Goal: Task Accomplishment & Management: Complete application form

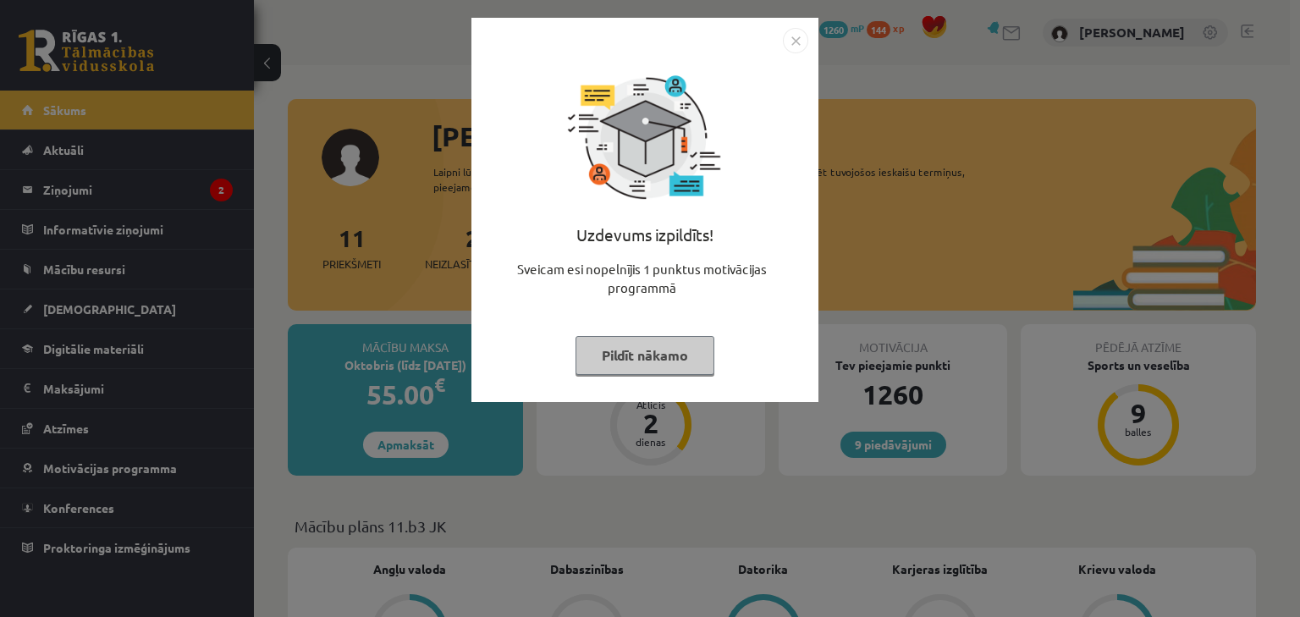
click at [613, 365] on button "Pildīt nākamo" at bounding box center [644, 355] width 139 height 39
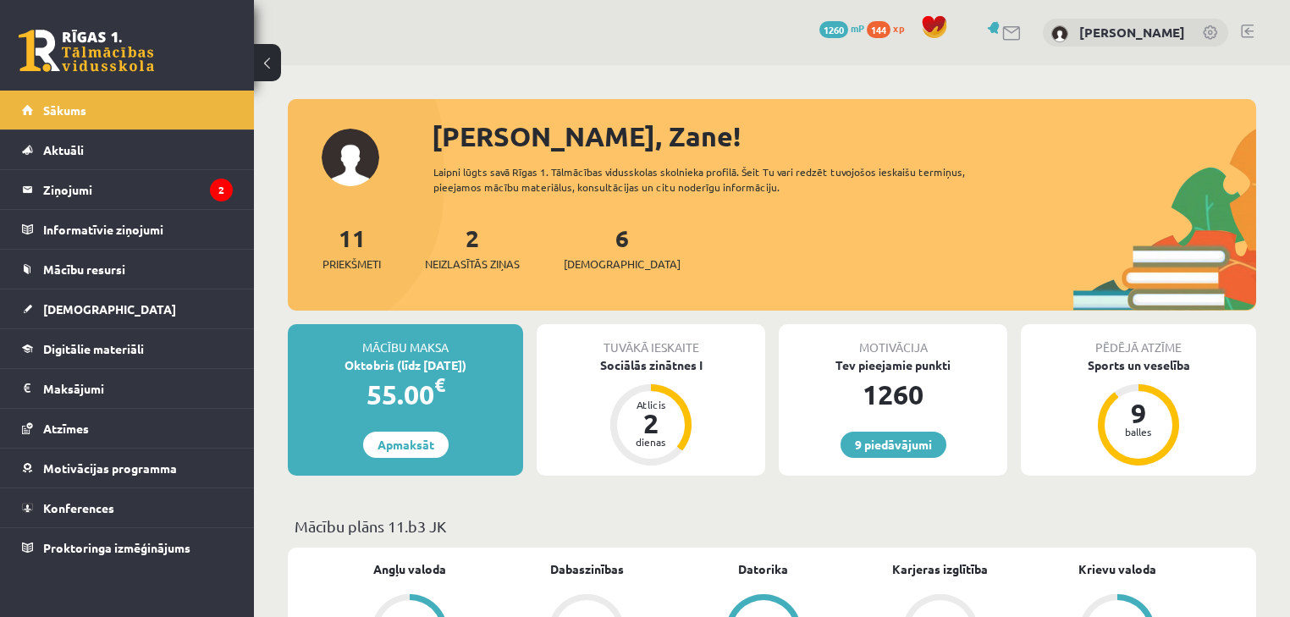
click at [613, 365] on div "Sociālās zinātnes I" at bounding box center [650, 365] width 228 height 18
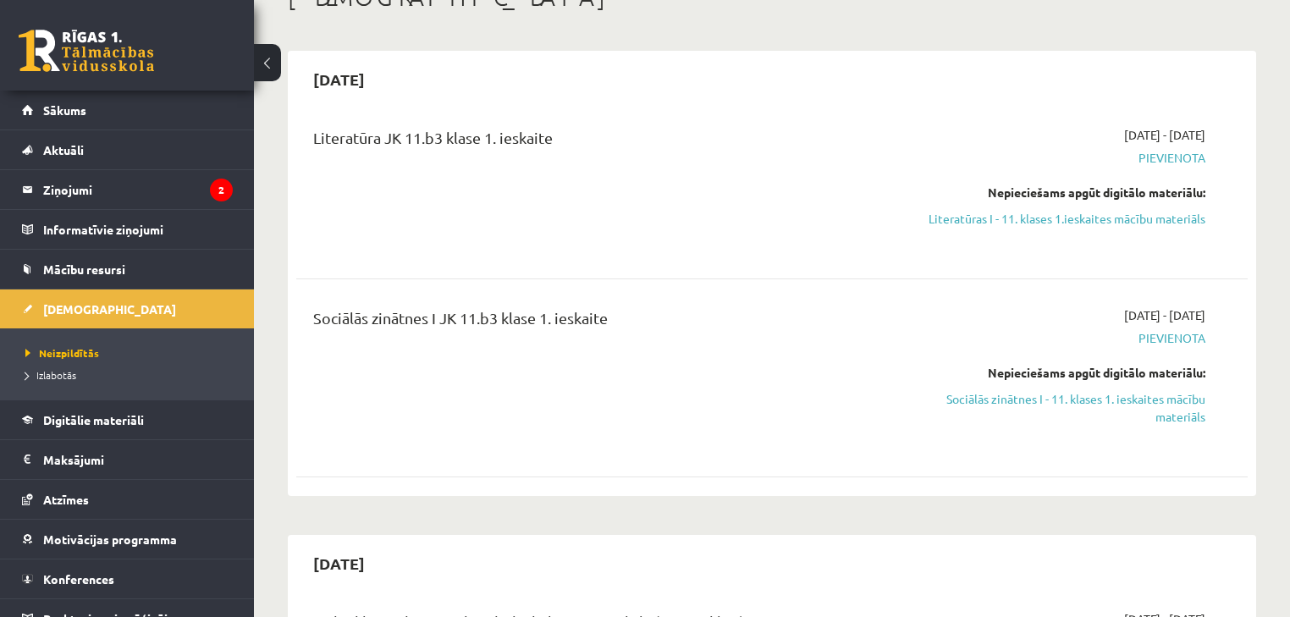
scroll to position [271, 0]
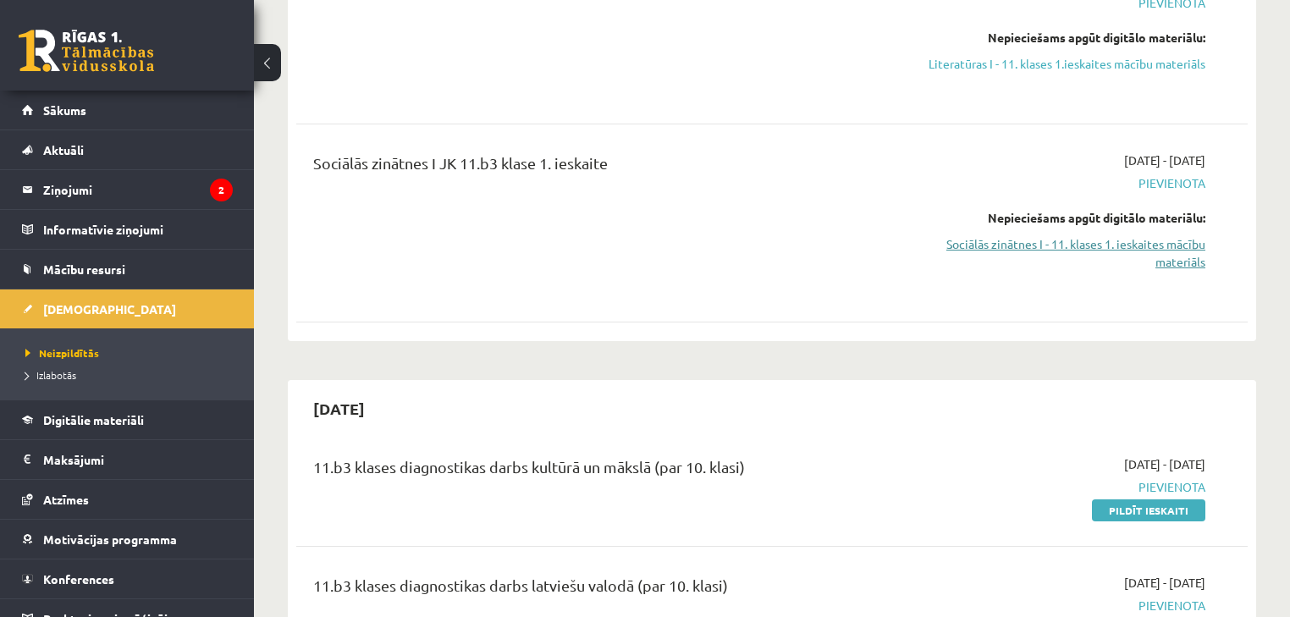
click at [1028, 247] on link "Sociālās zinātnes I - 11. klases 1. ieskaites mācību materiāls" at bounding box center [1065, 253] width 280 height 36
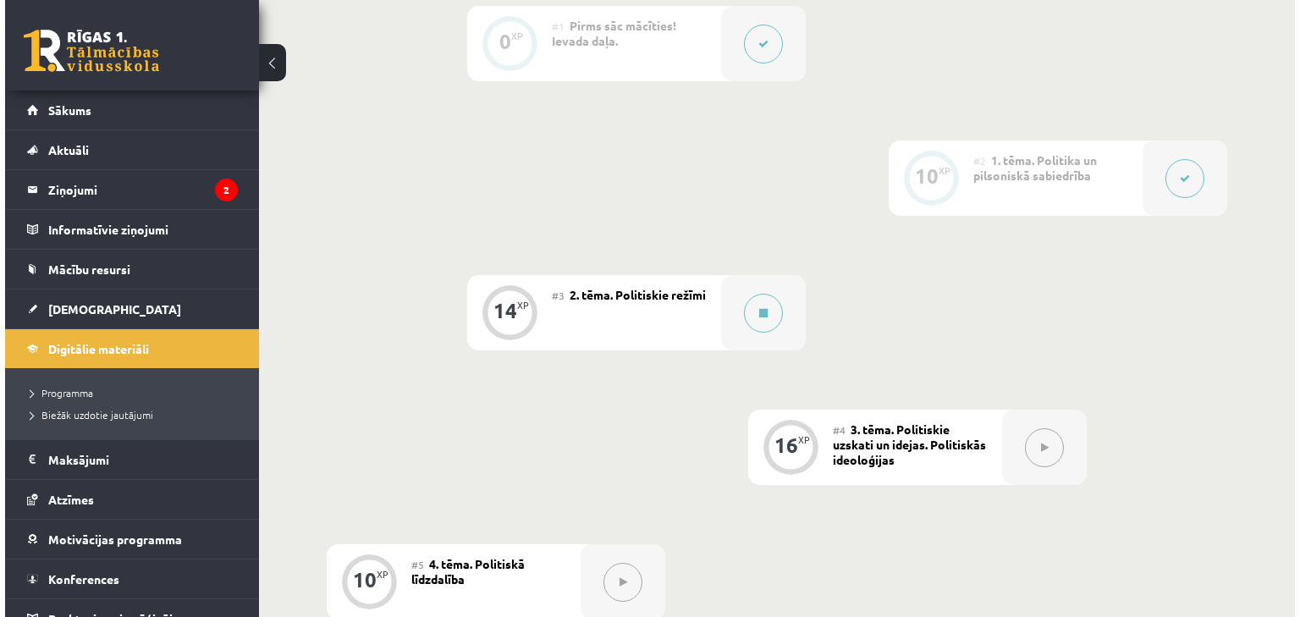
scroll to position [451, 0]
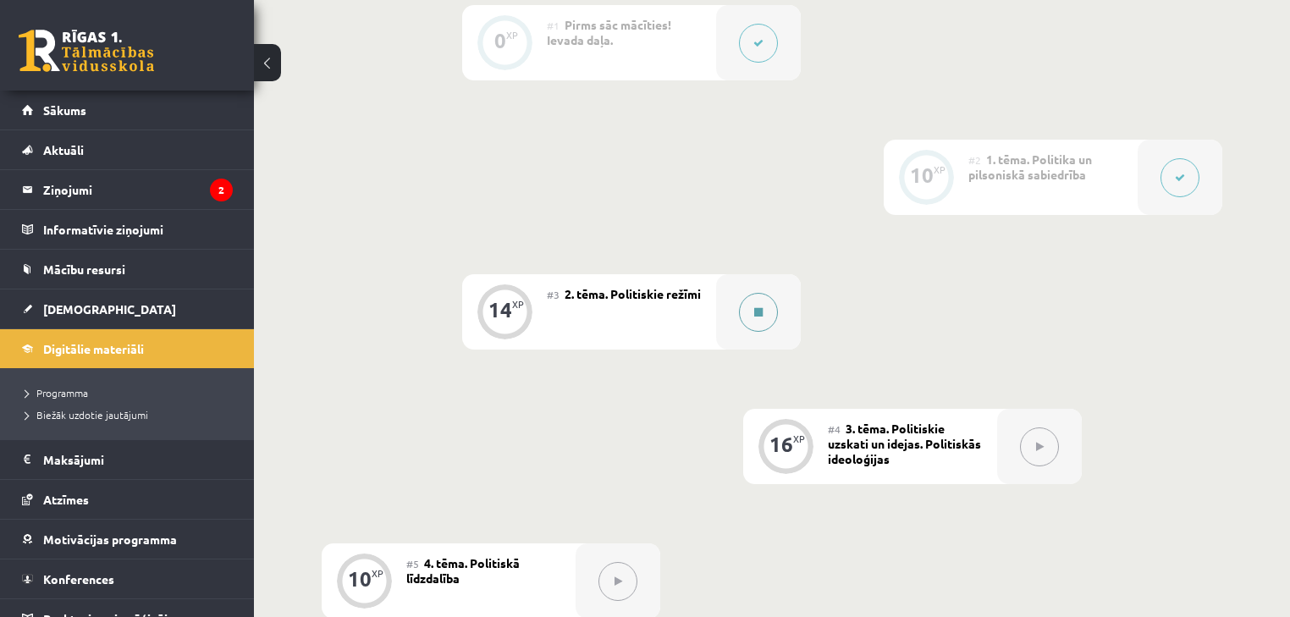
click at [768, 332] on button at bounding box center [758, 312] width 39 height 39
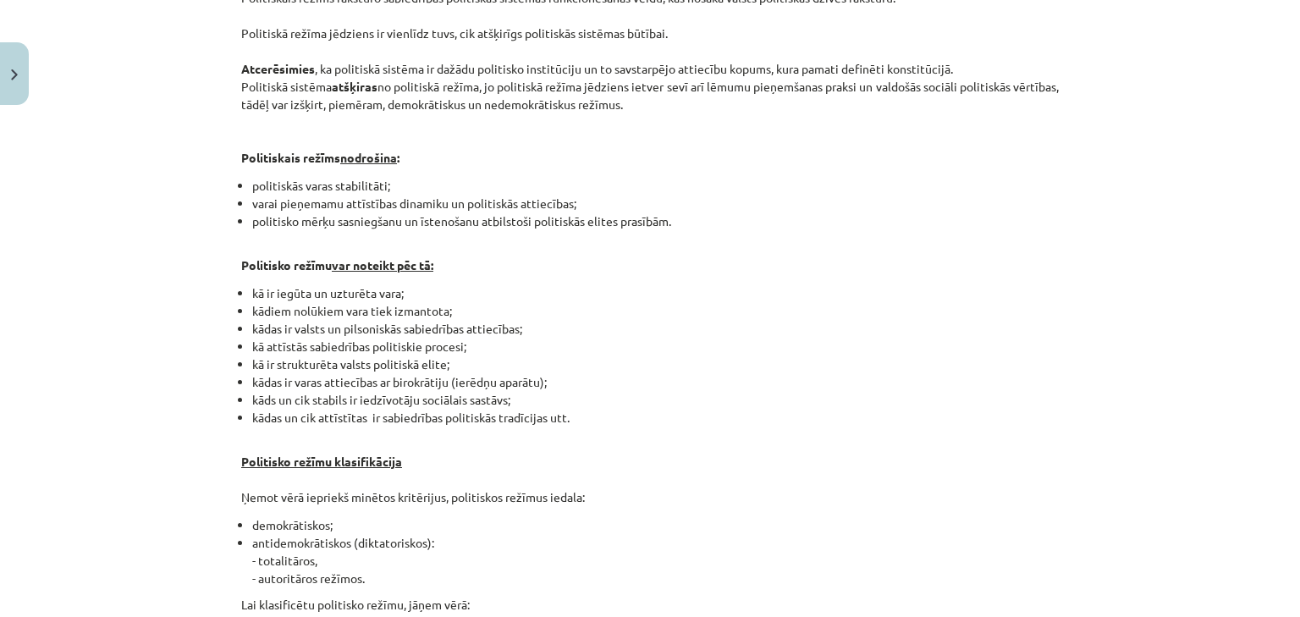
drag, startPoint x: 1026, startPoint y: 313, endPoint x: 1028, endPoint y: 555, distance: 242.0
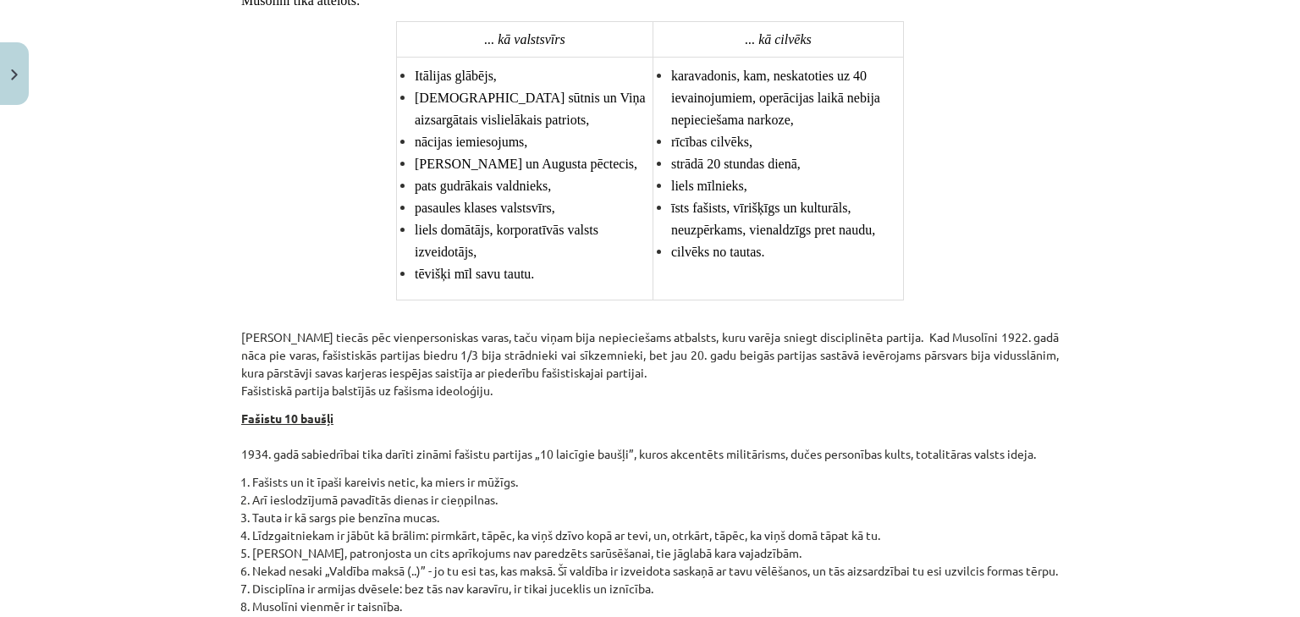
scroll to position [4255, 0]
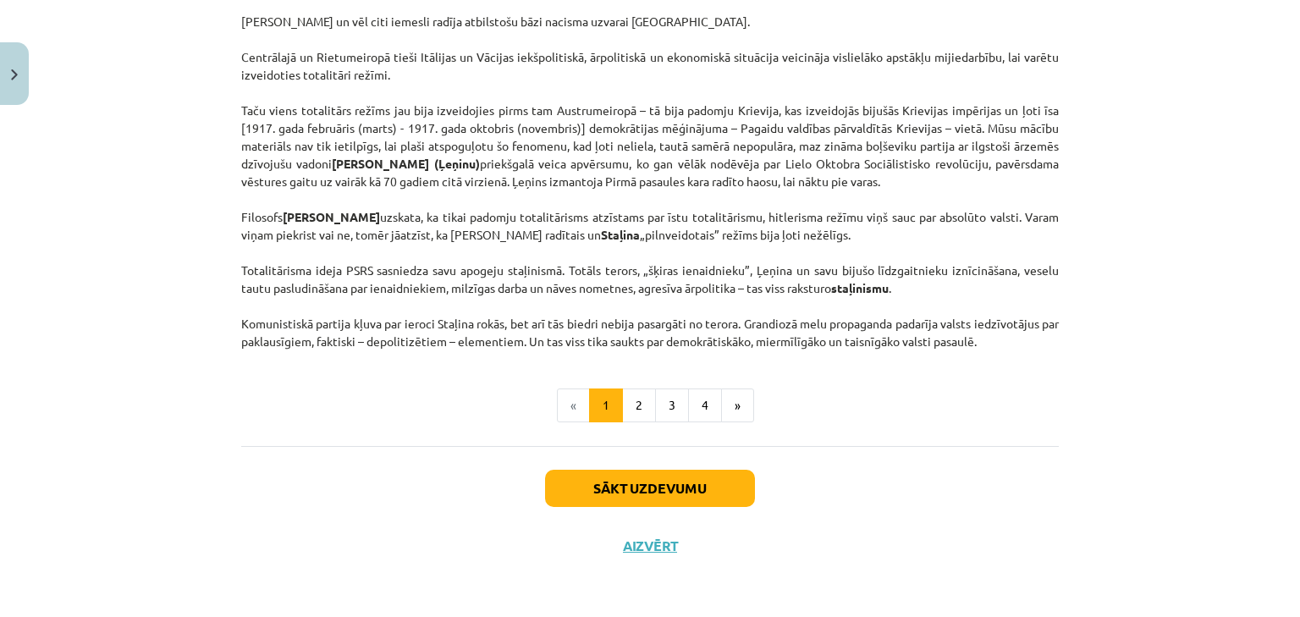
drag, startPoint x: 944, startPoint y: 245, endPoint x: 964, endPoint y: 593, distance: 349.2
click at [580, 485] on button "Sākt uzdevumu" at bounding box center [650, 488] width 210 height 37
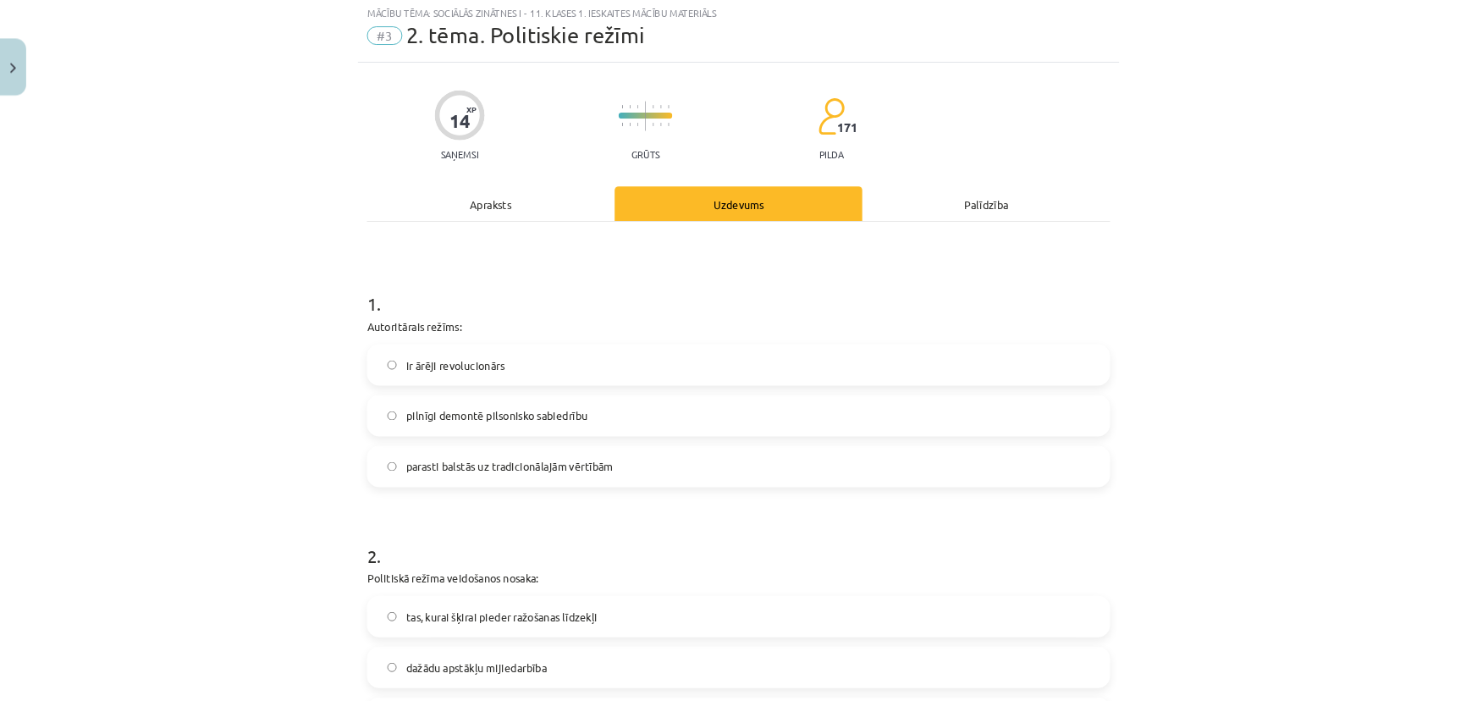
scroll to position [43, 0]
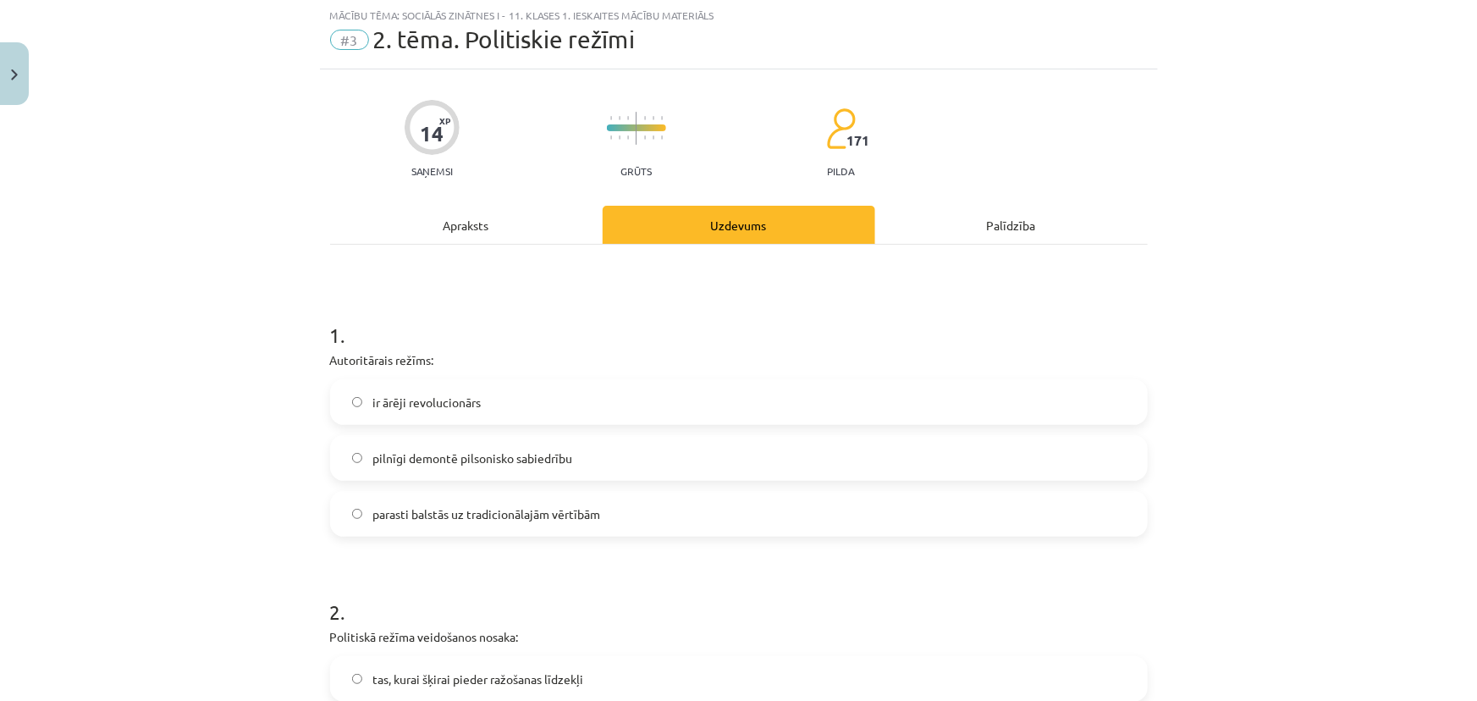
drag, startPoint x: 1262, startPoint y: 378, endPoint x: 1147, endPoint y: 344, distance: 120.2
drag, startPoint x: 1362, startPoint y: 71, endPoint x: 1338, endPoint y: 2, distance: 73.6
drag, startPoint x: 1338, startPoint y: 2, endPoint x: 1434, endPoint y: 147, distance: 174.6
click at [1299, 147] on div "Mācību tēma: Sociālās zinātnes i - 11. klases 1. ieskaites mācību materiāls #3 …" at bounding box center [738, 350] width 1477 height 701
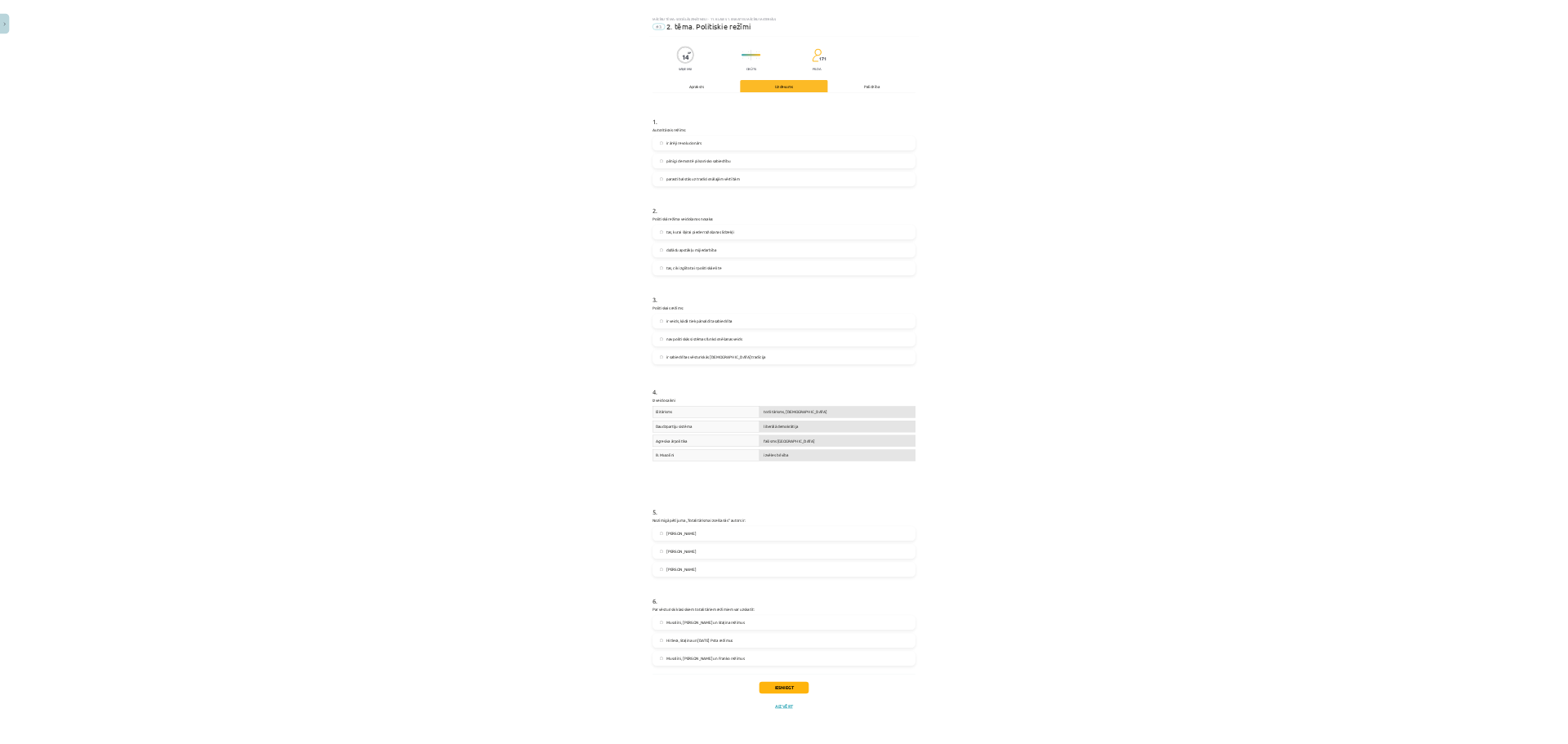
scroll to position [0, 0]
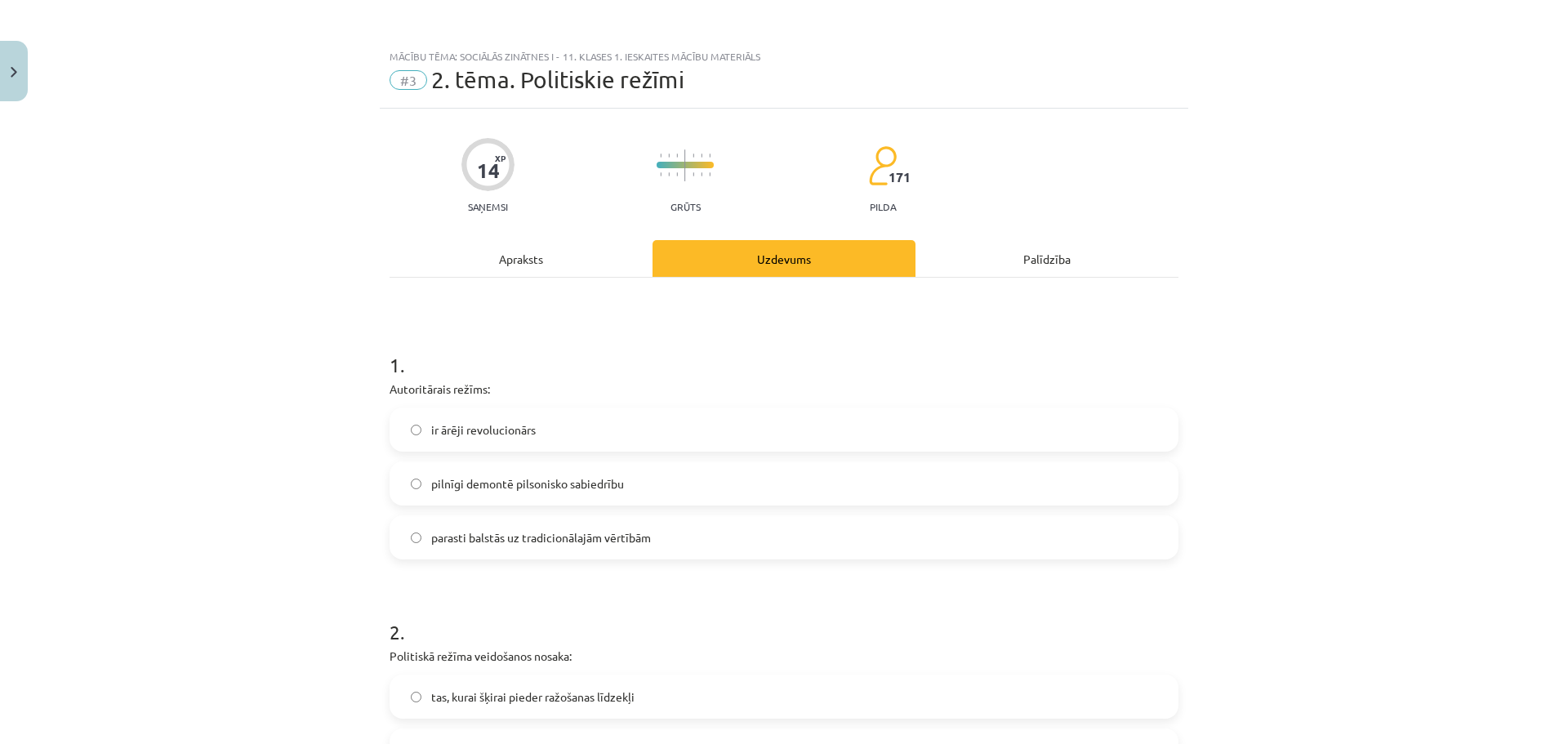
click at [1253, 109] on div "Mācību tēma: Sociālās zinātnes i - 11. klases 1. ieskaites mācību materiāls #3 …" at bounding box center [784, 372] width 1568 height 744
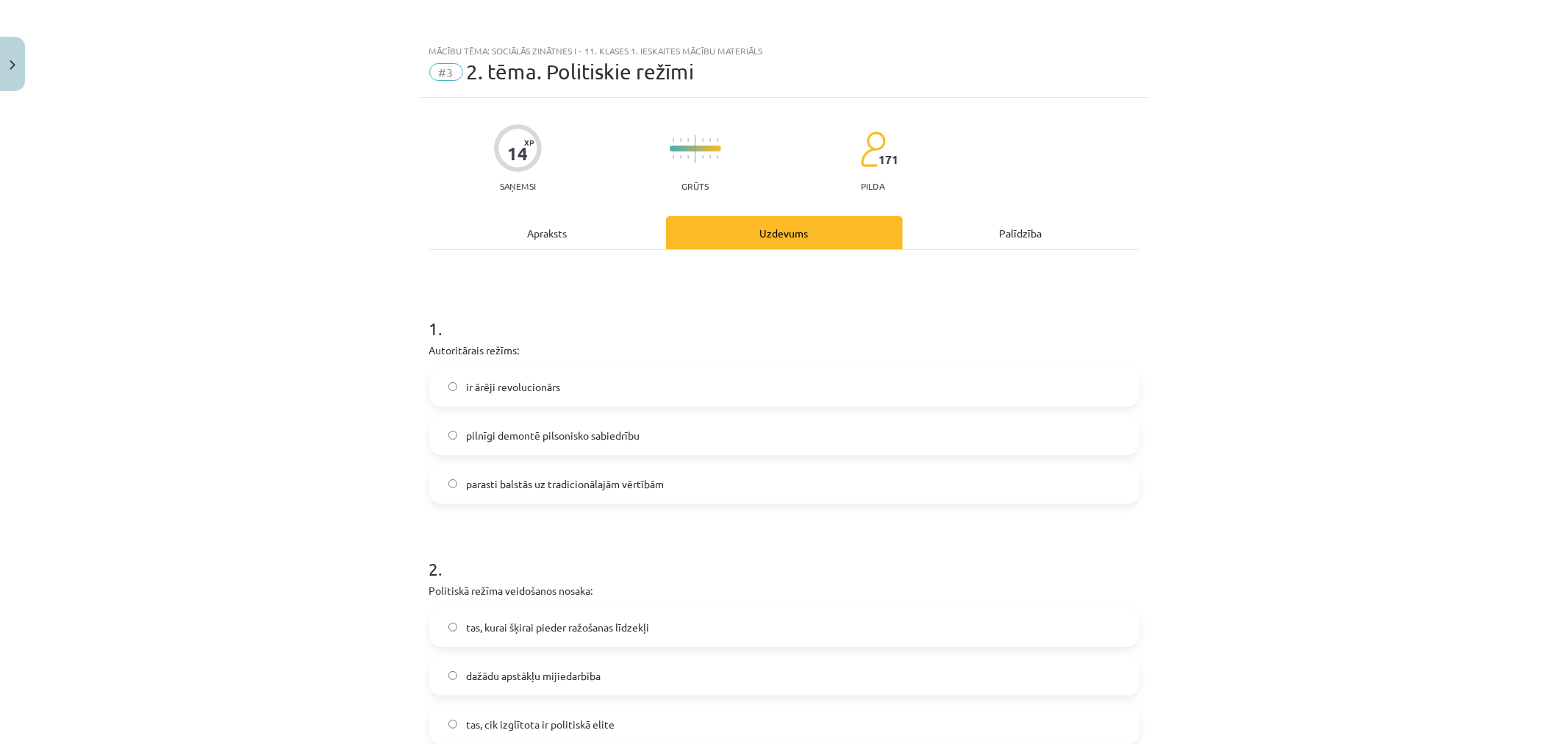
click at [1128, 35] on div "Mācību tēma: Sociālās zinātnes i - 11. klases 1. ieskaites mācību materiāls #3 …" at bounding box center [784, 372] width 1568 height 744
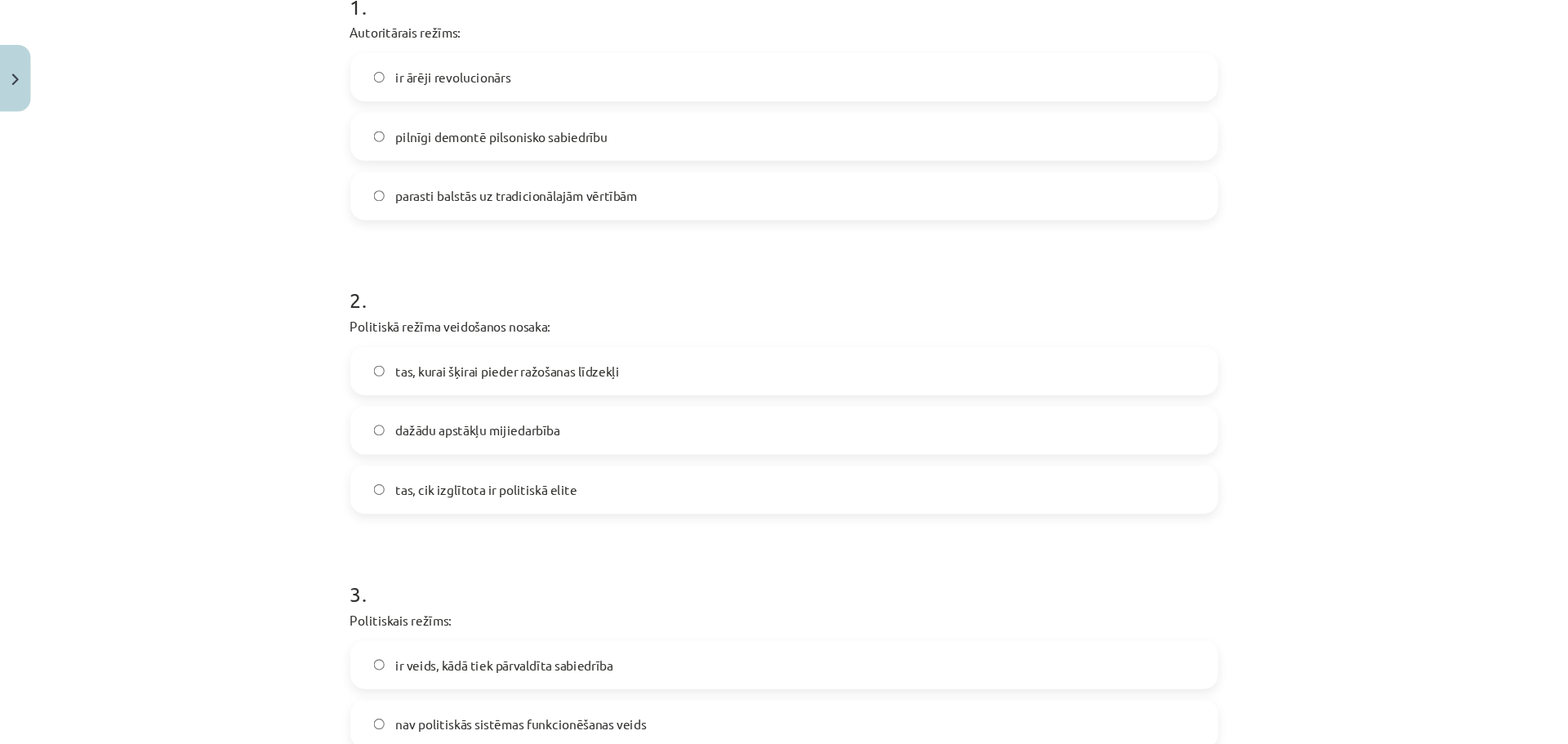
scroll to position [360, 0]
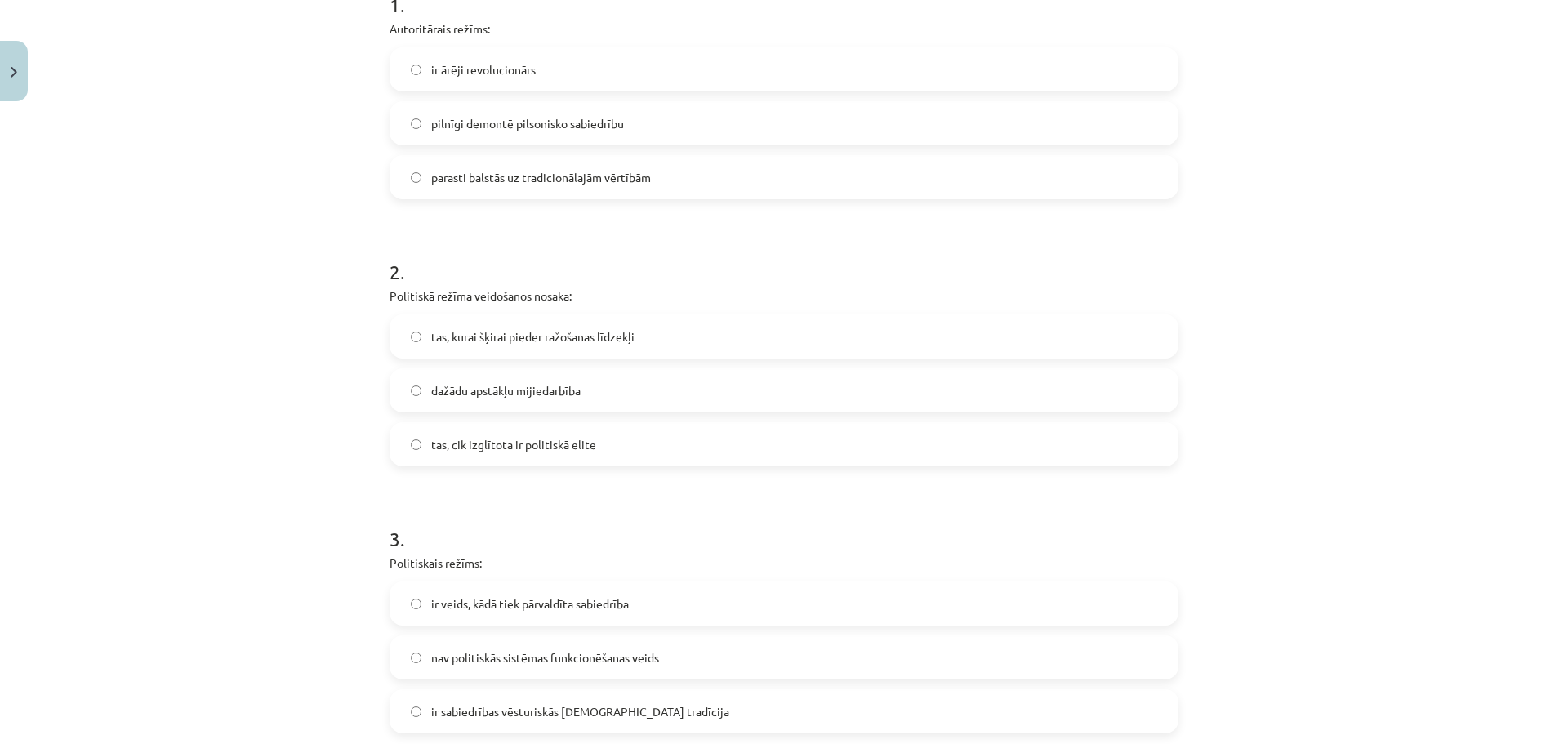
click at [1253, 45] on div "Mācību tēma: Sociālās zinātnes i - 11. klases 1. ieskaites mācību materiāls #3 …" at bounding box center [784, 372] width 1568 height 744
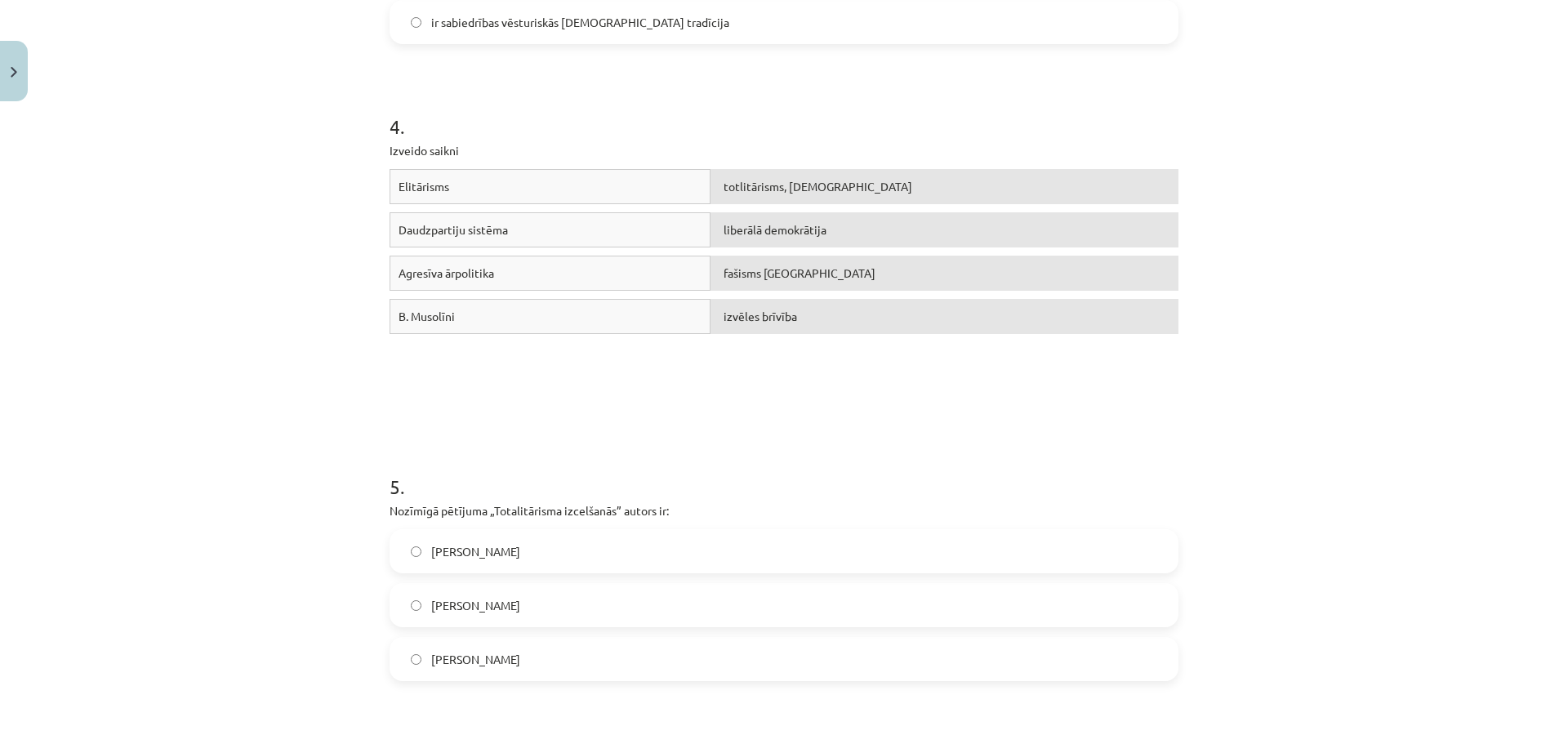
scroll to position [246, 0]
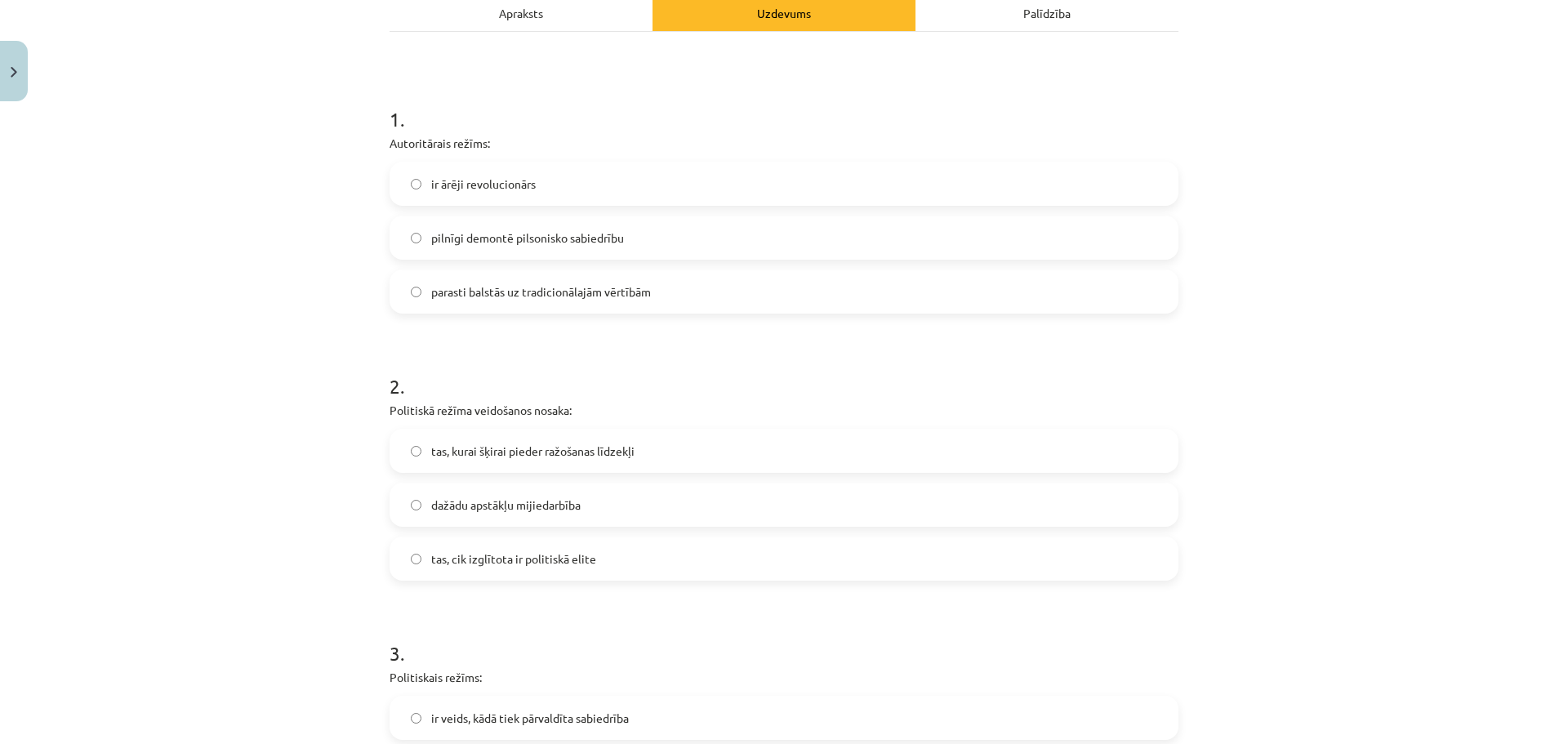
drag, startPoint x: 191, startPoint y: 417, endPoint x: 226, endPoint y: 176, distance: 243.5
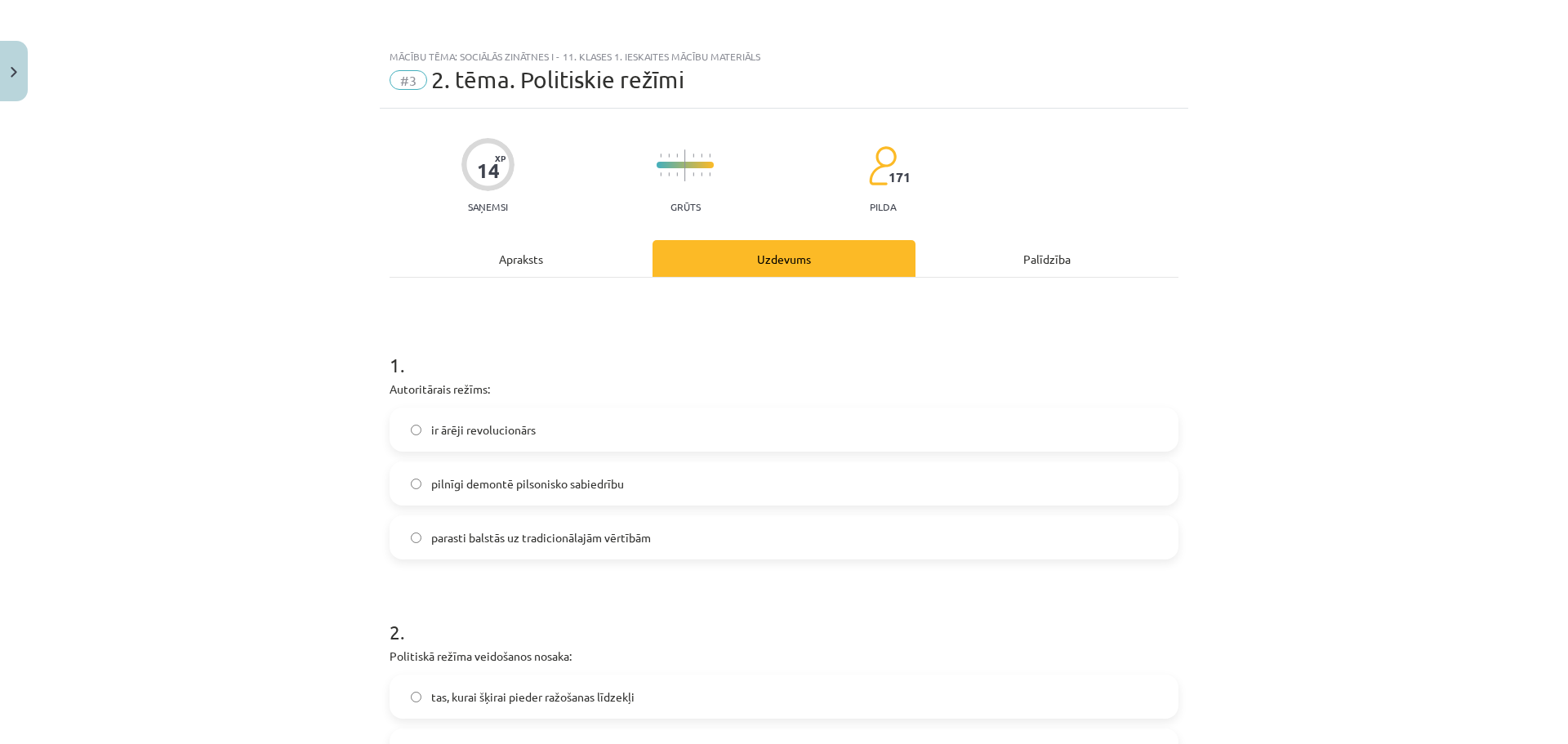
click at [533, 544] on span "parasti balstās uz tradicionālajām vērtībām" at bounding box center [541, 537] width 220 height 17
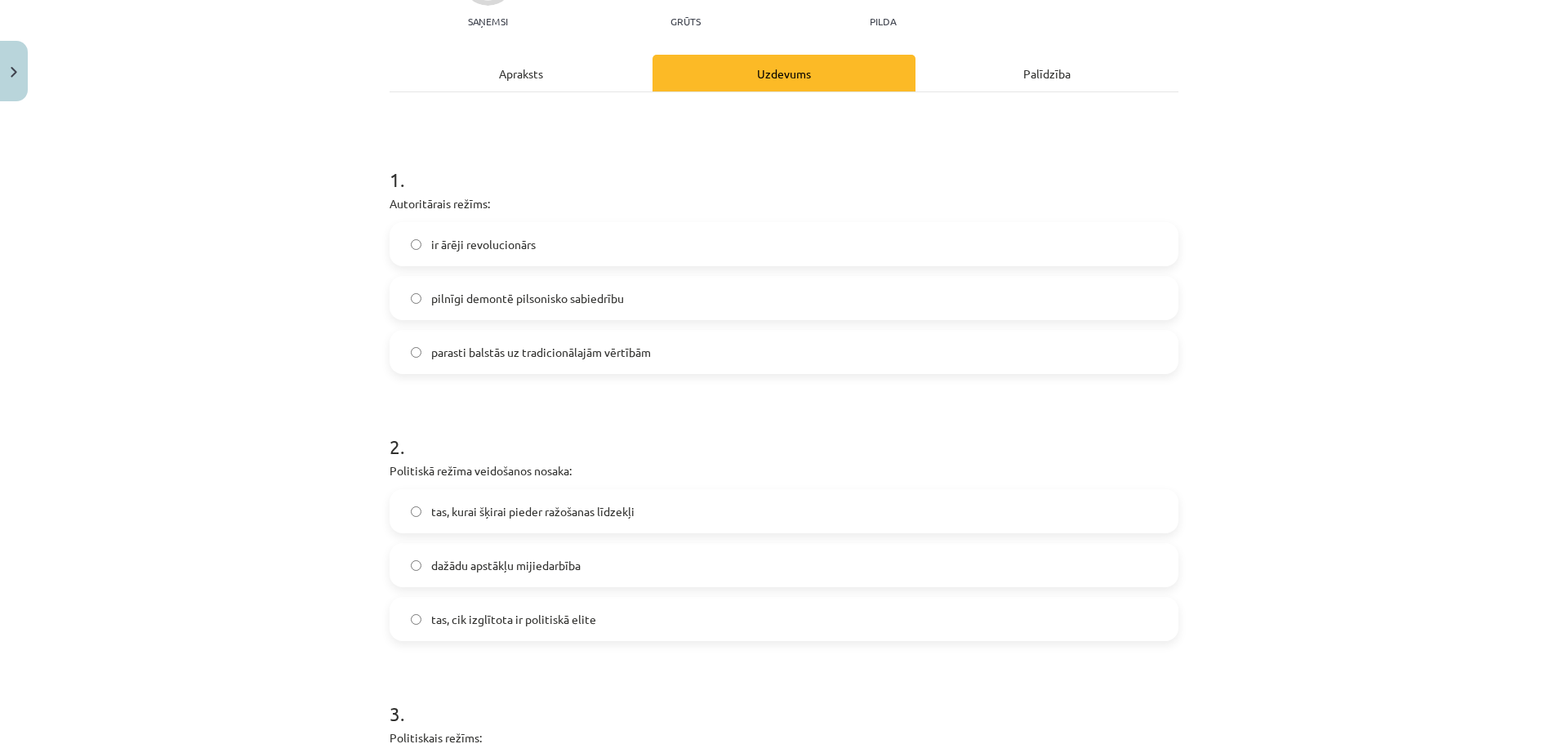
scroll to position [245, 0]
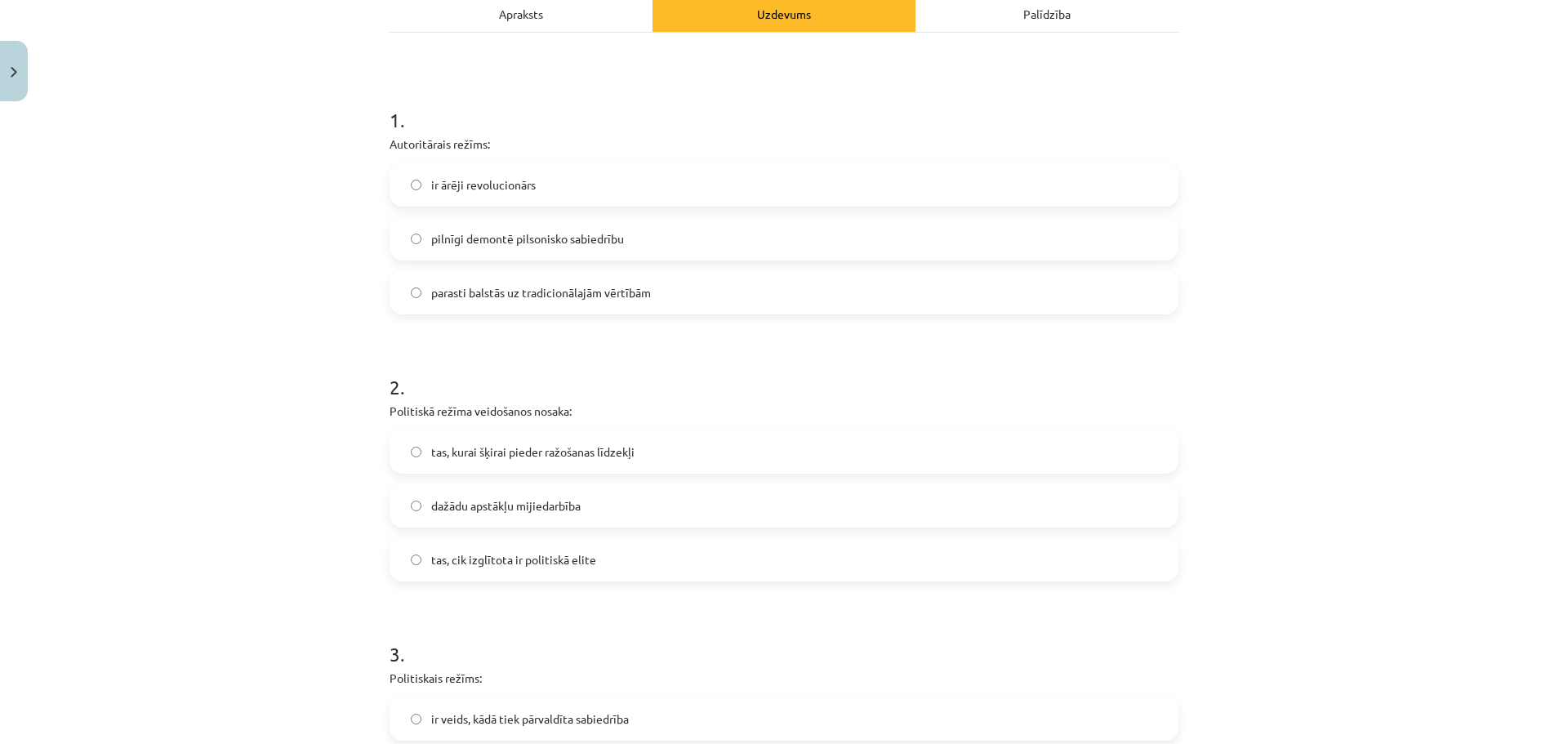
click at [515, 510] on span "dažādu apstākļu mijiedarbība" at bounding box center [506, 506] width 150 height 17
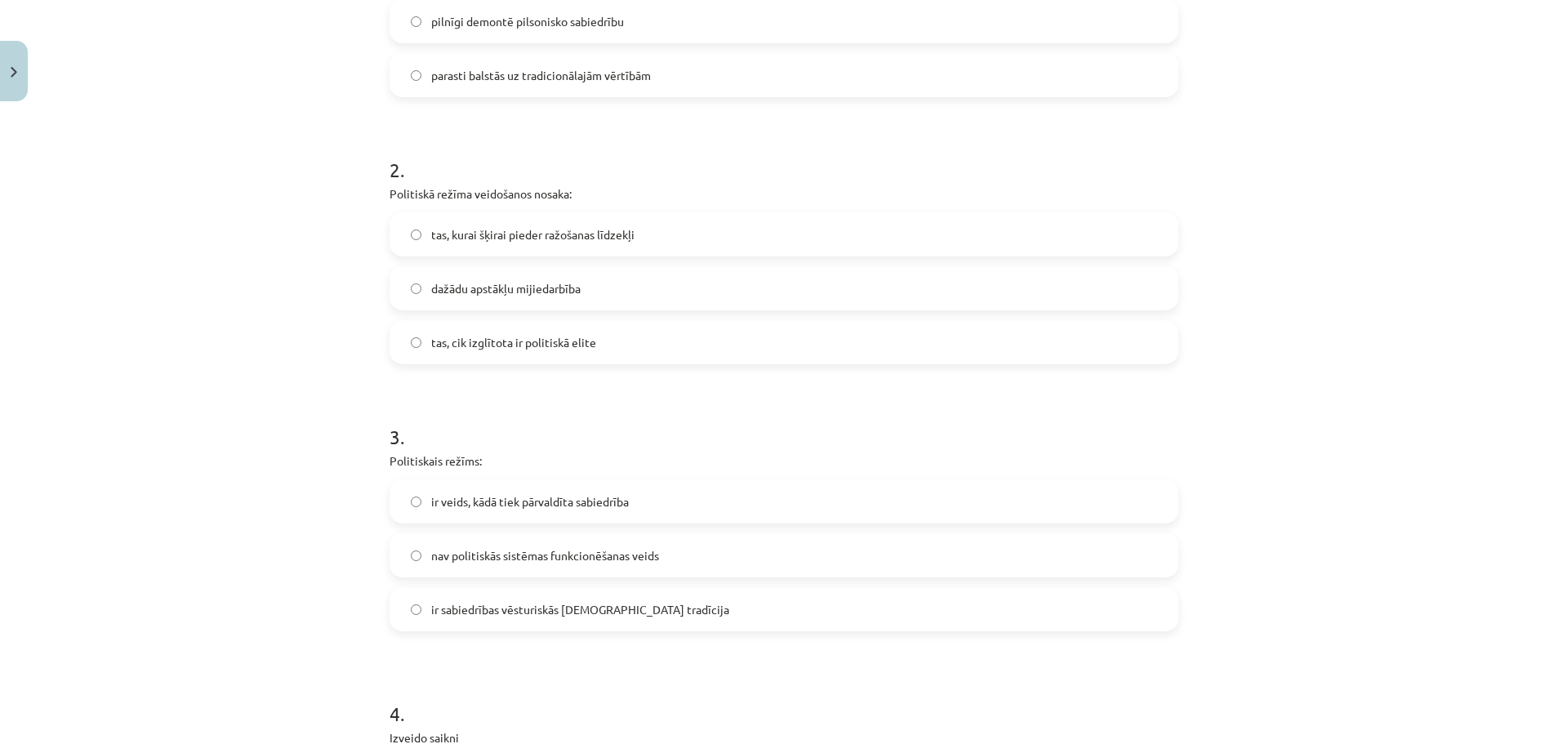
scroll to position [463, 0]
click at [504, 508] on span "ir veids, kādā tiek pārvaldīta sabiedrība" at bounding box center [530, 501] width 198 height 17
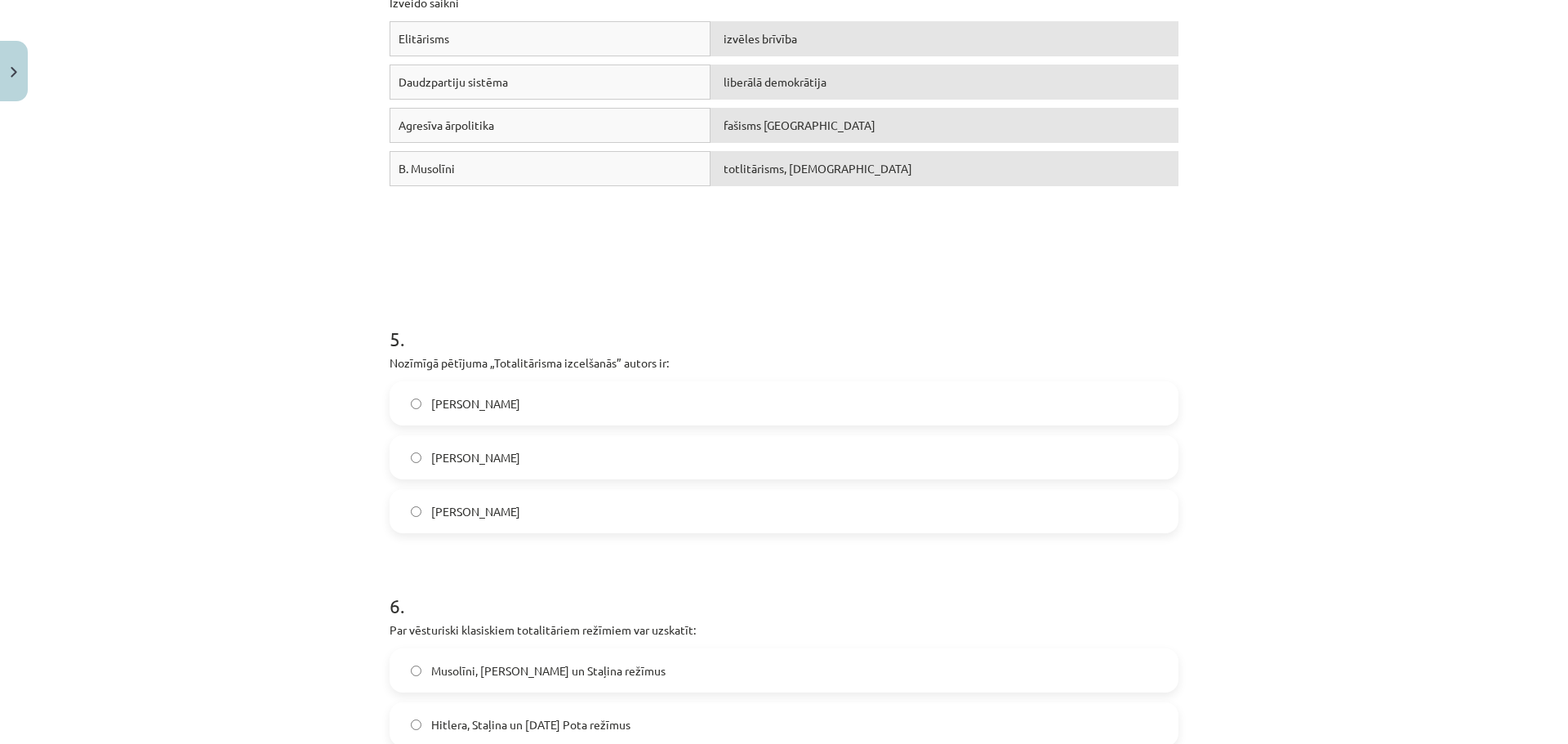
scroll to position [1198, 0]
click at [482, 406] on span "Hanna Ārendte" at bounding box center [476, 403] width 89 height 17
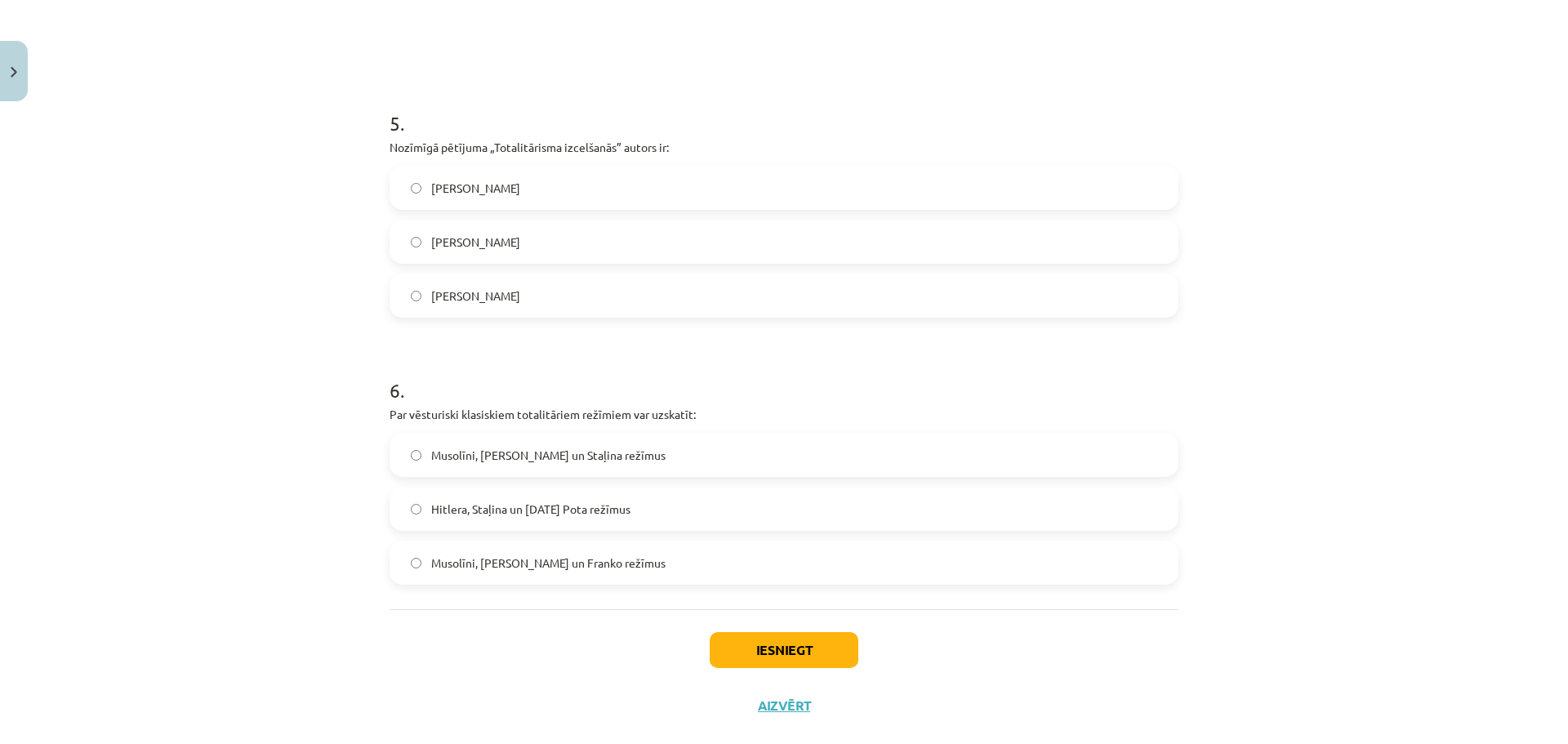
scroll to position [1415, 0]
click at [496, 508] on span "Hitlera, Staļina un Pola Pota režīmus" at bounding box center [531, 507] width 199 height 17
click at [743, 594] on button "Iesniegt" at bounding box center [784, 647] width 149 height 36
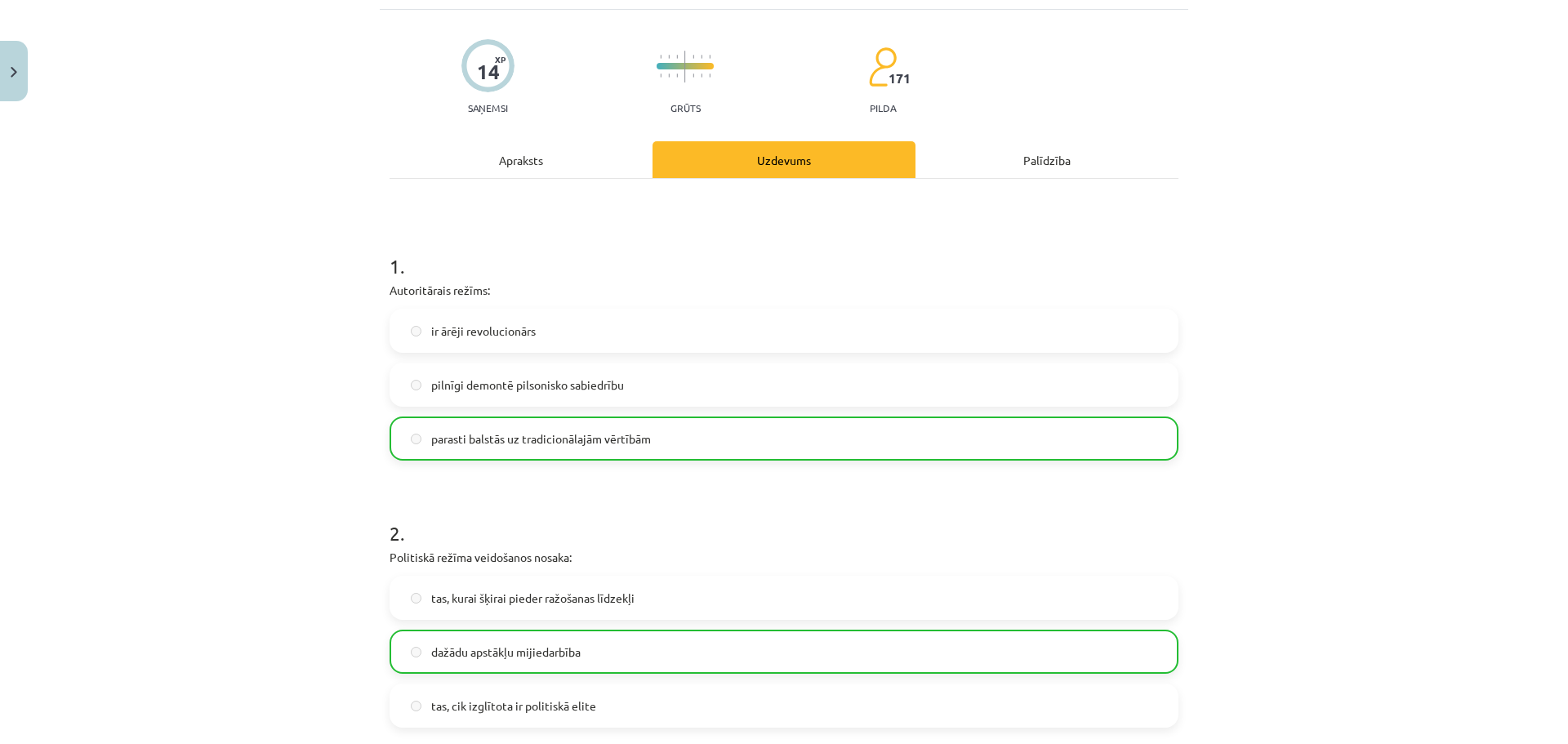
scroll to position [0, 0]
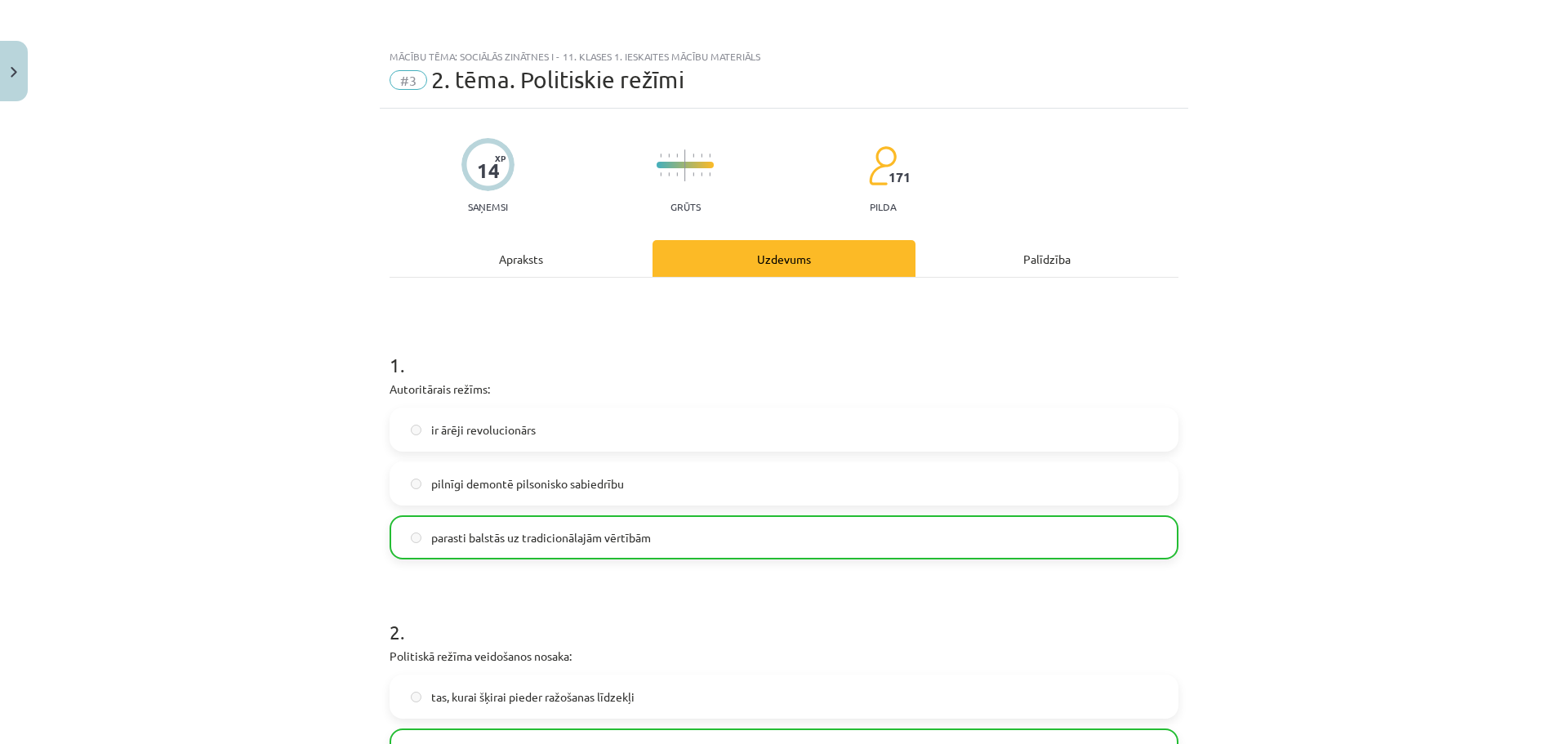
drag, startPoint x: 650, startPoint y: 392, endPoint x: 622, endPoint y: 304, distance: 92.3
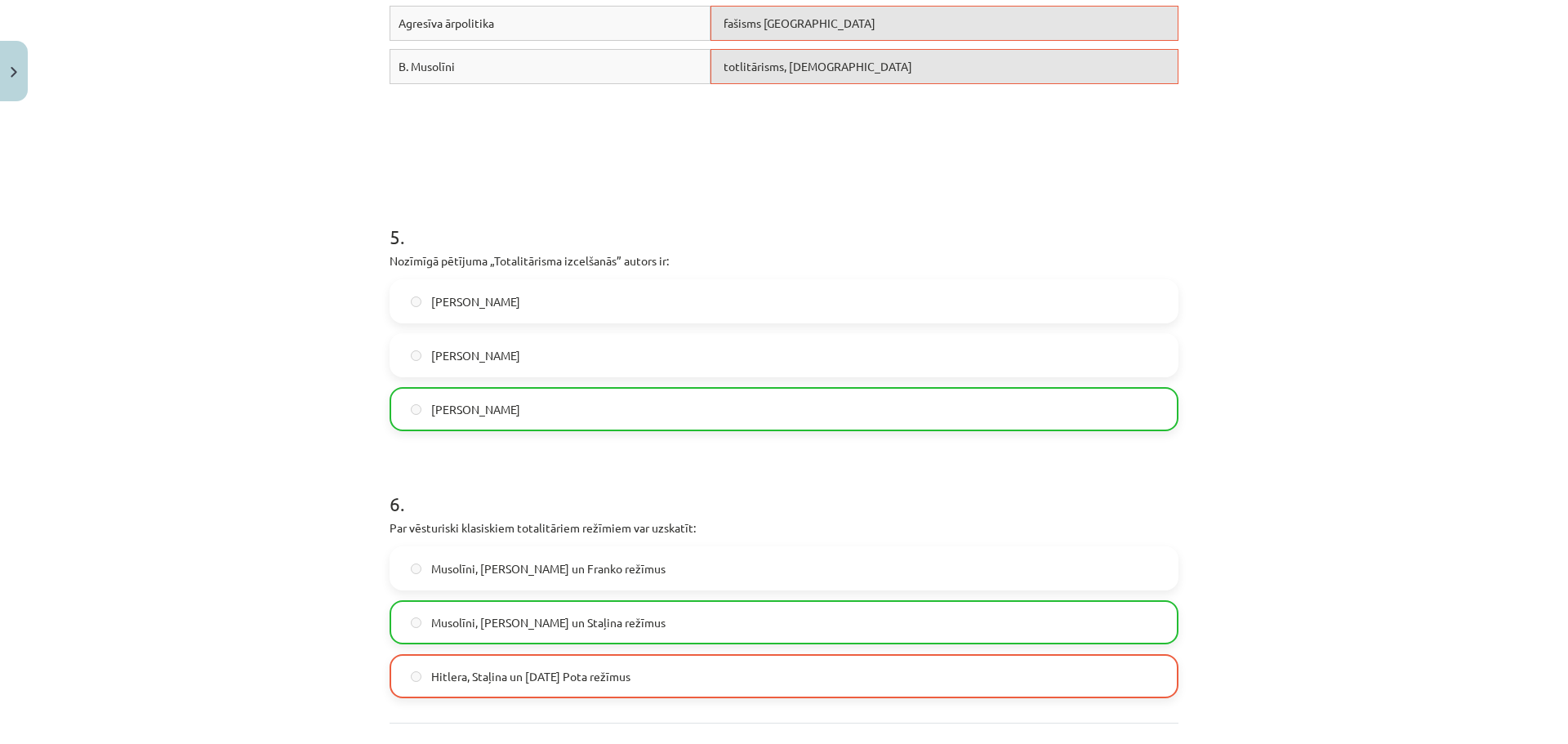
scroll to position [1495, 0]
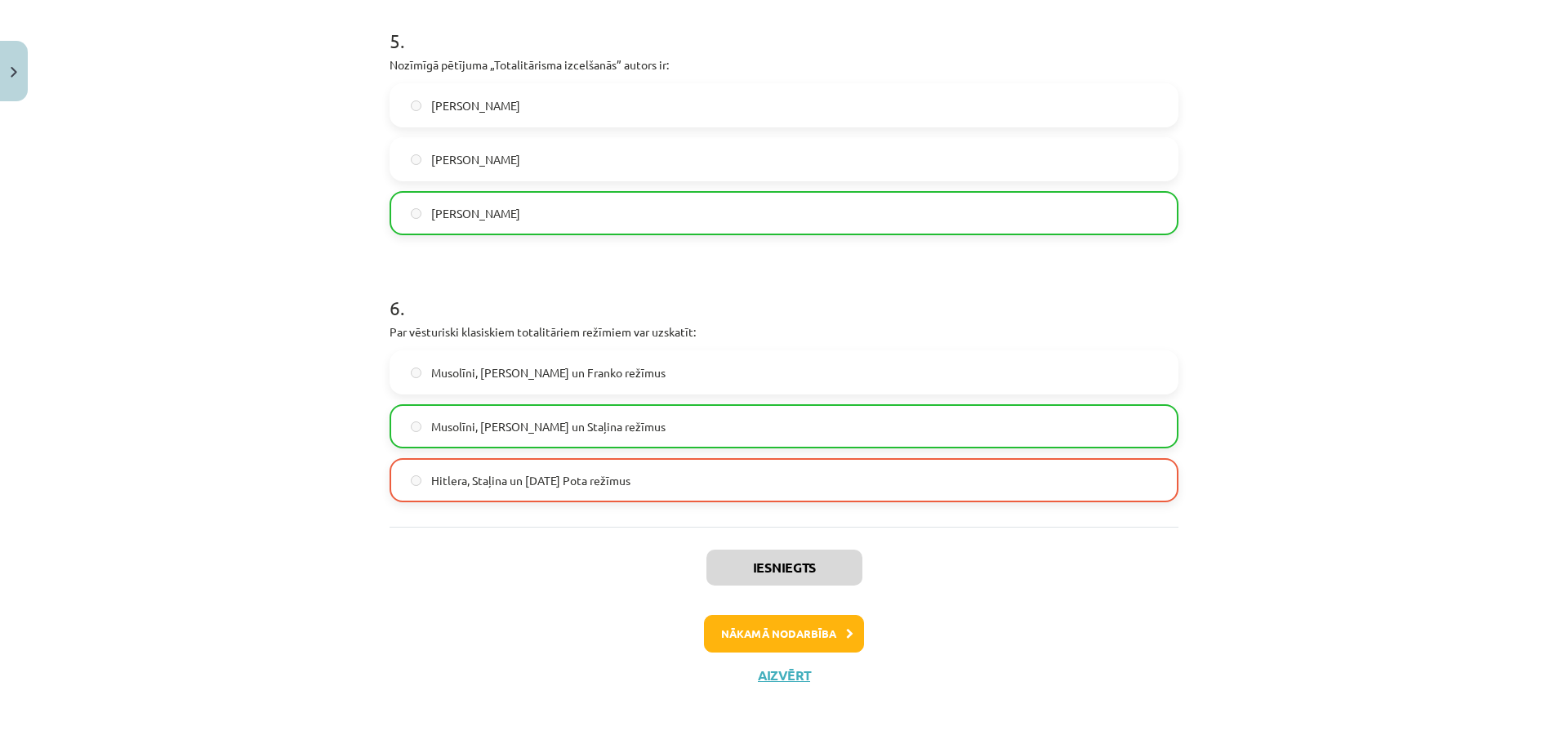
drag, startPoint x: 385, startPoint y: 433, endPoint x: 411, endPoint y: 602, distance: 171.0
click at [752, 594] on button "Nākamā nodarbība" at bounding box center [784, 633] width 160 height 38
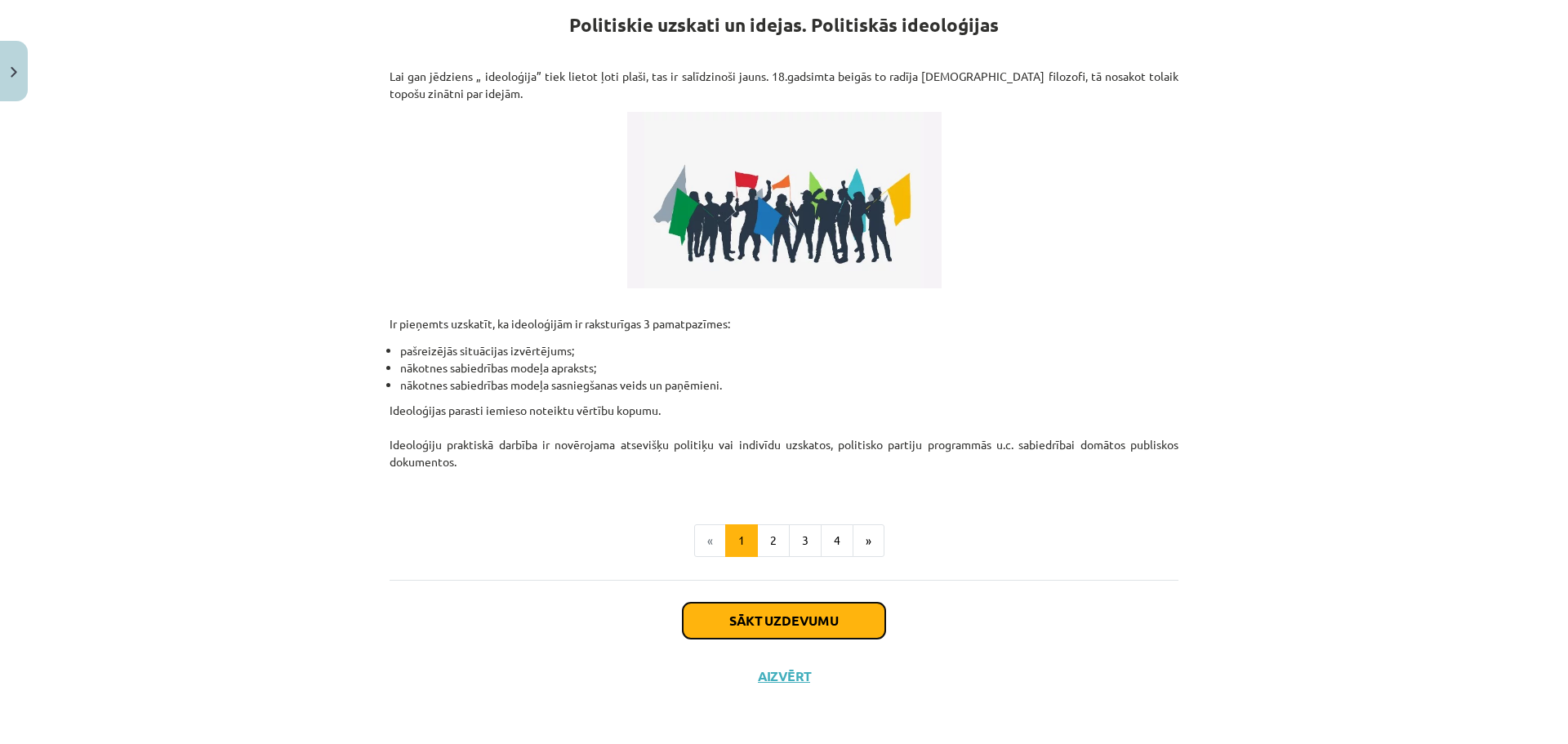
click at [772, 594] on button "Sākt uzdevumu" at bounding box center [784, 620] width 203 height 36
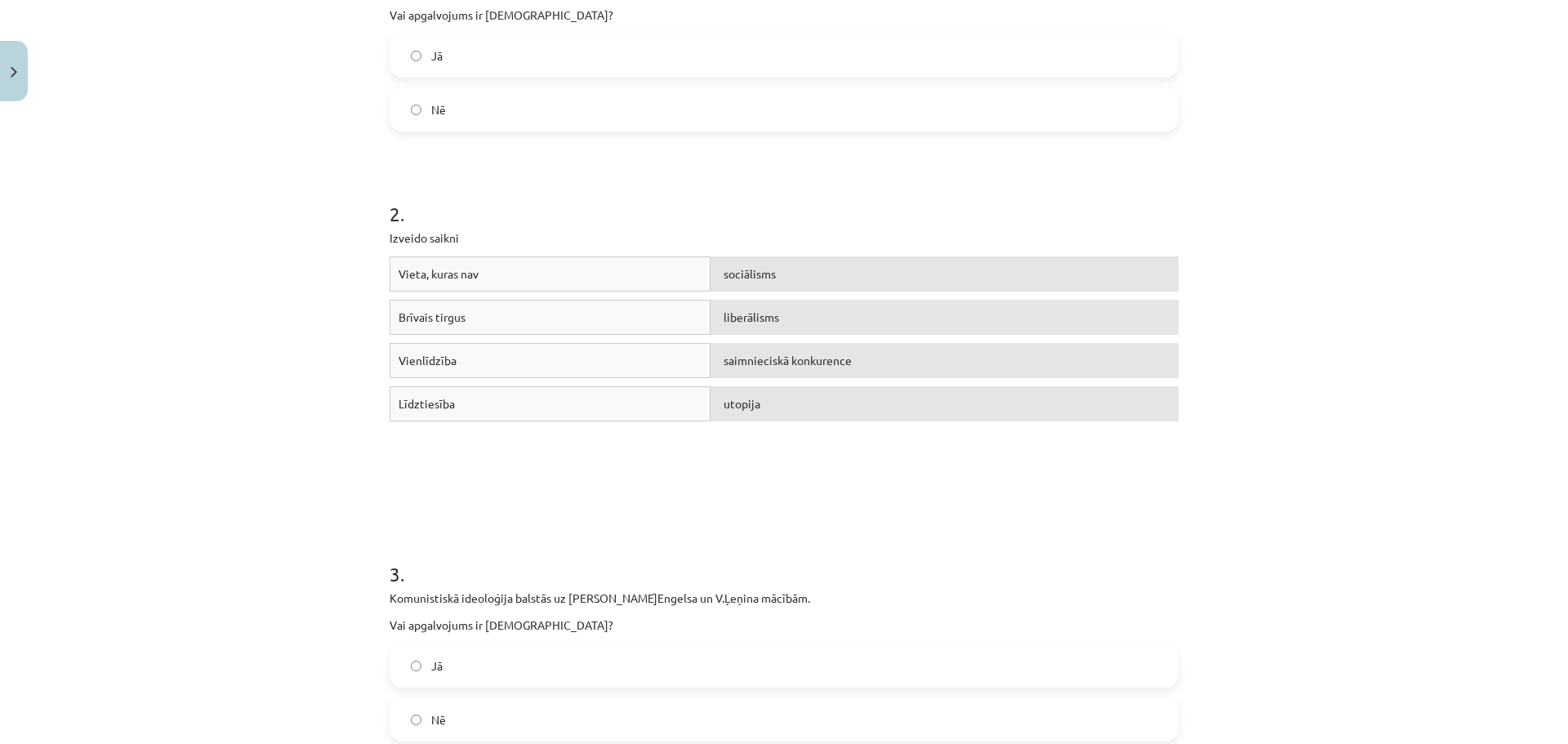
scroll to position [0, 0]
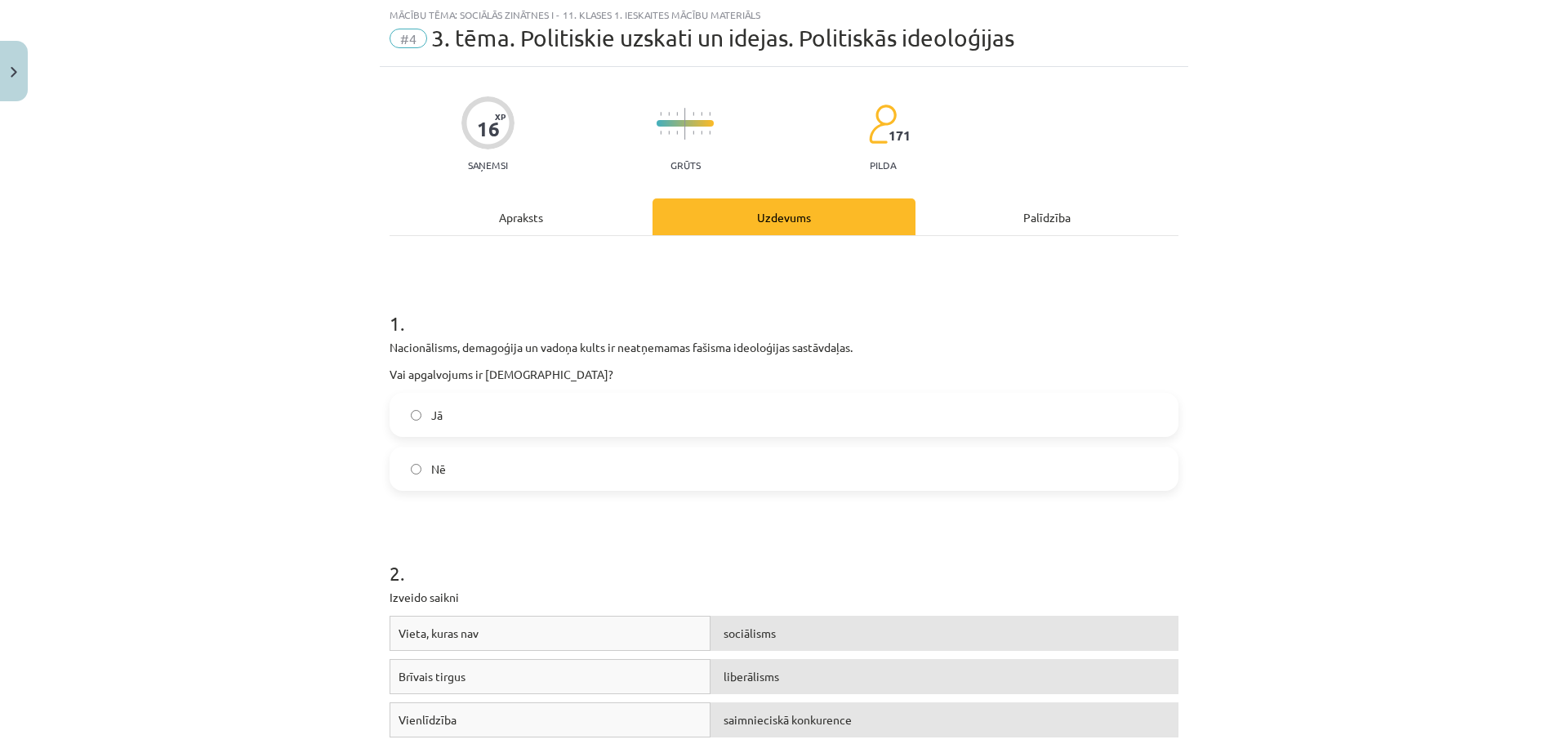
drag, startPoint x: 1400, startPoint y: 221, endPoint x: 1389, endPoint y: 75, distance: 146.4
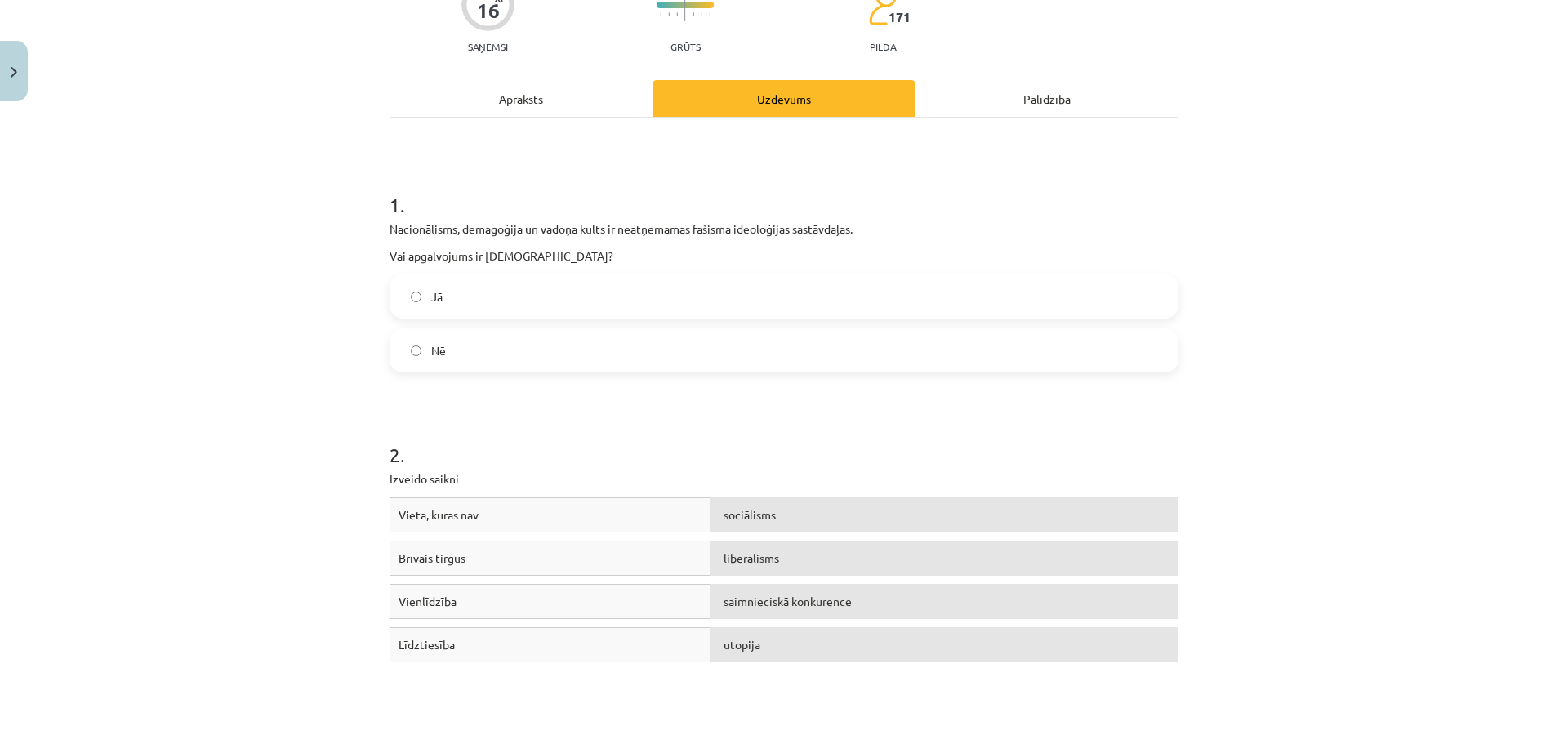
scroll to position [190, 0]
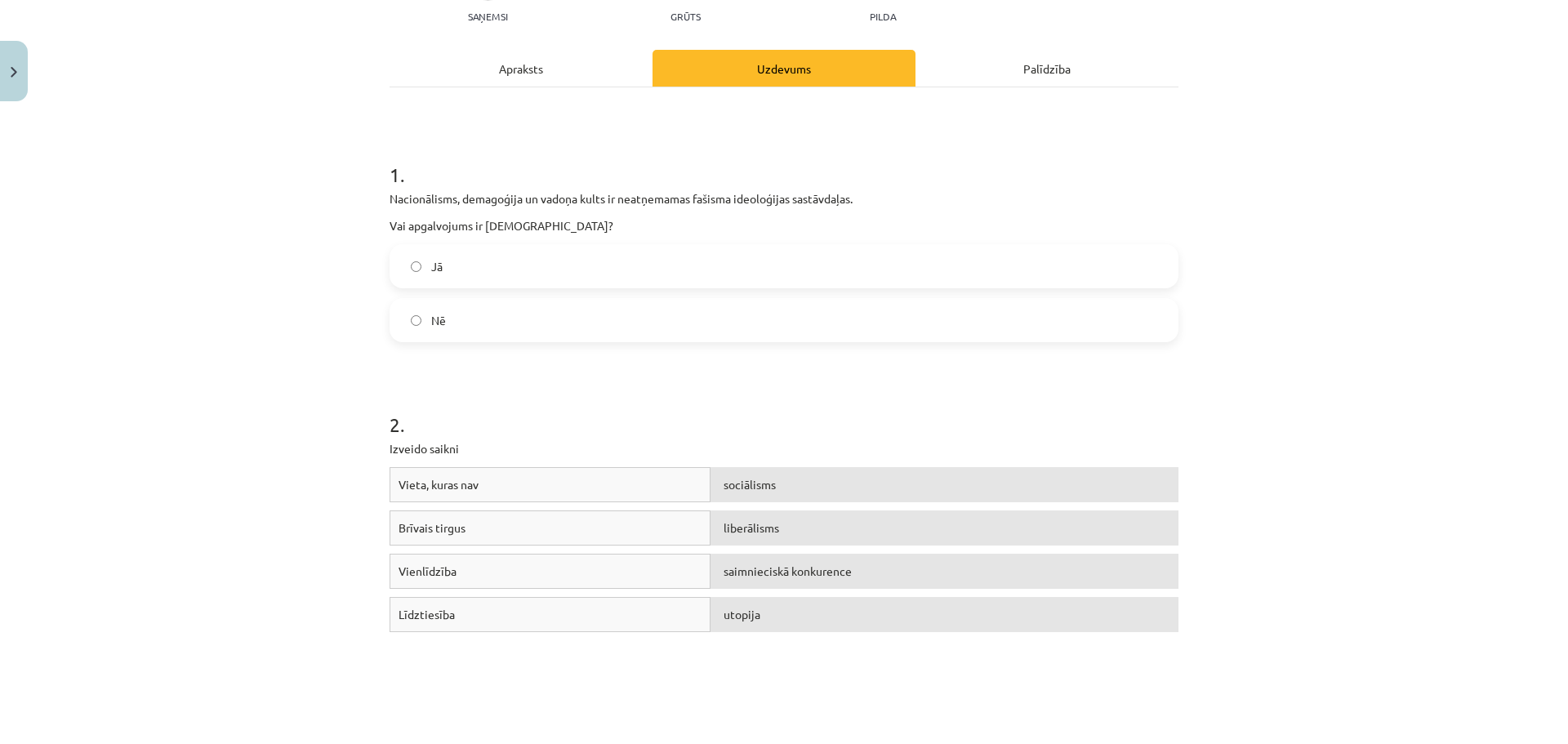
click at [798, 265] on label "Jā" at bounding box center [784, 266] width 785 height 41
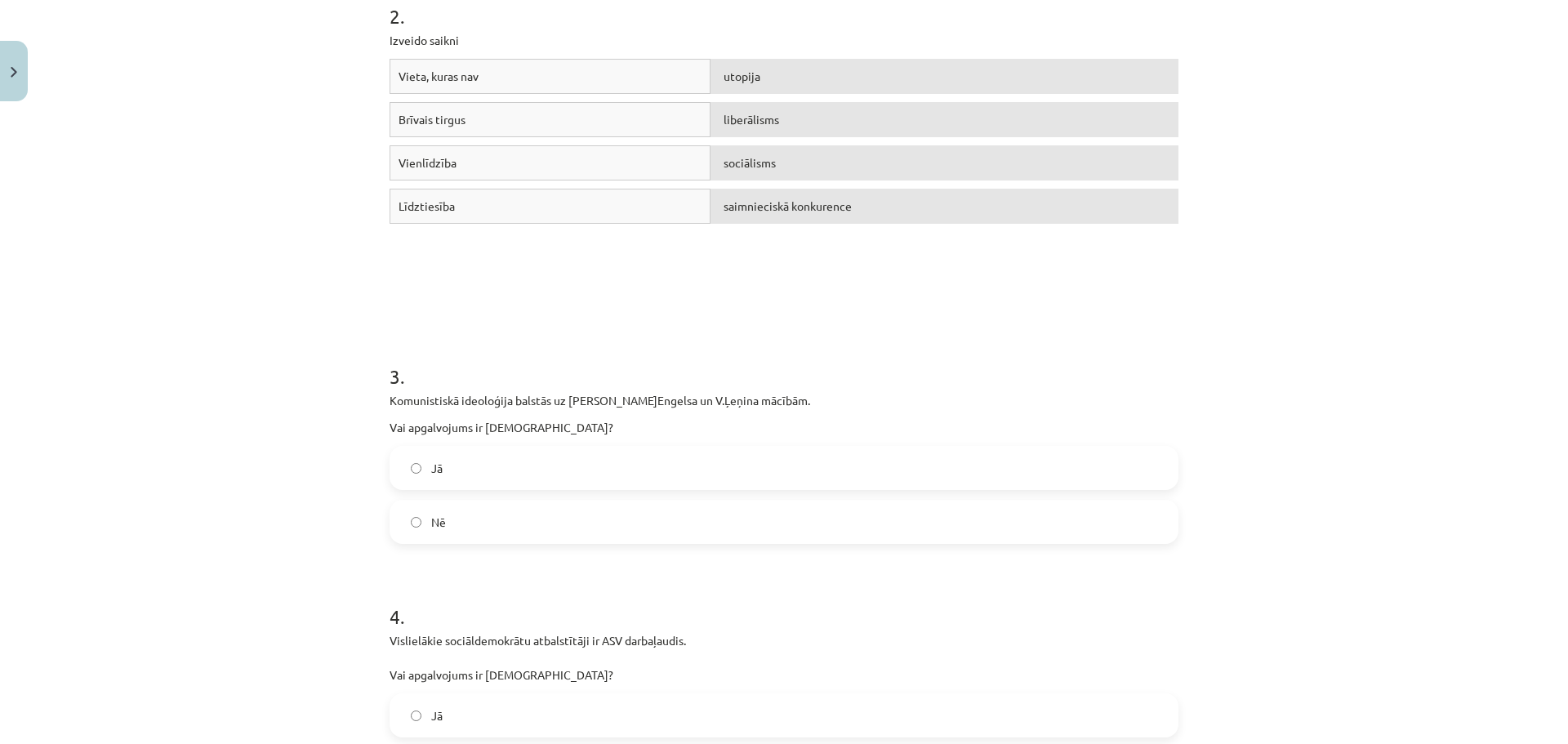
scroll to position [626, 0]
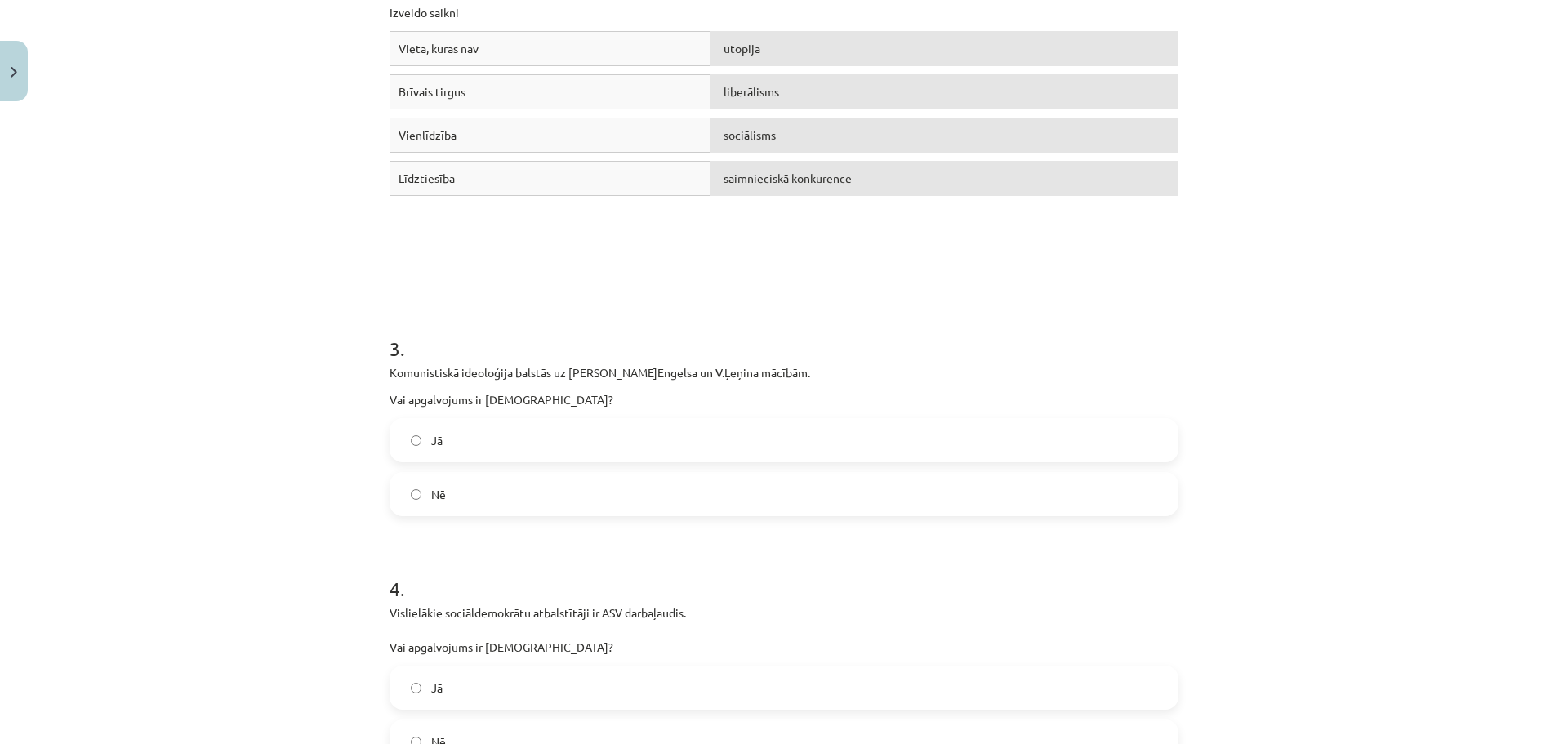
click at [544, 437] on label "Jā" at bounding box center [784, 440] width 785 height 41
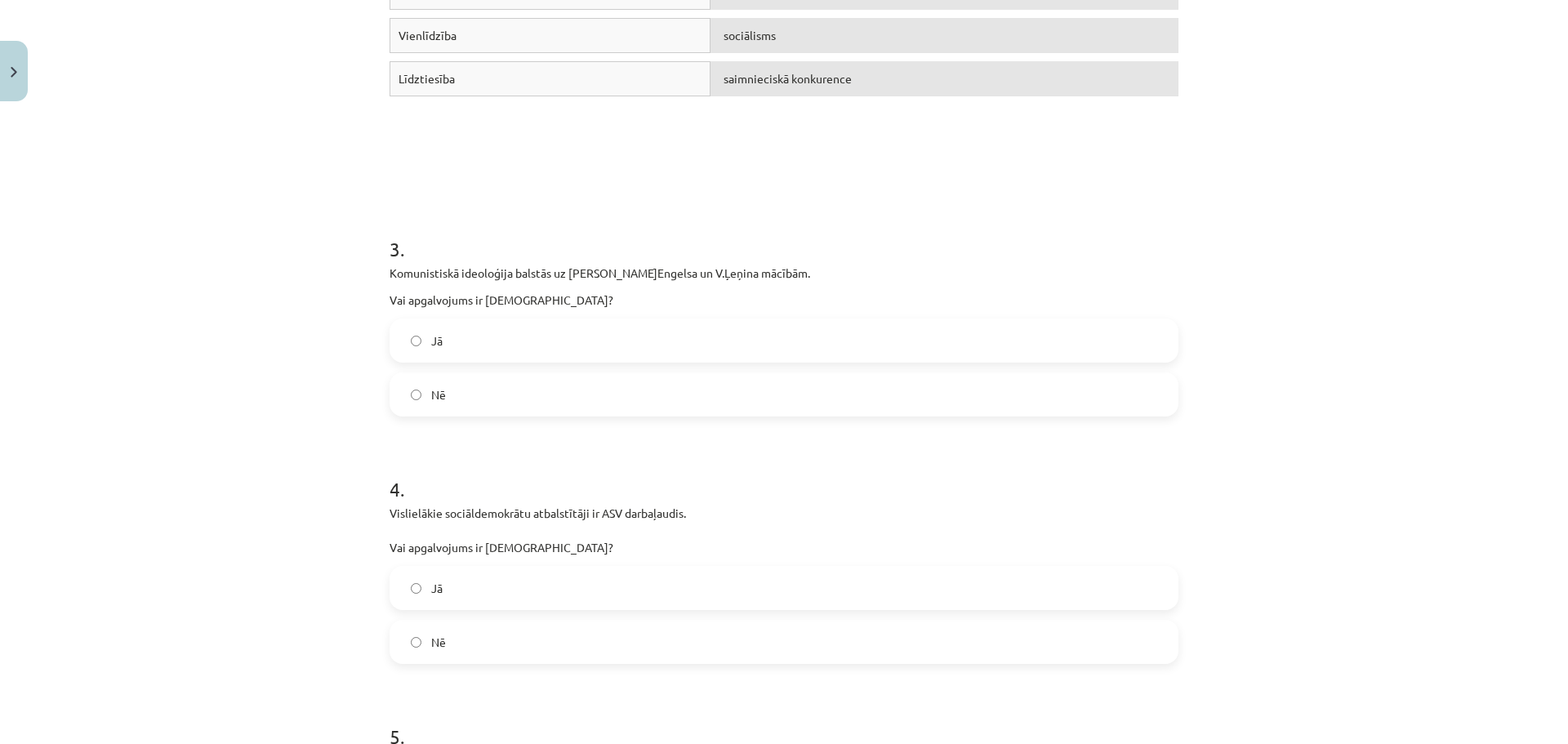
scroll to position [735, 0]
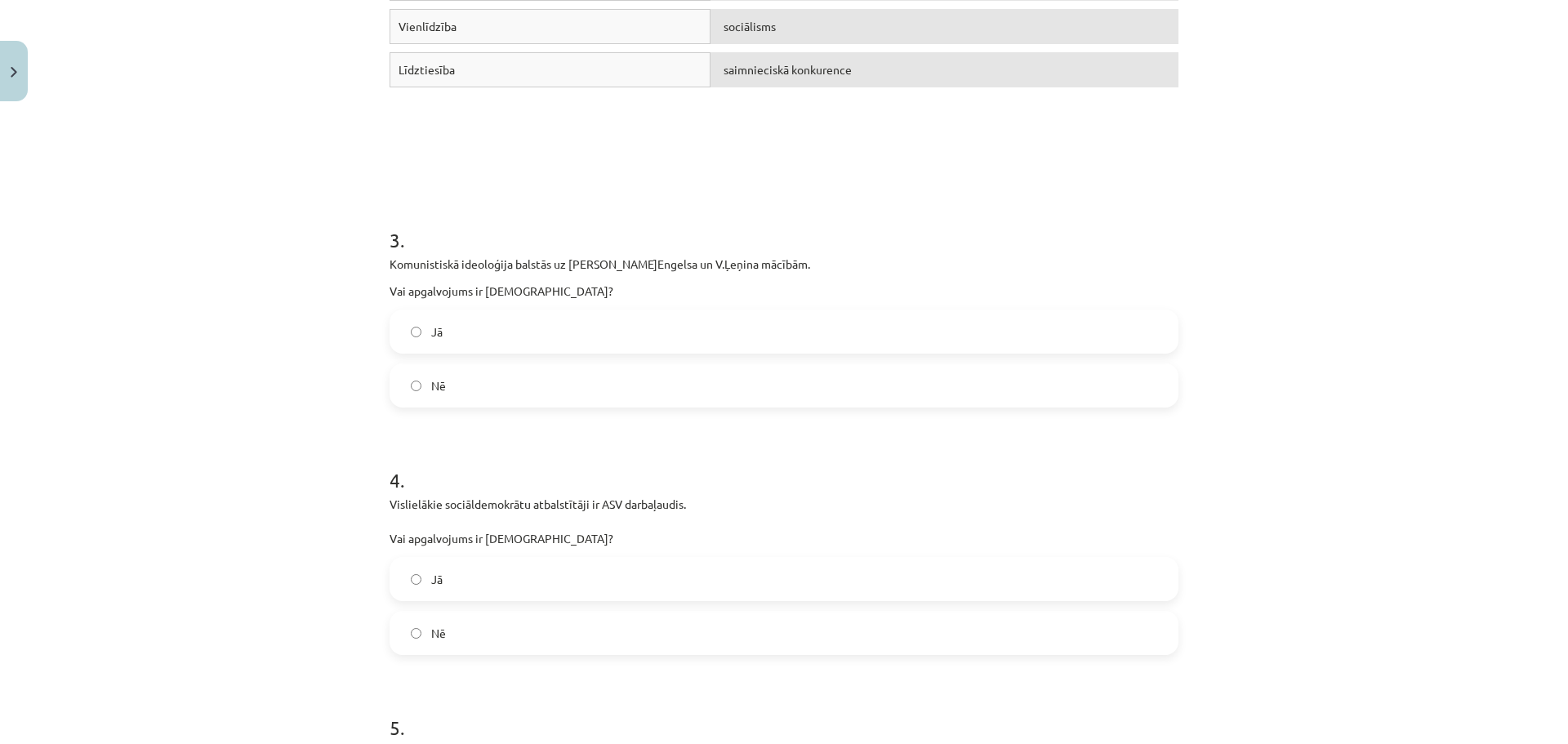
click at [516, 594] on label "Nē" at bounding box center [784, 633] width 785 height 41
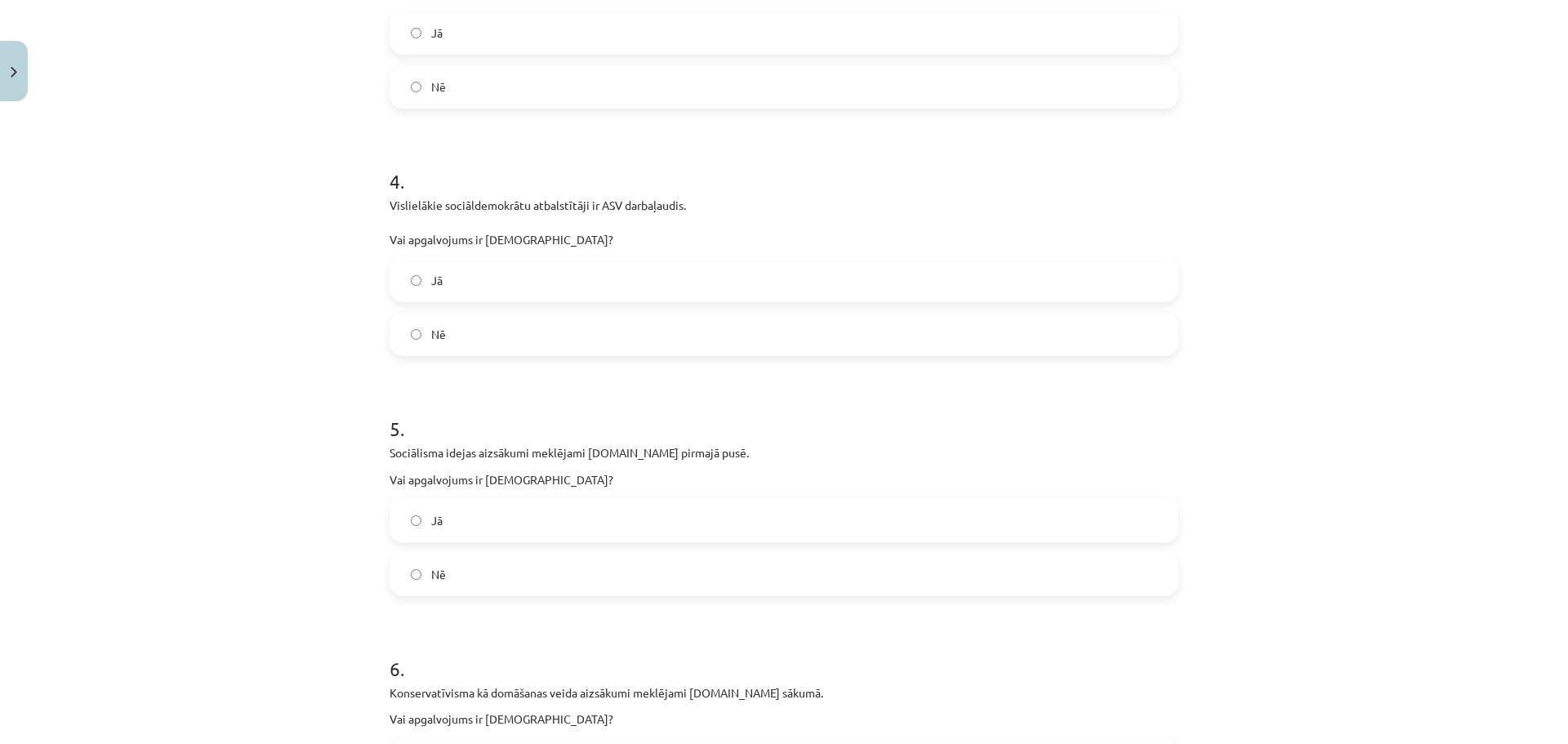
scroll to position [1034, 0]
click at [534, 525] on label "Jā" at bounding box center [784, 519] width 785 height 41
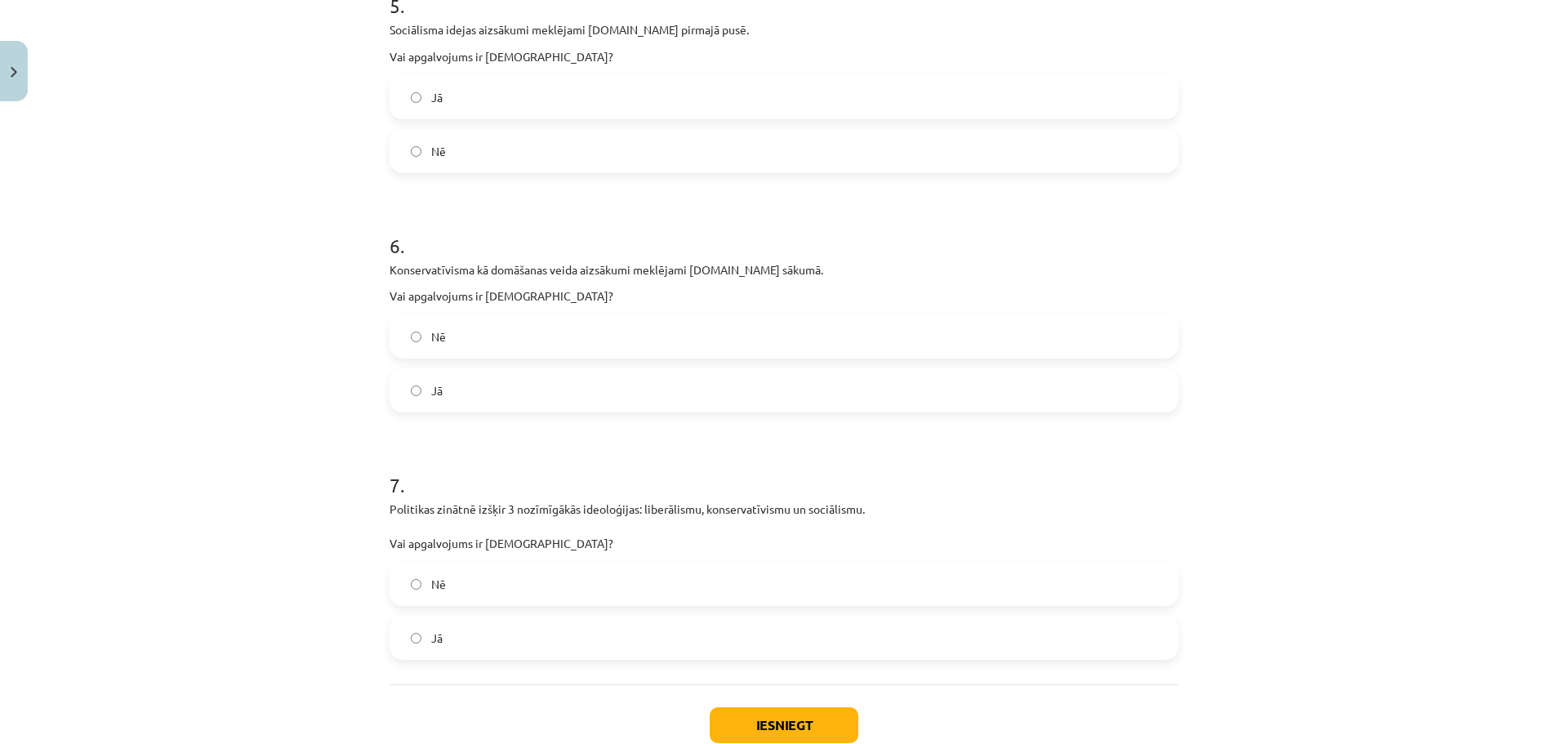
scroll to position [1470, 0]
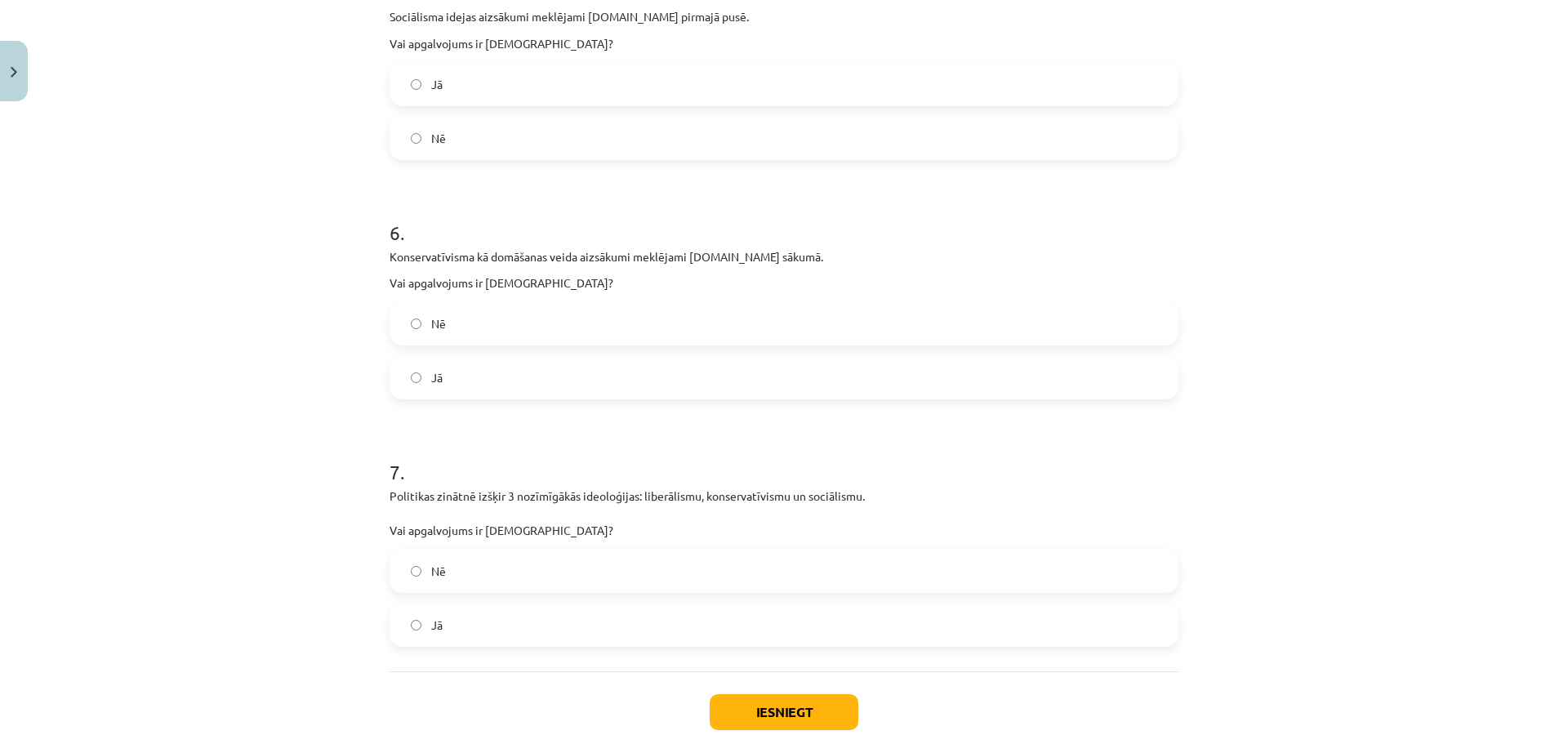
click at [528, 330] on label "Nē" at bounding box center [784, 323] width 785 height 41
click at [509, 594] on label "Jā" at bounding box center [784, 624] width 785 height 41
click at [813, 594] on button "Iesniegt" at bounding box center [784, 711] width 149 height 36
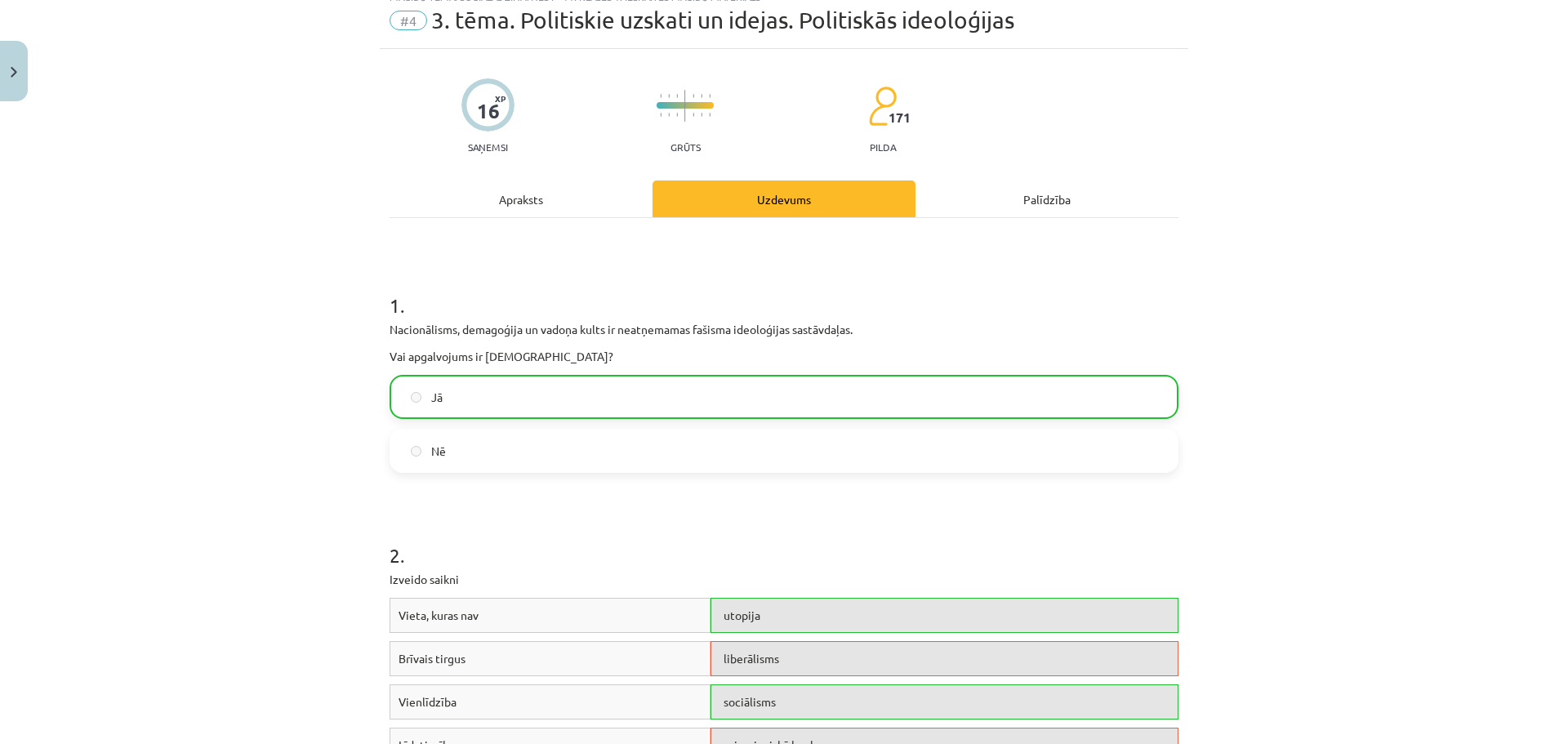
scroll to position [0, 0]
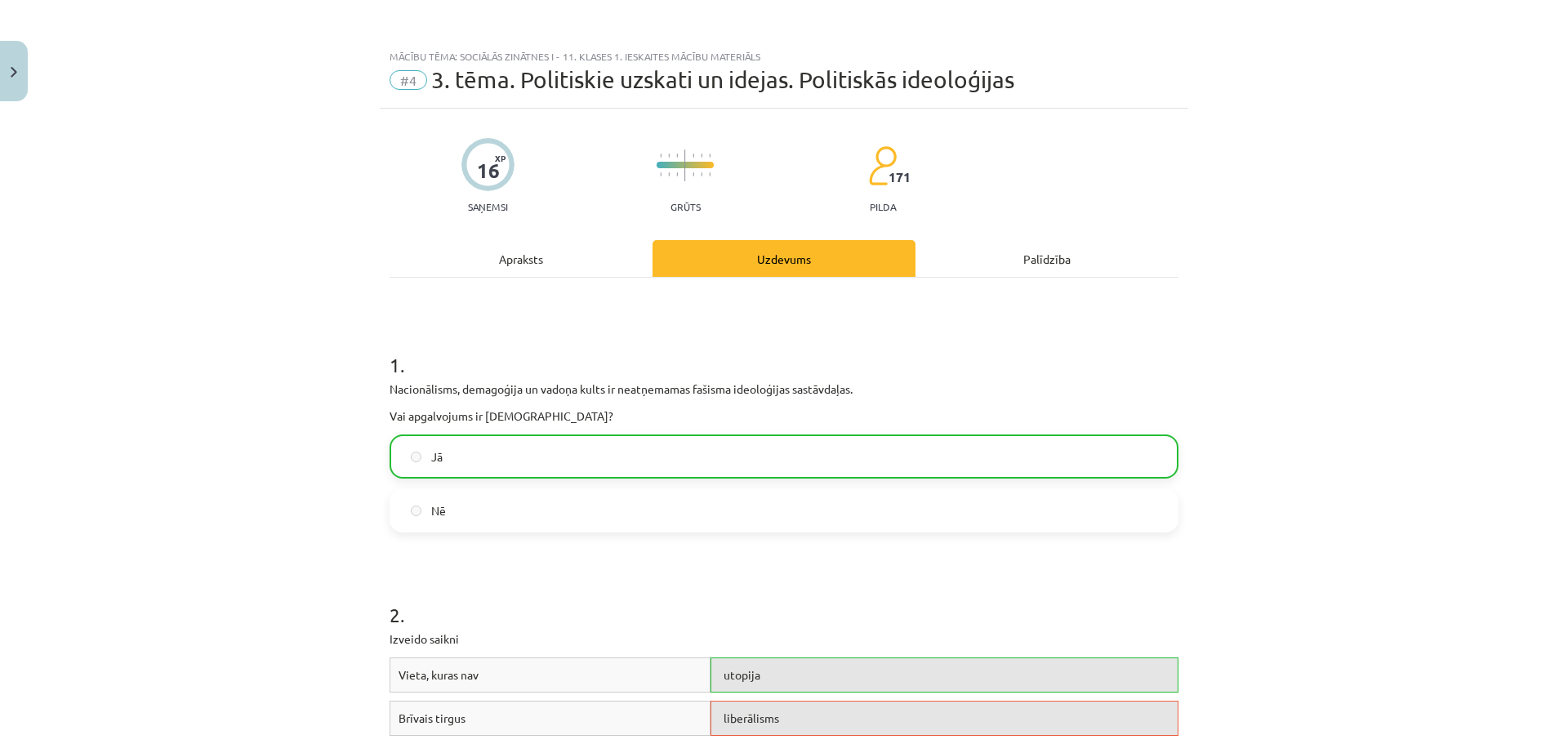
drag, startPoint x: 1482, startPoint y: 366, endPoint x: 1450, endPoint y: 156, distance: 212.4
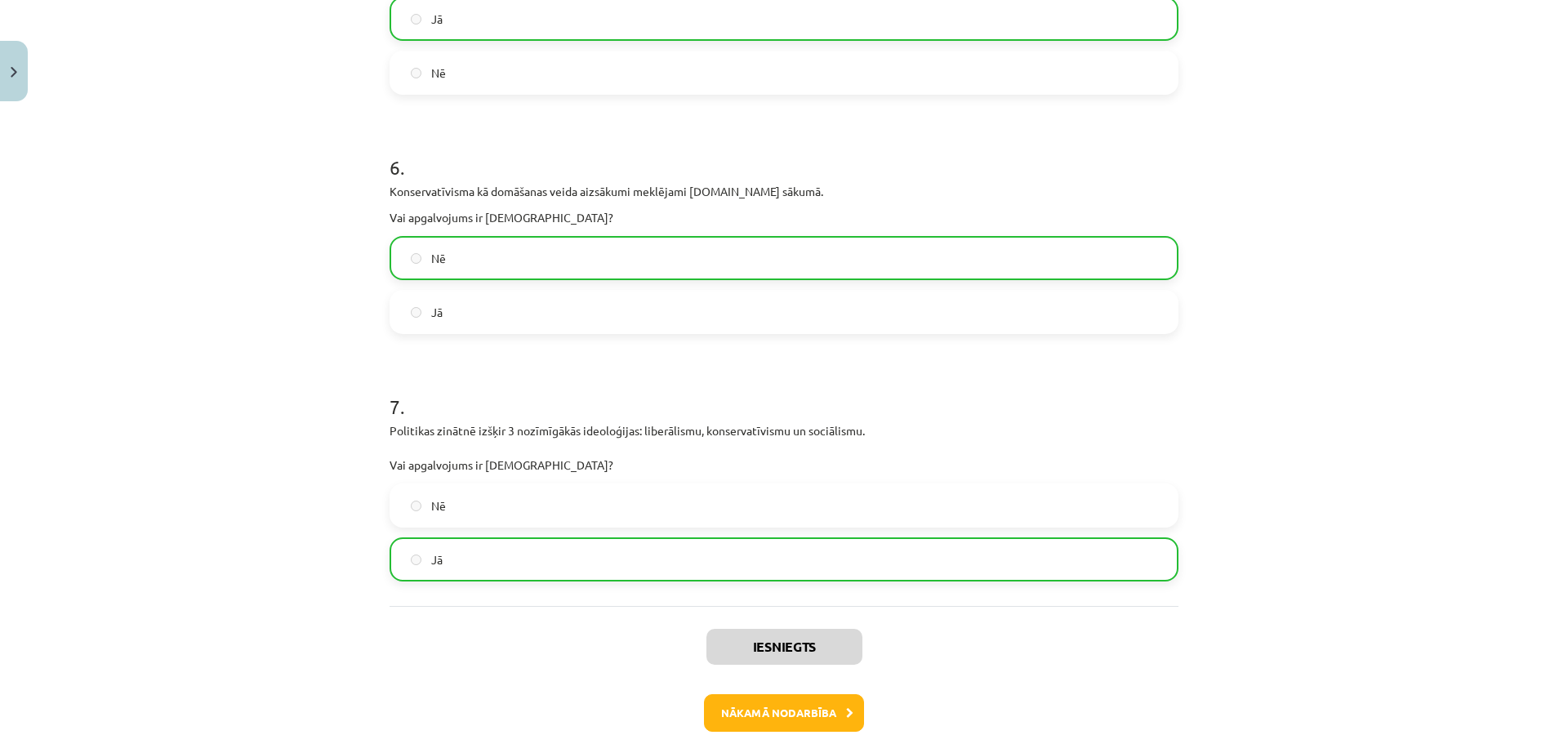
scroll to position [1614, 0]
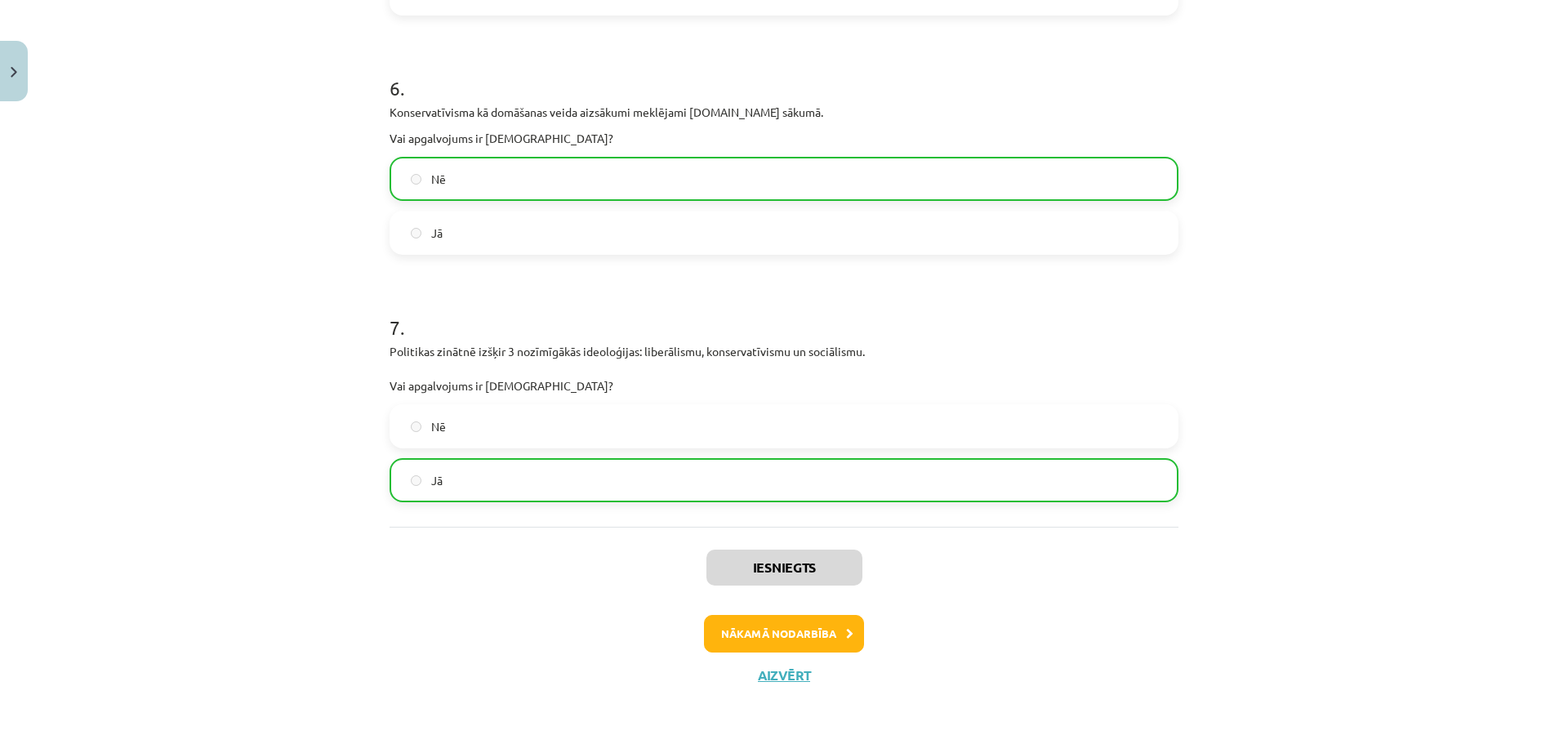
drag, startPoint x: 1431, startPoint y: 253, endPoint x: 1337, endPoint y: 454, distance: 221.9
click at [837, 594] on button "Nākamā nodarbība" at bounding box center [784, 633] width 160 height 38
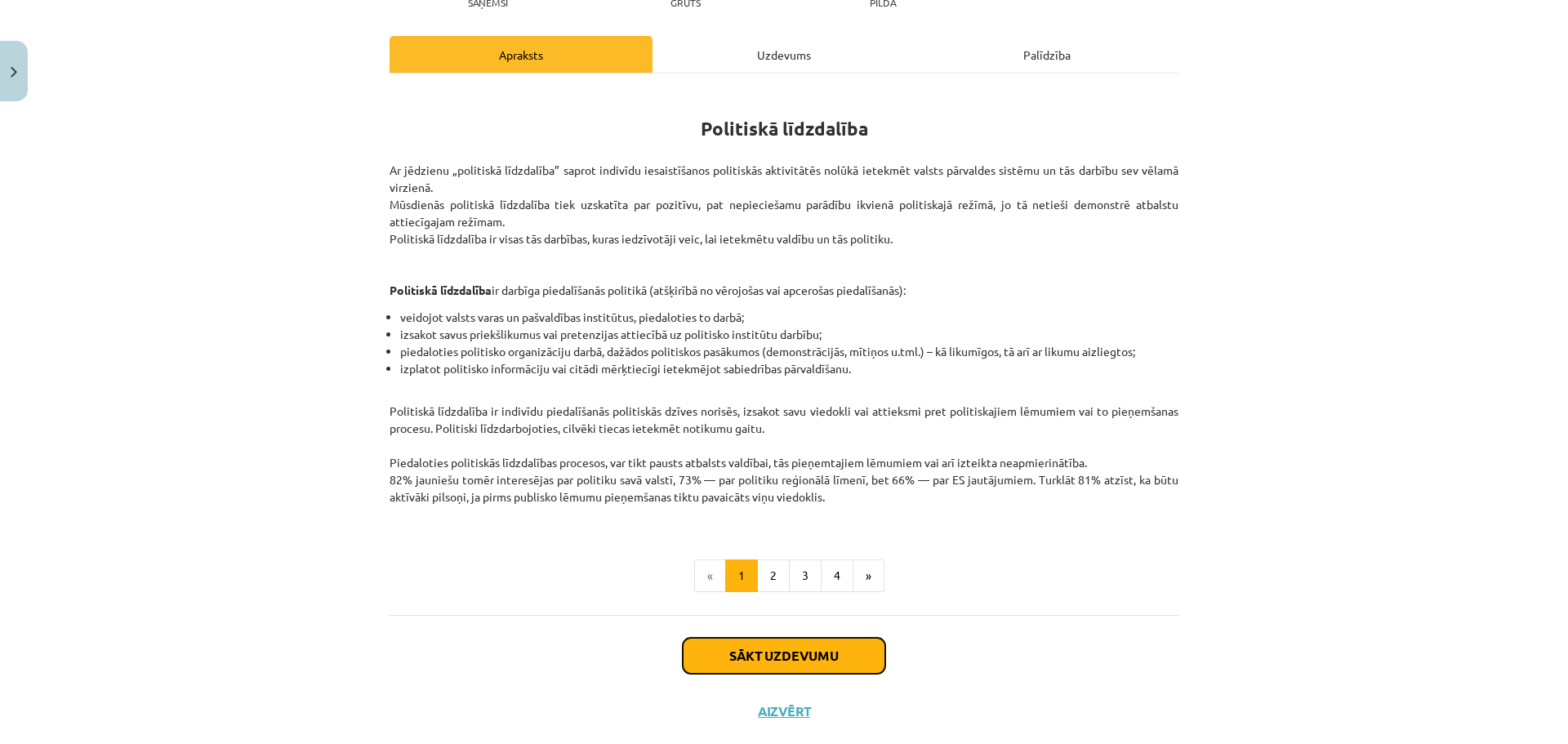
click at [849, 594] on button "Sākt uzdevumu" at bounding box center [784, 655] width 203 height 36
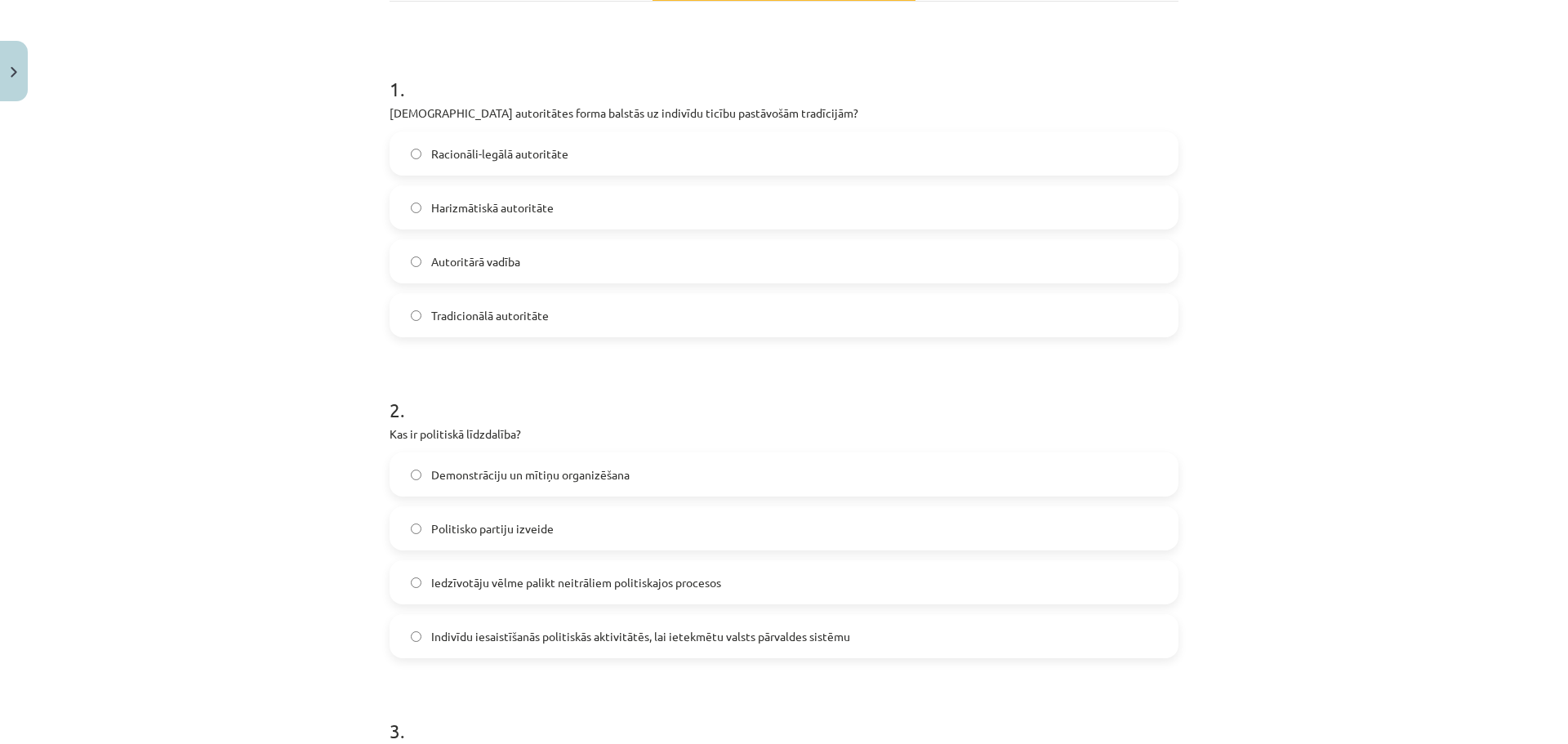
scroll to position [0, 0]
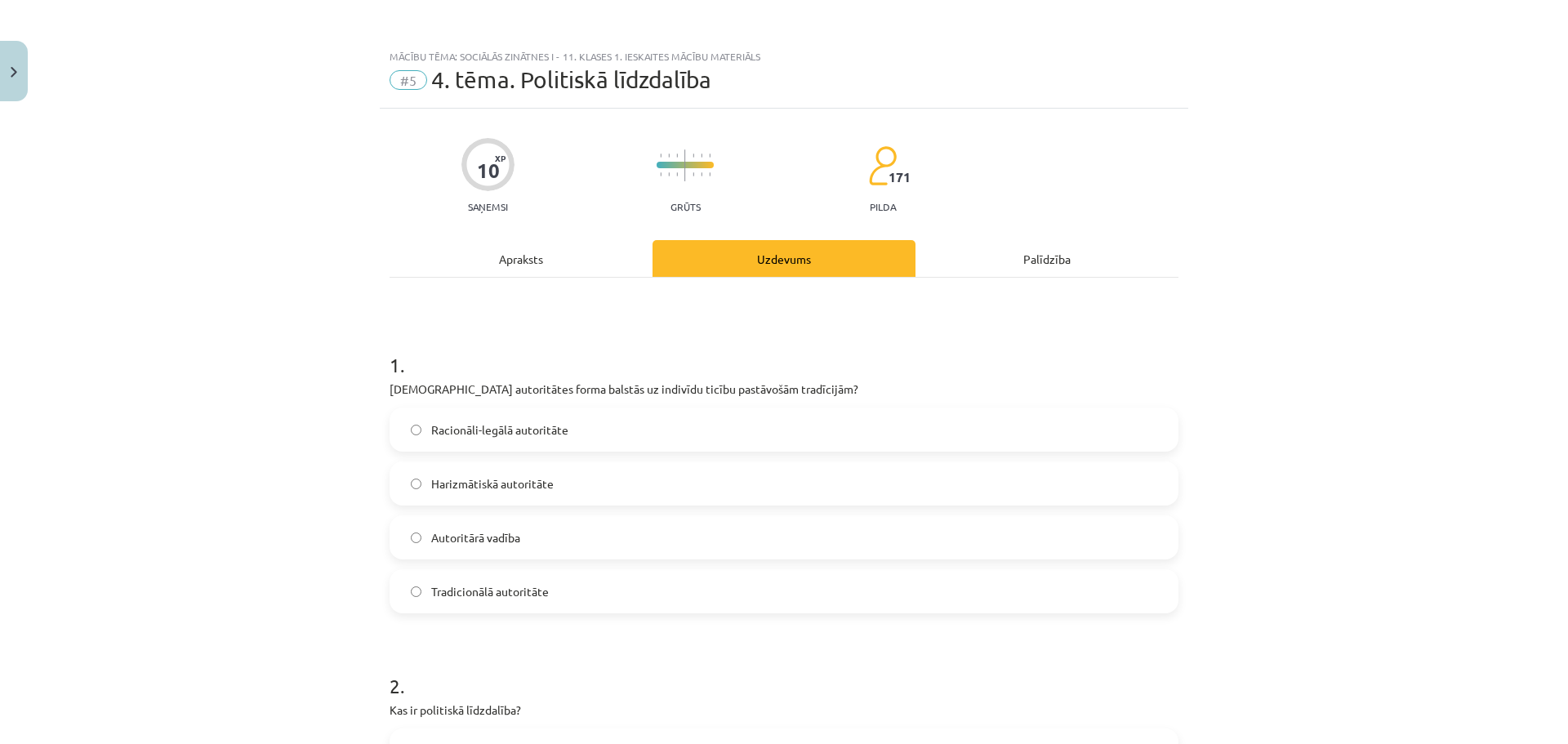
drag, startPoint x: 1071, startPoint y: 377, endPoint x: 1144, endPoint y: 30, distance: 354.6
click at [598, 594] on label "Tradicionālā autoritāte" at bounding box center [784, 591] width 785 height 41
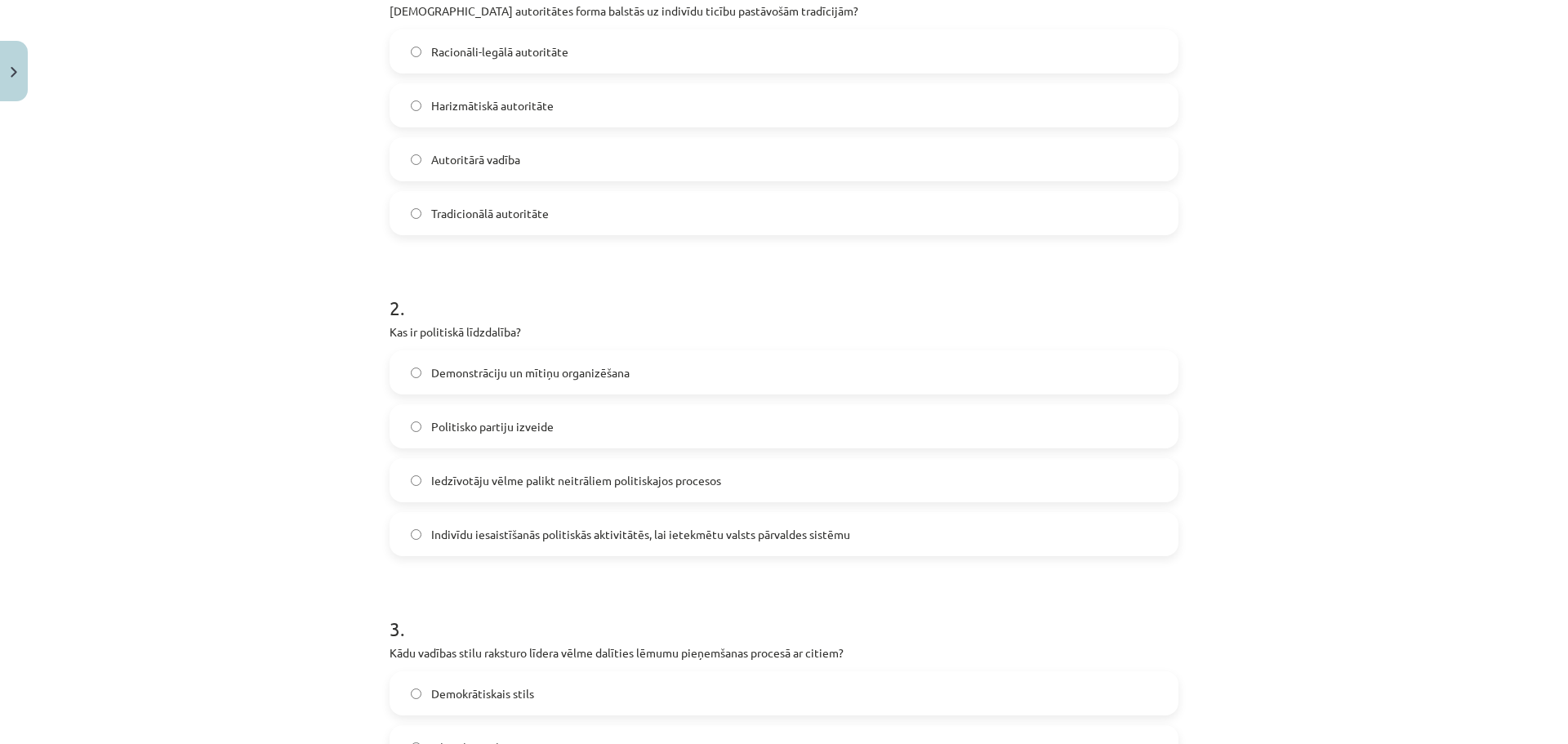
scroll to position [381, 0]
click at [626, 545] on label "Indivīdu iesaistīšanās politiskās aktivitātēs, lai ietekmētu valsts pārvaldes s…" at bounding box center [784, 531] width 785 height 41
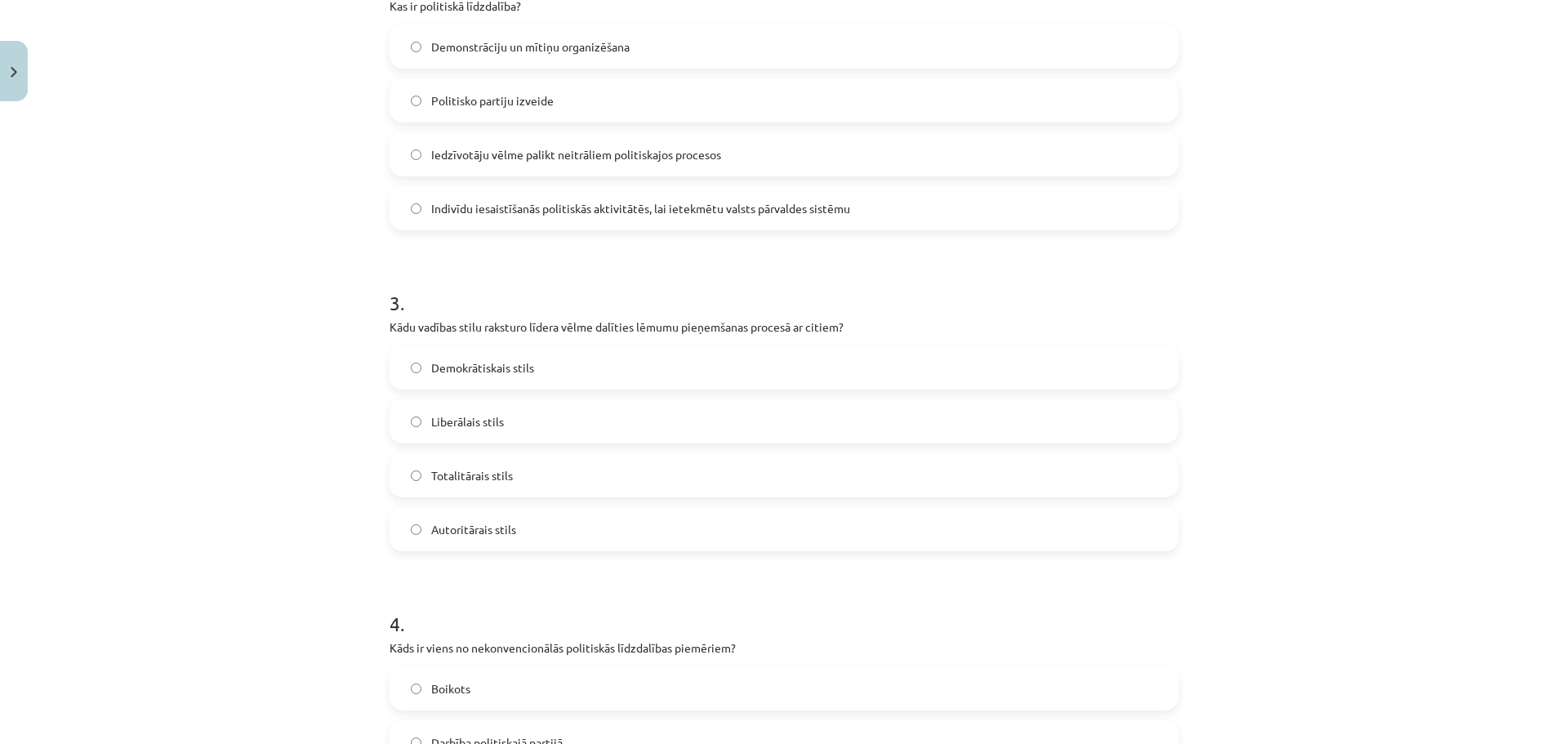
scroll to position [708, 0]
click at [600, 374] on label "Demokrātiskais stils" at bounding box center [784, 363] width 785 height 41
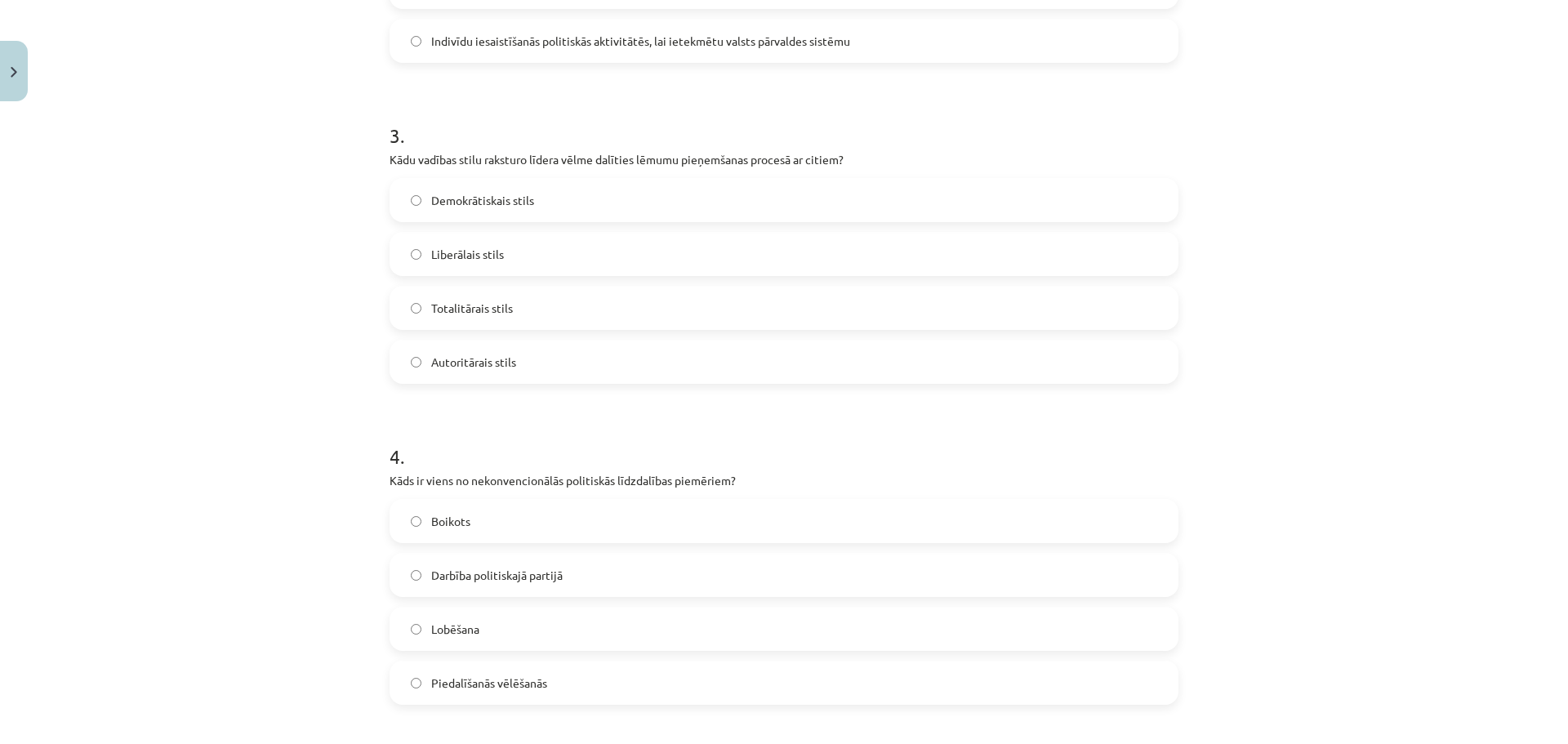
scroll to position [925, 0]
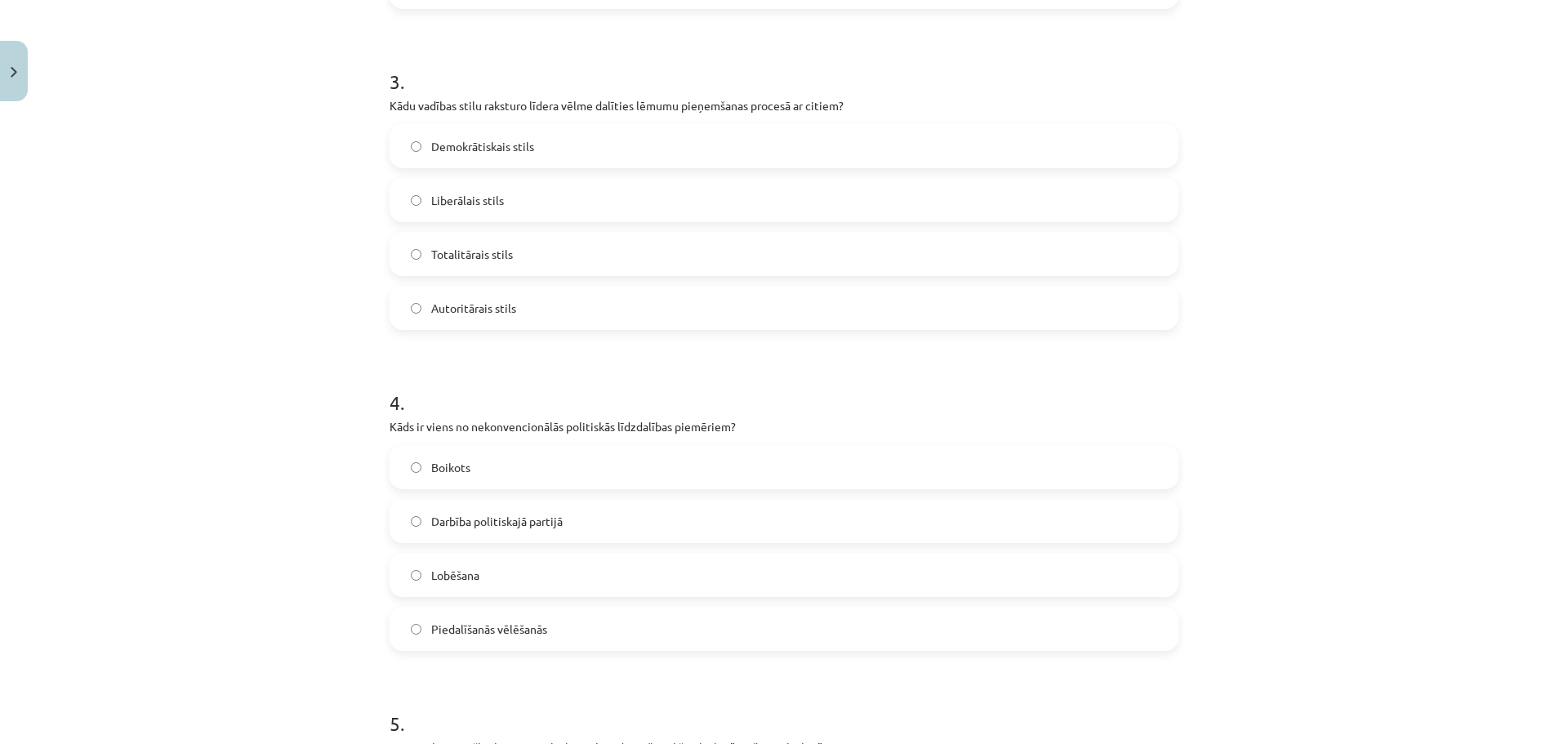
click at [507, 487] on div "Boikots" at bounding box center [784, 467] width 788 height 44
click at [533, 471] on label "Boikots" at bounding box center [784, 467] width 785 height 41
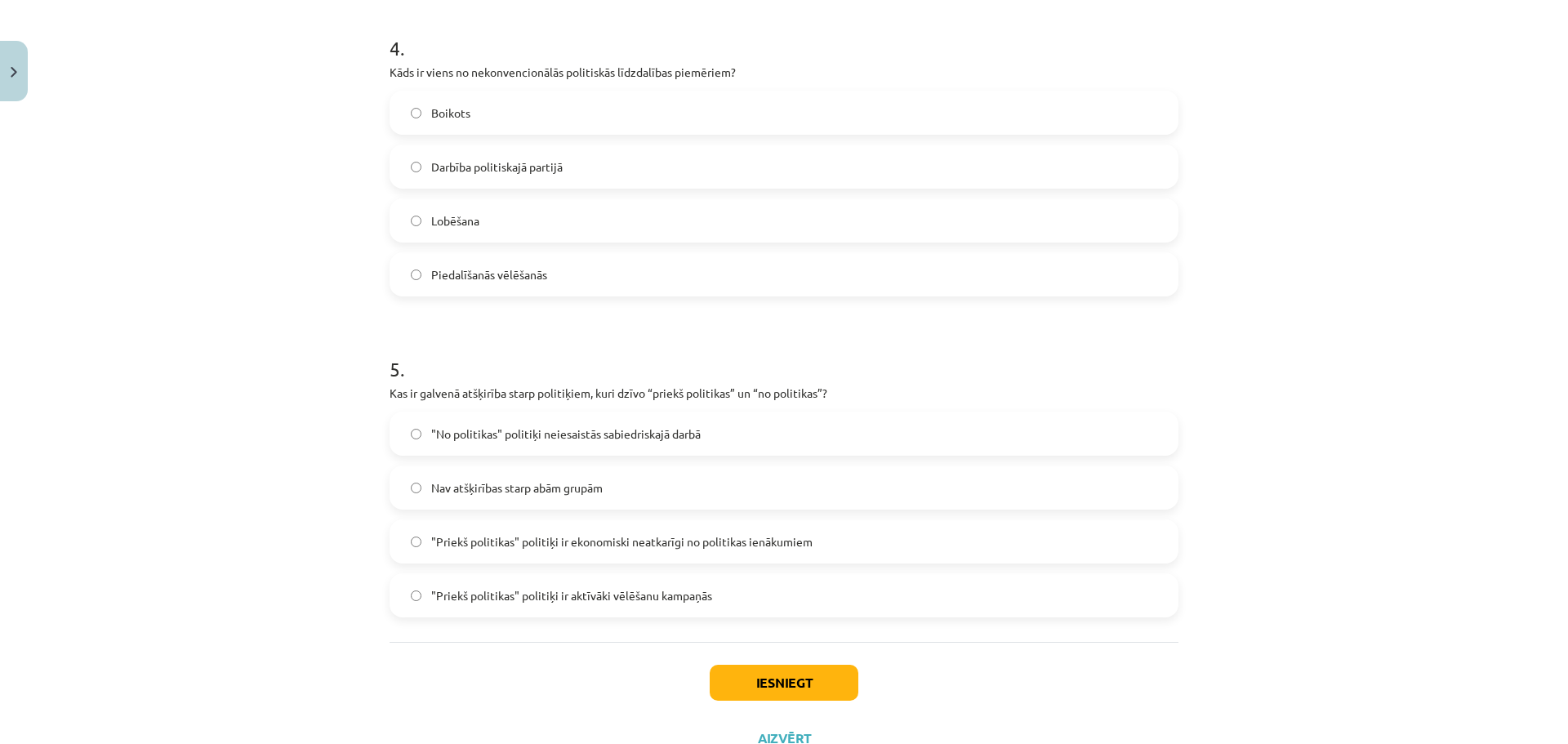
scroll to position [1307, 0]
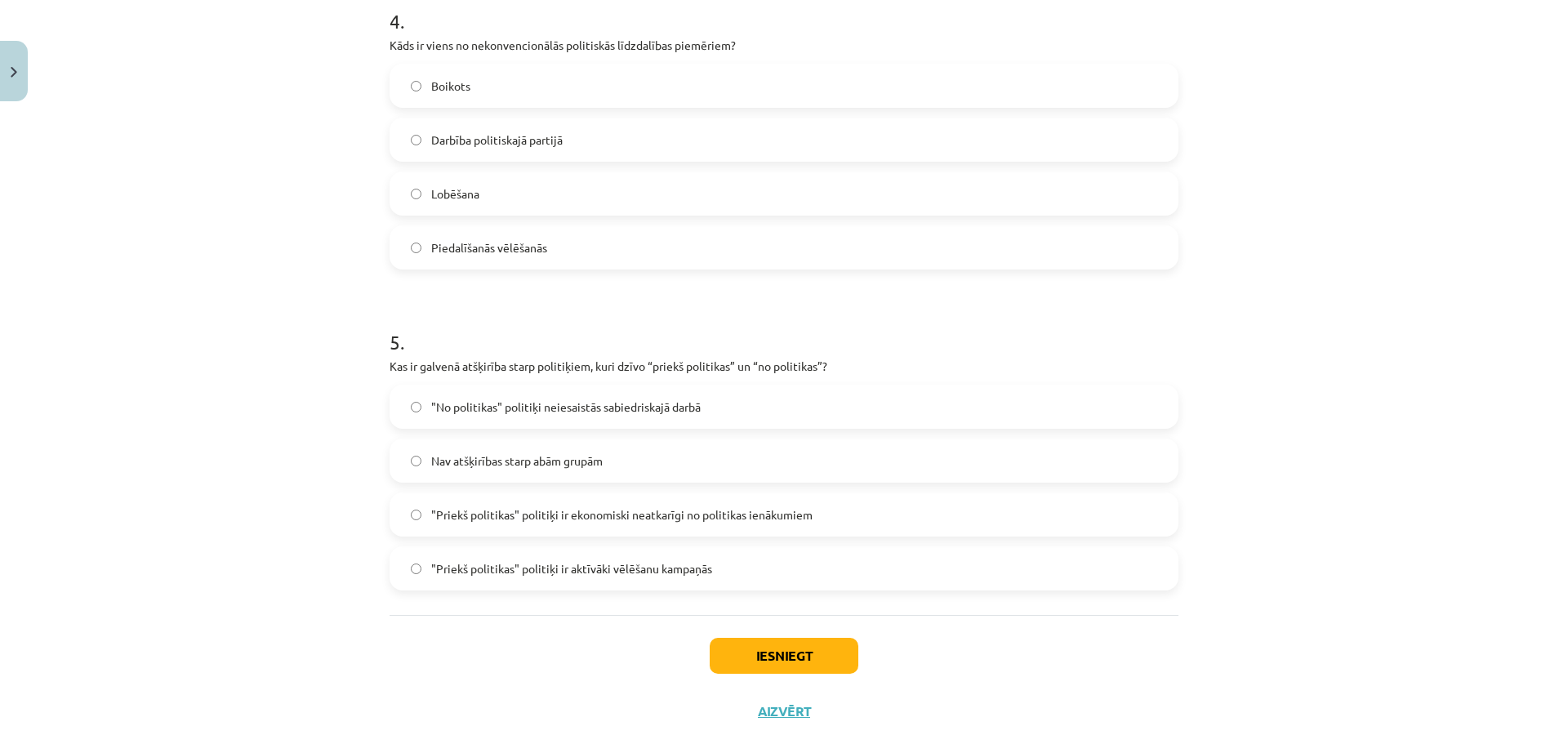
click at [561, 513] on span ""Priekš politikas" politiķi ir ekonomiski neatkarīgi no politikas ienākumiem" at bounding box center [621, 515] width 381 height 17
click at [756, 594] on button "Iesniegt" at bounding box center [784, 655] width 149 height 36
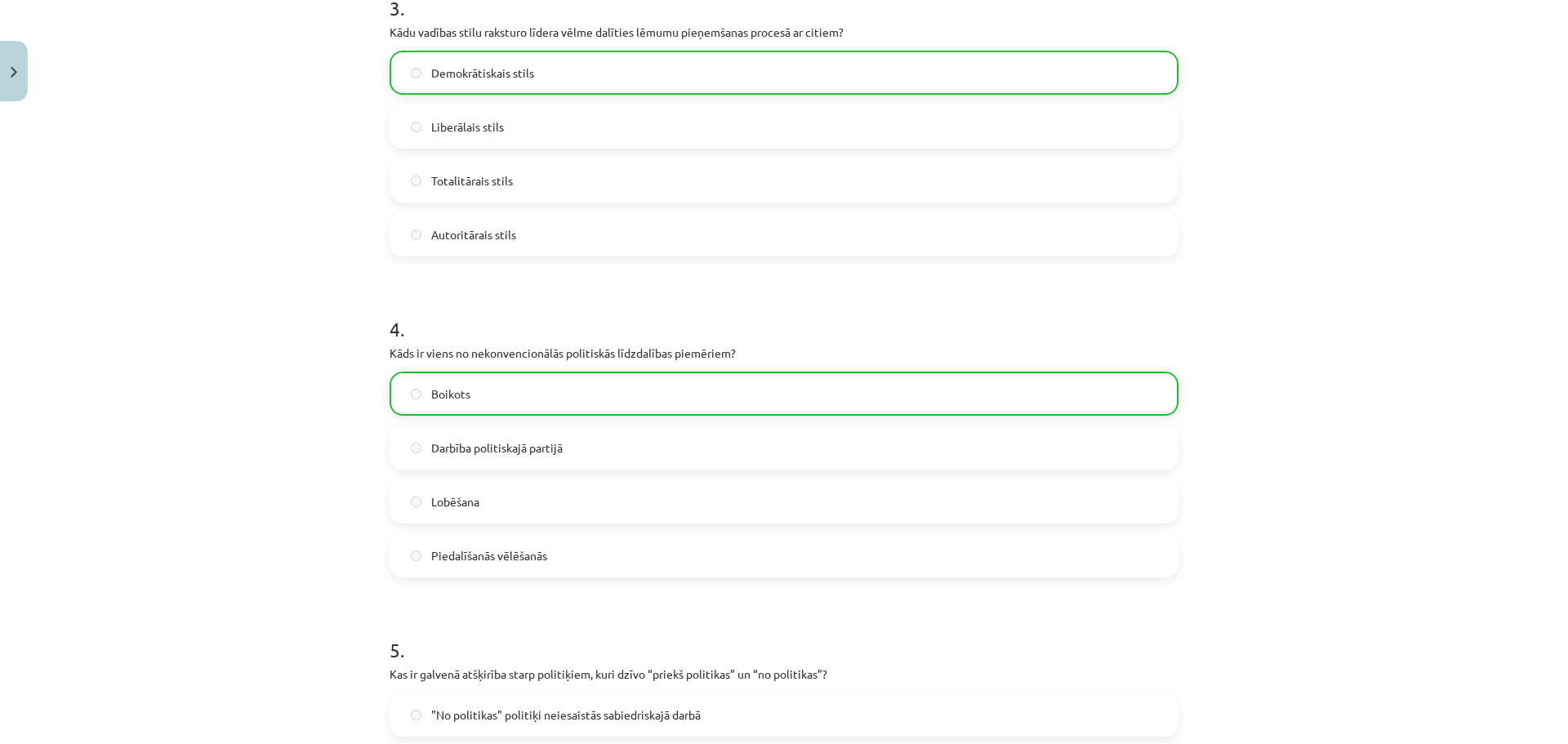
scroll to position [953, 0]
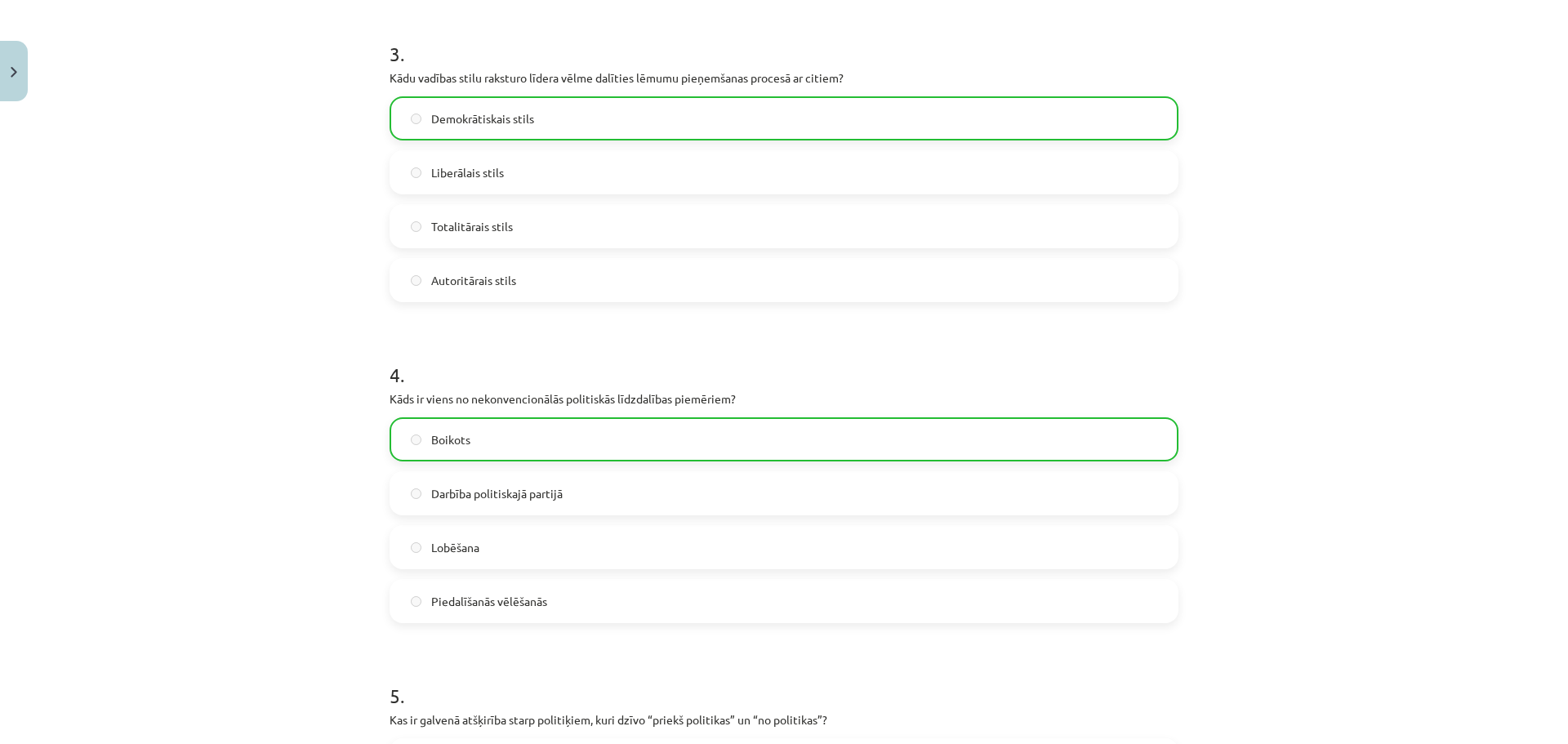
drag, startPoint x: 1144, startPoint y: 305, endPoint x: 1187, endPoint y: 87, distance: 222.2
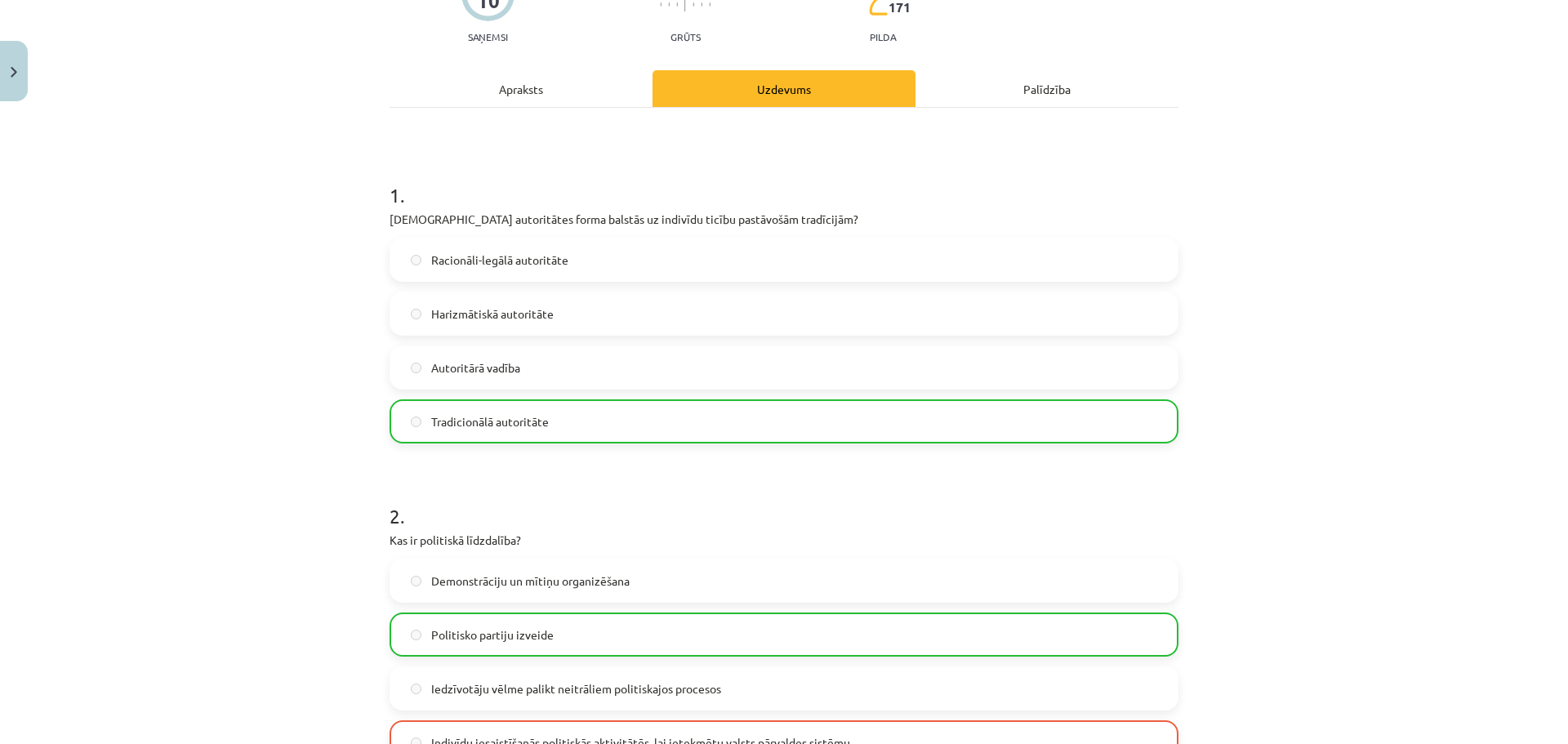
scroll to position [0, 0]
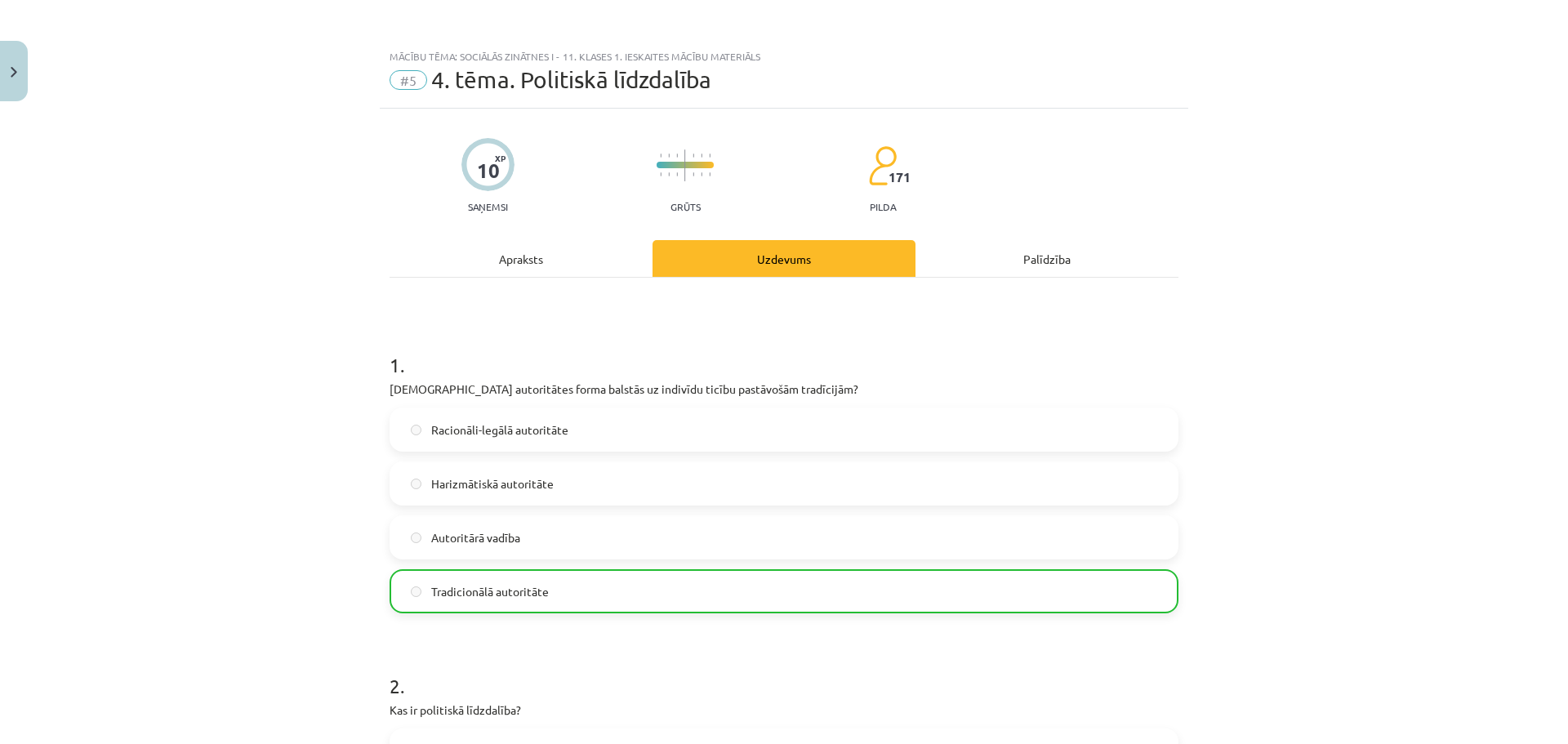
drag, startPoint x: 1300, startPoint y: 456, endPoint x: 1314, endPoint y: 343, distance: 113.9
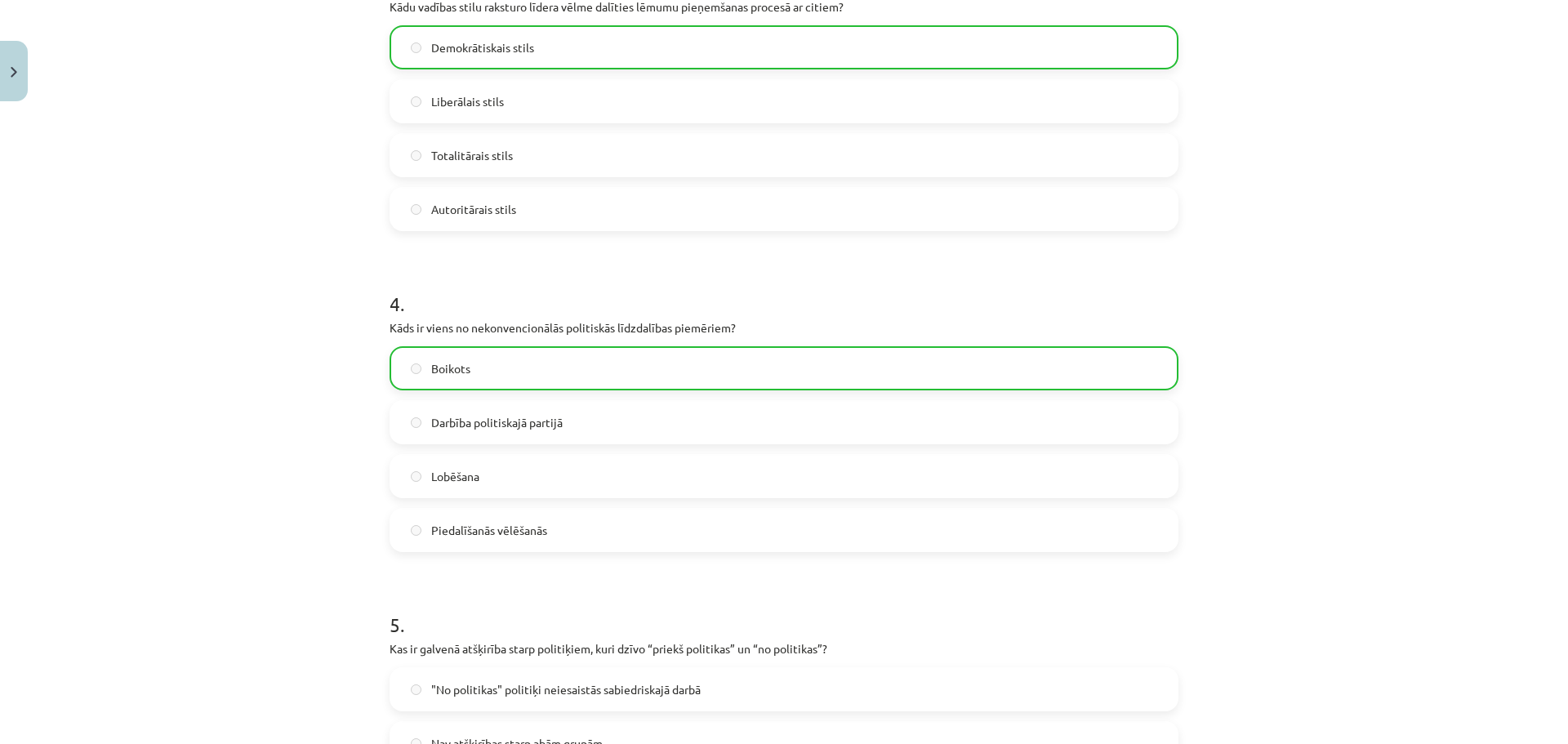
scroll to position [1394, 0]
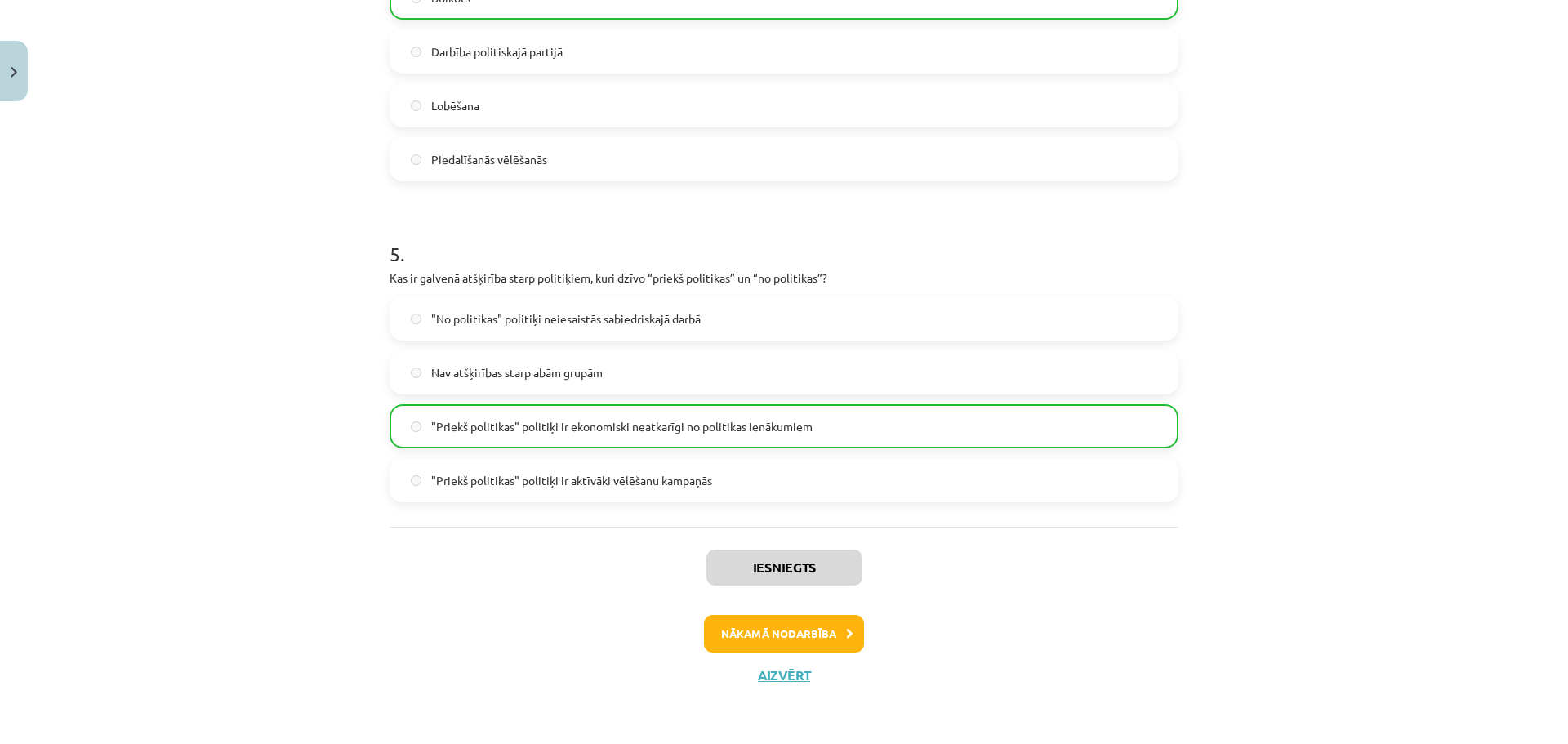
drag, startPoint x: 1314, startPoint y: 343, endPoint x: 1311, endPoint y: 542, distance: 199.0
click at [841, 594] on button "Nākamā nodarbība" at bounding box center [784, 633] width 160 height 38
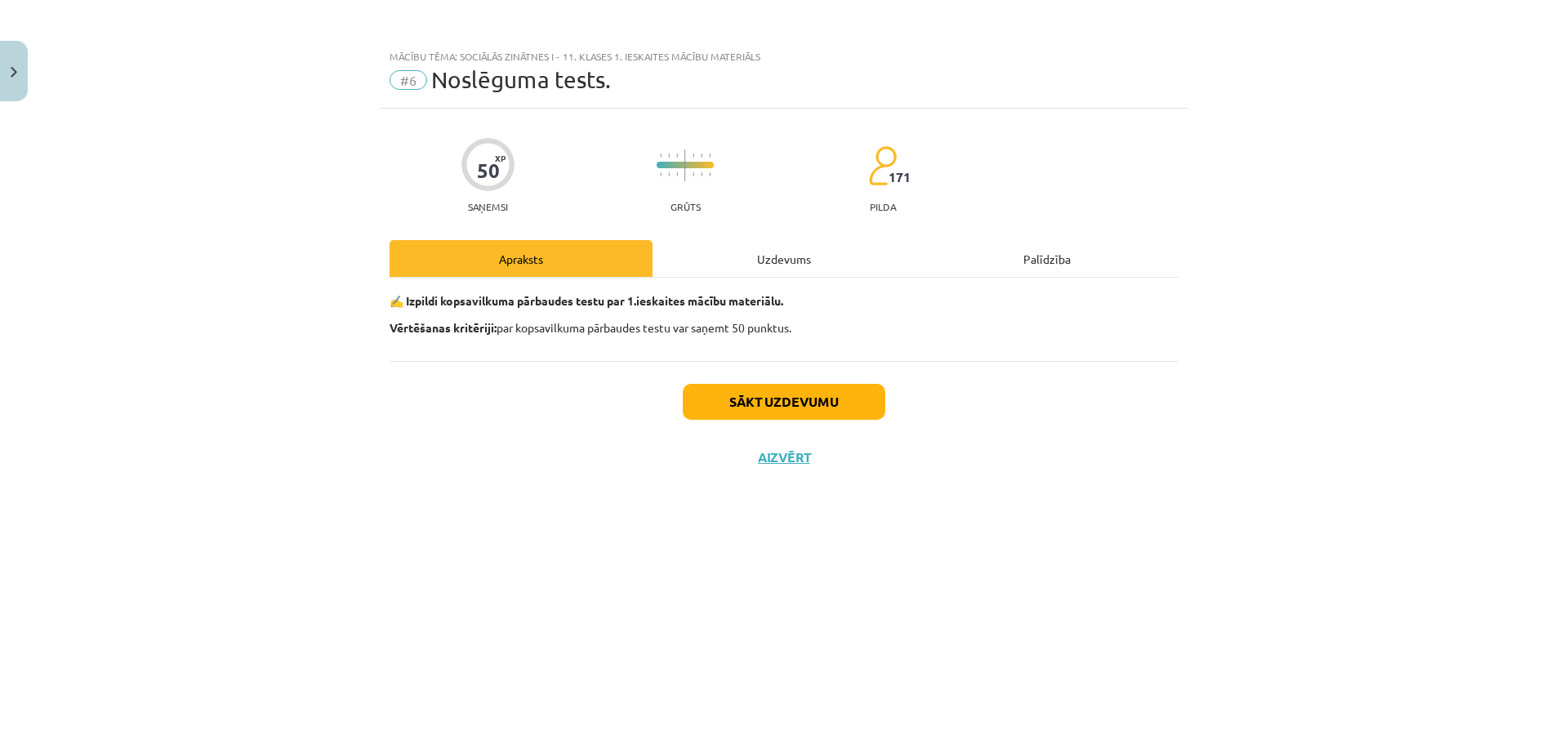
scroll to position [0, 0]
click at [846, 405] on button "Sākt uzdevumu" at bounding box center [784, 401] width 203 height 36
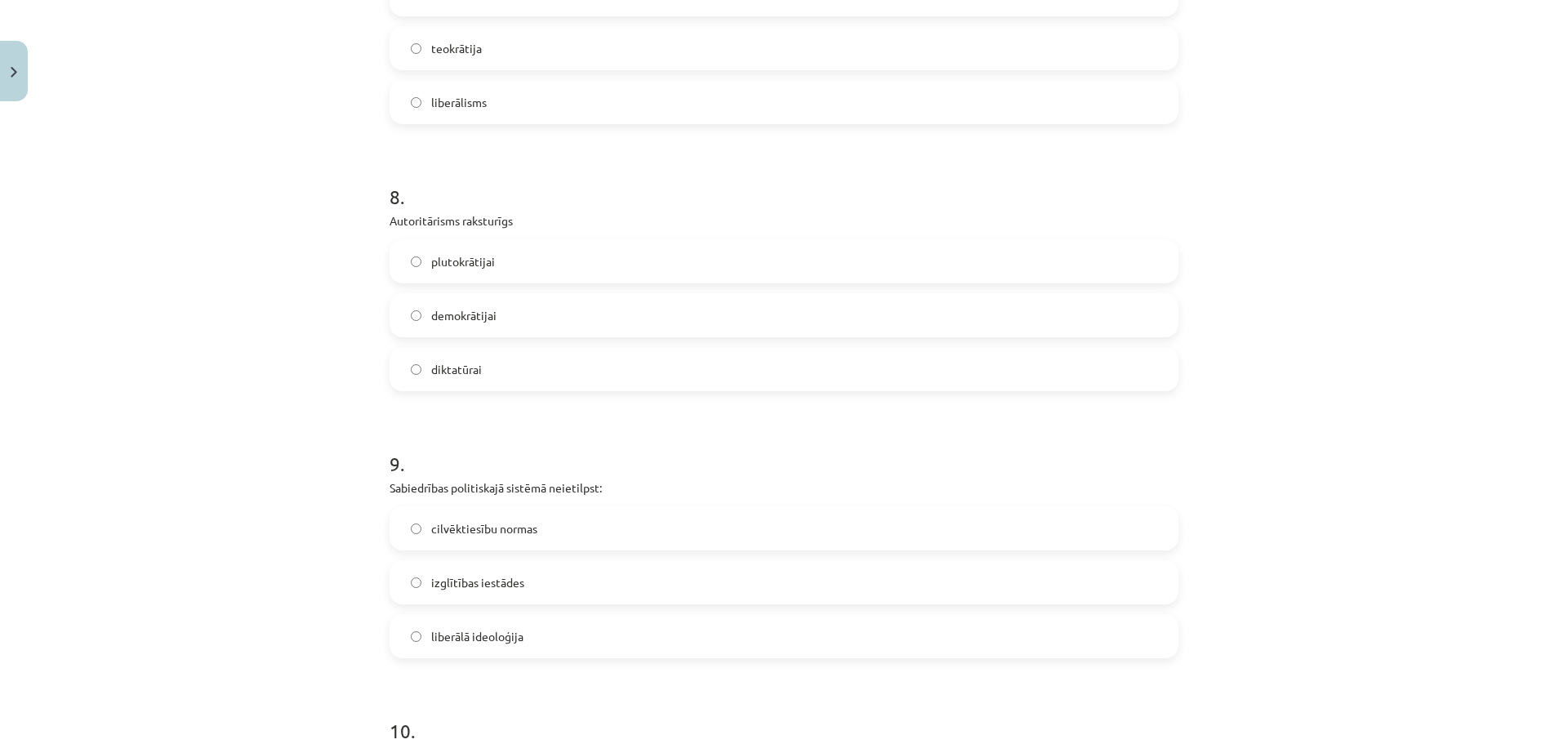
scroll to position [2408, 0]
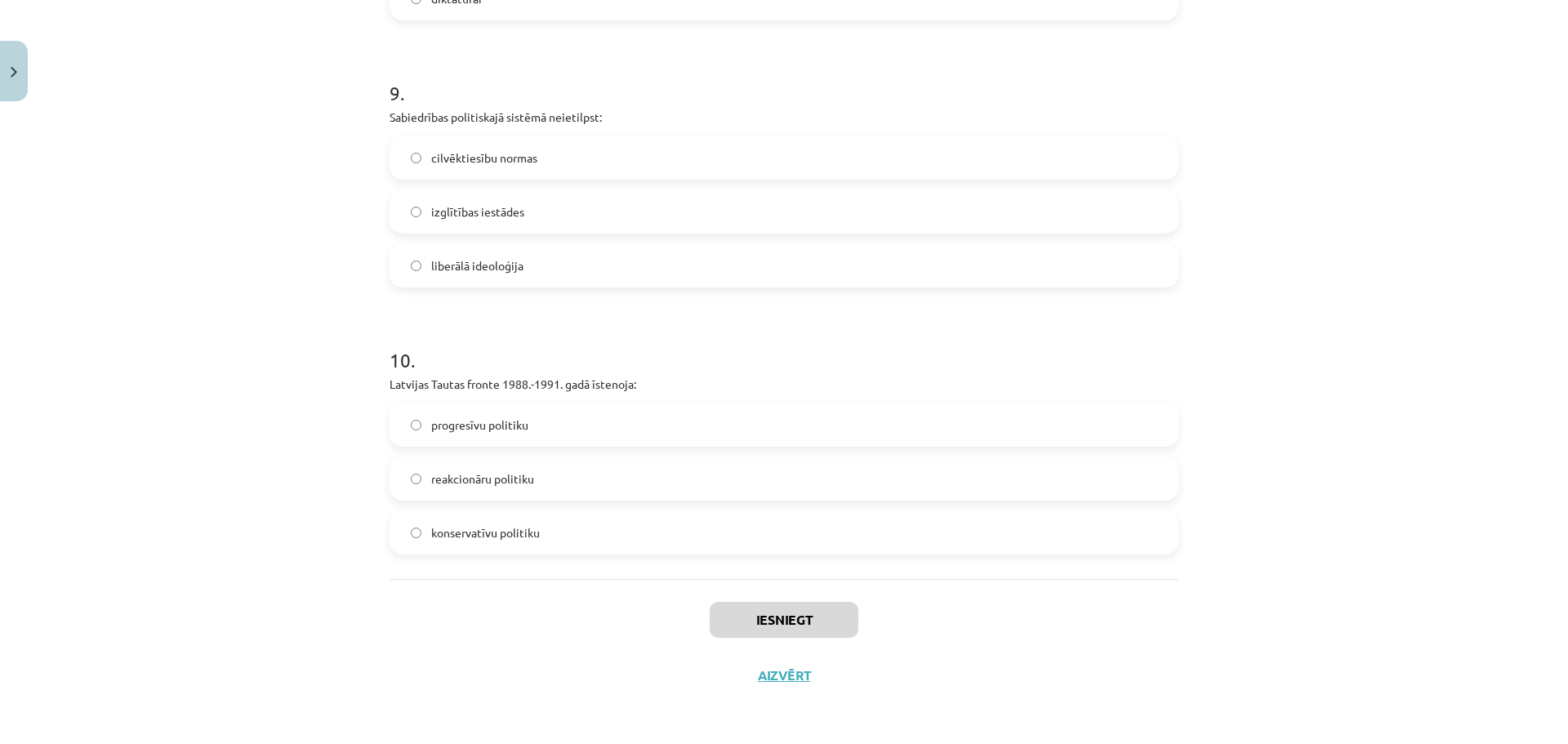
drag, startPoint x: 1246, startPoint y: 261, endPoint x: 1258, endPoint y: 458, distance: 197.4
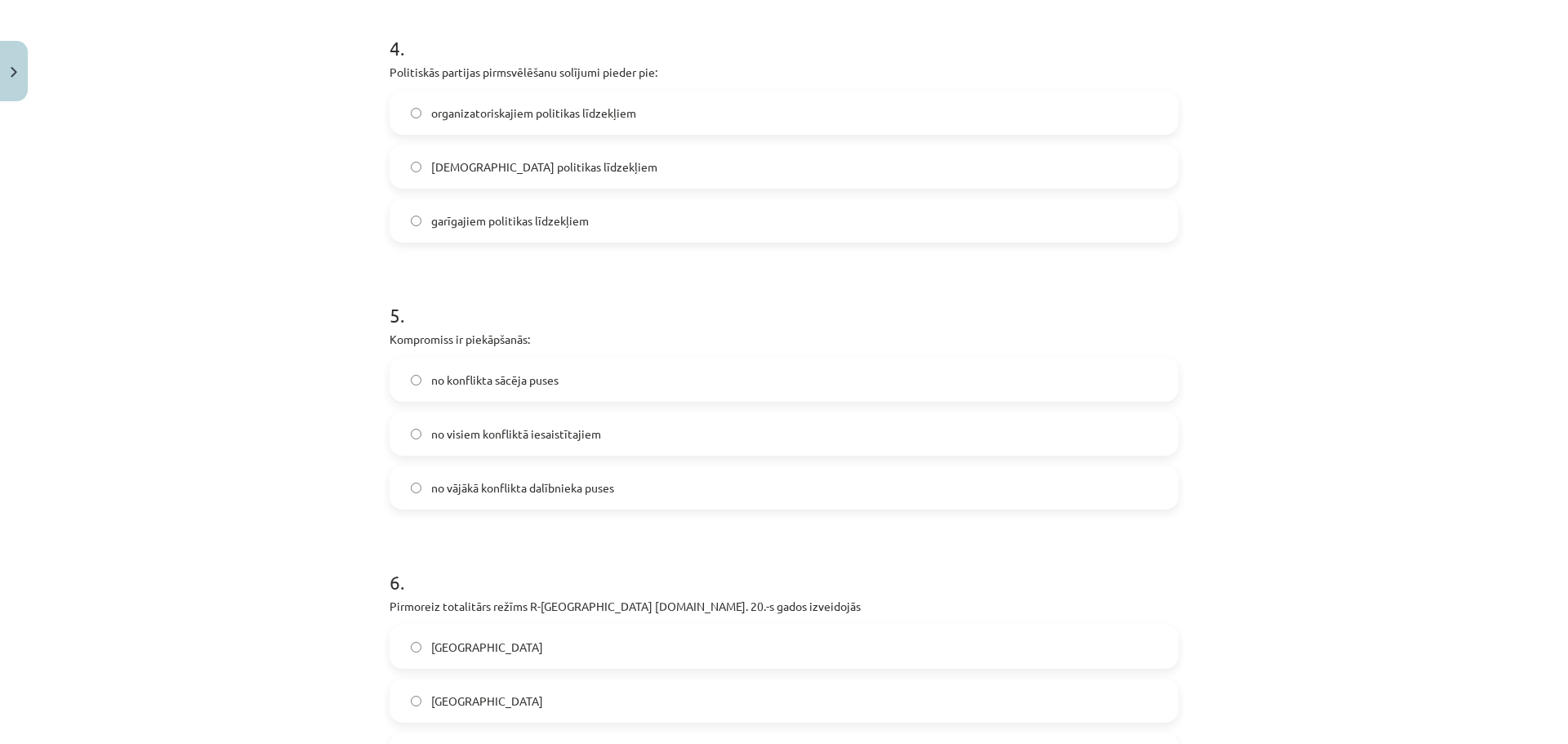
scroll to position [0, 0]
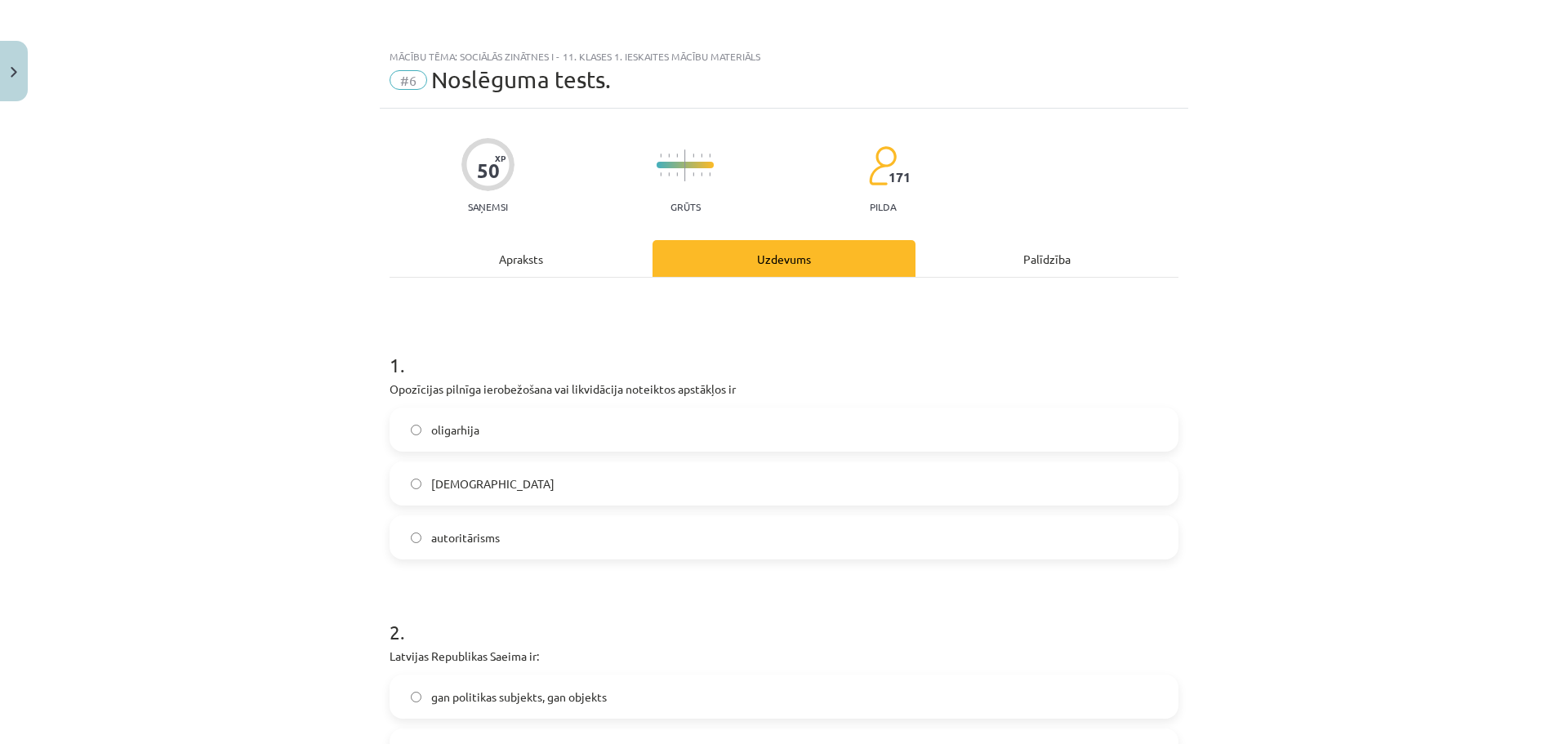
drag, startPoint x: 1258, startPoint y: 458, endPoint x: 1240, endPoint y: 245, distance: 213.8
drag, startPoint x: 1449, startPoint y: 520, endPoint x: 1368, endPoint y: 199, distance: 331.1
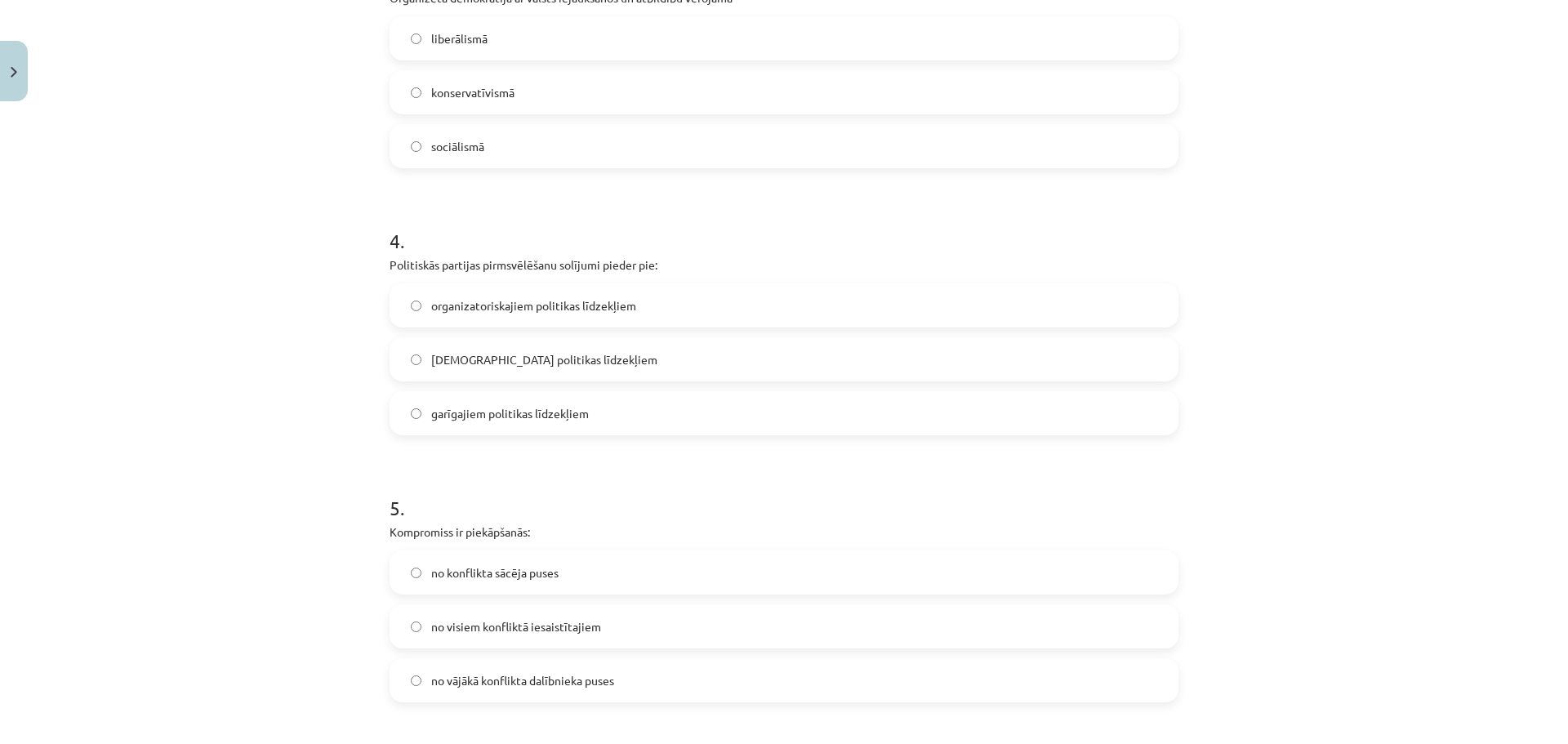
scroll to position [190, 0]
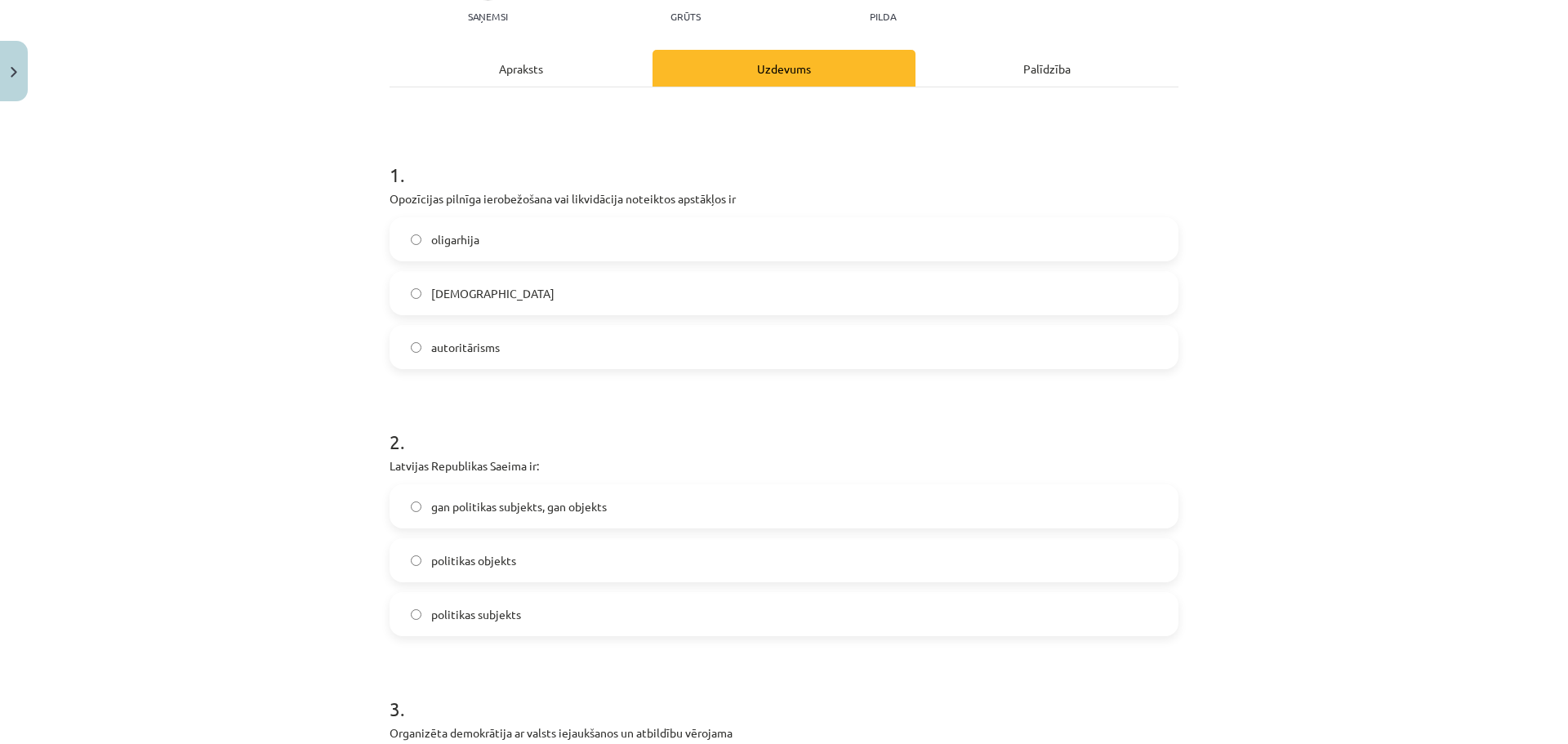
drag, startPoint x: 1371, startPoint y: 364, endPoint x: 1314, endPoint y: -96, distance: 463.5
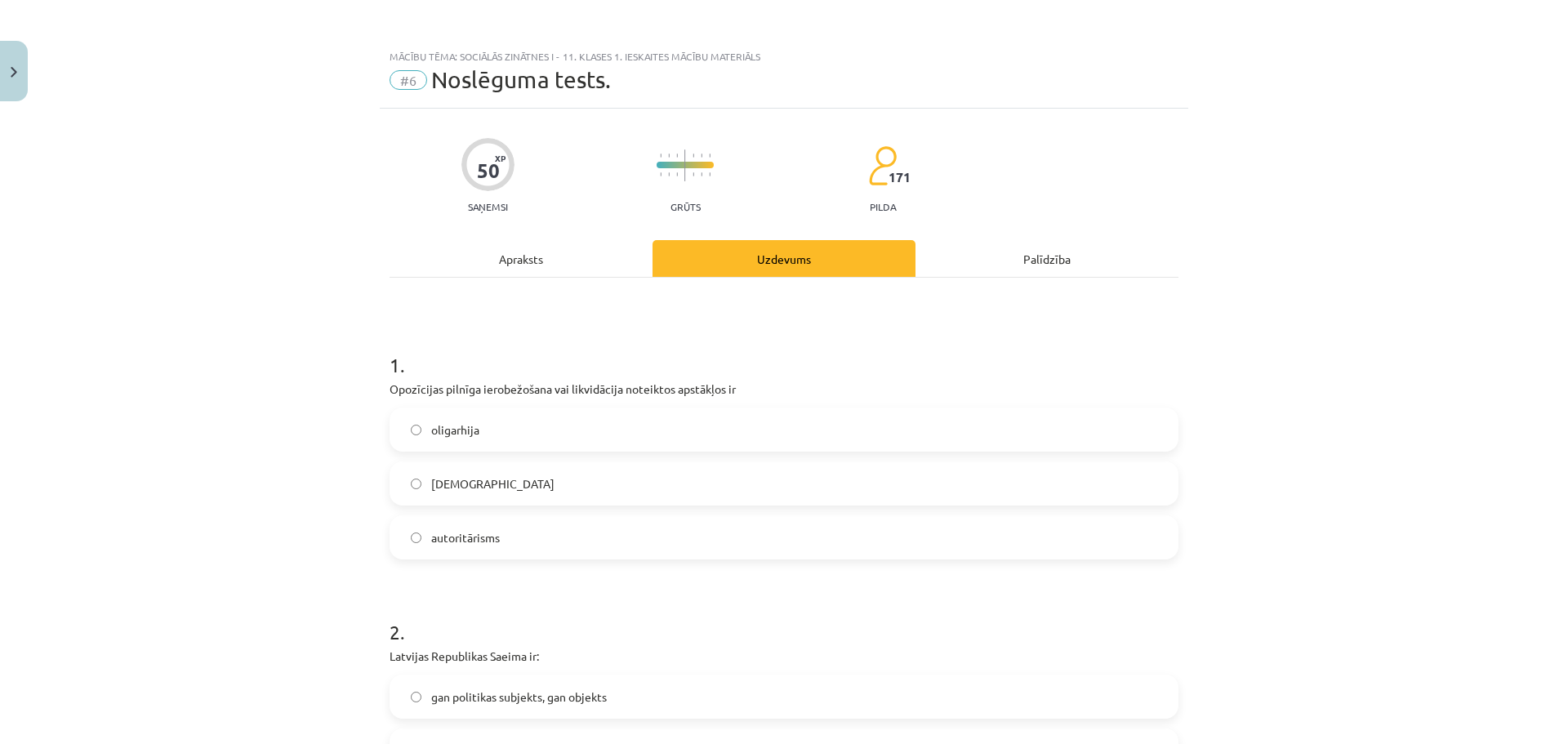
click at [595, 495] on label "totalitārisms" at bounding box center [784, 483] width 785 height 41
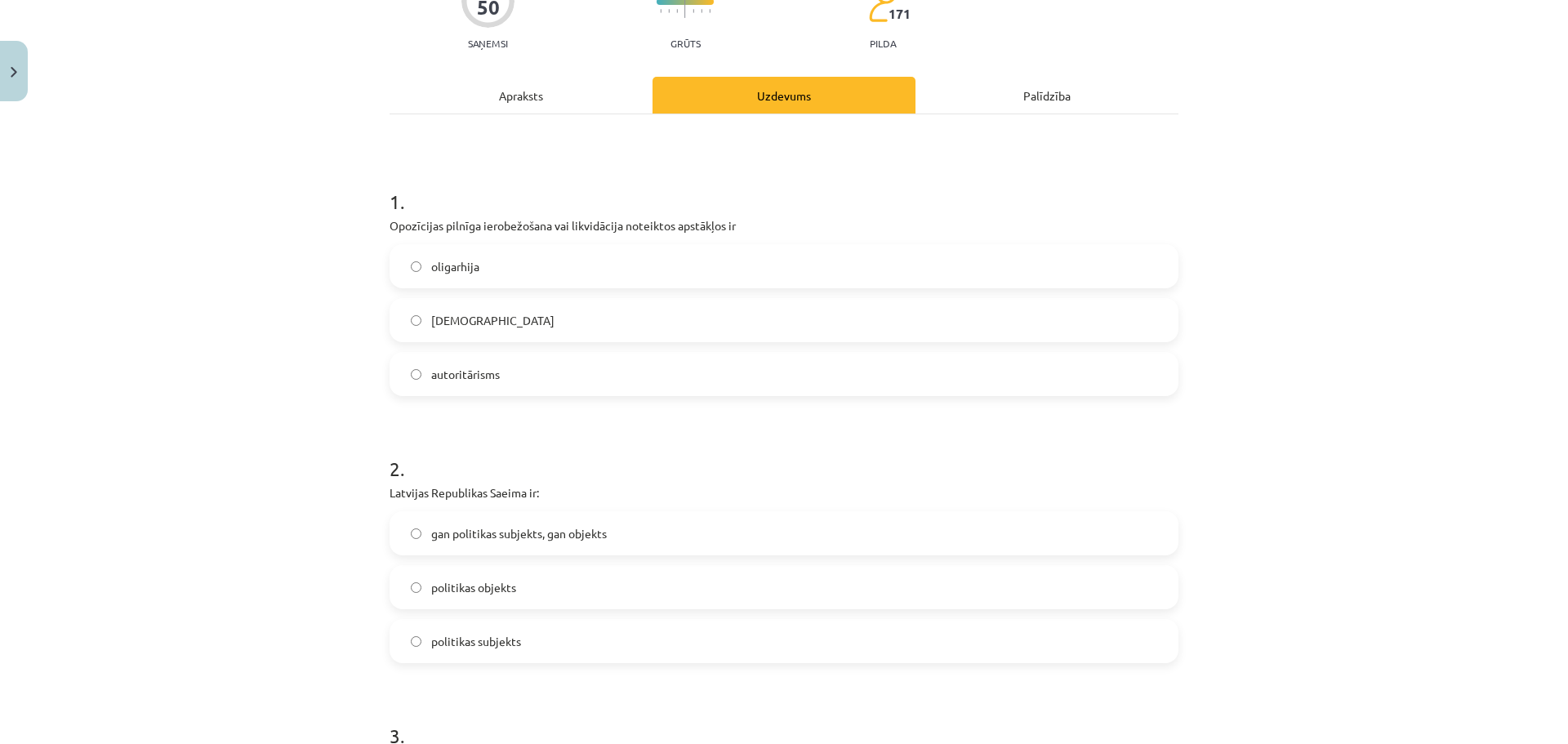
scroll to position [272, 0]
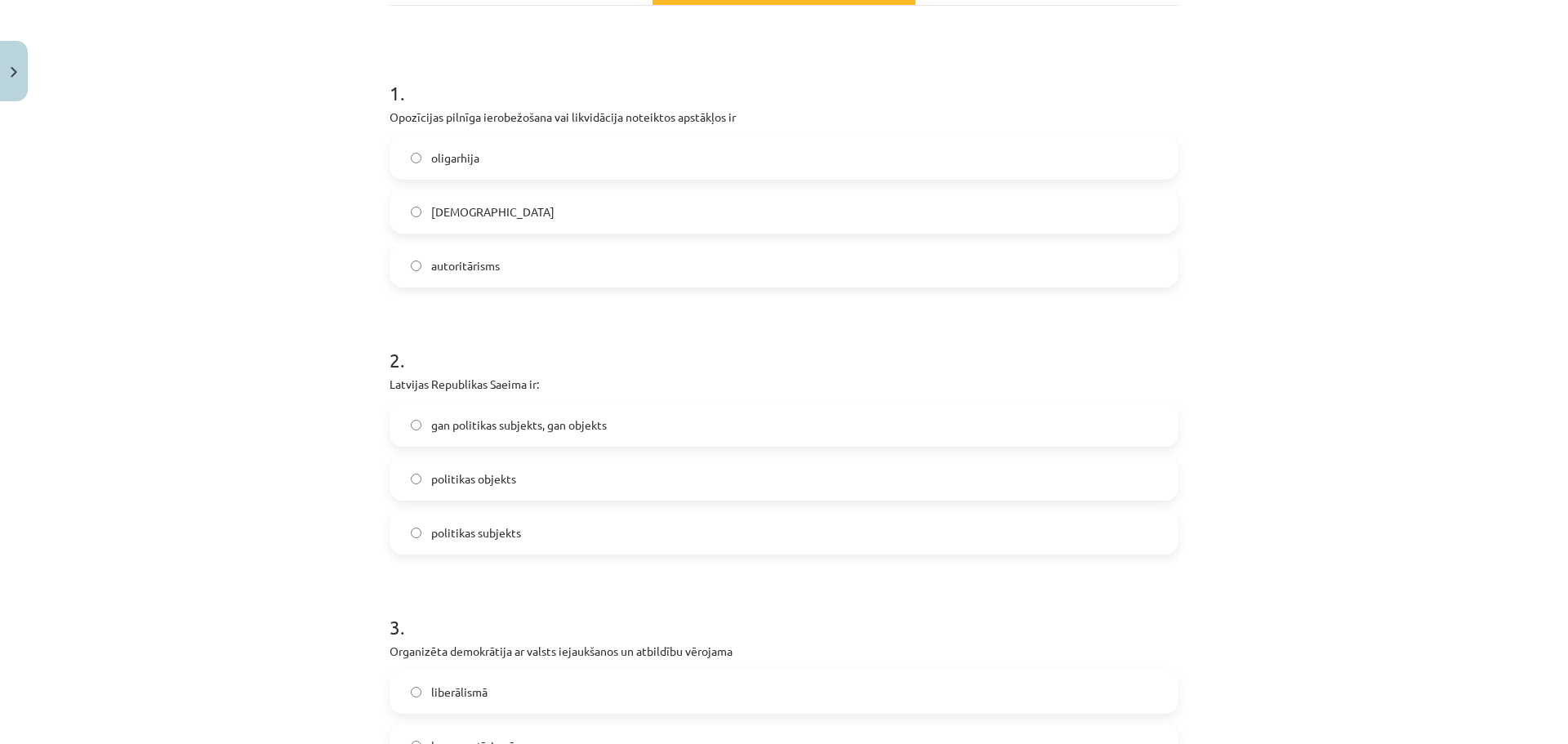
click at [578, 422] on span "gan politikas subjekts, gan objekts" at bounding box center [519, 426] width 176 height 17
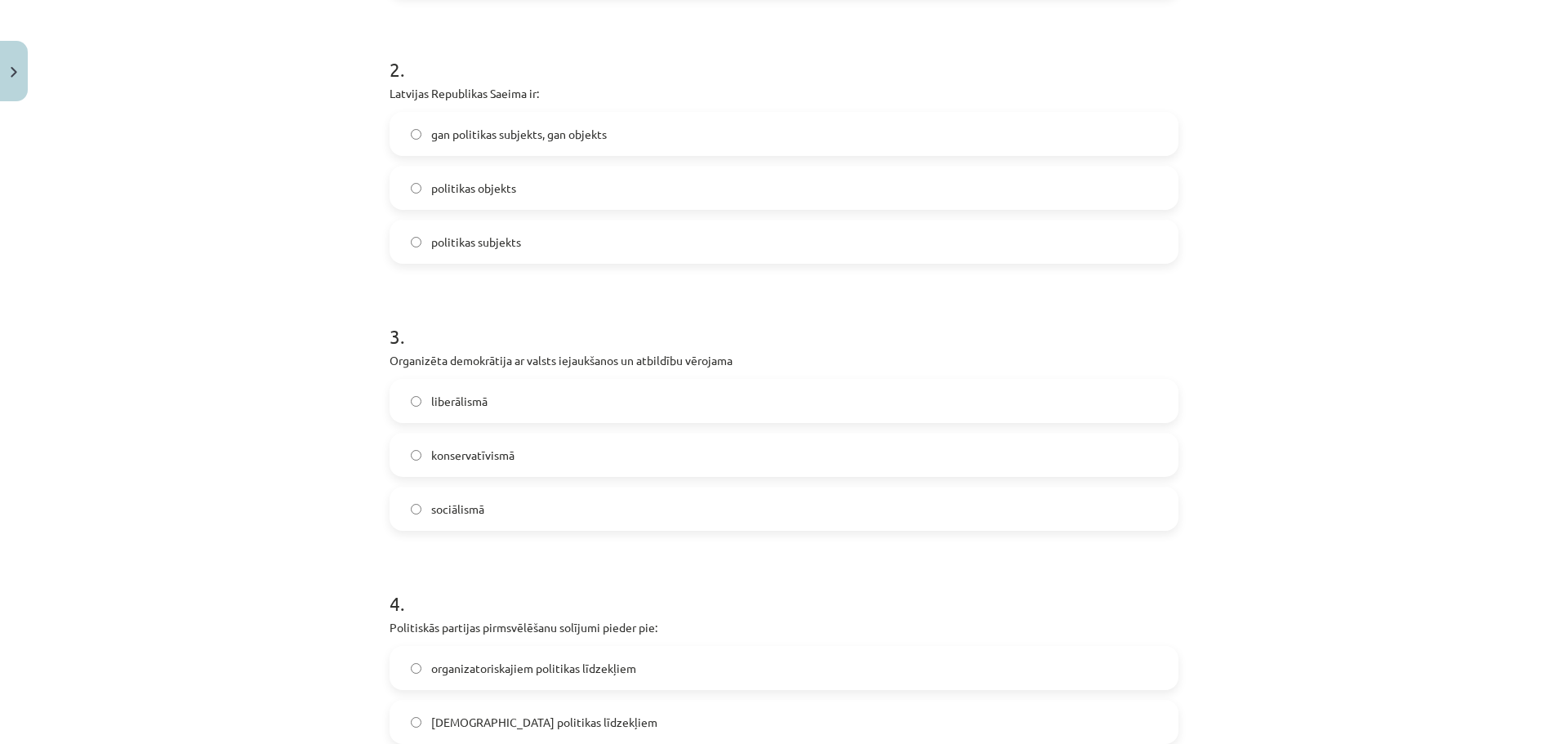
scroll to position [571, 0]
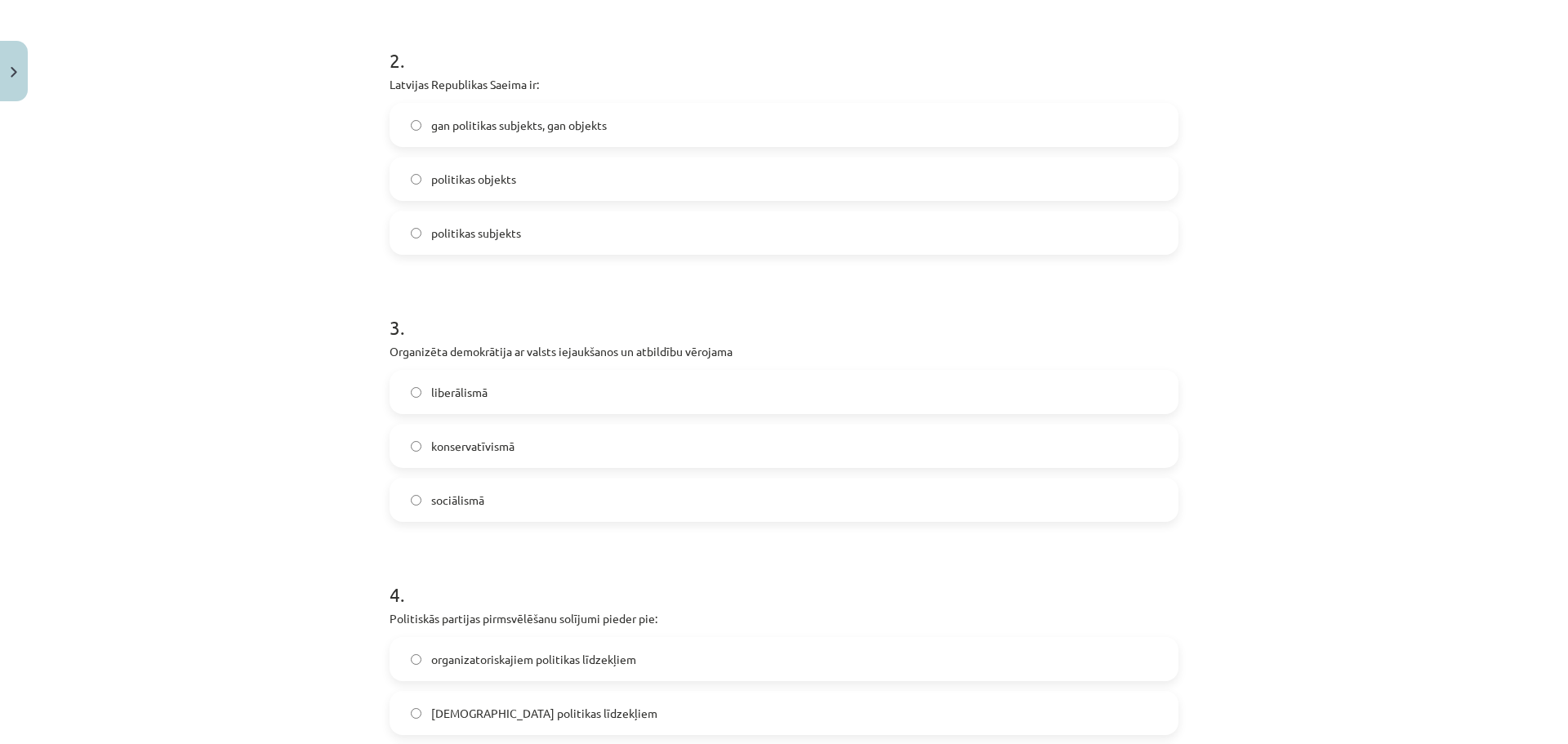
click at [463, 494] on span "sociālismā" at bounding box center [457, 500] width 53 height 17
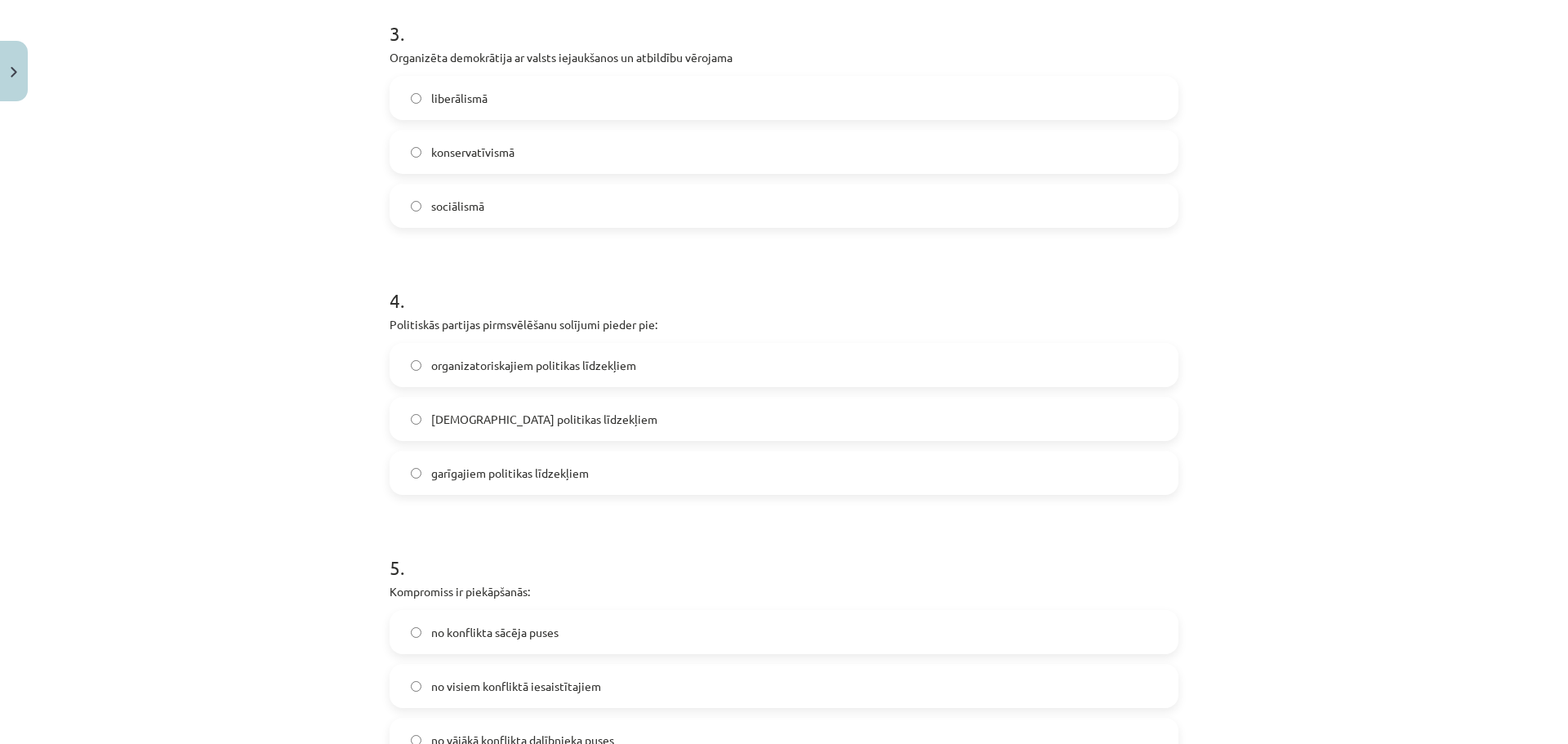
scroll to position [871, 0]
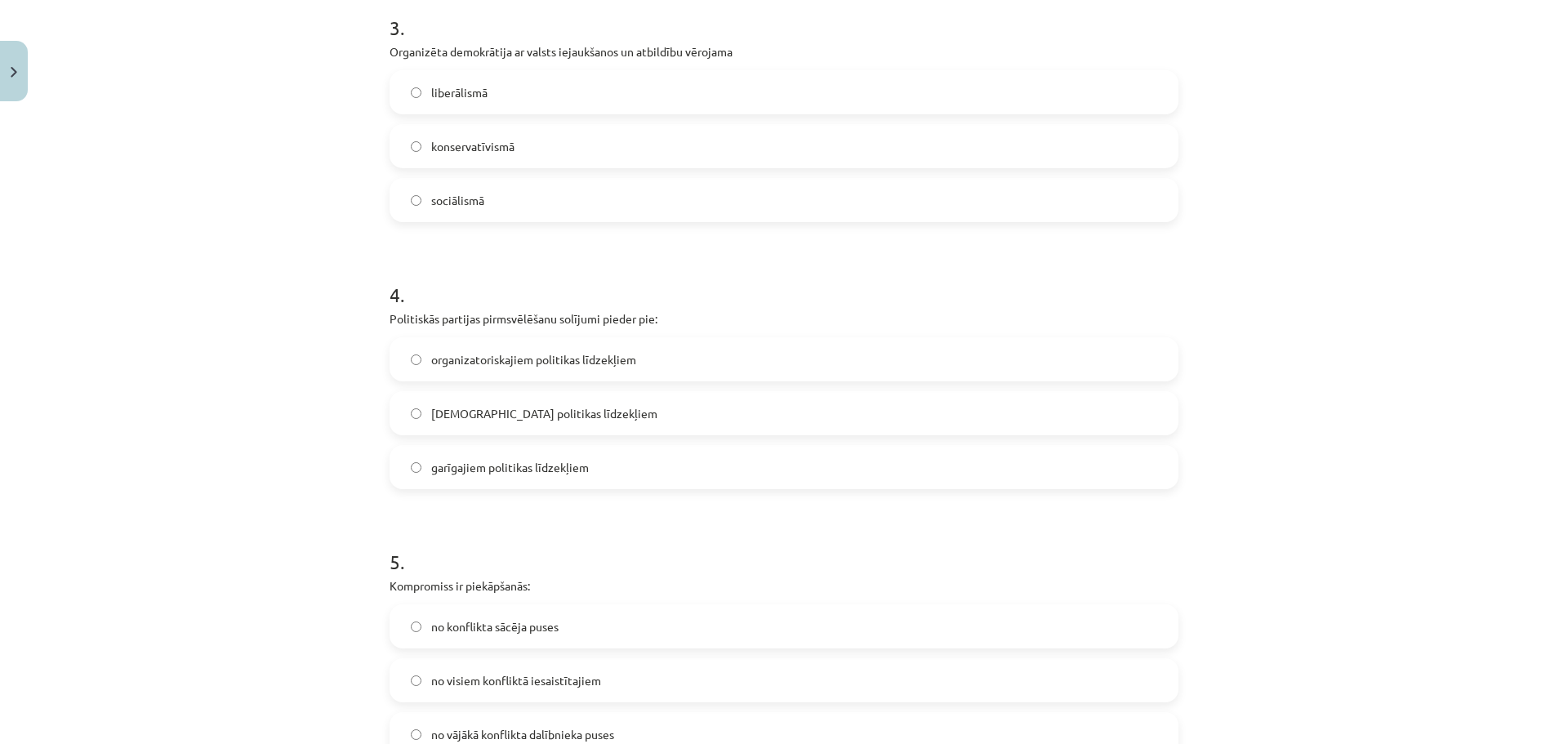
click at [531, 482] on label "garīgajiem politikas līdzekļiem" at bounding box center [784, 467] width 785 height 41
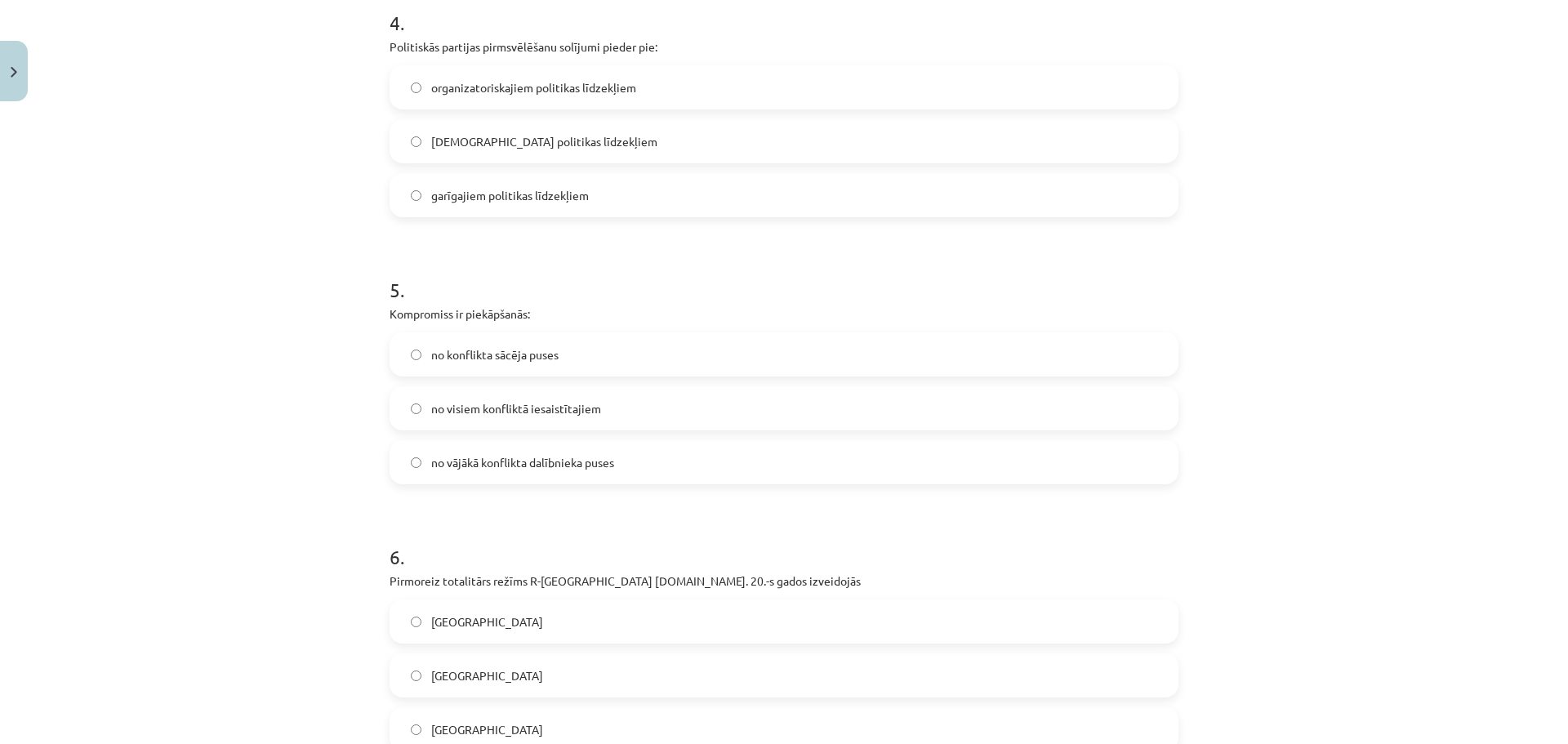
click at [516, 412] on span "no visiem konfliktā iesaistītajiem" at bounding box center [516, 409] width 170 height 17
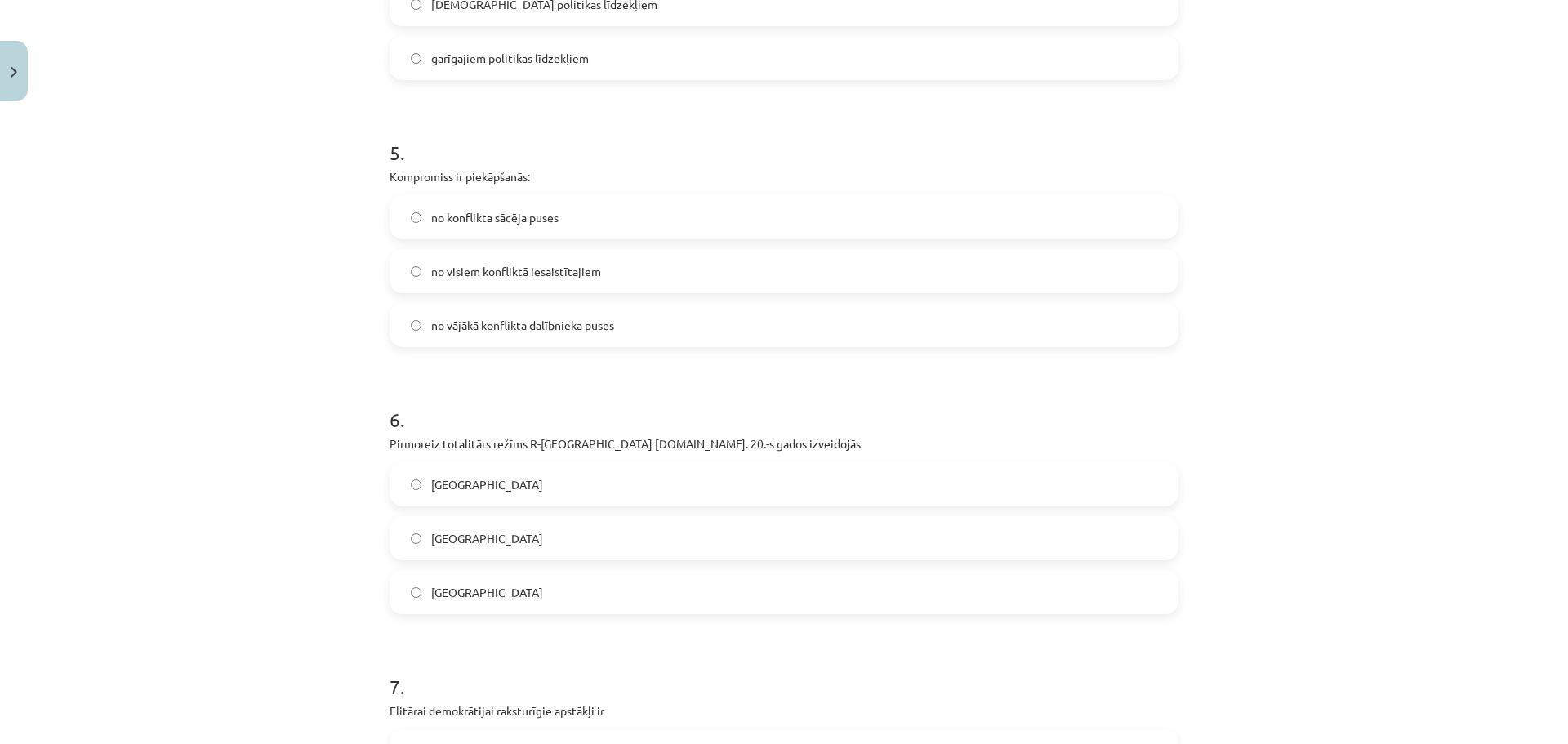
scroll to position [1334, 0]
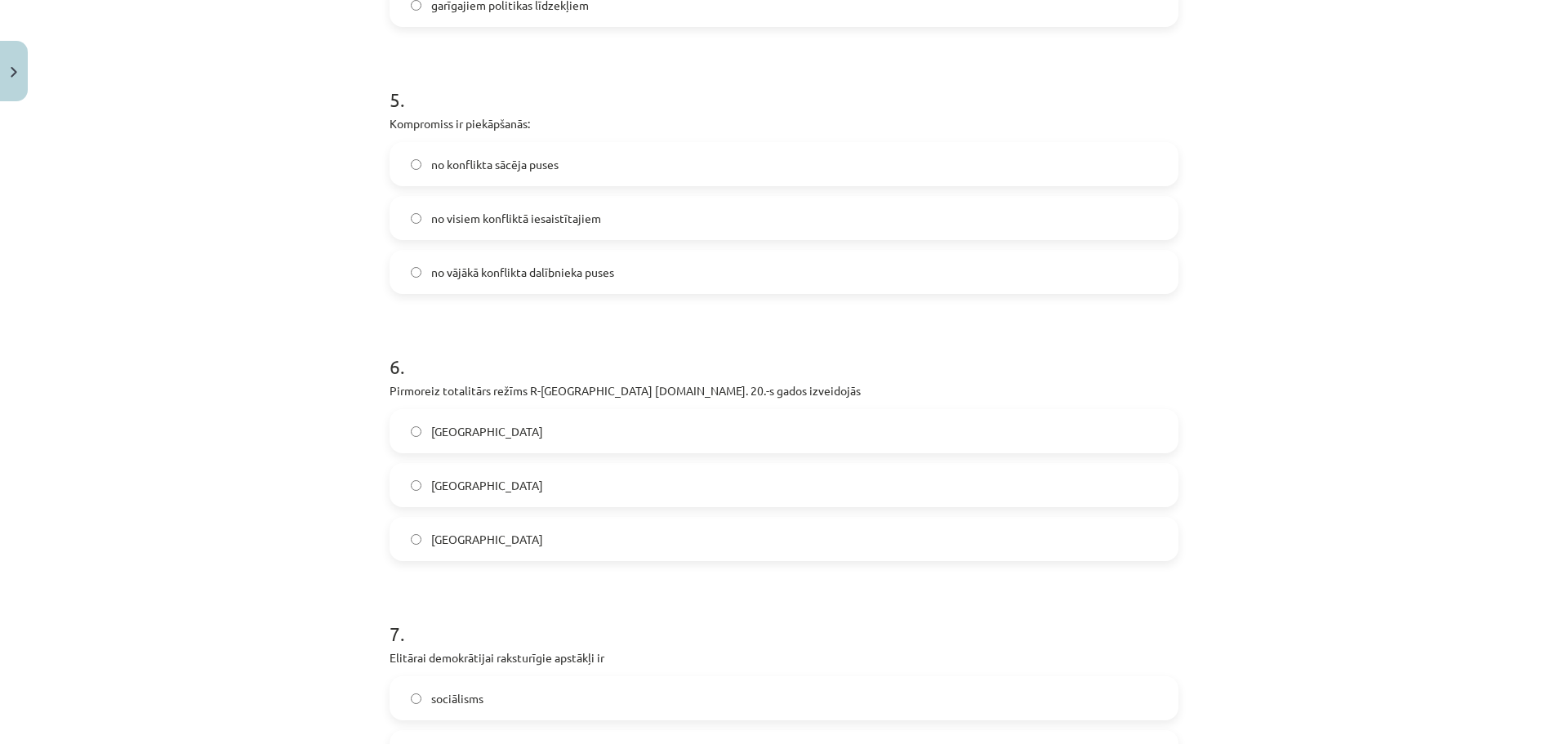
click at [565, 483] on label "Itālijā" at bounding box center [784, 484] width 785 height 41
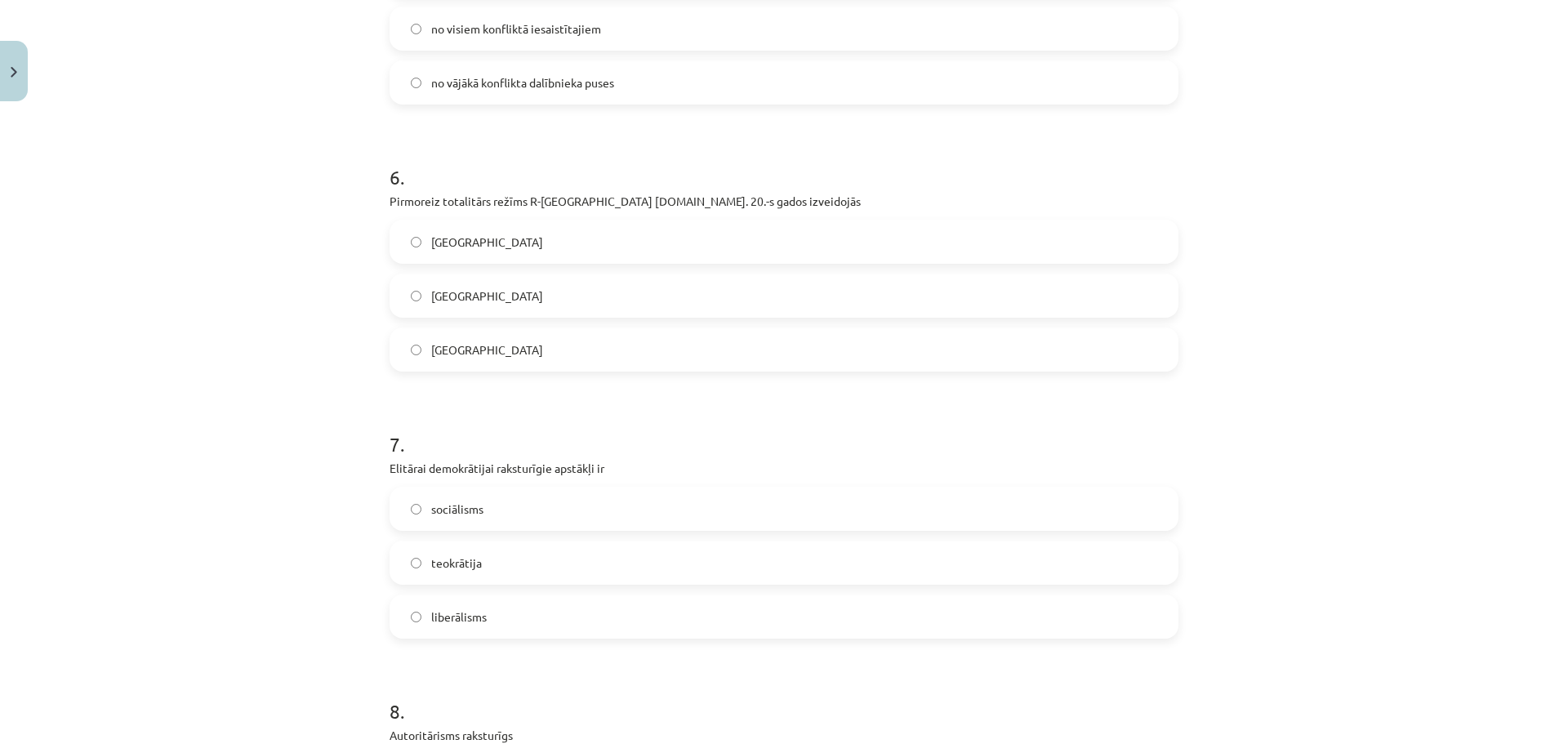
scroll to position [1525, 0]
click at [539, 594] on label "liberālisms" at bounding box center [784, 615] width 785 height 41
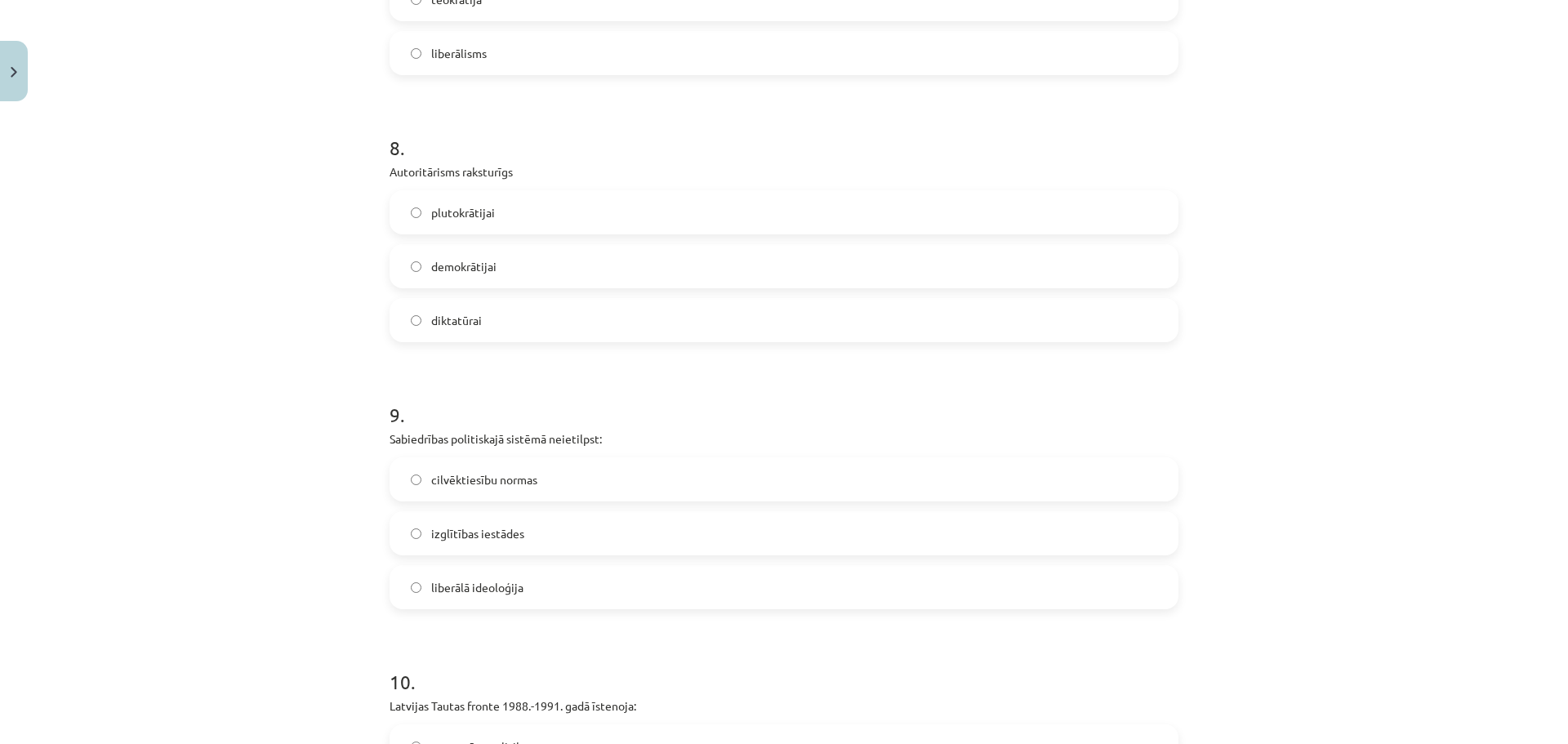
scroll to position [2096, 0]
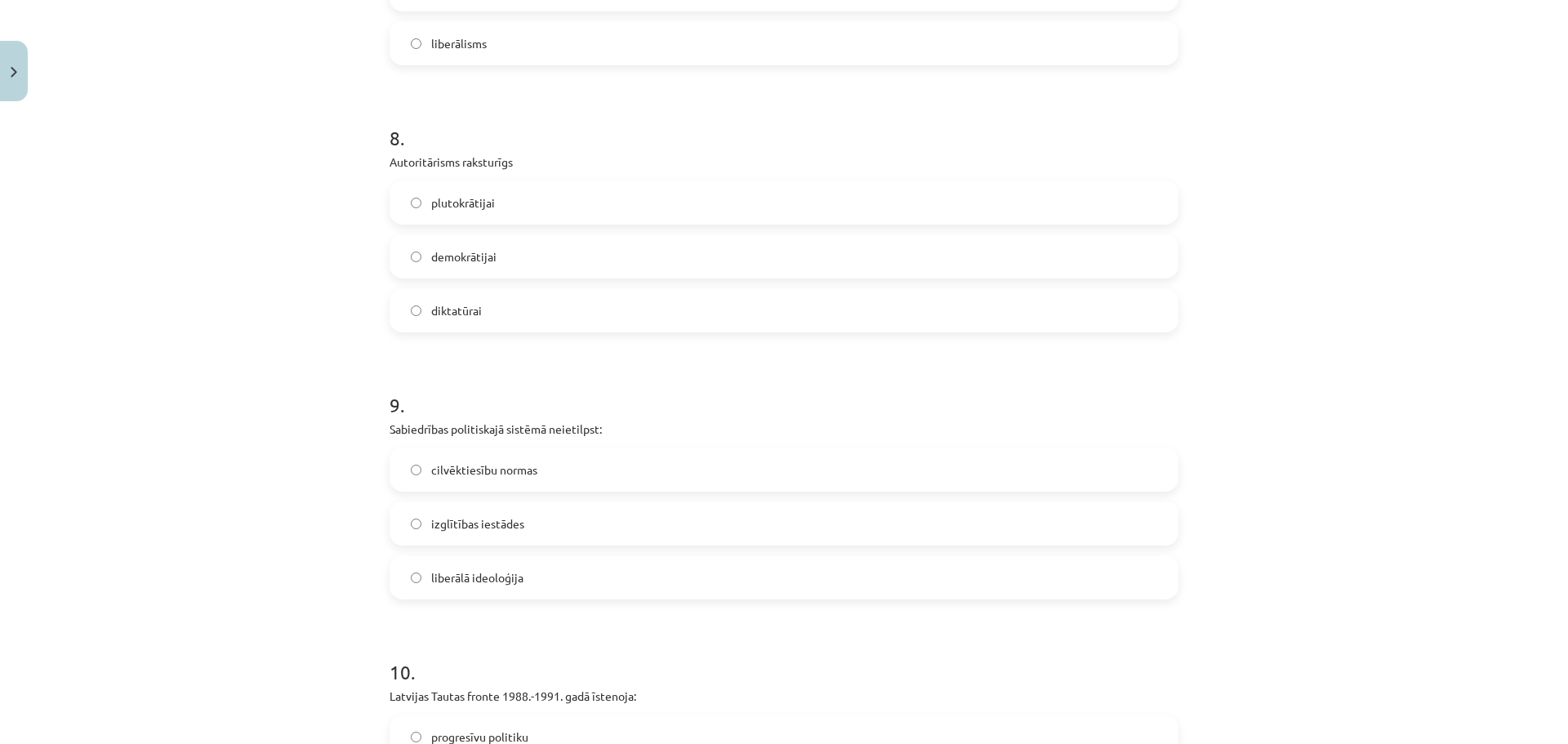
click at [531, 530] on label "izglītības iestādes" at bounding box center [784, 523] width 785 height 41
click at [510, 270] on label "demokrātijai" at bounding box center [784, 257] width 785 height 41
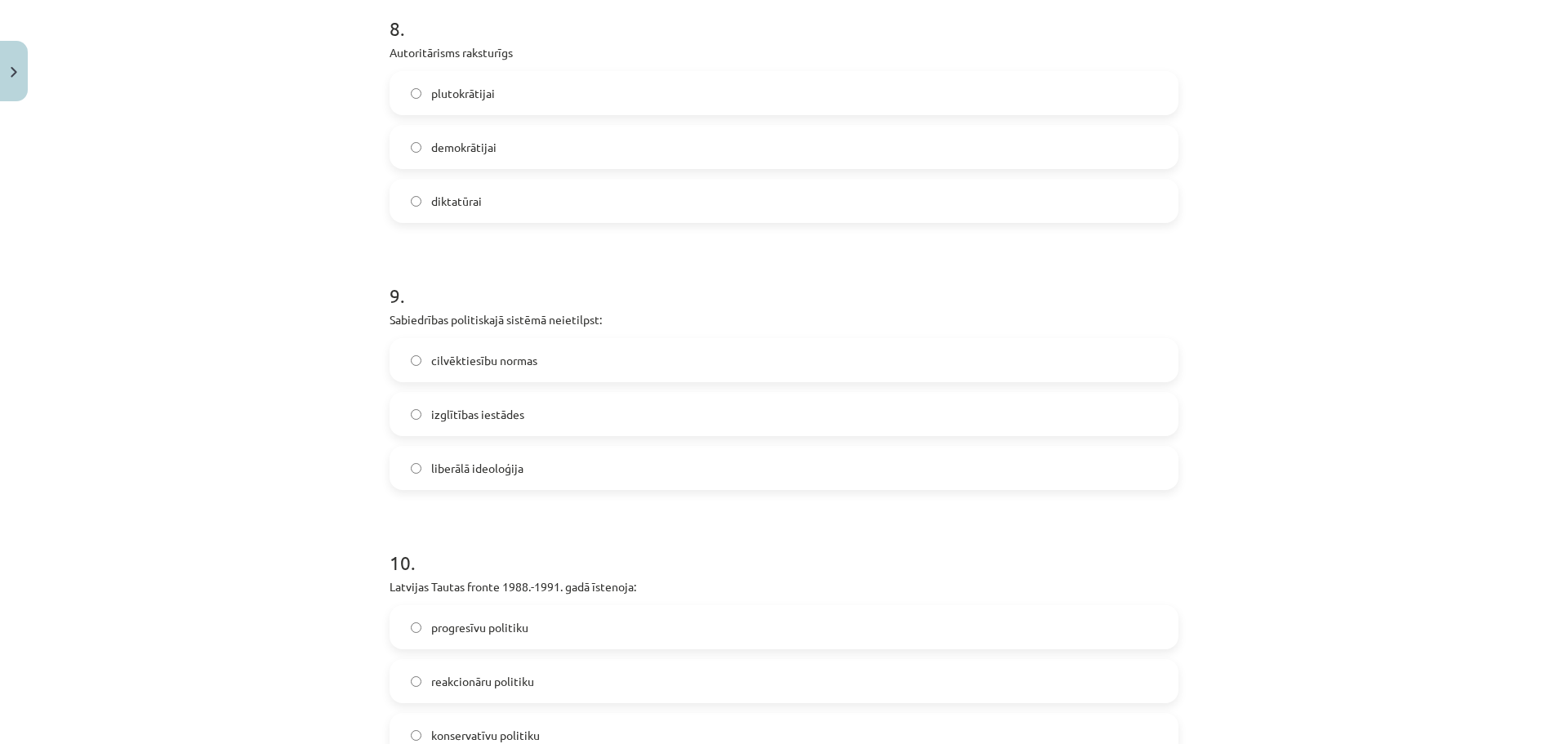
scroll to position [2205, 0]
click at [512, 202] on label "diktatūrai" at bounding box center [784, 202] width 785 height 41
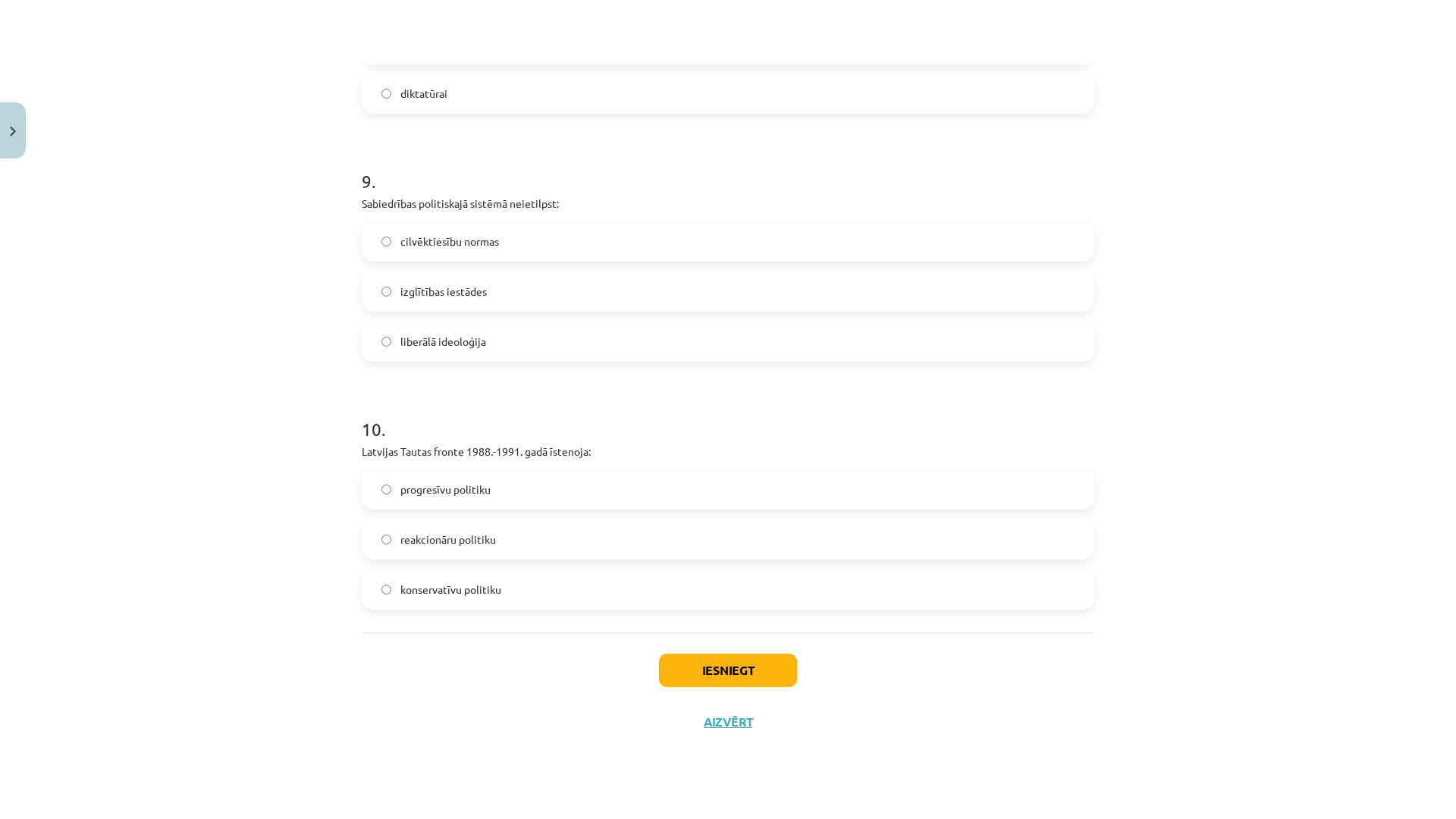
scroll to position [2236, 0]
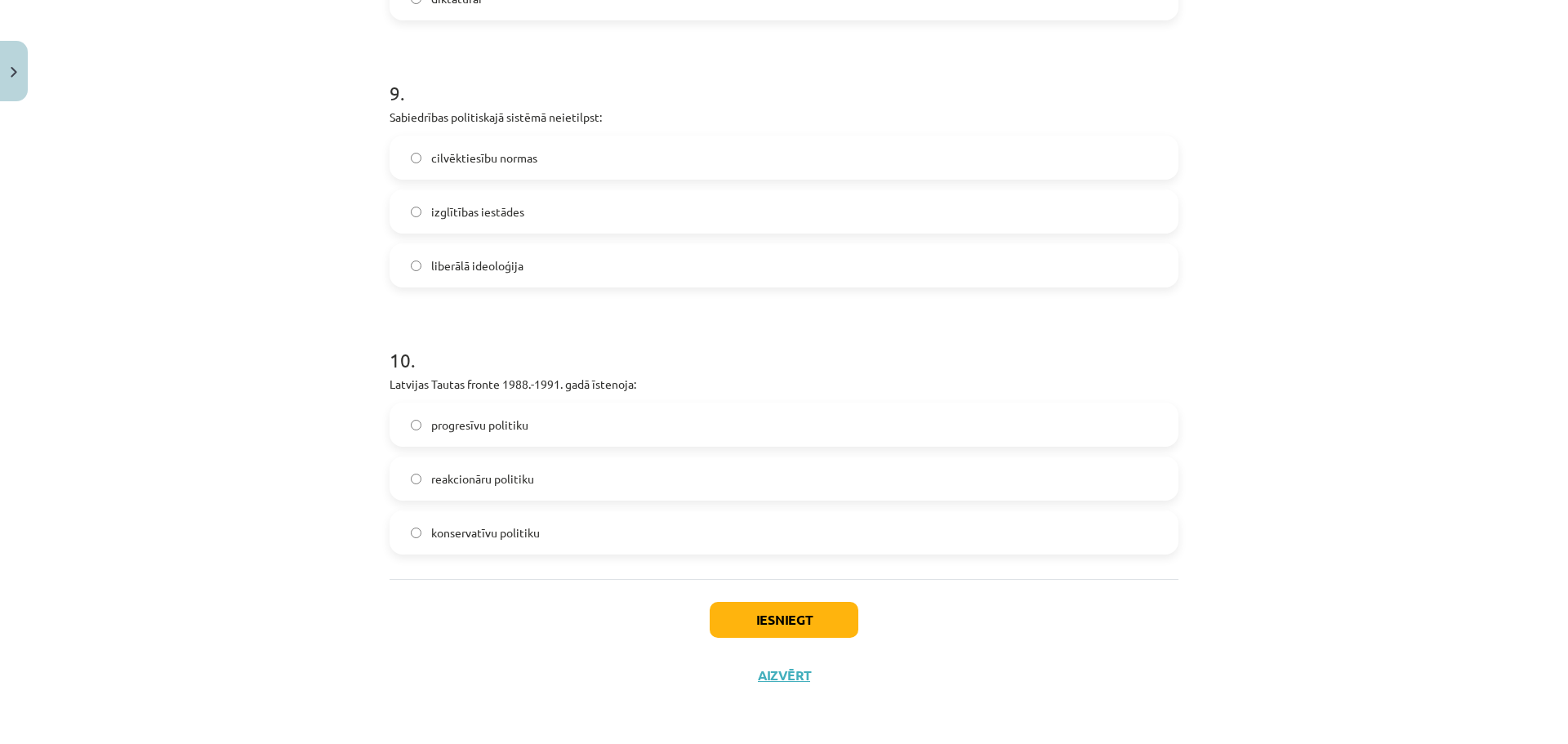
click at [512, 402] on div "progresīvu politiku" at bounding box center [784, 425] width 788 height 44
click at [514, 407] on label "progresīvu politiku" at bounding box center [784, 425] width 785 height 41
click at [709, 594] on button "Iesniegt" at bounding box center [784, 620] width 149 height 36
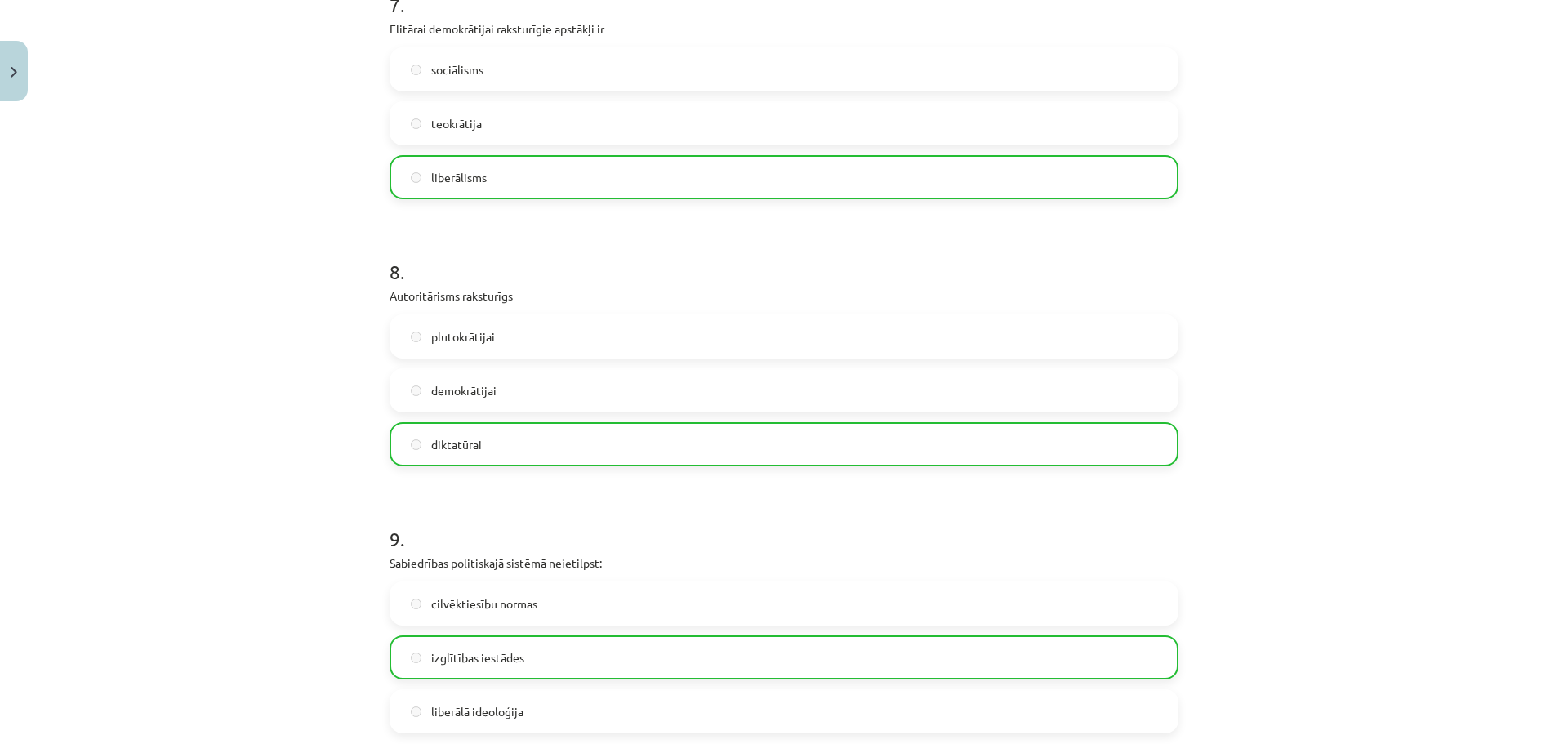
scroll to position [1941, 0]
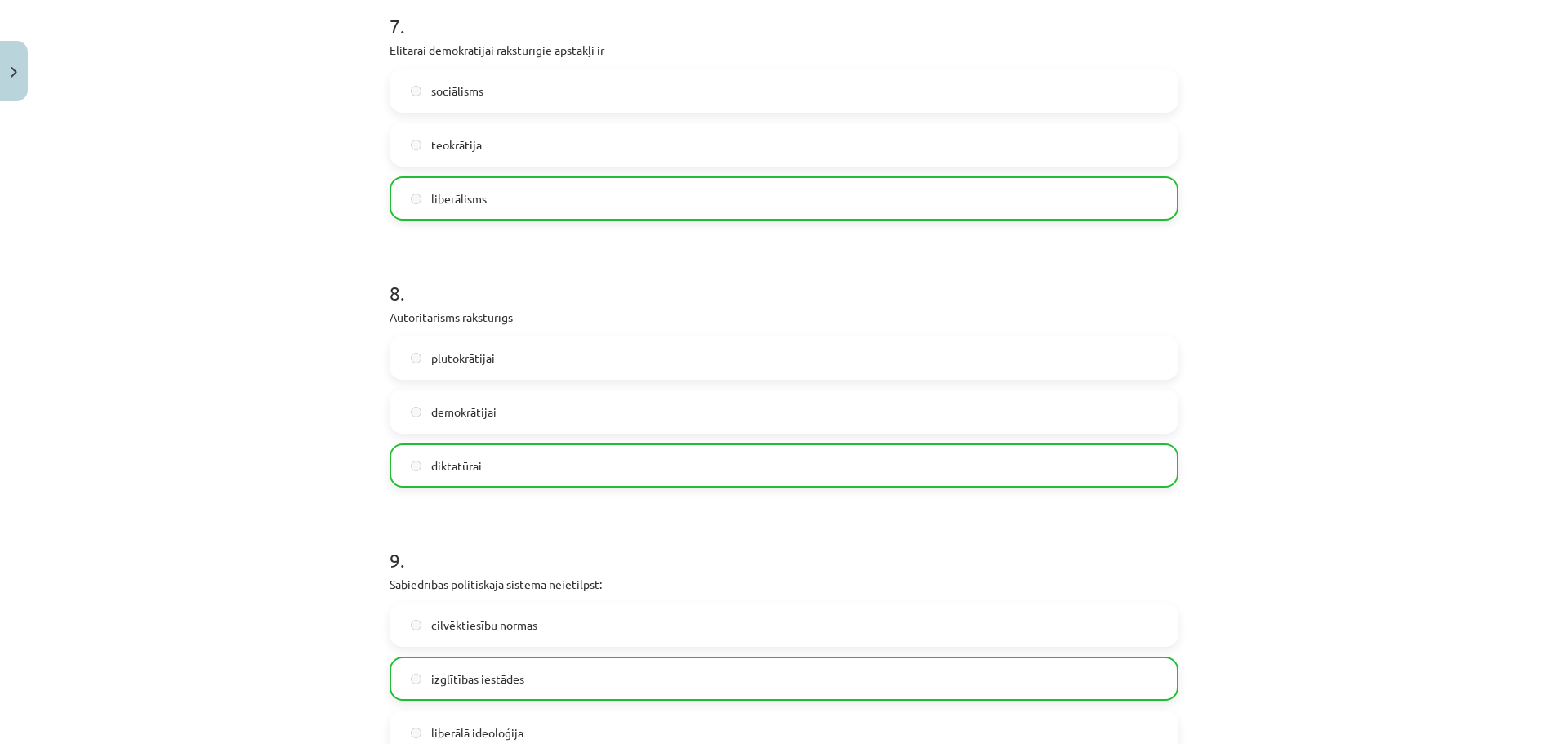
drag, startPoint x: 669, startPoint y: 402, endPoint x: 507, endPoint y: 360, distance: 167.4
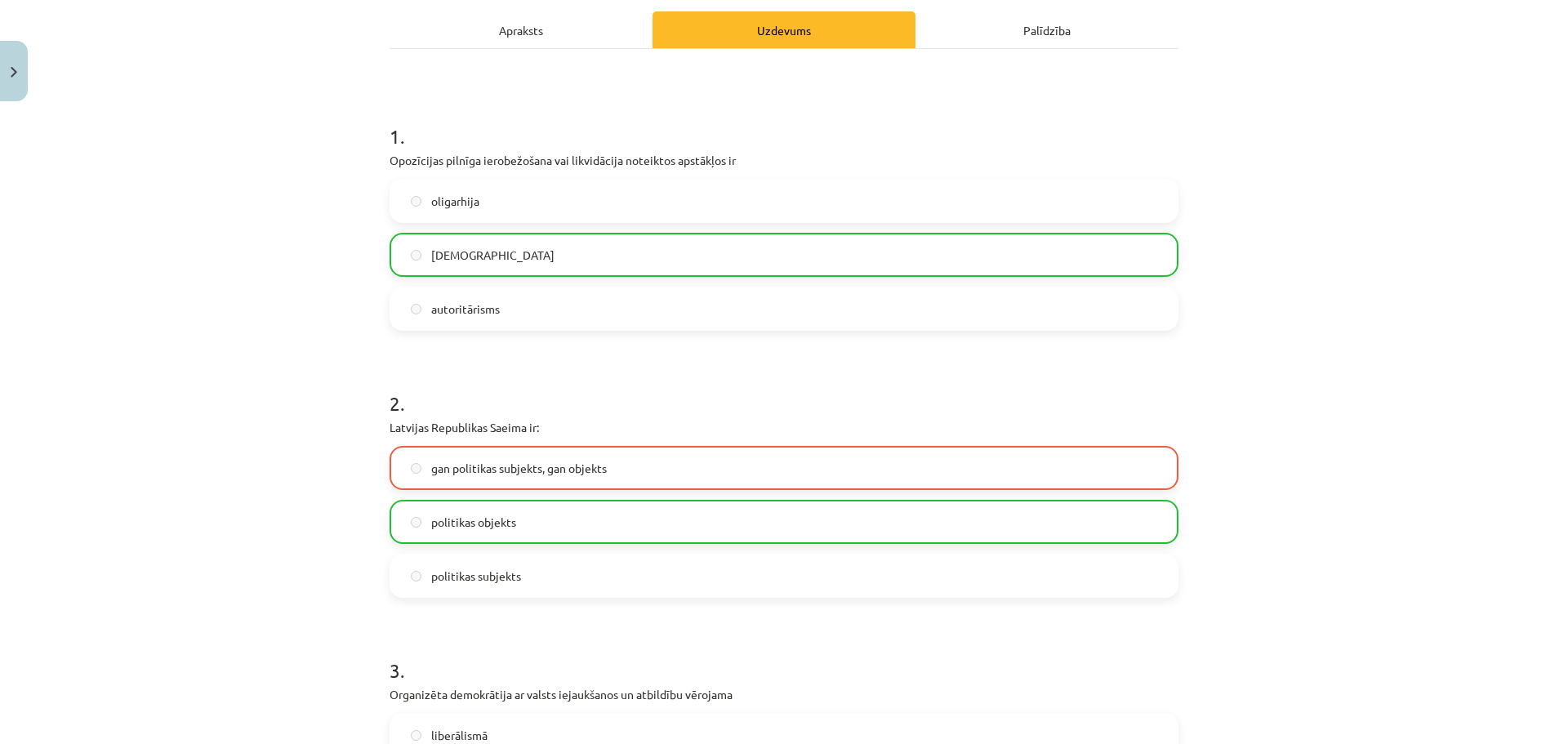
scroll to position [0, 0]
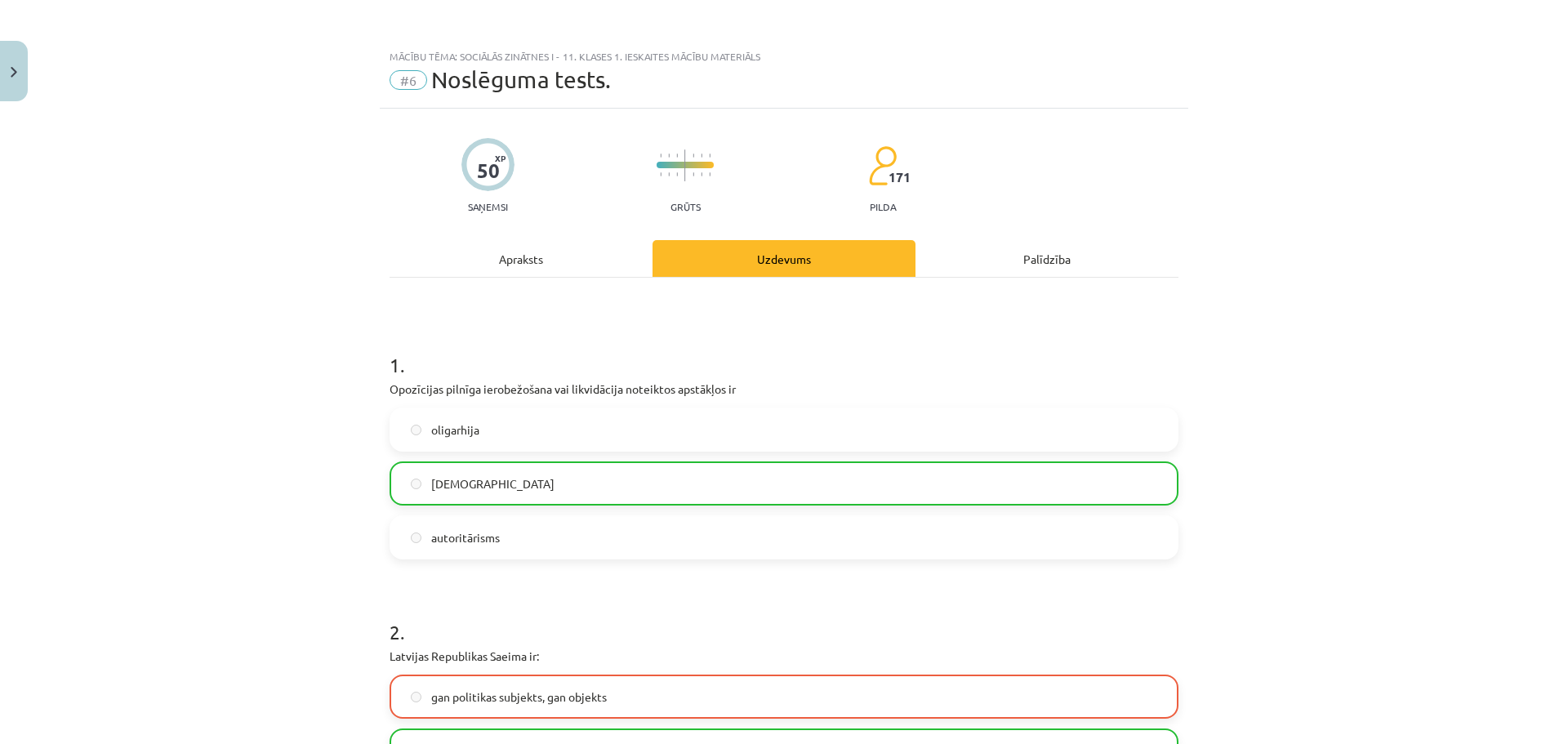
drag, startPoint x: 507, startPoint y: 360, endPoint x: 503, endPoint y: 208, distance: 152.1
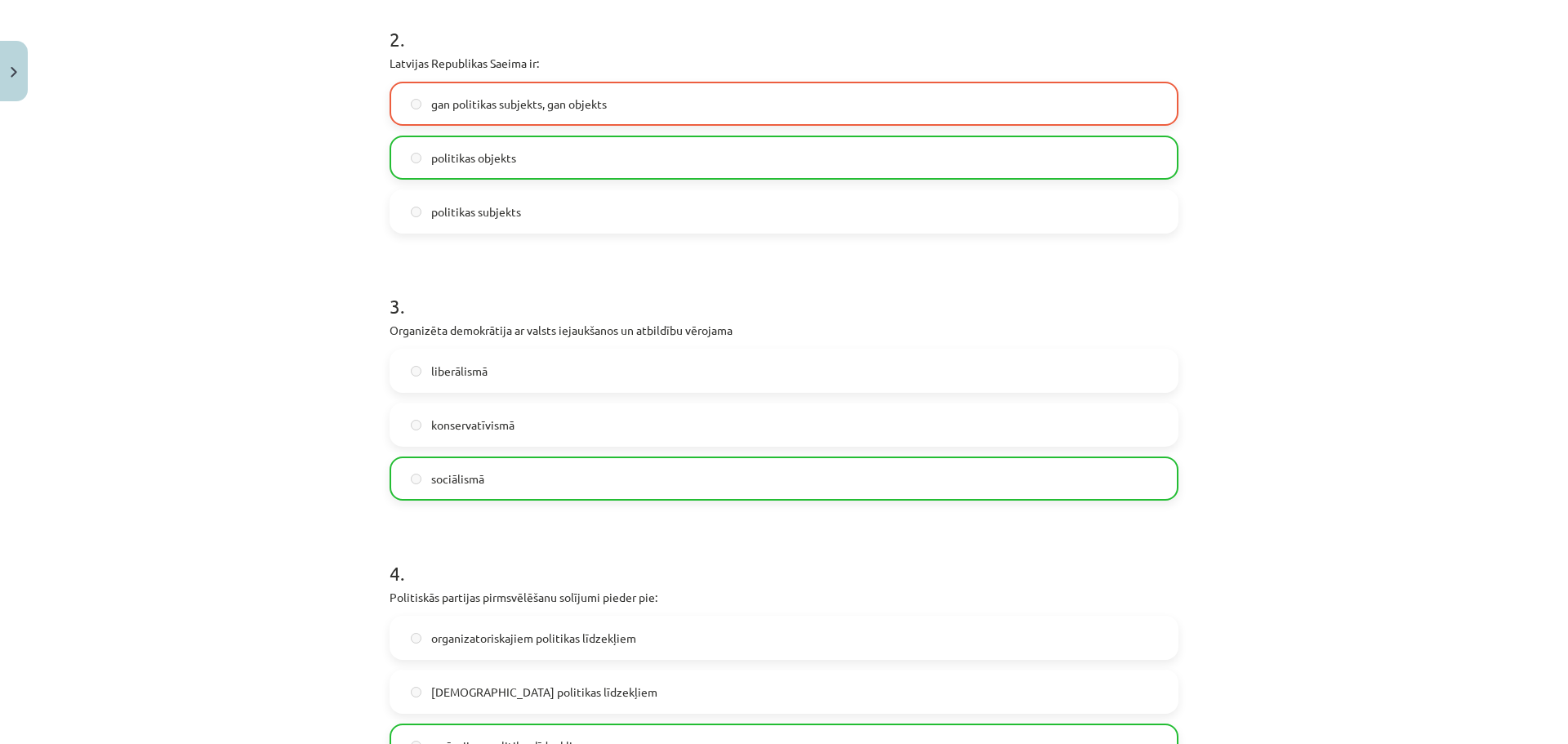
scroll to position [598, 0]
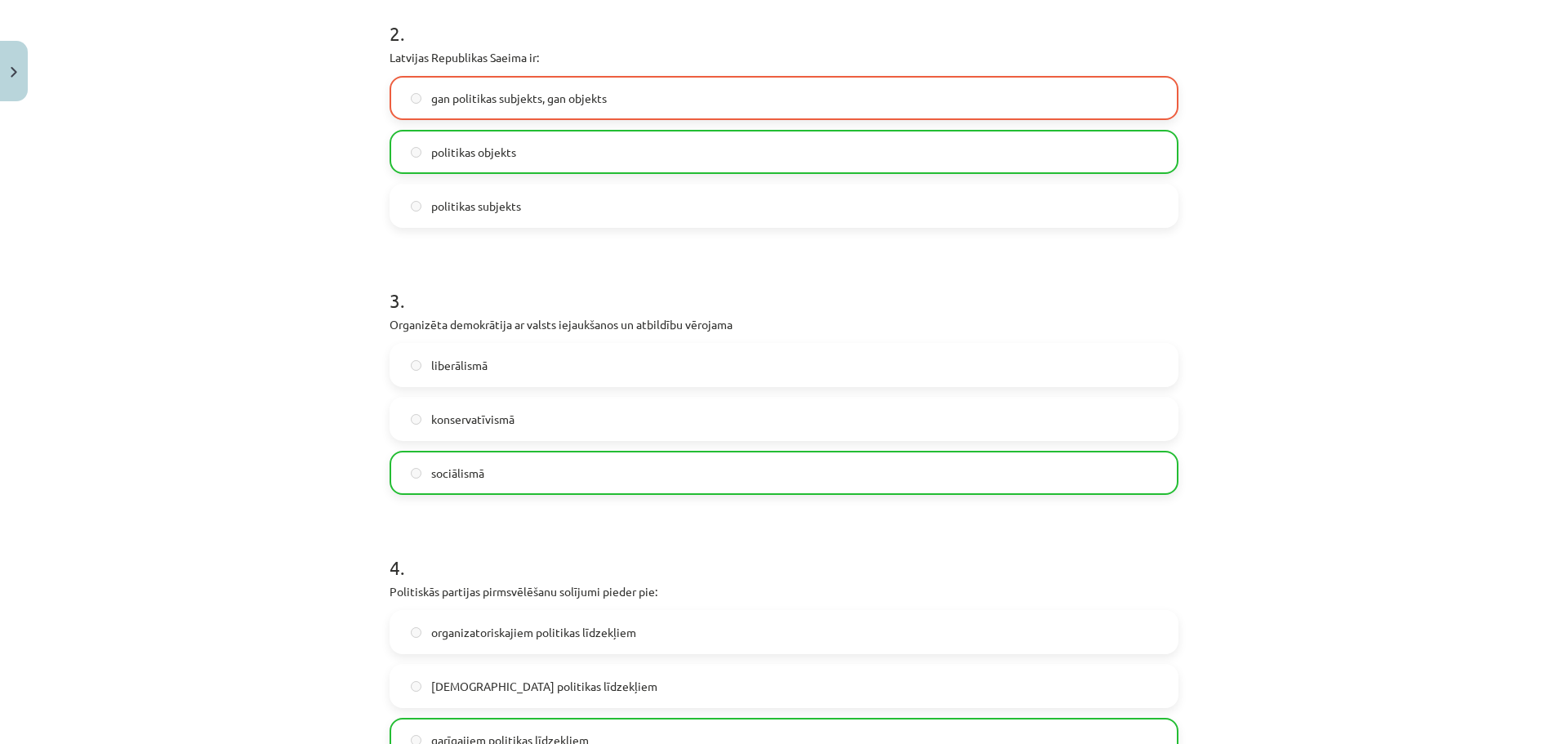
drag, startPoint x: 1050, startPoint y: 251, endPoint x: 1081, endPoint y: 311, distance: 67.5
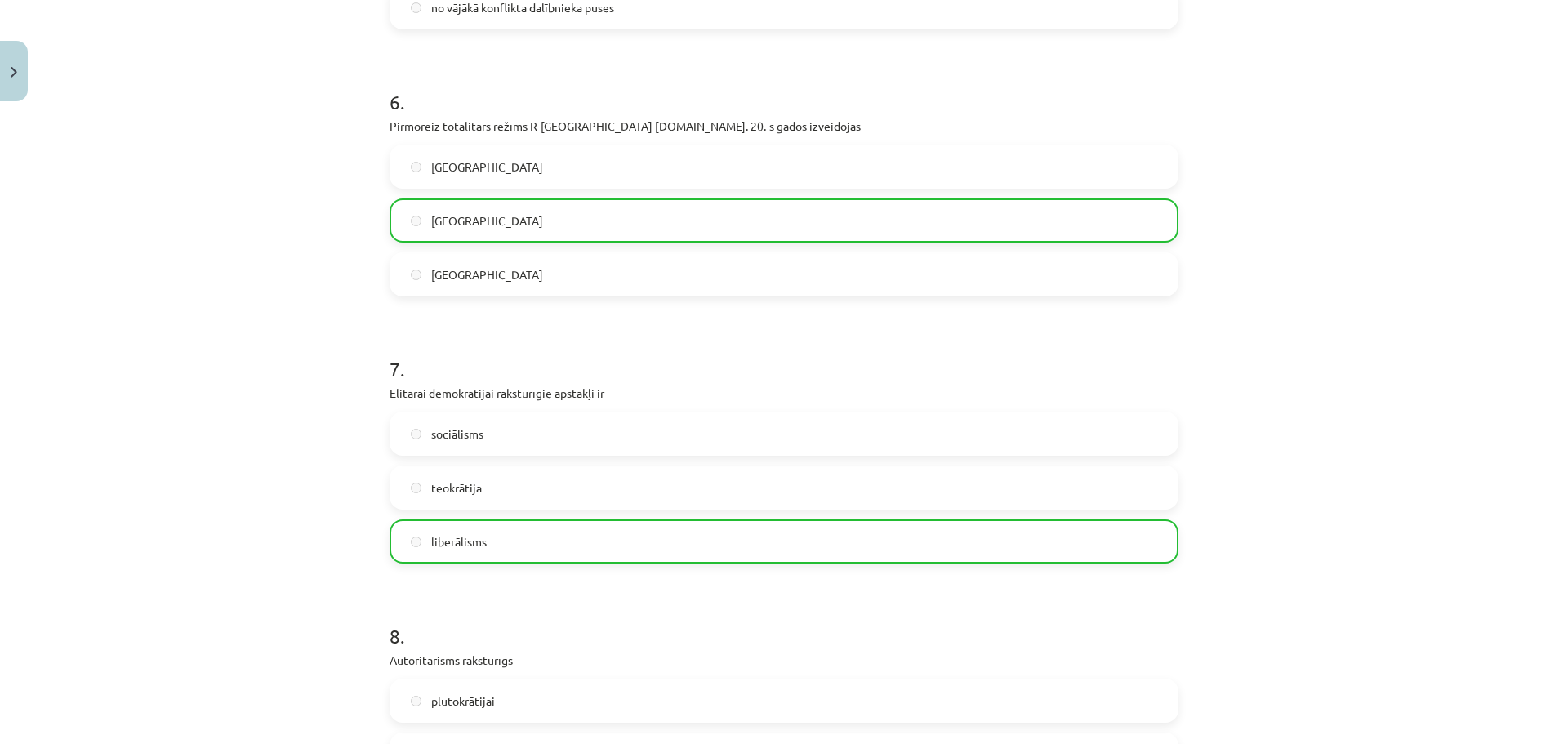
scroll to position [2461, 0]
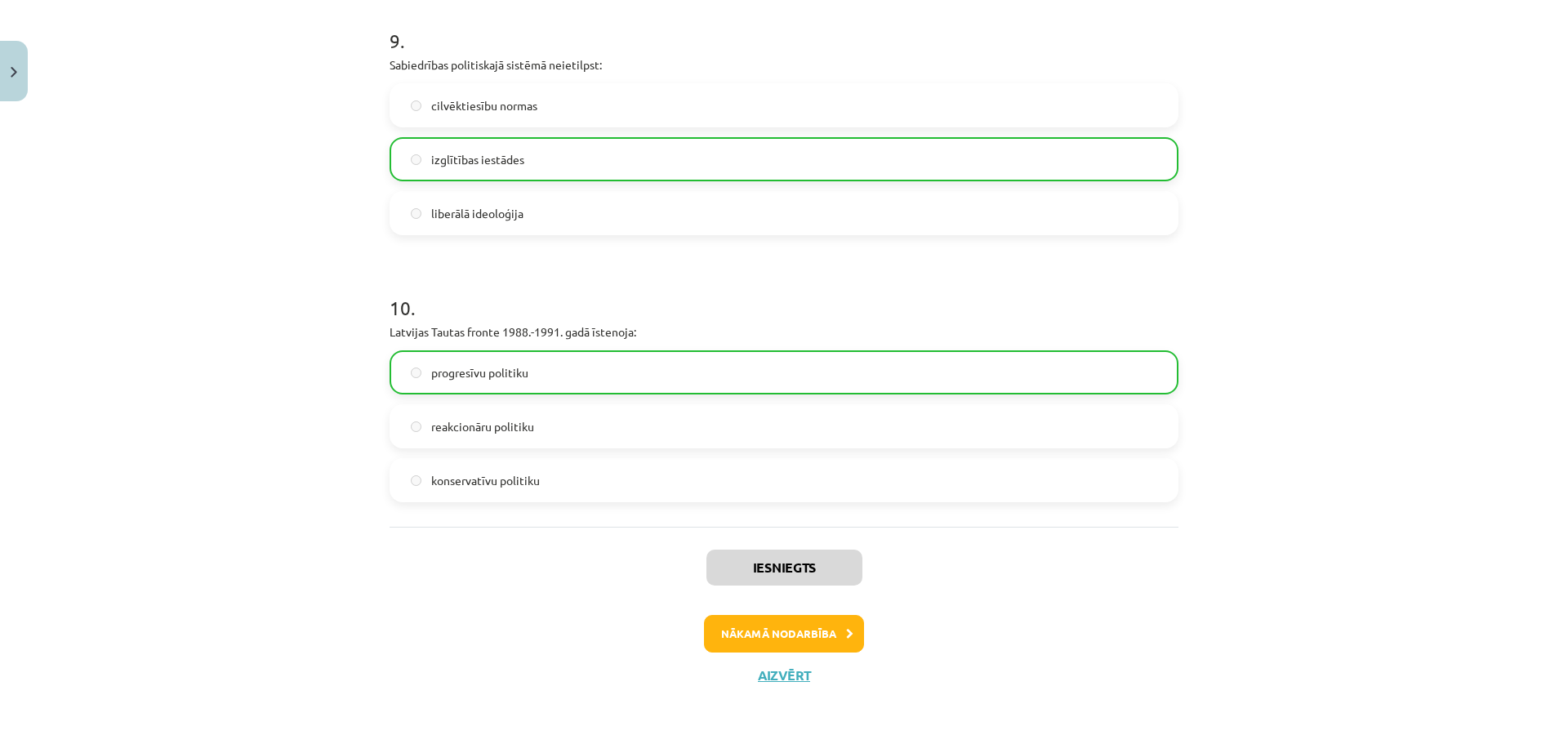
drag, startPoint x: 1337, startPoint y: 289, endPoint x: 1340, endPoint y: 783, distance: 494.0
click at [782, 594] on button "Nākamā nodarbība" at bounding box center [784, 633] width 160 height 38
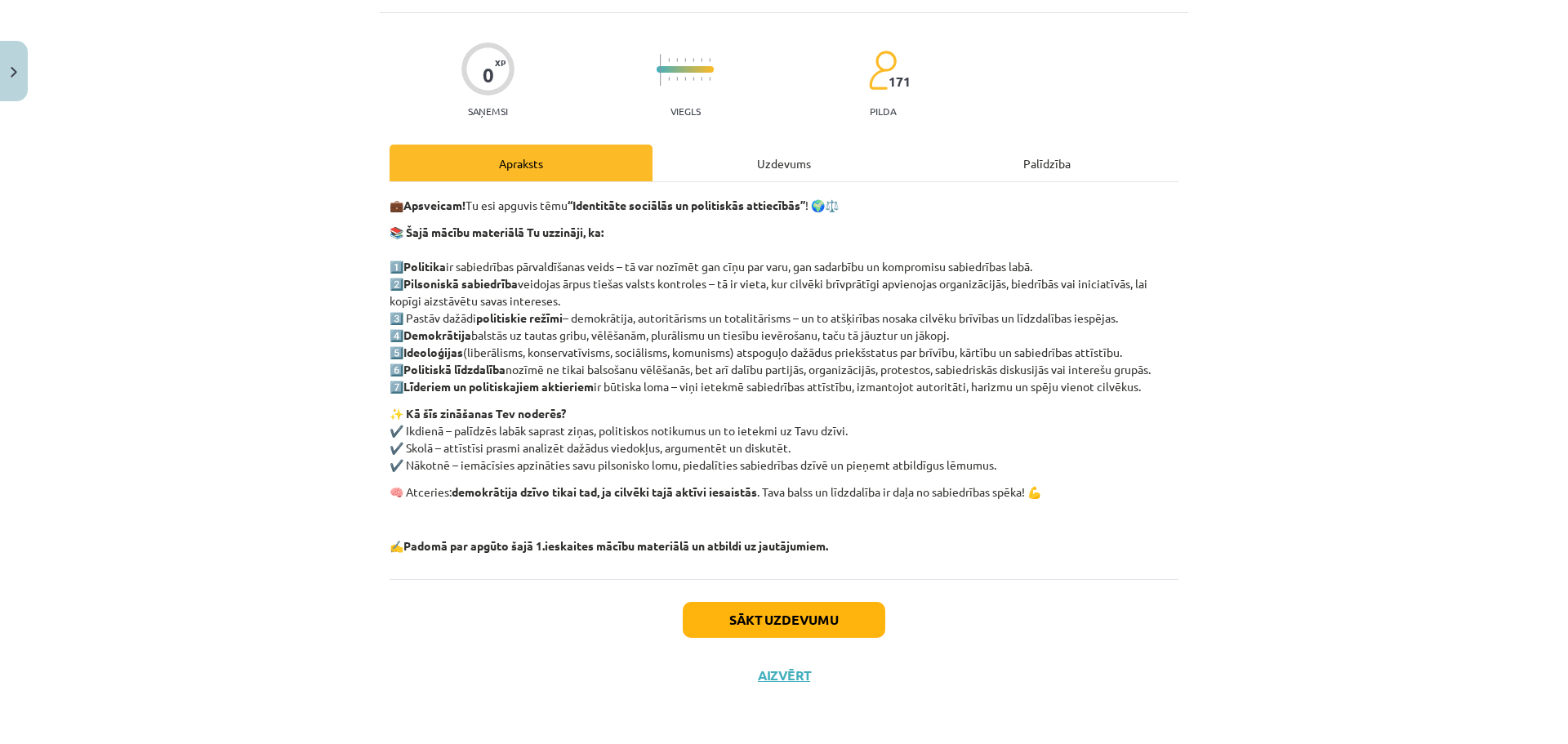
scroll to position [41, 0]
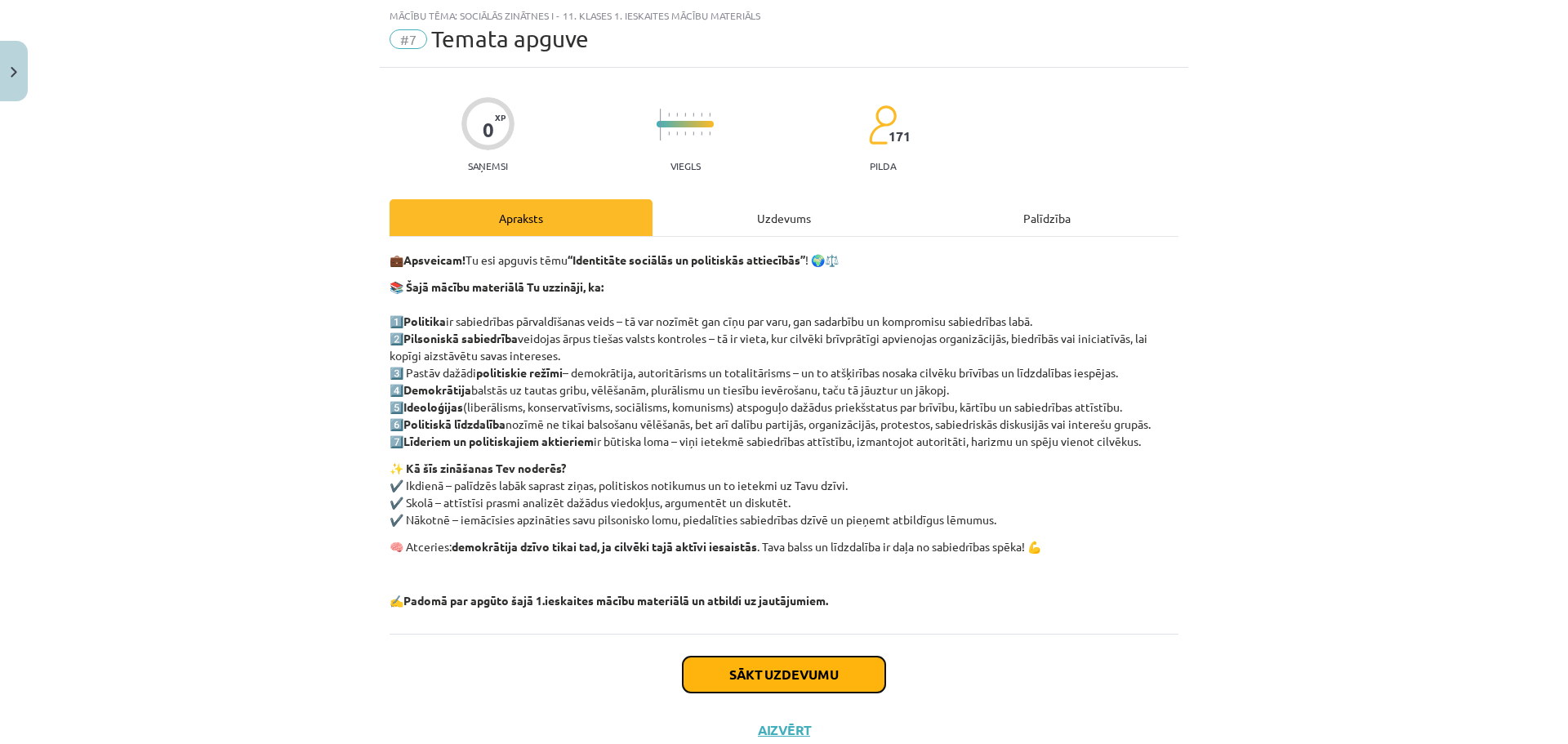
click at [813, 594] on button "Sākt uzdevumu" at bounding box center [784, 674] width 203 height 36
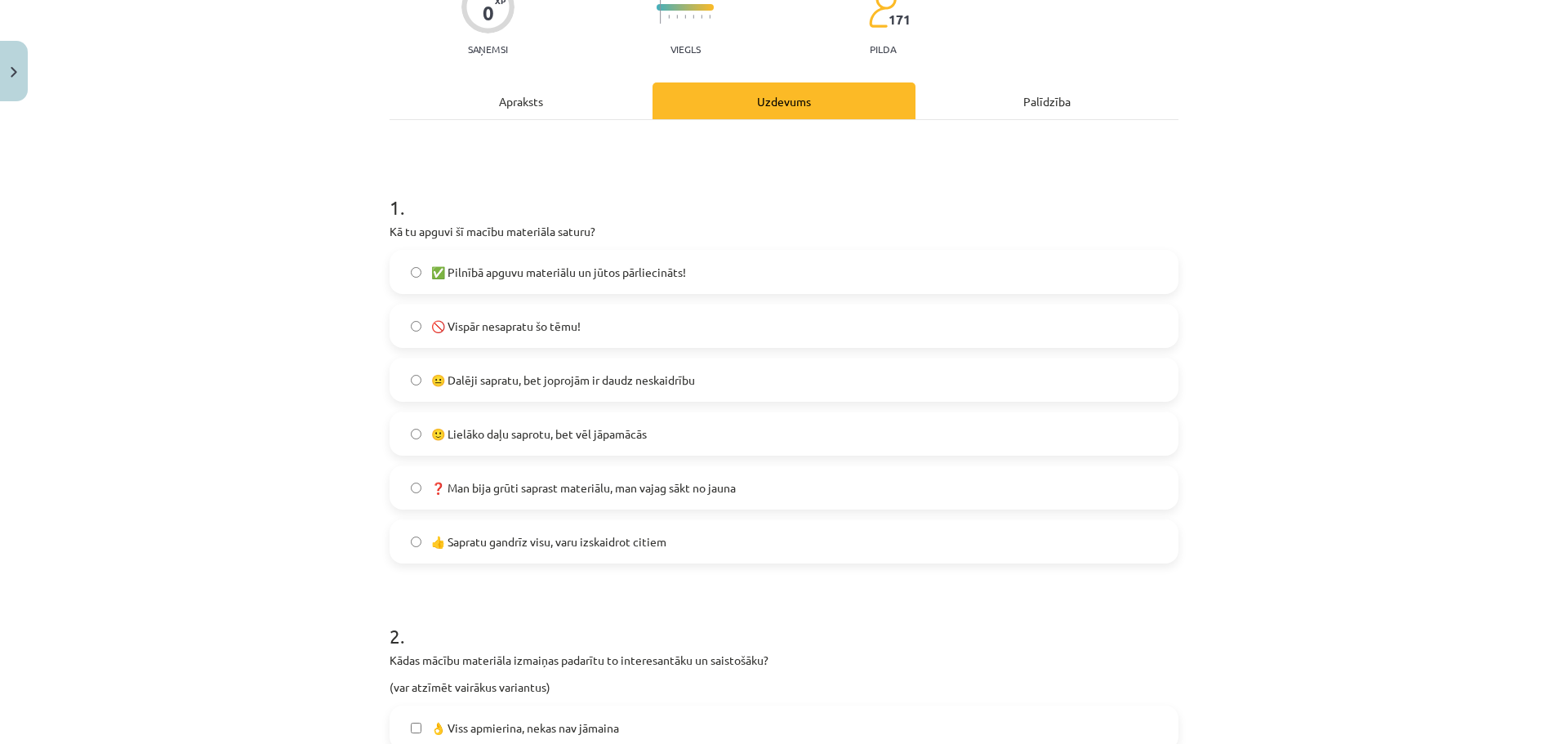
scroll to position [205, 0]
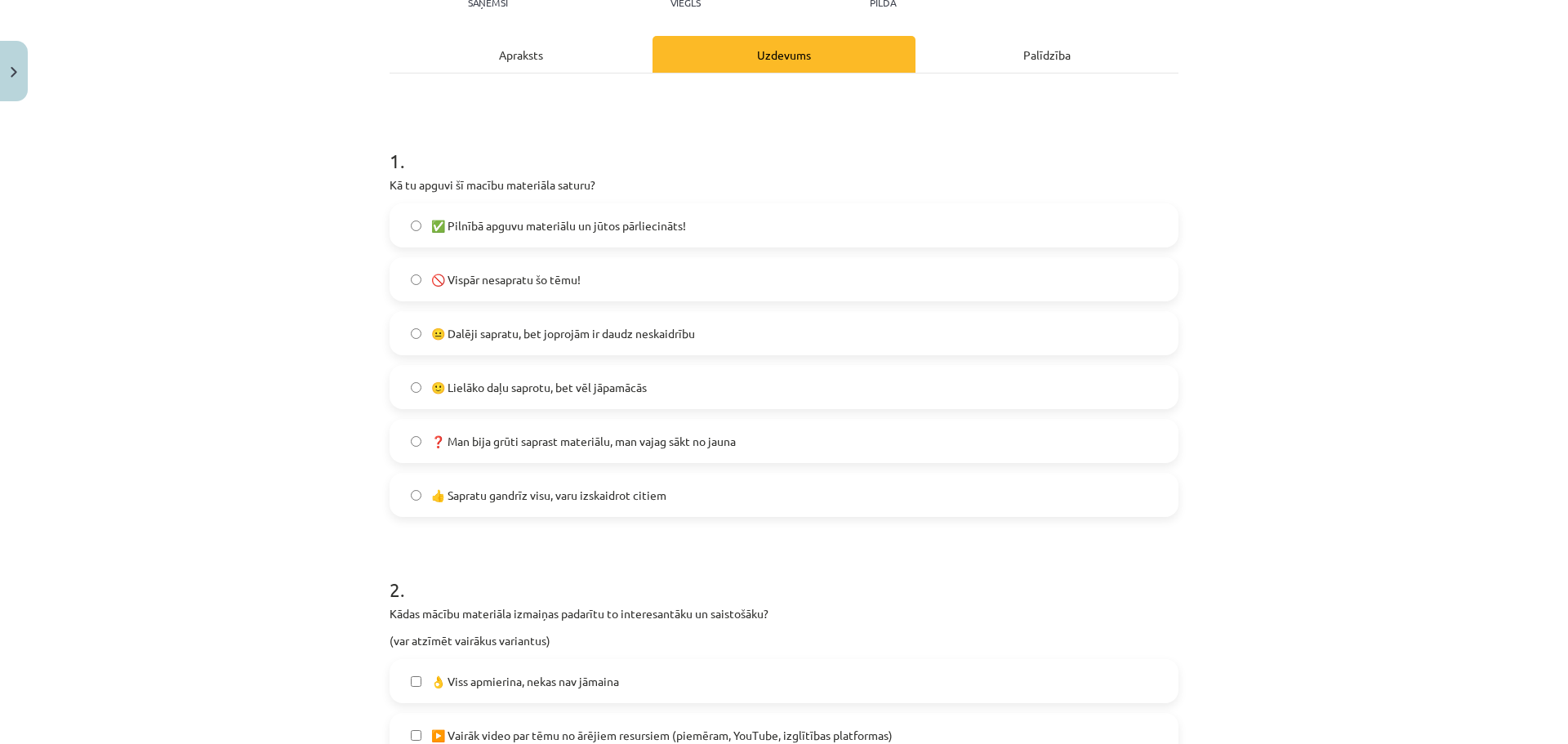
click at [575, 330] on span "😐 Dalēji sapratu, bet joprojām ir daudz neskaidrību" at bounding box center [563, 334] width 263 height 17
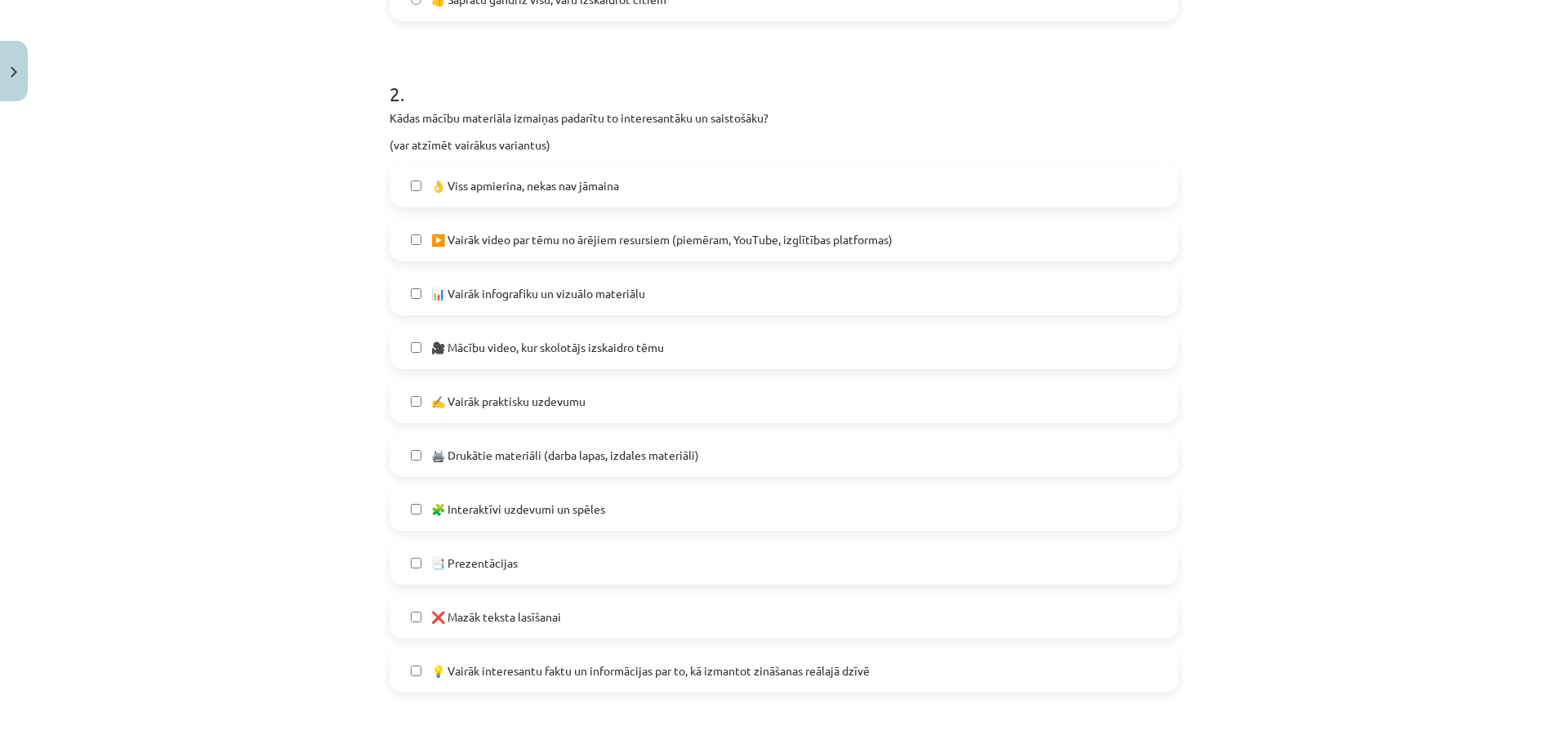
scroll to position [721, 0]
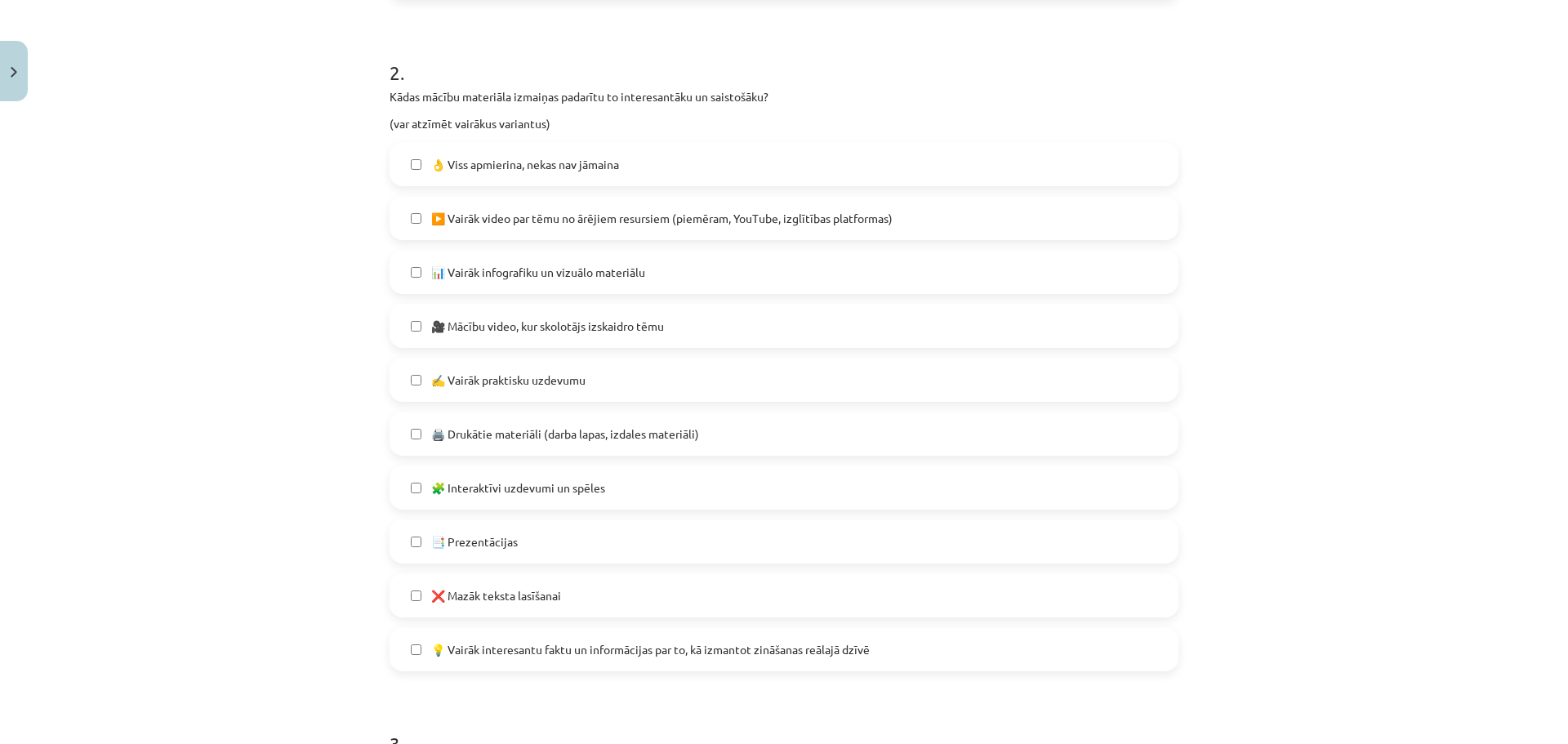
click at [495, 594] on span "❌ Mazāk teksta lasīšanai" at bounding box center [496, 595] width 130 height 17
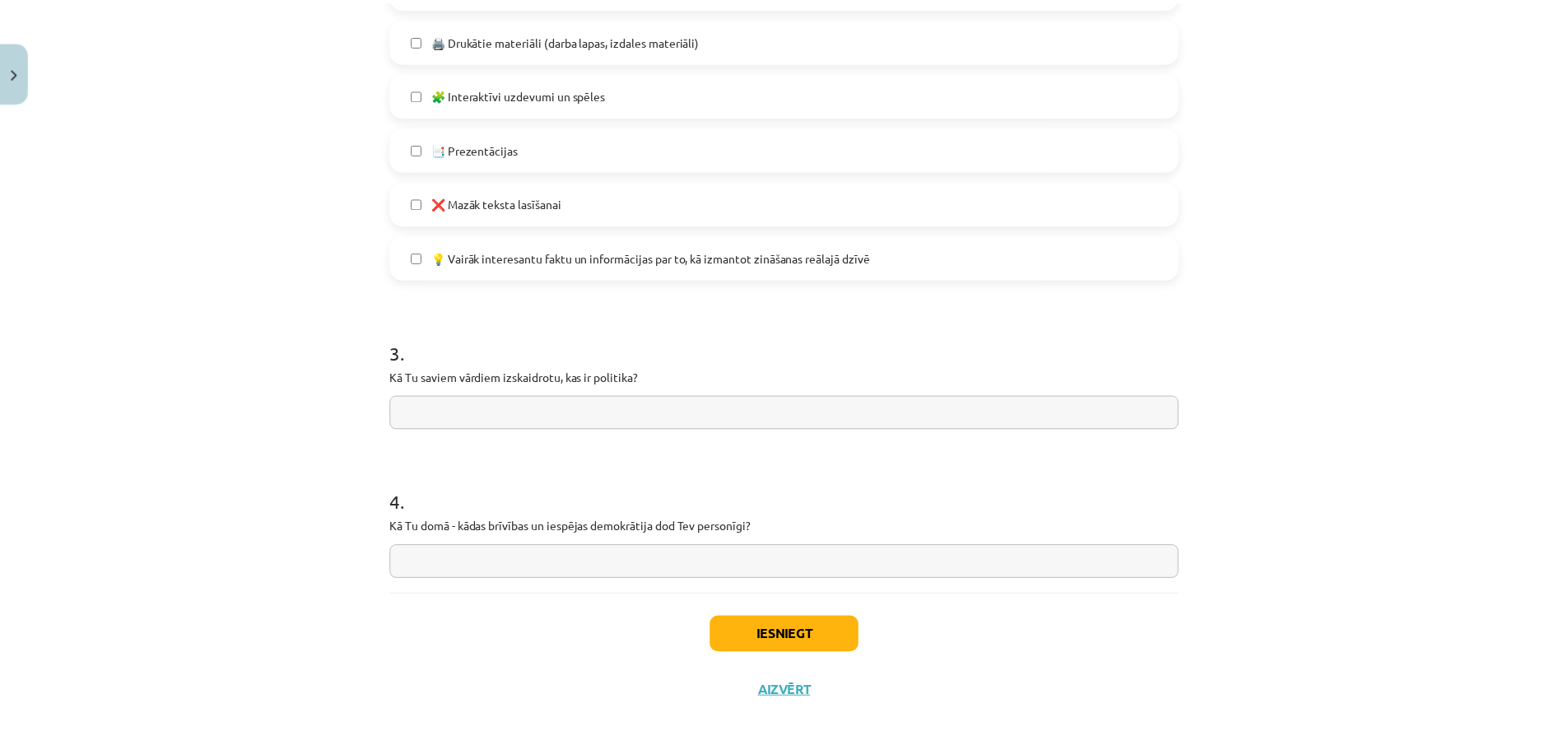
scroll to position [1134, 0]
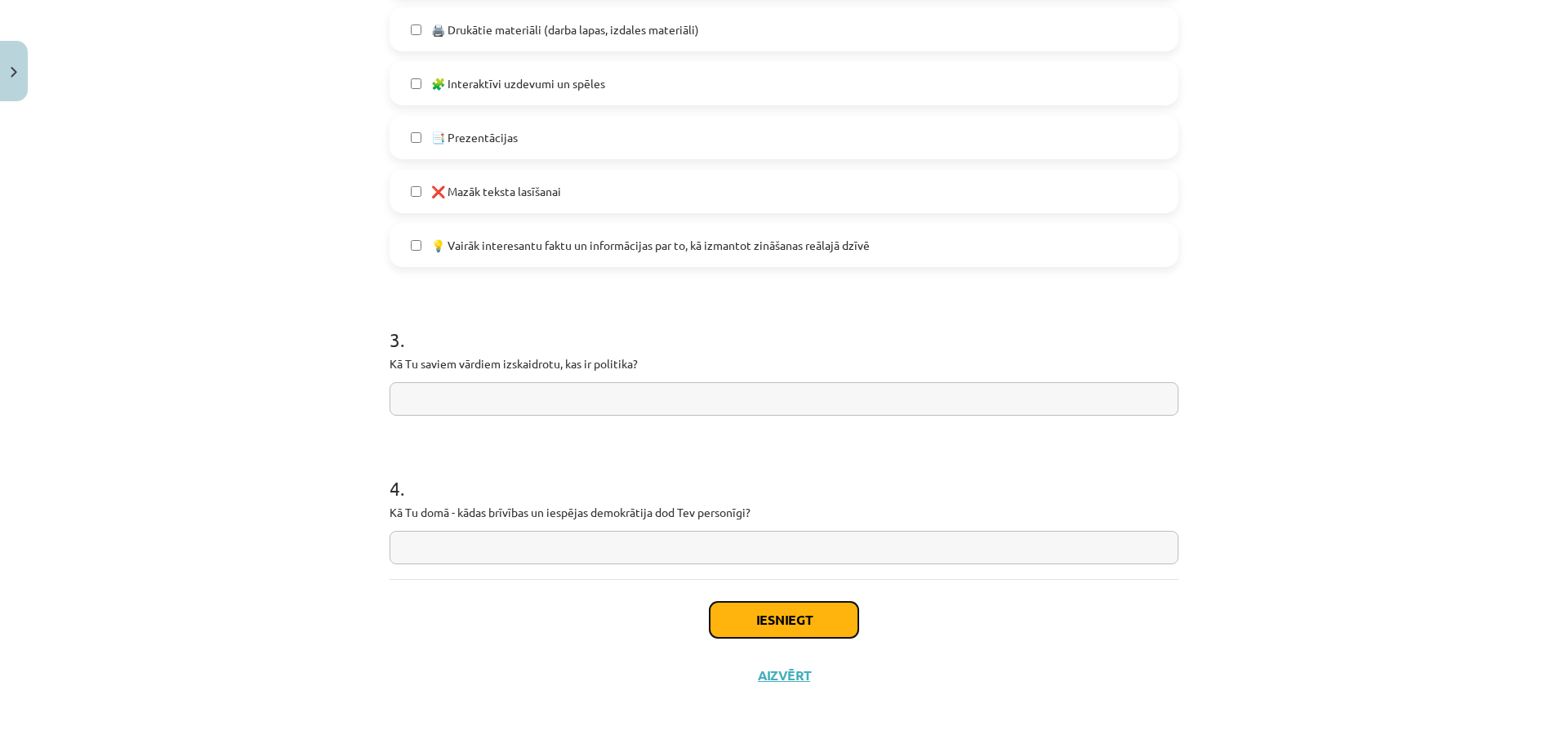
click at [720, 594] on button "Iesniegt" at bounding box center [784, 620] width 149 height 36
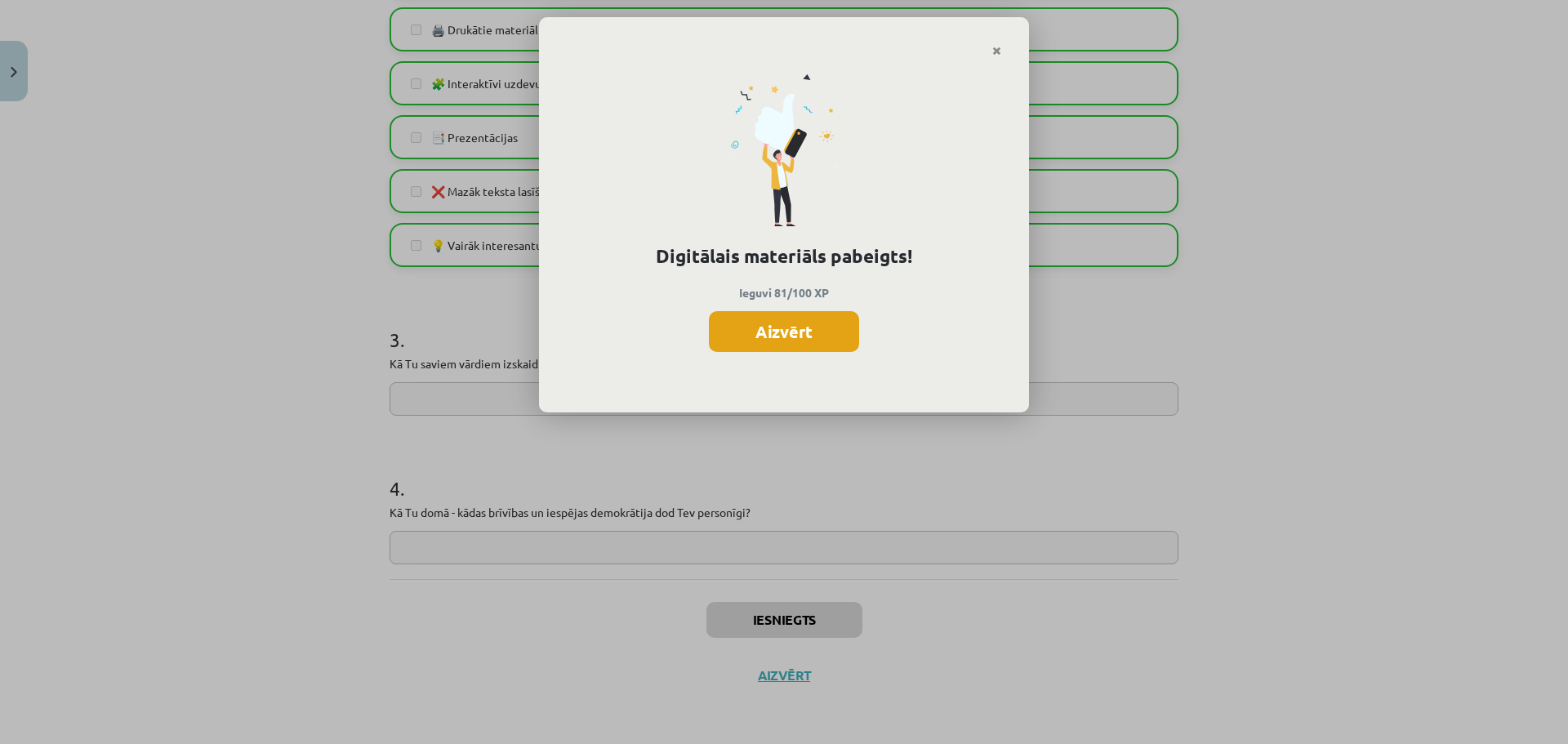
click at [851, 328] on button "Aizvērt" at bounding box center [784, 331] width 151 height 41
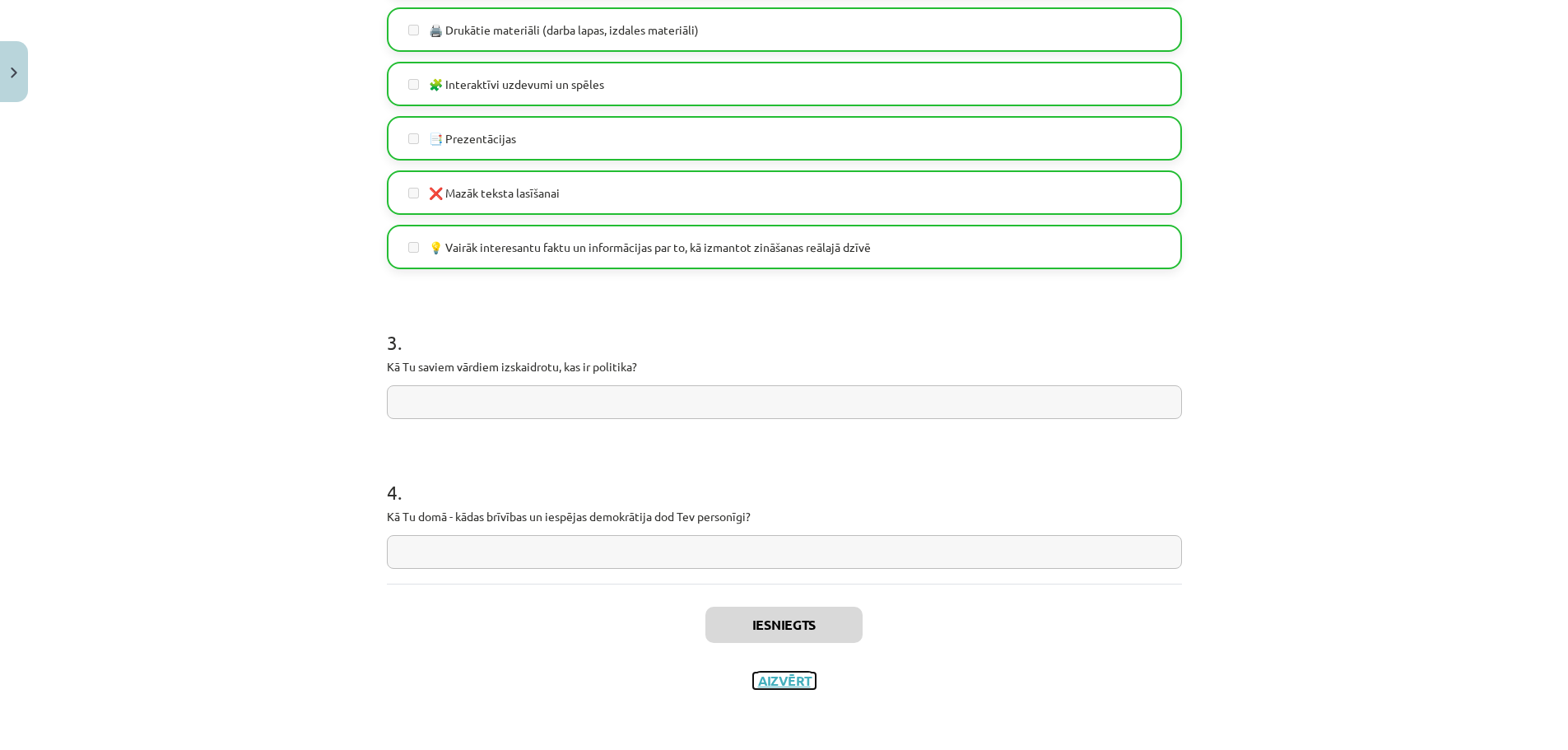
click at [776, 599] on button "Aizvērt" at bounding box center [784, 680] width 62 height 17
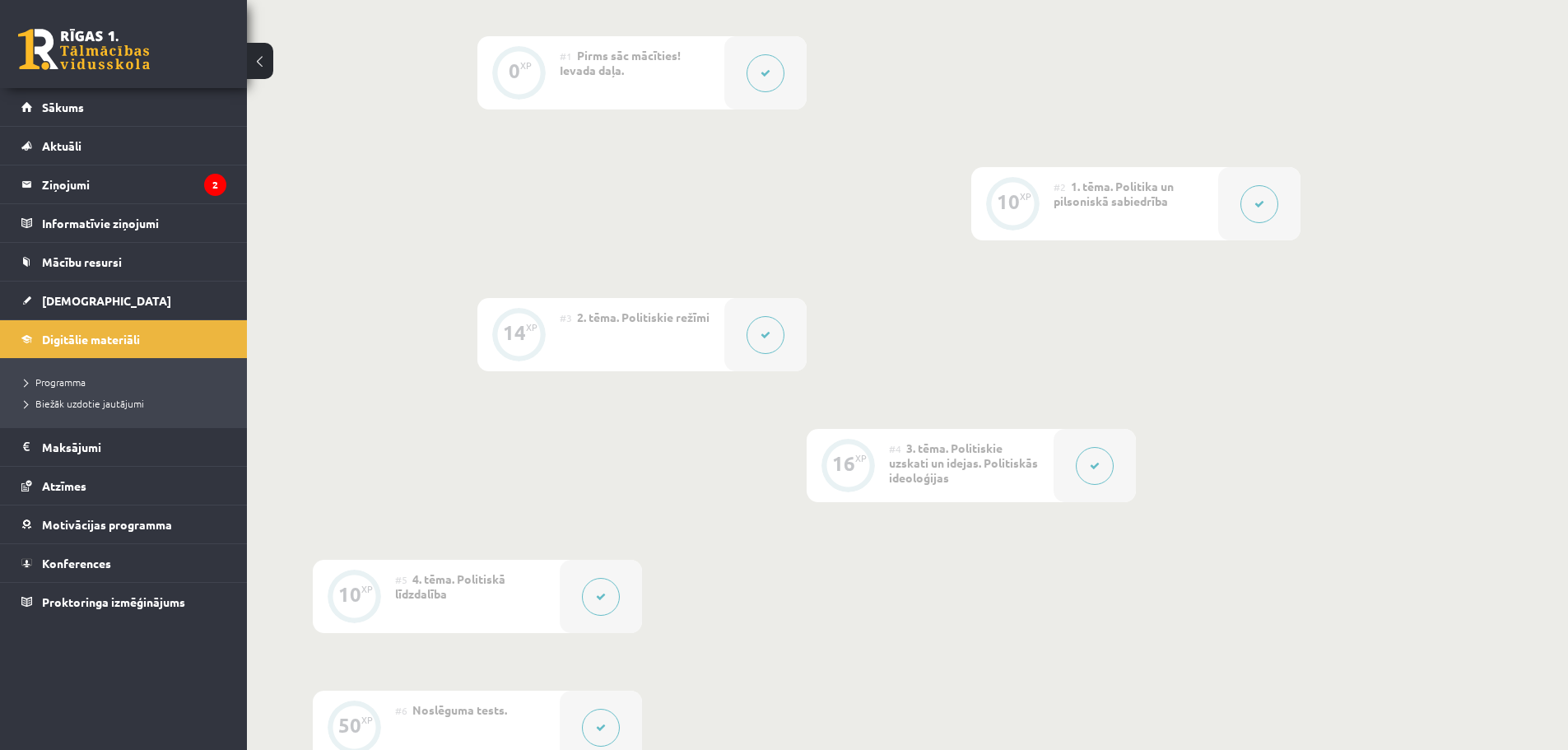
scroll to position [411, 0]
click at [105, 199] on legend "Ziņojumi 2" at bounding box center [134, 184] width 185 height 38
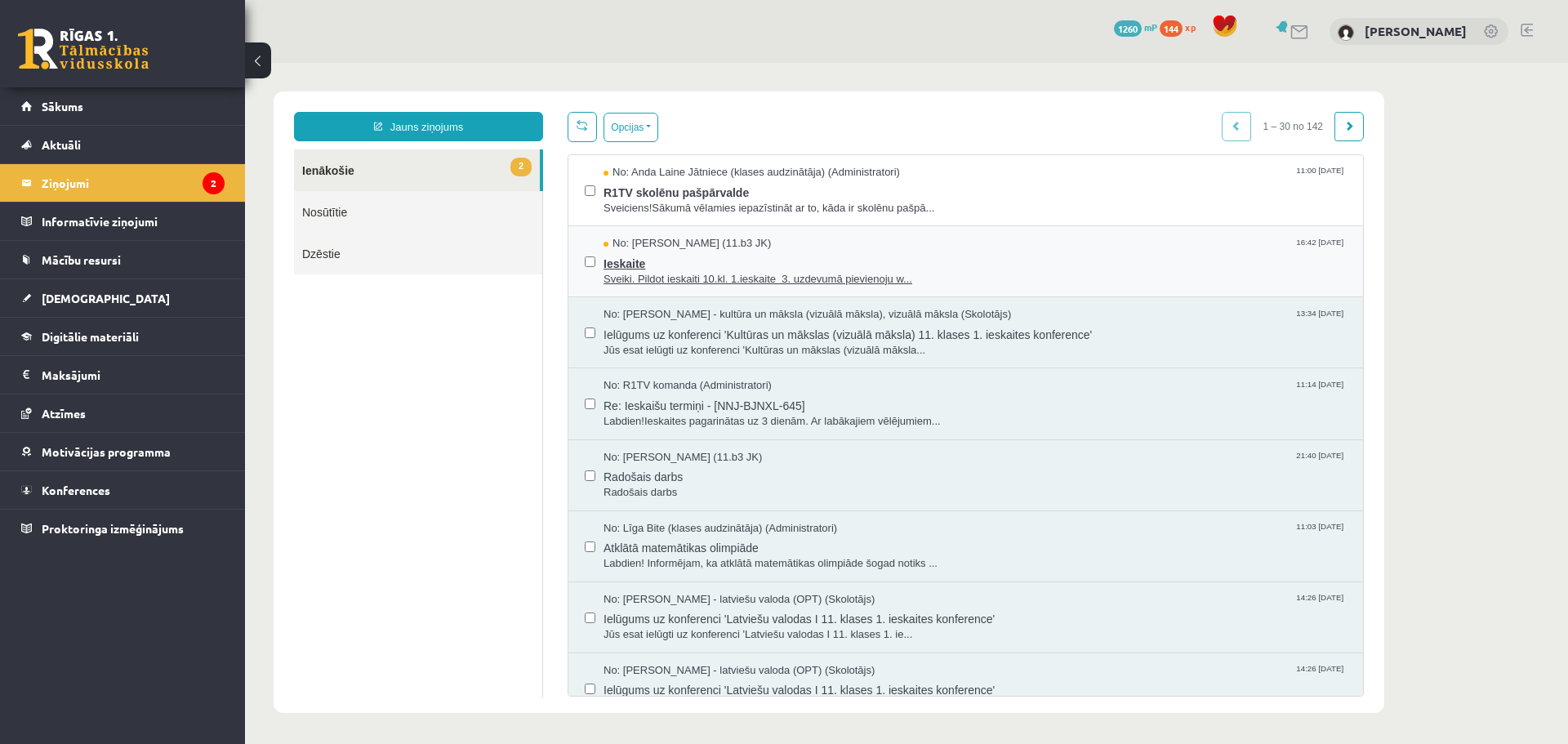
click at [665, 244] on span "No: Līva Amanda Zvīne (11.b3 JK)" at bounding box center [686, 244] width 167 height 15
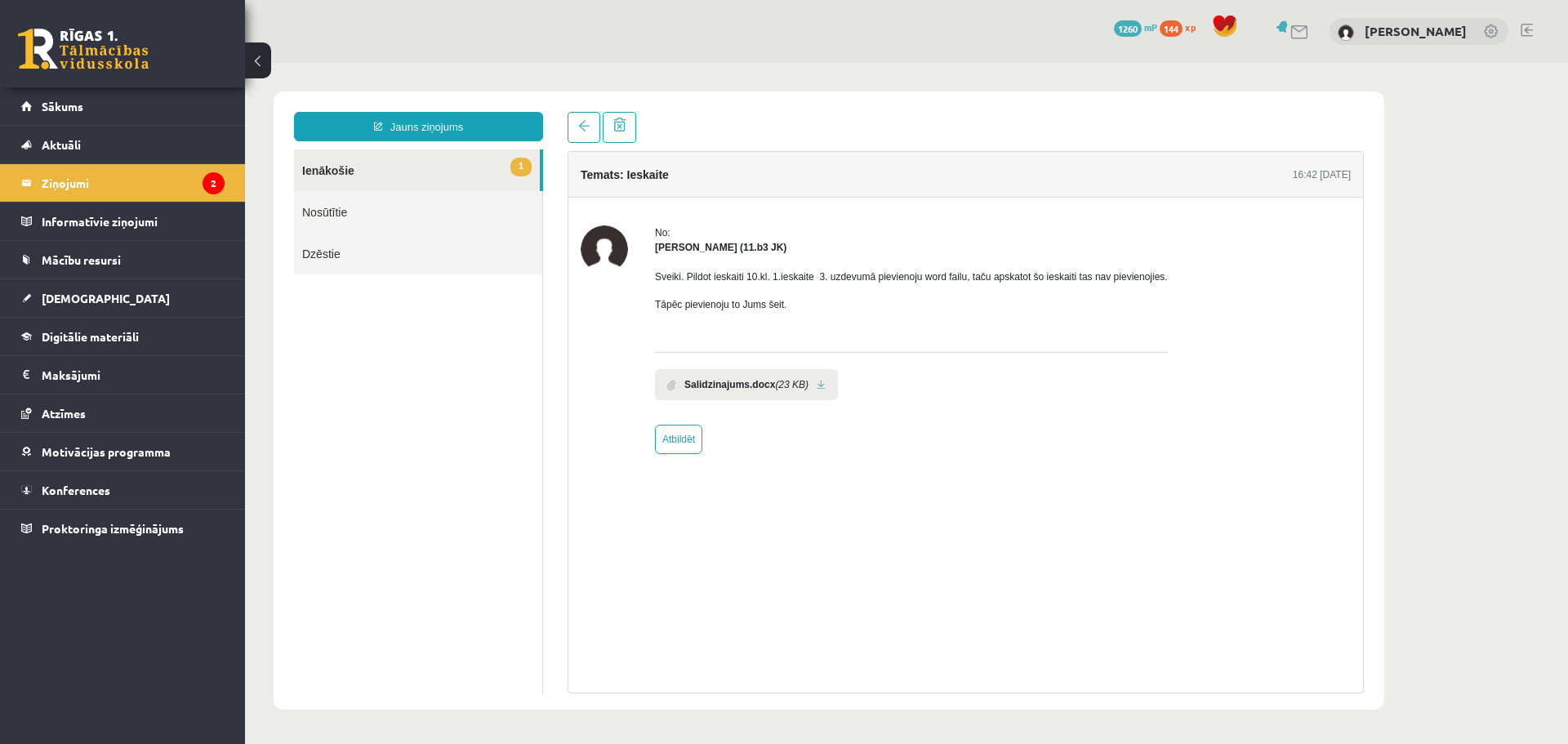
click at [421, 156] on link "1 Ienākošie" at bounding box center [417, 170] width 246 height 41
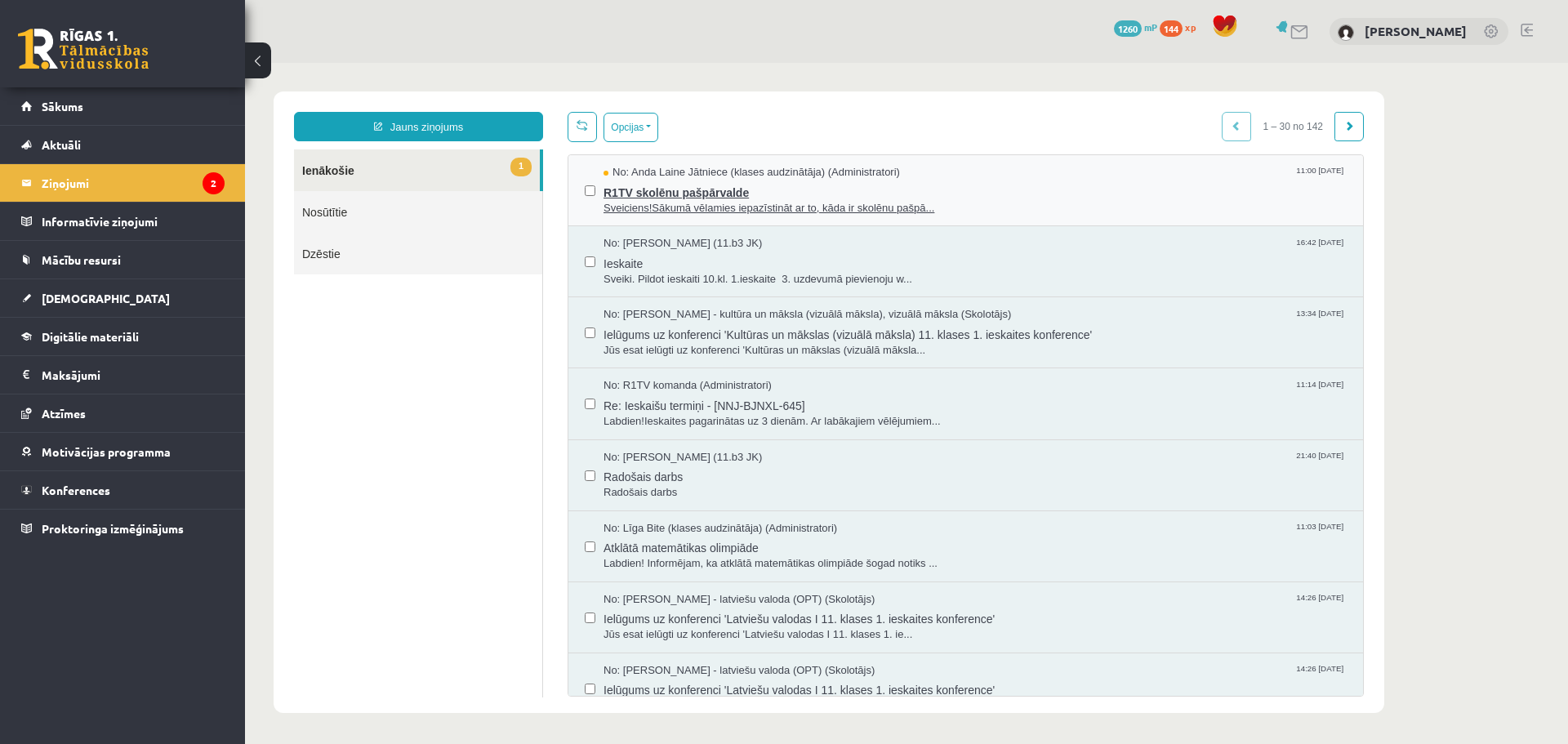
click at [635, 205] on span "Sveiciens!Sākumā vēlamies iepazīstināt ar to, kāda ir skolēnu pašpā..." at bounding box center [975, 208] width 743 height 15
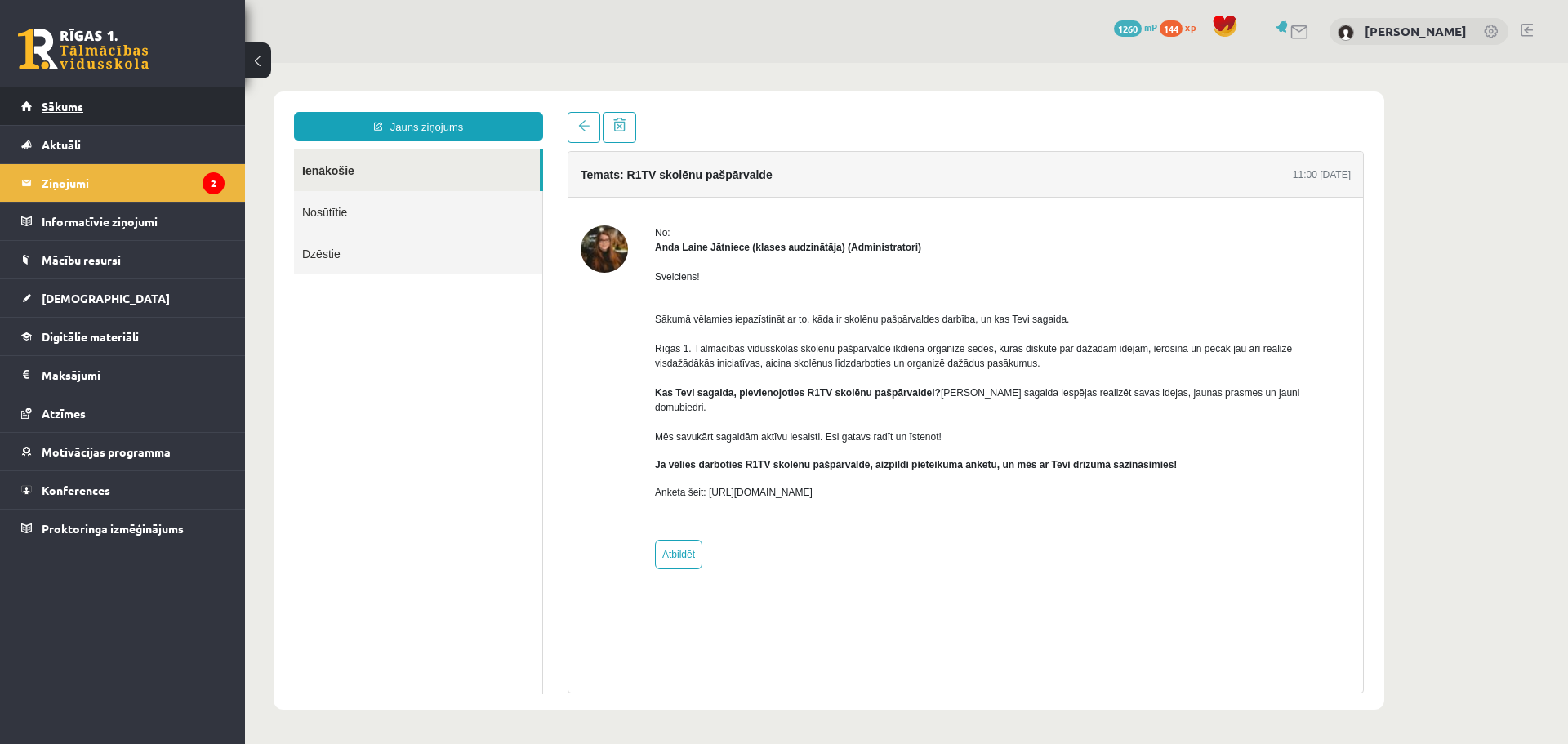
click at [93, 100] on link "Sākums" at bounding box center [123, 106] width 204 height 38
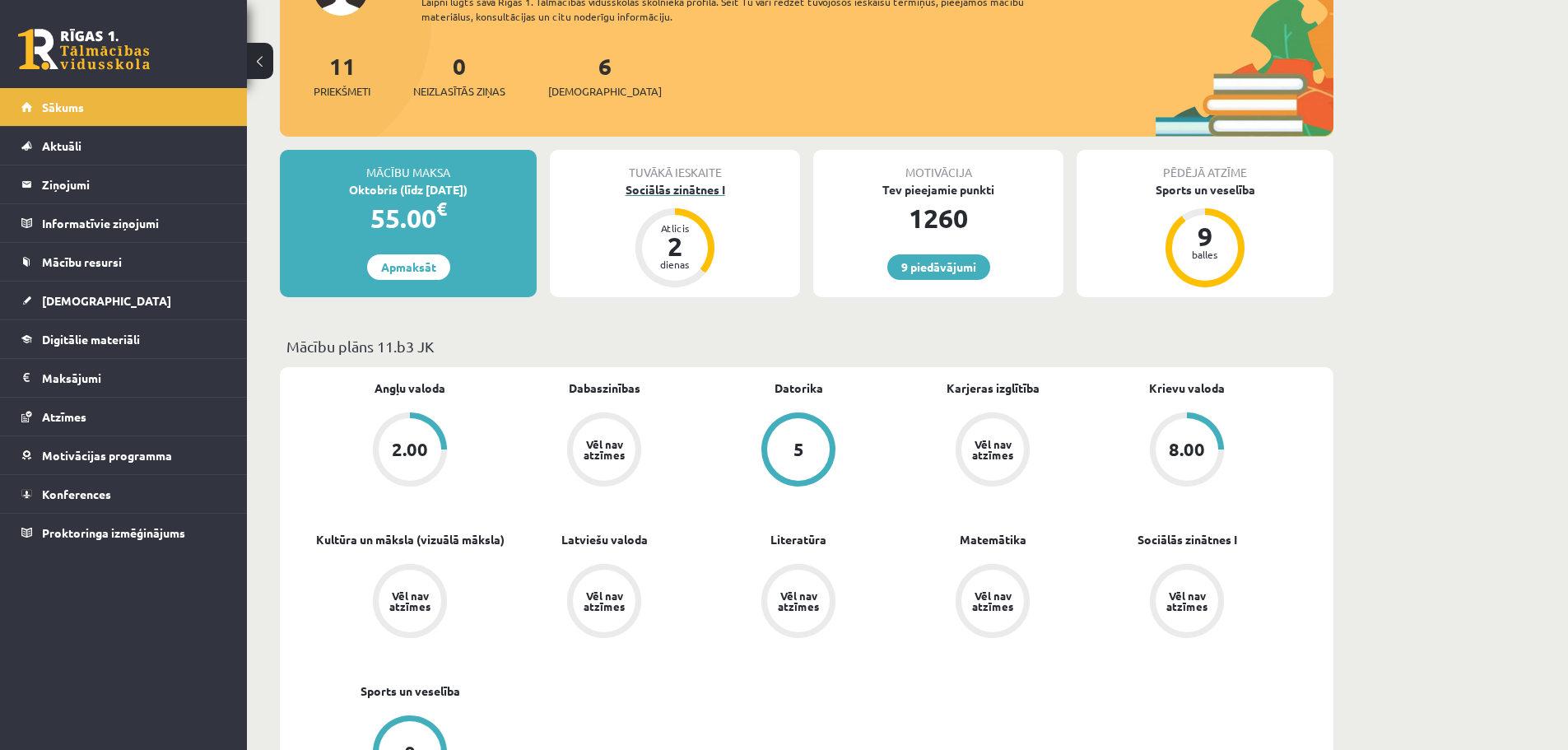
scroll to position [164, 0]
click at [647, 183] on div "Sociālās zinātnes I" at bounding box center [674, 191] width 250 height 18
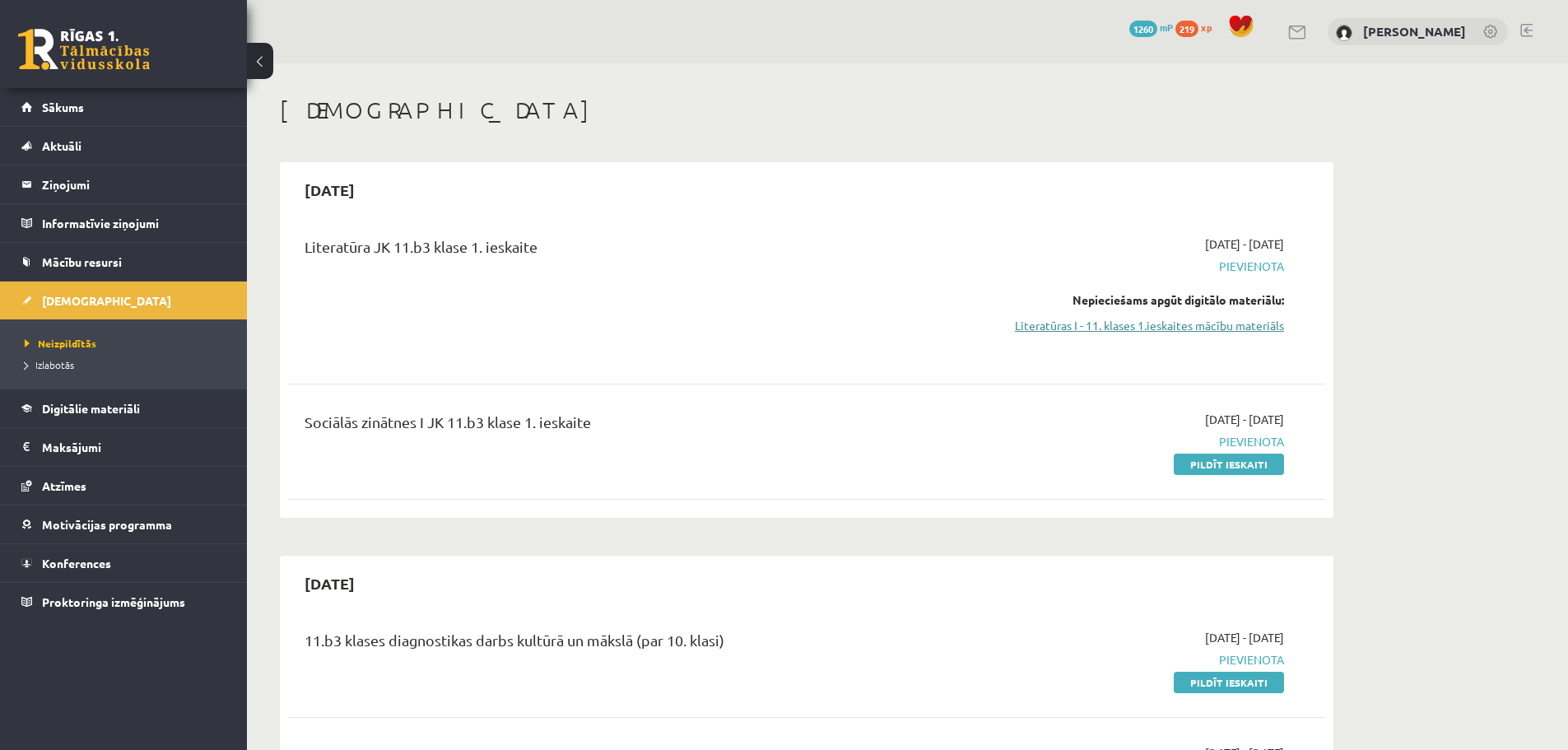
click at [1079, 330] on link "Literatūras I - 11. klases 1.ieskaites mācību materiāls" at bounding box center [1128, 326] width 310 height 18
click at [1047, 326] on link "Literatūras I - 11. klases 1.ieskaites mācību materiāls" at bounding box center [1128, 326] width 310 height 18
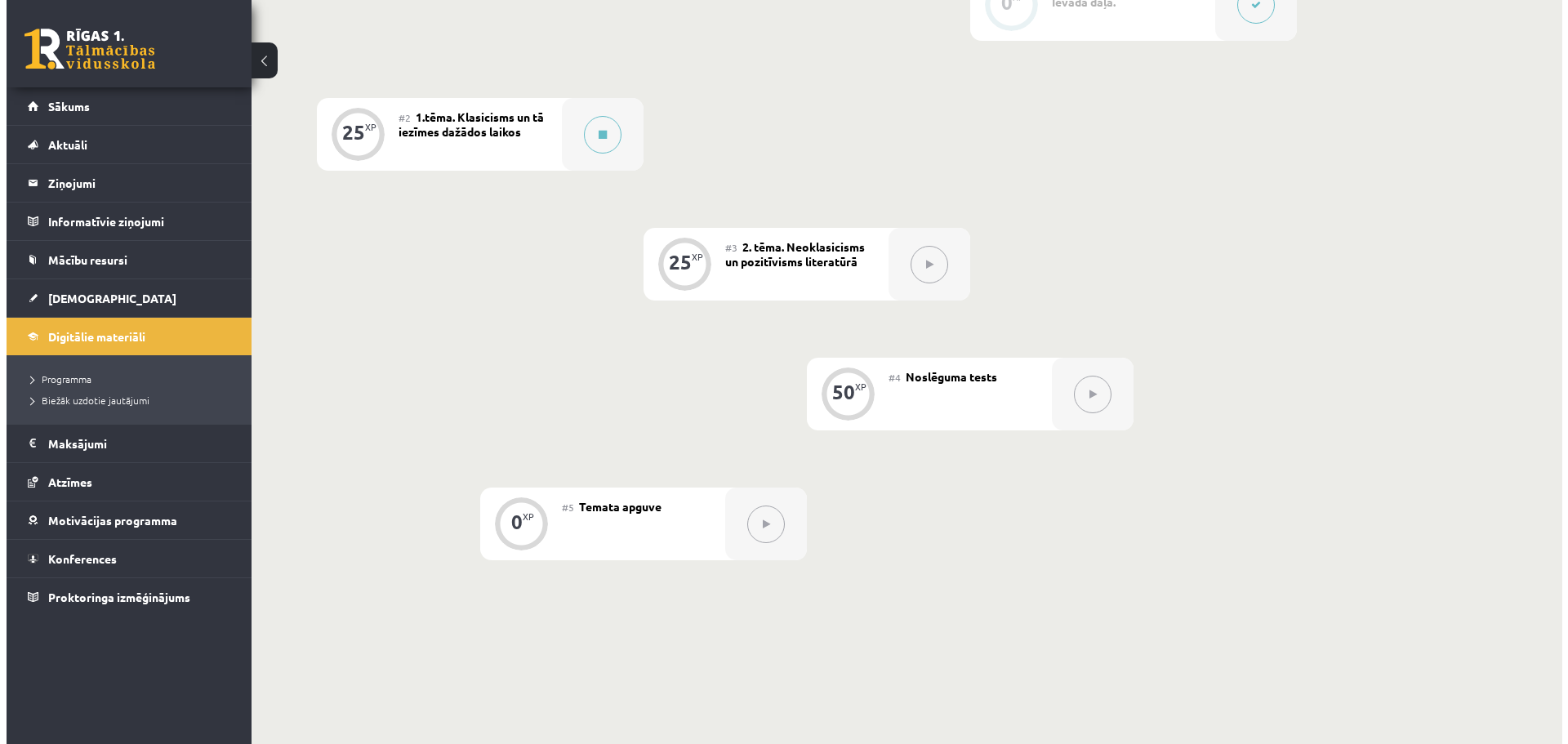
scroll to position [490, 0]
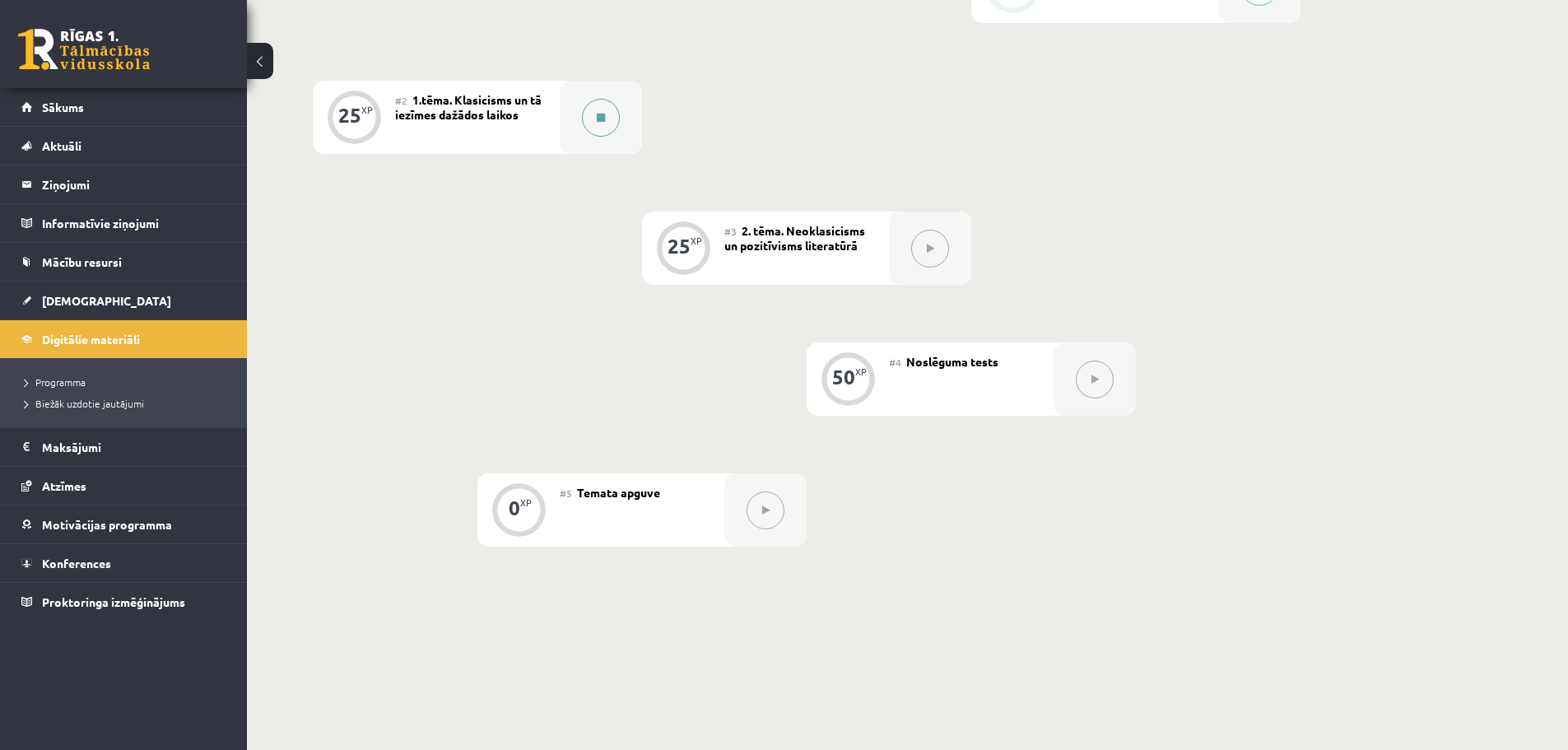
click at [607, 110] on button at bounding box center [600, 118] width 38 height 38
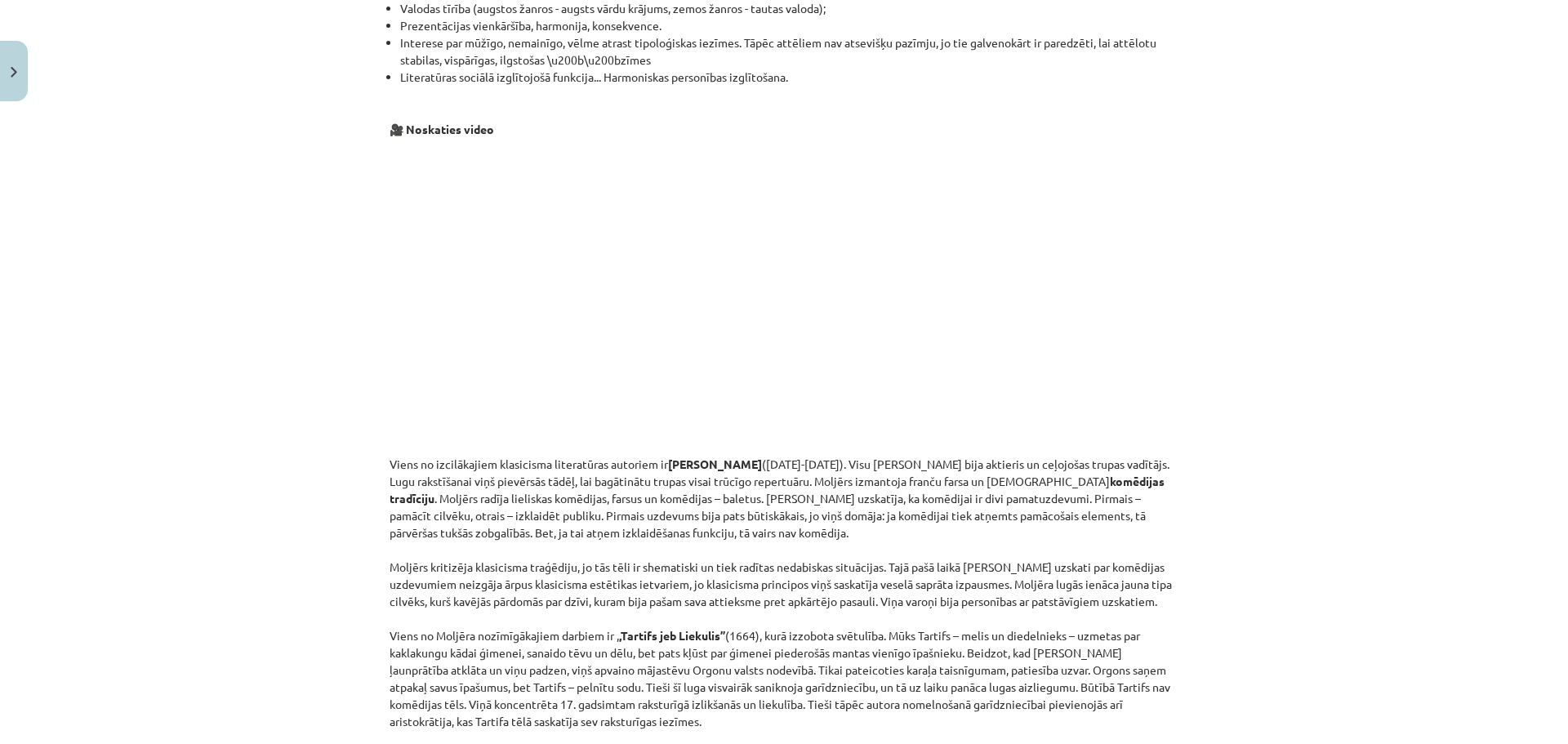
scroll to position [3600, 0]
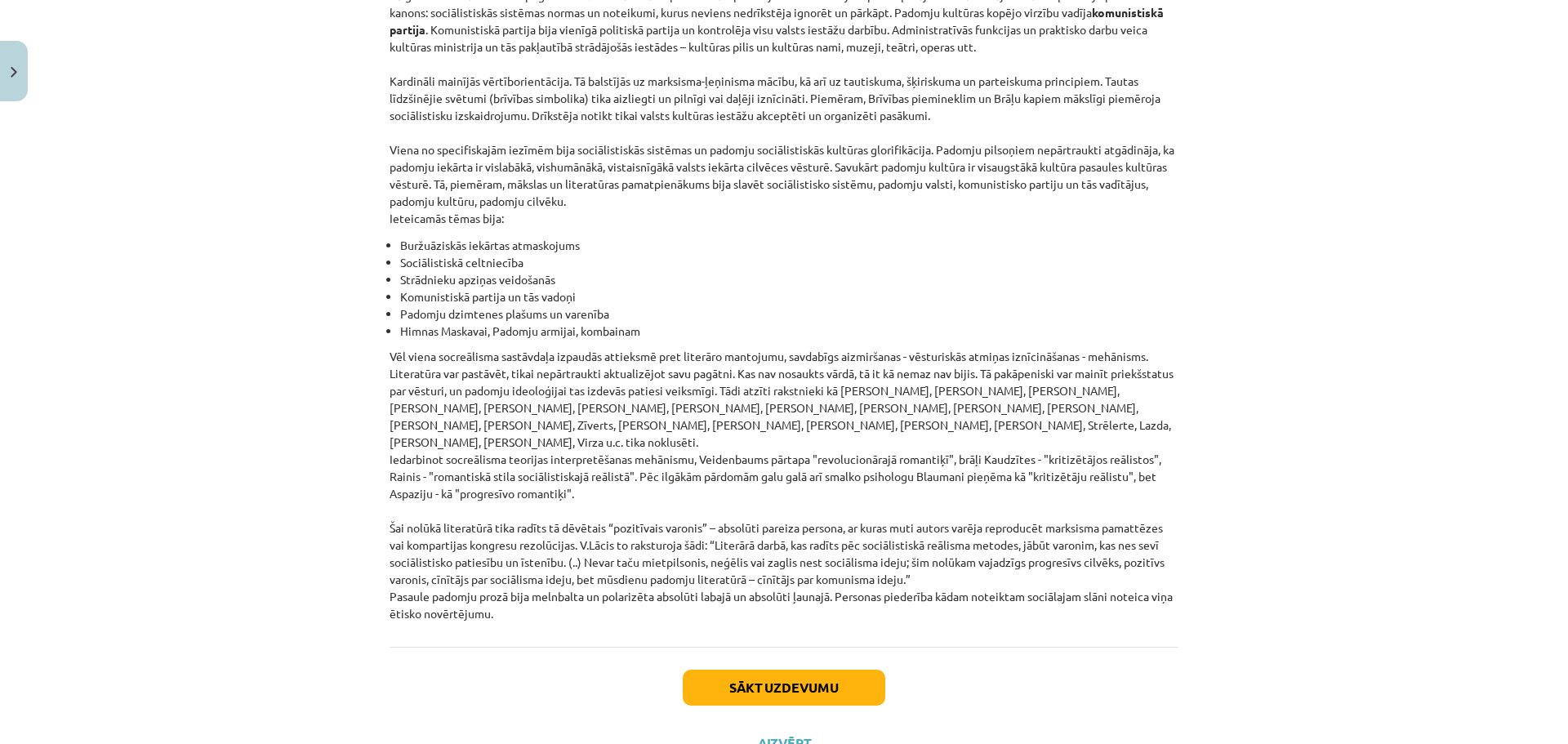
drag, startPoint x: 1246, startPoint y: 228, endPoint x: 1244, endPoint y: 652, distance: 424.0
click at [817, 670] on button "Sākt uzdevumu" at bounding box center [784, 687] width 203 height 36
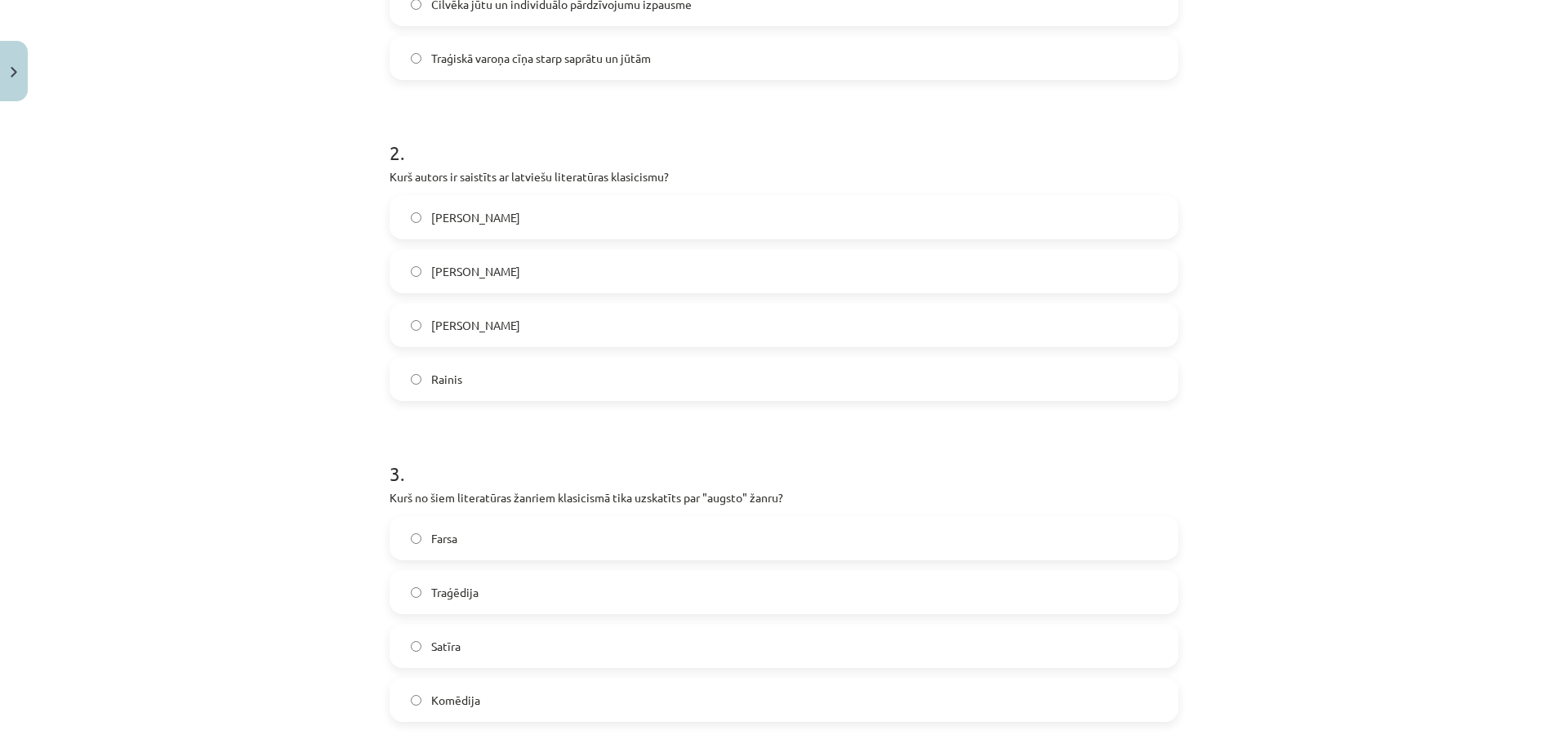
scroll to position [1342, 0]
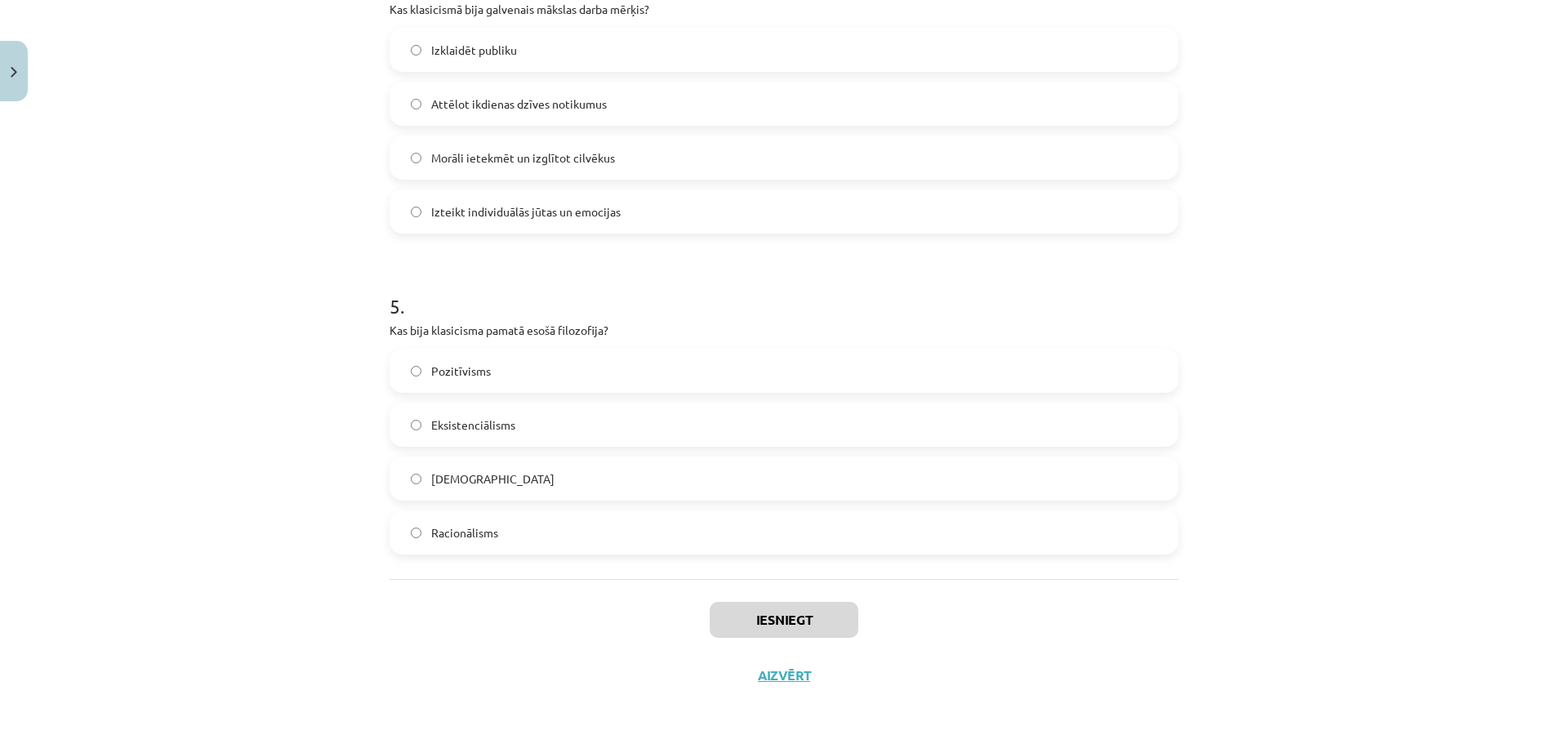
drag, startPoint x: 1266, startPoint y: 229, endPoint x: 1346, endPoint y: 783, distance: 559.7
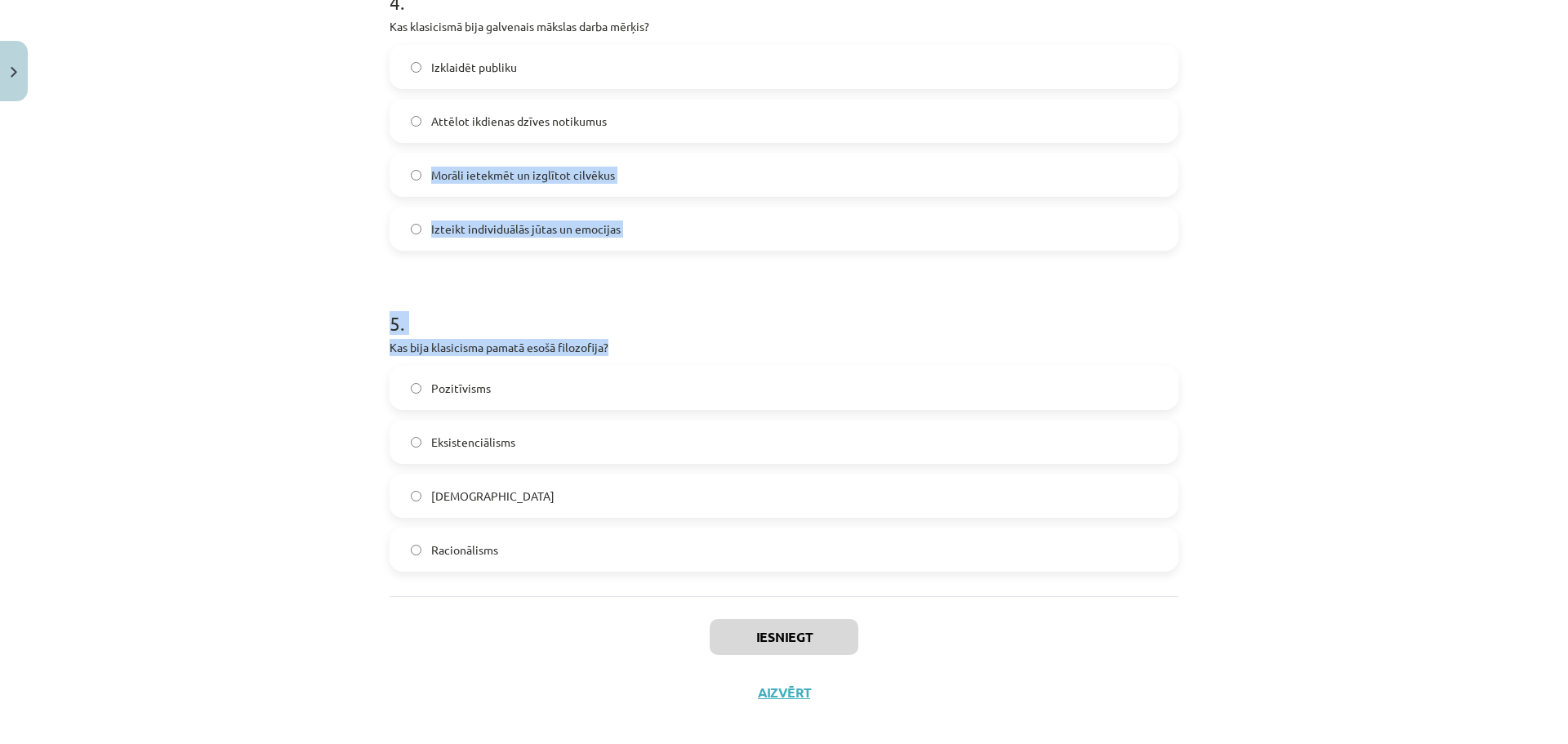
scroll to position [1315, 0]
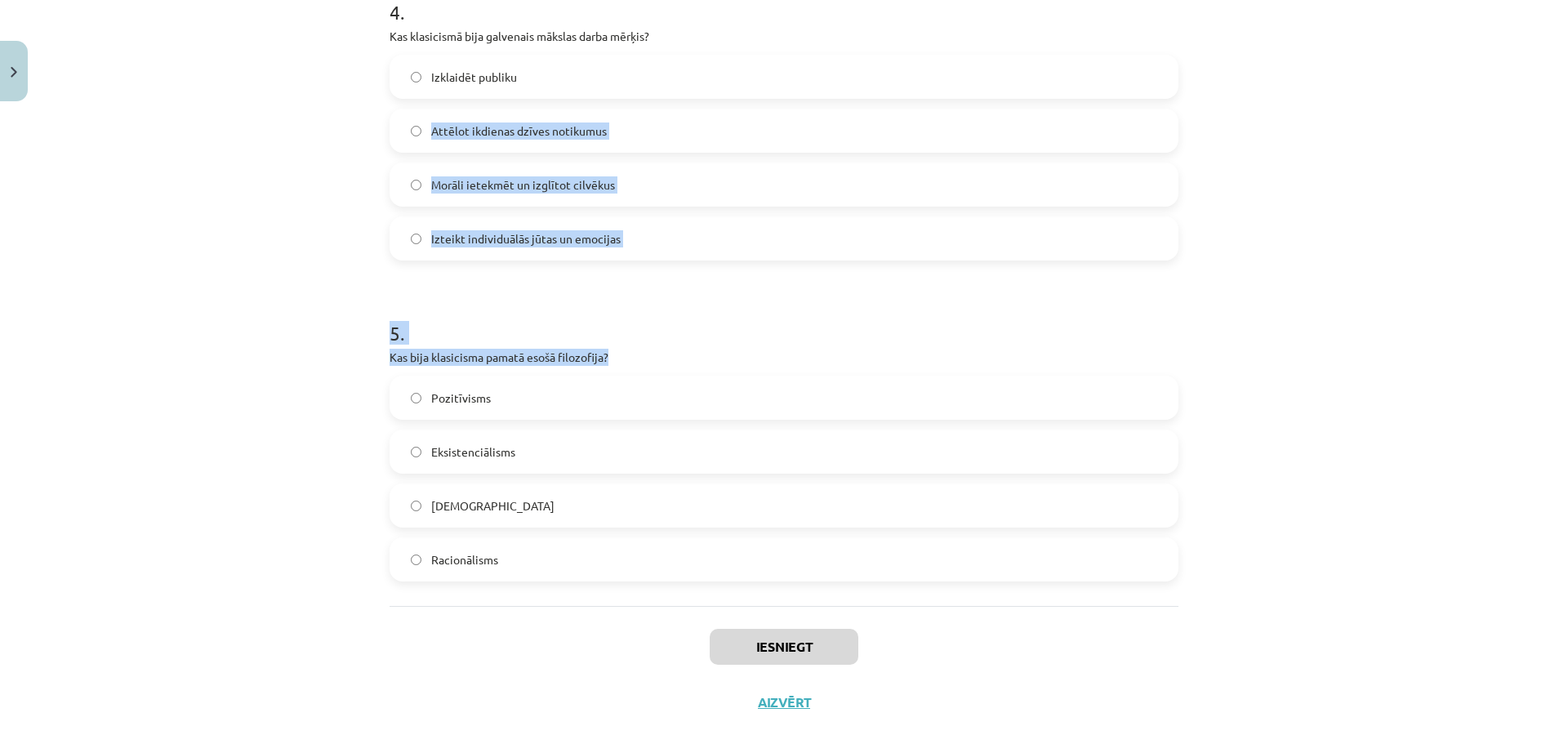
drag, startPoint x: 1345, startPoint y: 274, endPoint x: 1353, endPoint y: 85, distance: 189.2
click at [1353, 85] on div "Mācību tēma: Literatūras i - 11. klases 1.ieskaites mācību materiāls #2 1.tēma.…" at bounding box center [784, 372] width 1568 height 744
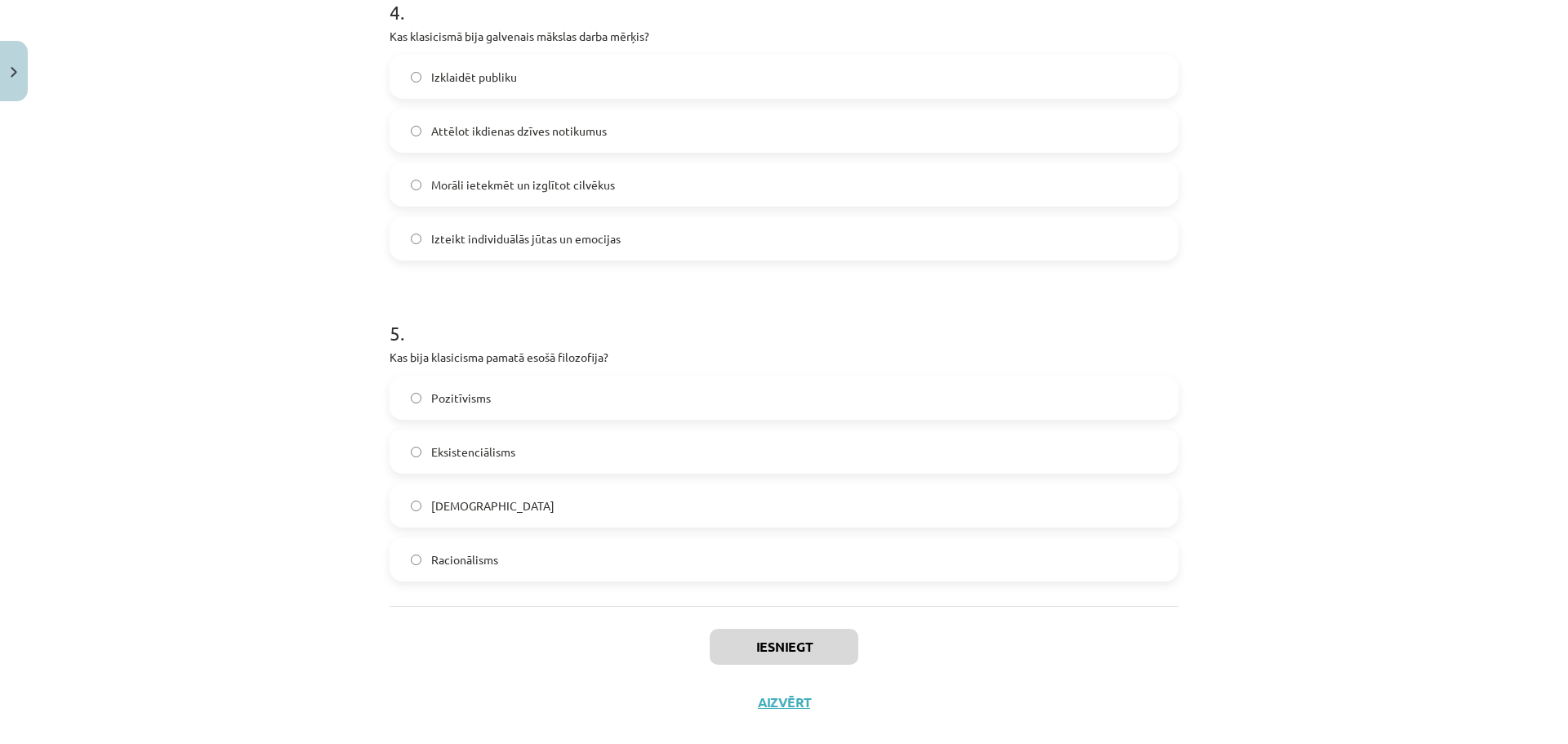
drag, startPoint x: 1353, startPoint y: 85, endPoint x: 1357, endPoint y: 468, distance: 383.0
click at [1357, 468] on div "Mācību tēma: Literatūras i - 11. klases 1.ieskaites mācību materiāls #2 1.tēma.…" at bounding box center [784, 372] width 1568 height 744
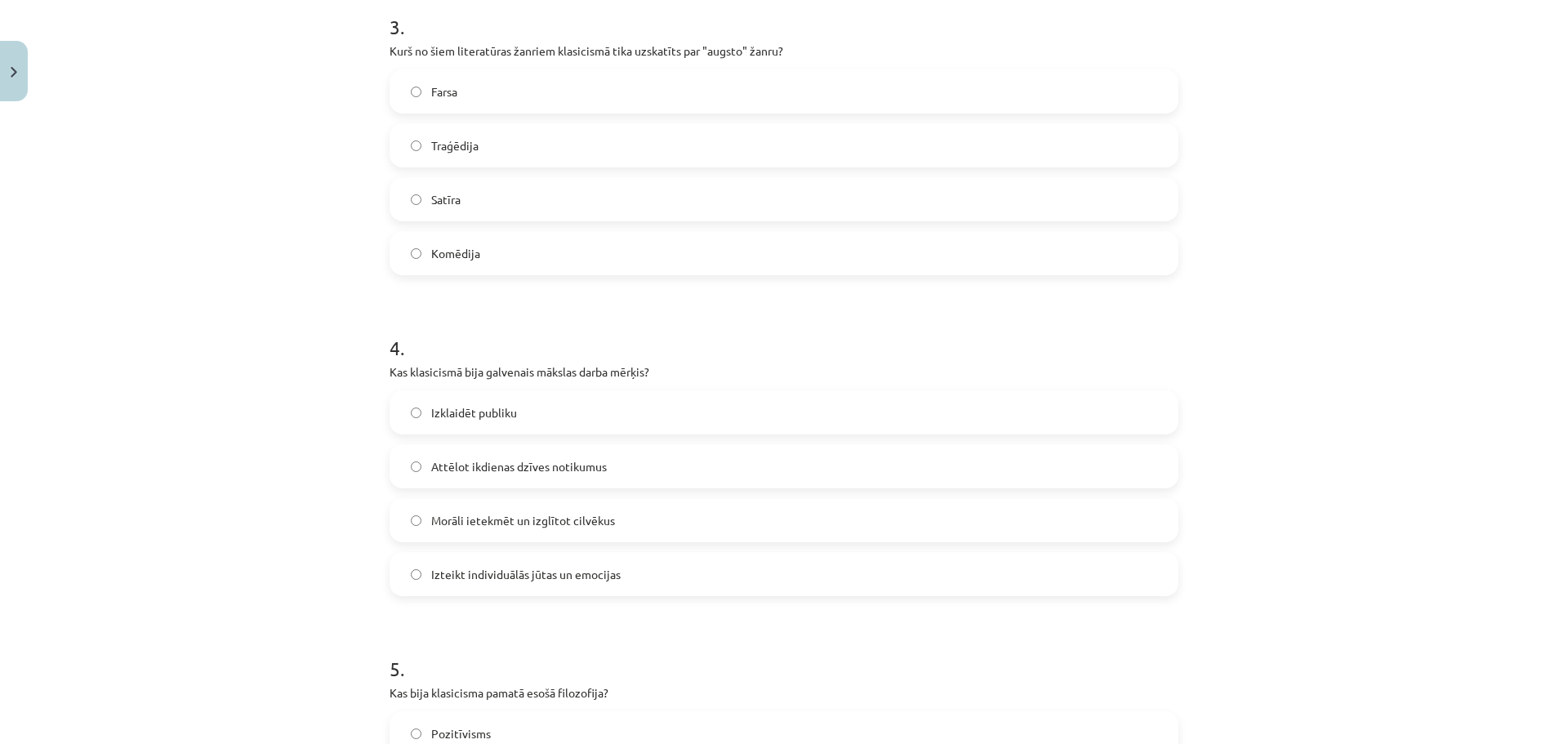
scroll to position [961, 0]
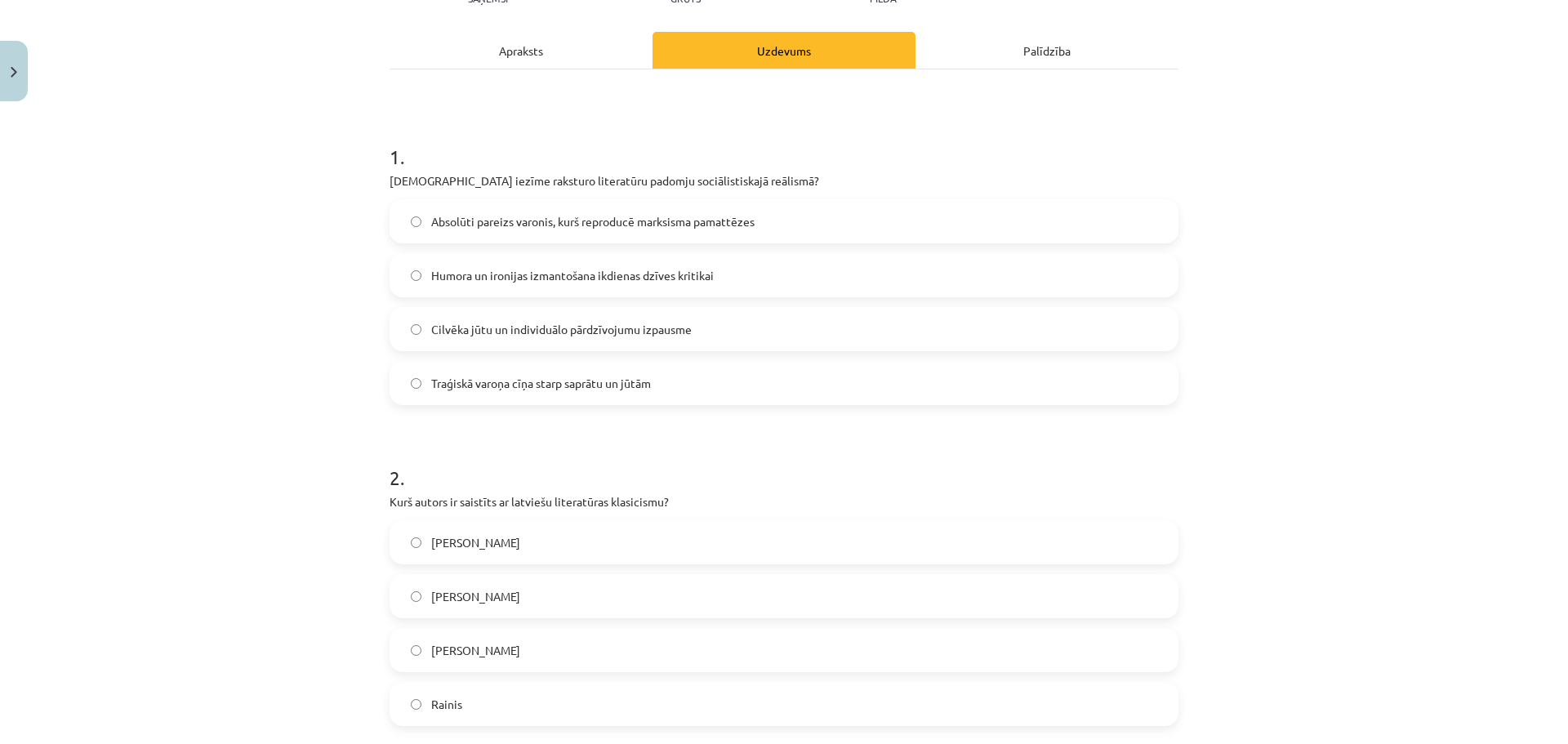
drag, startPoint x: 1223, startPoint y: 367, endPoint x: 1239, endPoint y: 231, distance: 136.9
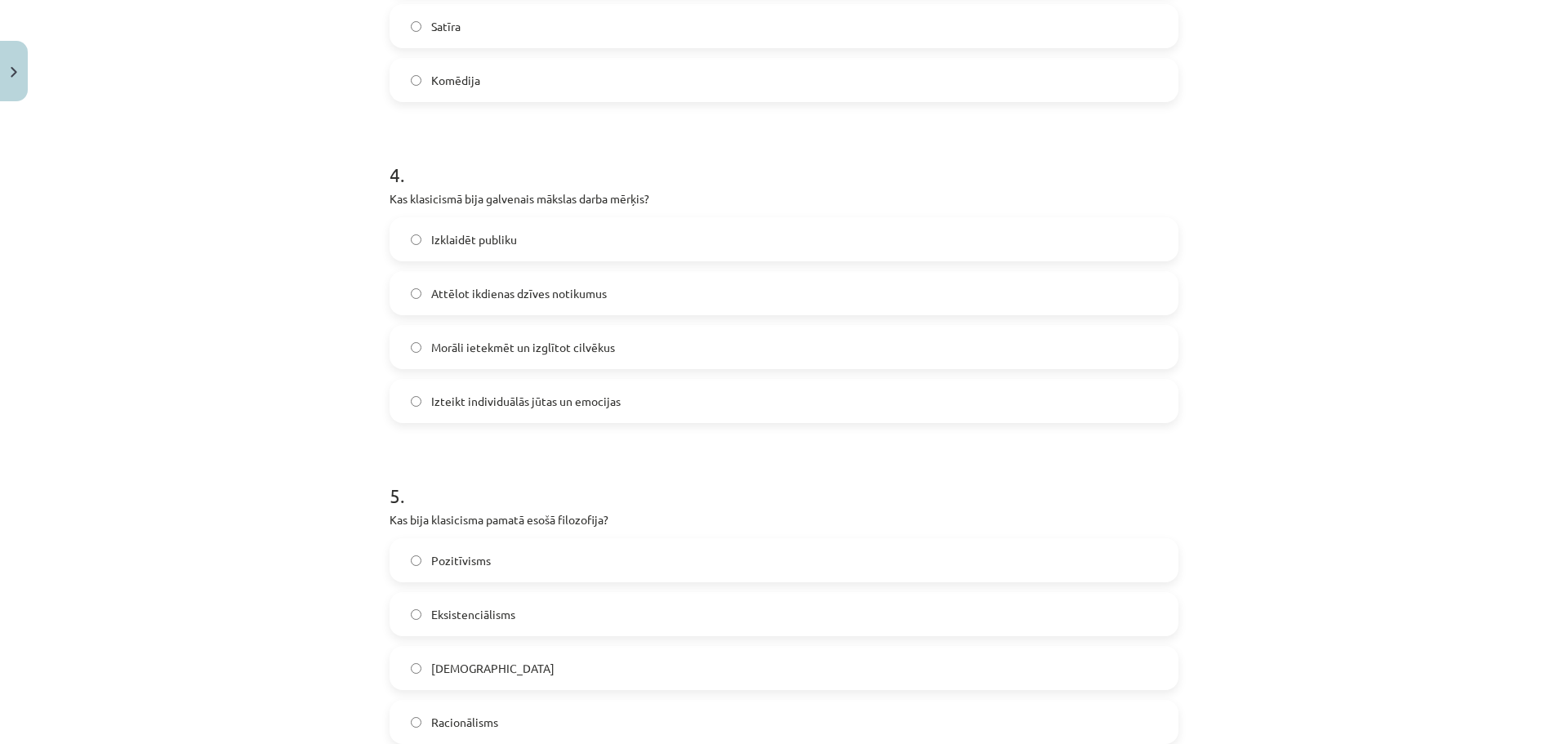
scroll to position [0, 0]
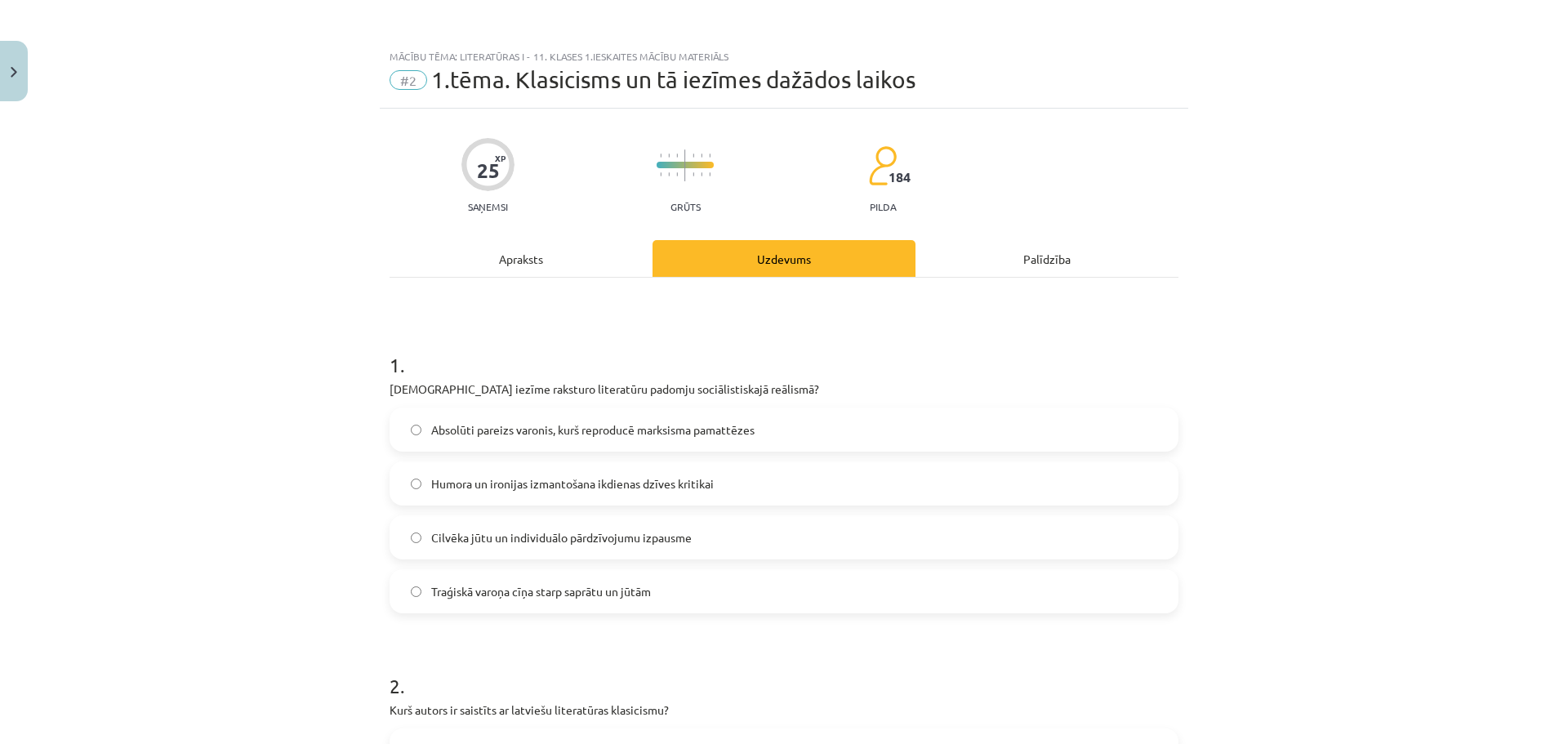
drag, startPoint x: 879, startPoint y: 318, endPoint x: 828, endPoint y: 49, distance: 273.8
click at [586, 424] on span "Absolūti pareizs varonis, kurš reproducē marksisma pamattēzes" at bounding box center [592, 430] width 323 height 17
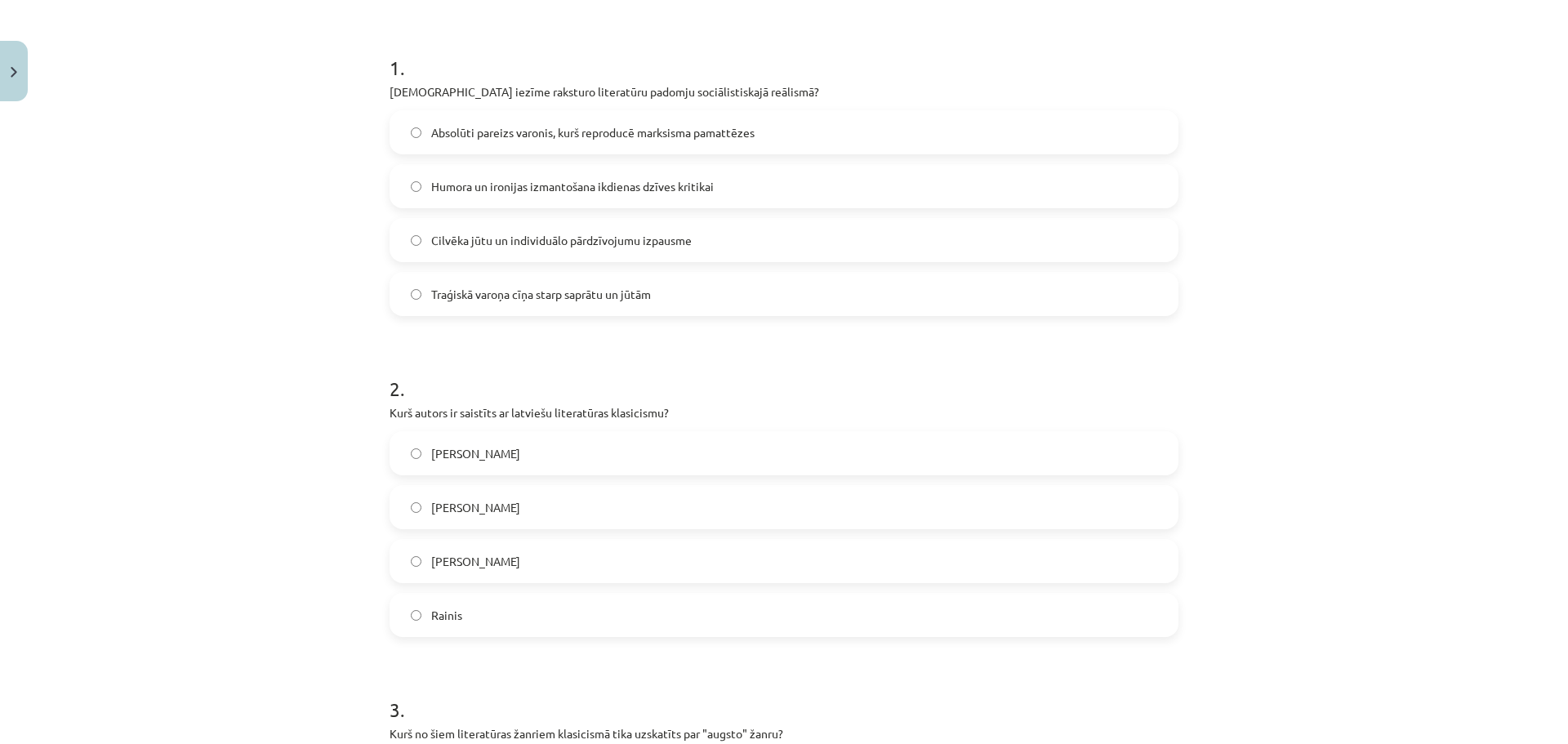
scroll to position [326, 0]
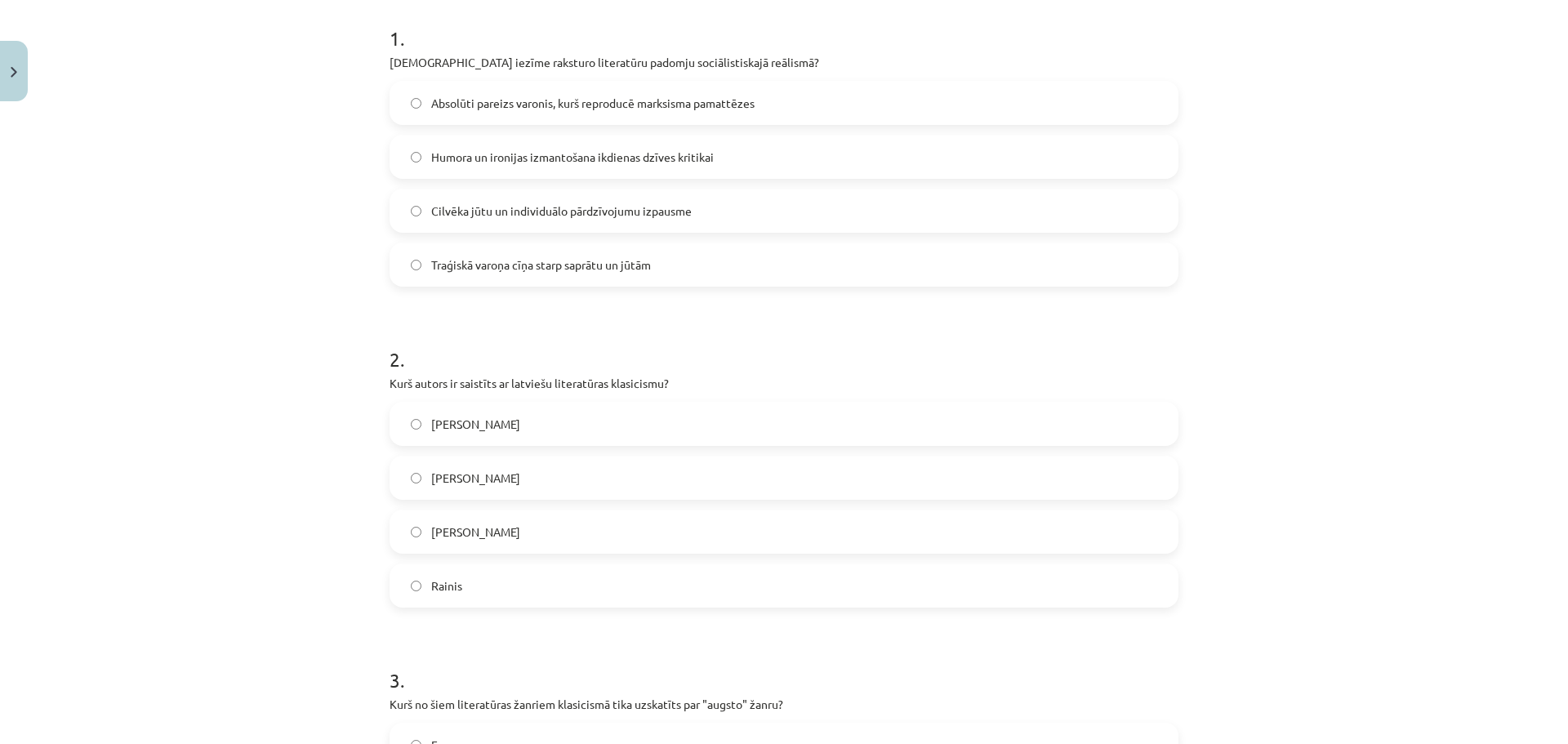
click at [491, 540] on label "Kristofers Fīrekers" at bounding box center [784, 532] width 785 height 41
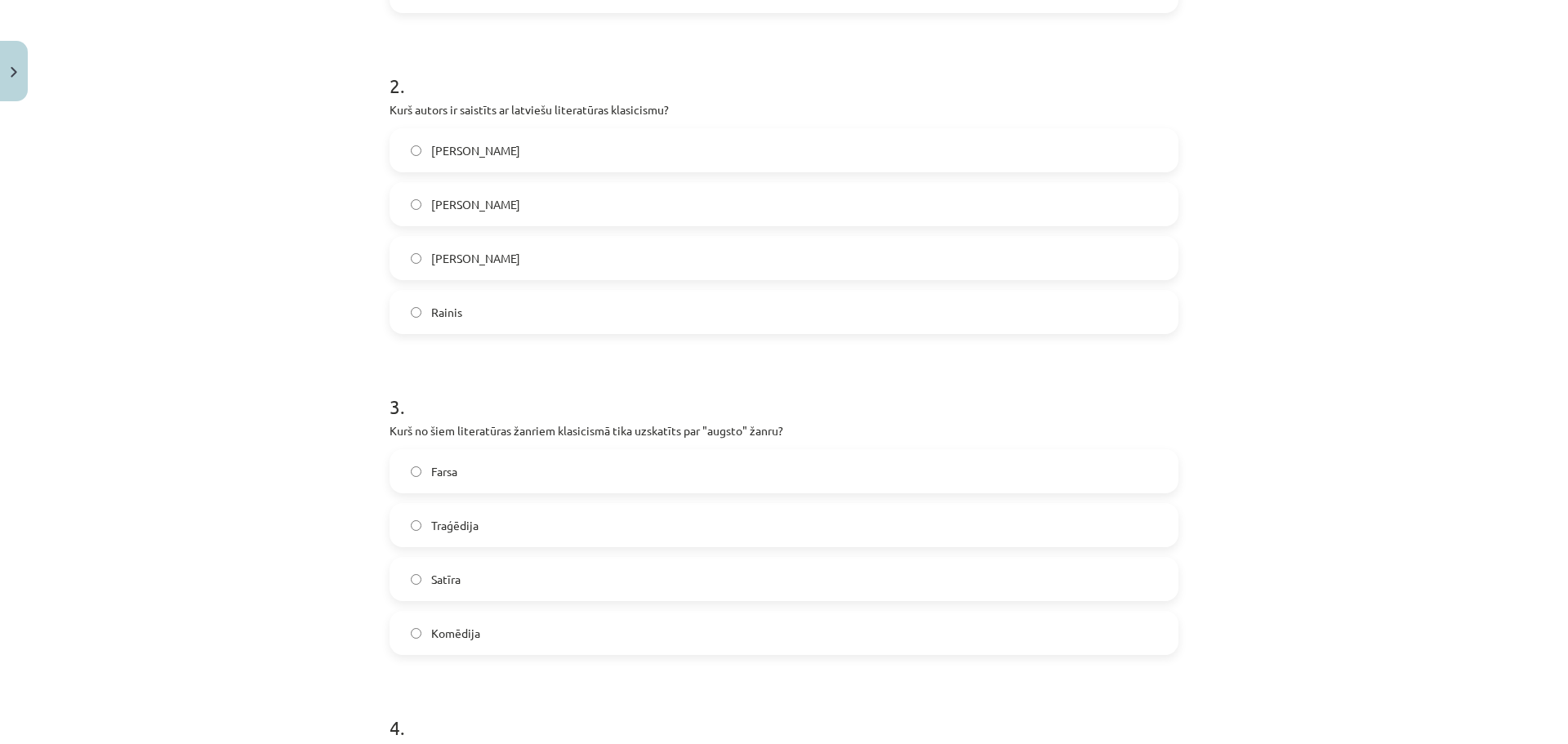
scroll to position [680, 0]
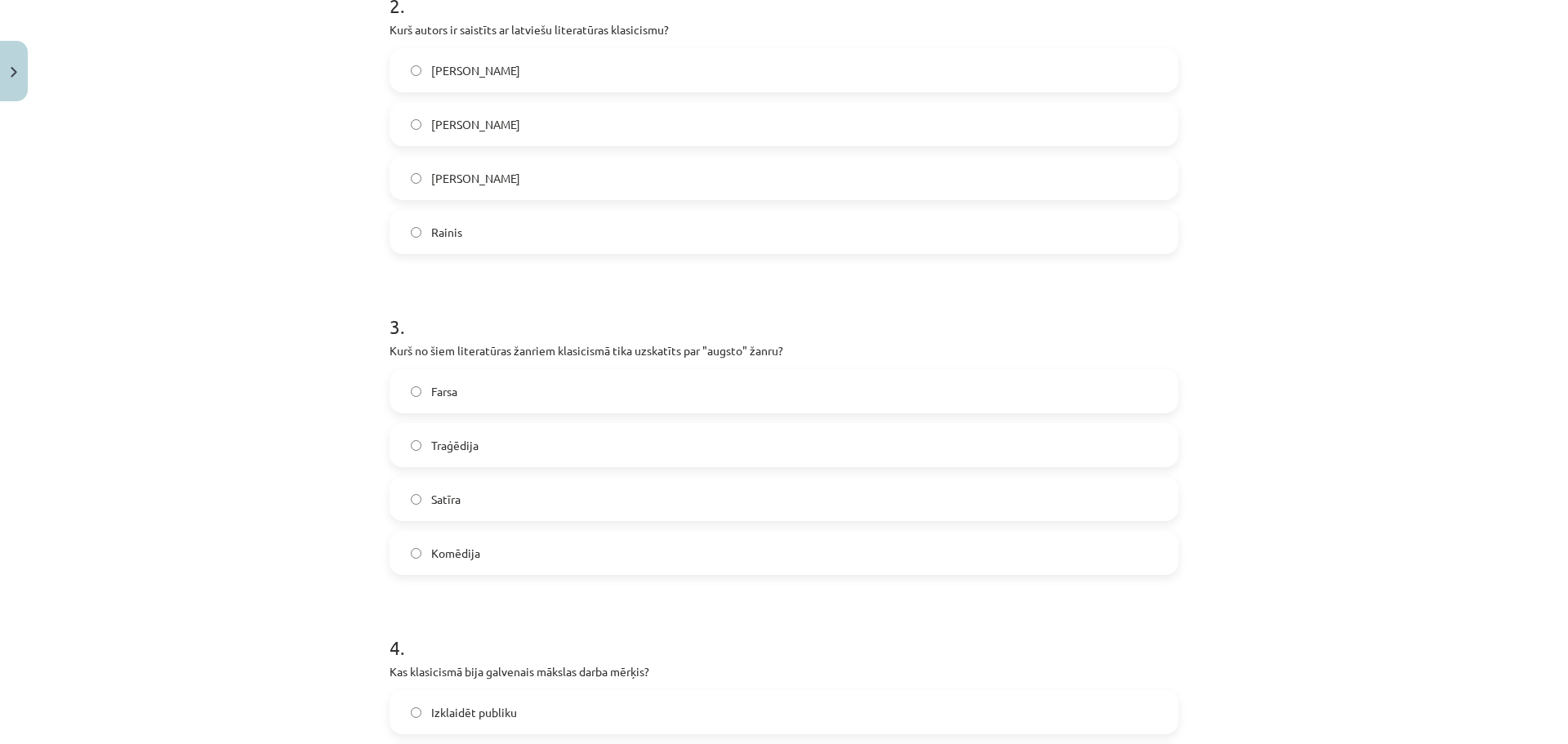
click at [456, 446] on span "Traģēdija" at bounding box center [454, 446] width 47 height 17
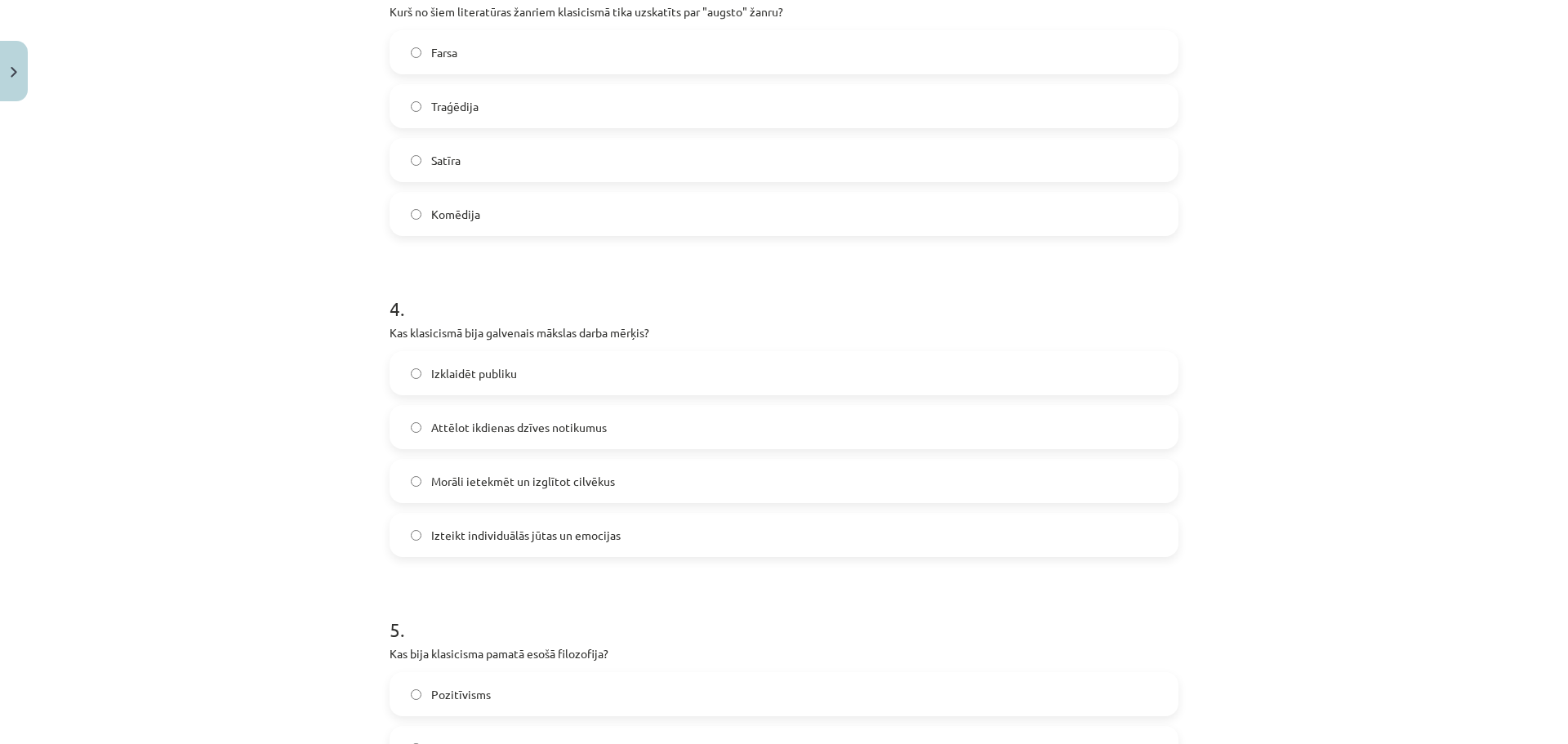
scroll to position [1116, 0]
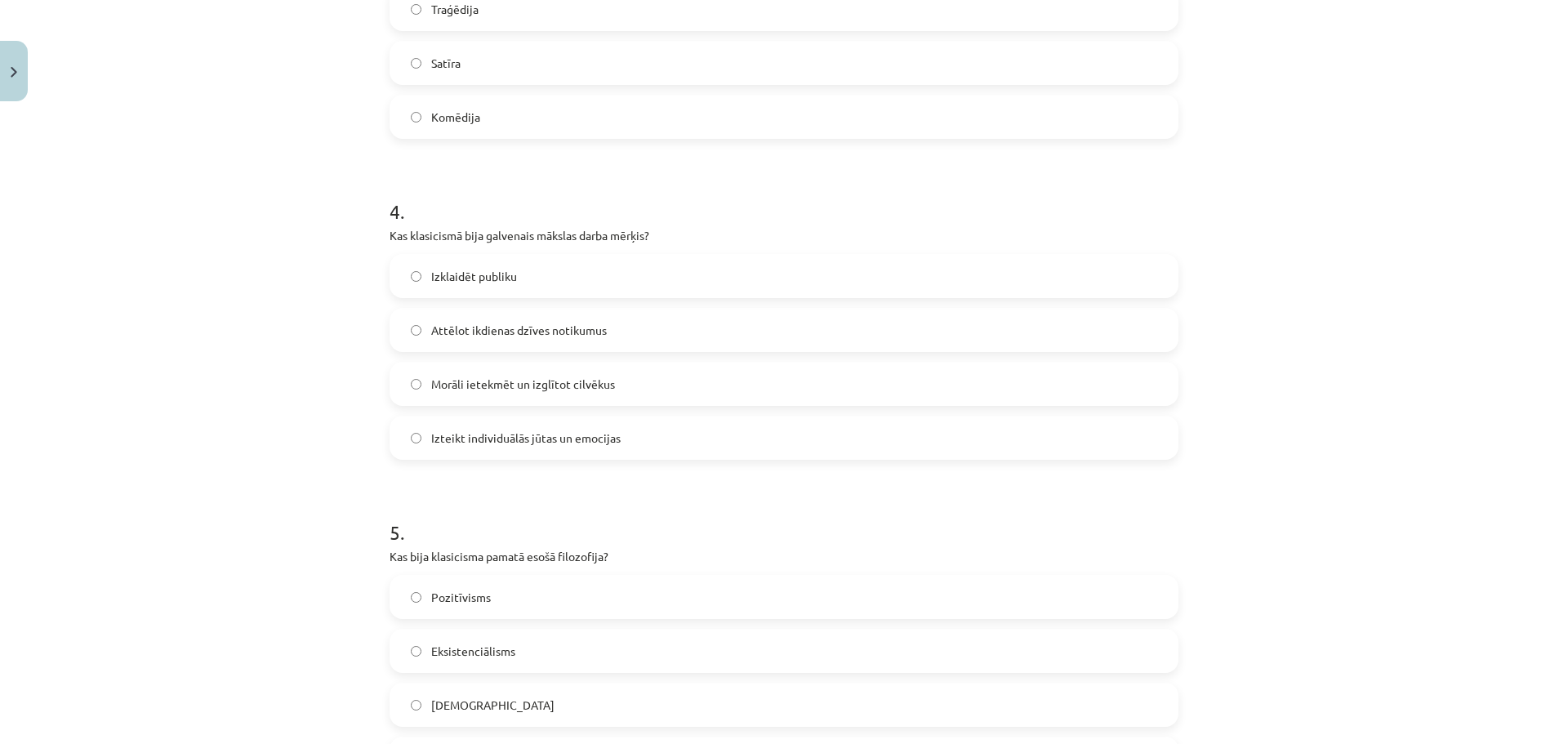
click at [484, 377] on span "Morāli ietekmēt un izglītot cilvēkus" at bounding box center [523, 384] width 183 height 17
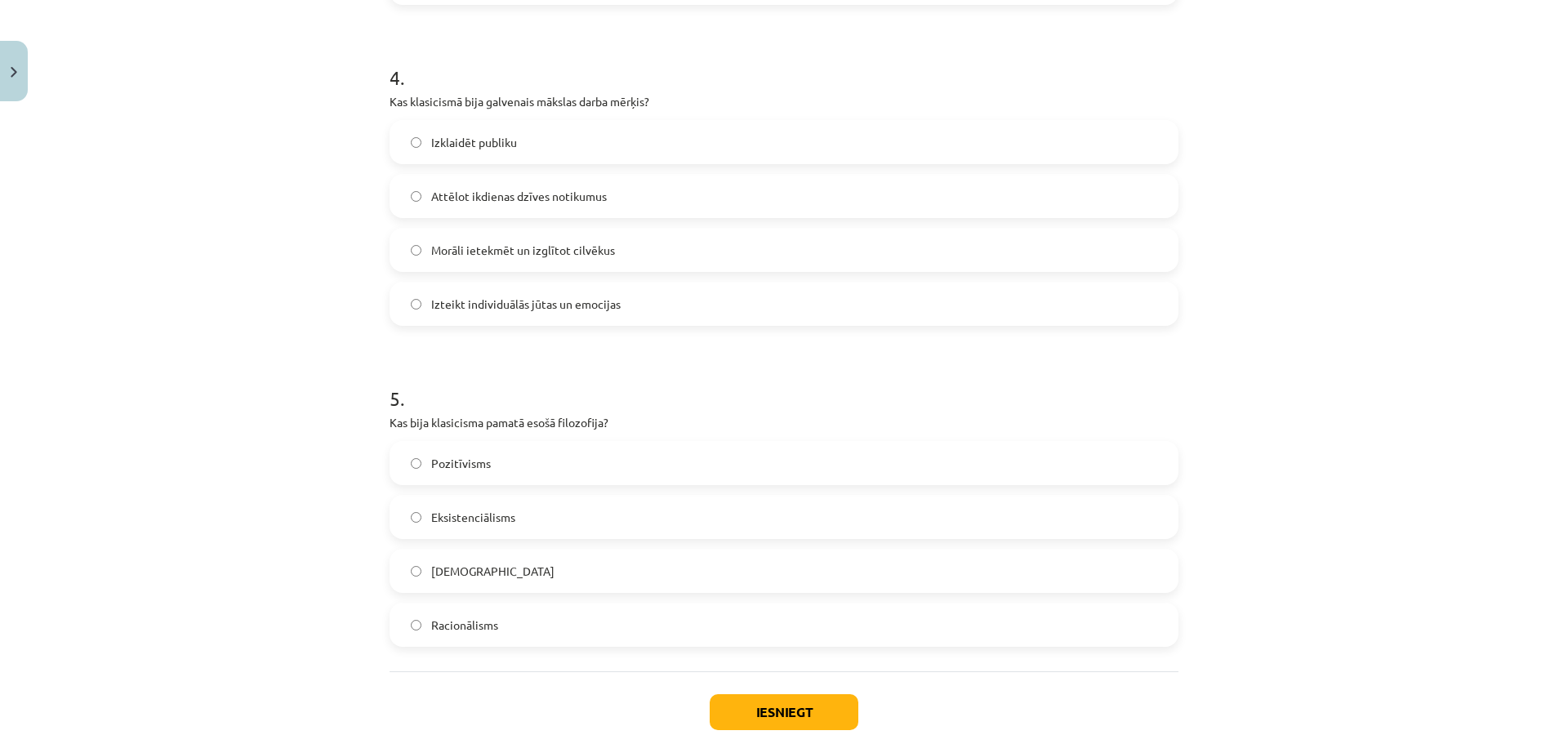
scroll to position [1334, 0]
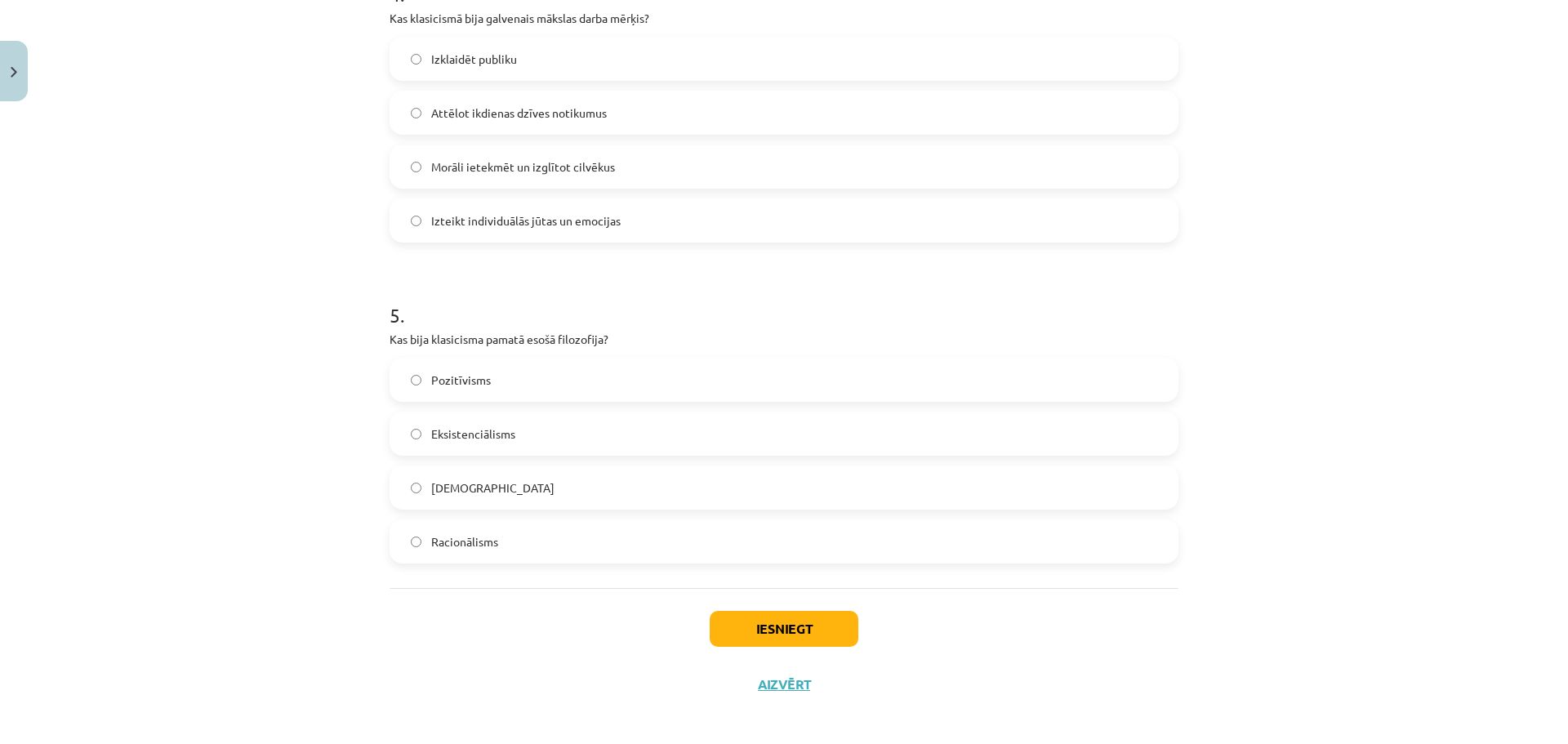
click at [459, 544] on span "Racionālisms" at bounding box center [464, 542] width 67 height 17
click at [817, 613] on button "Iesniegt" at bounding box center [784, 628] width 149 height 36
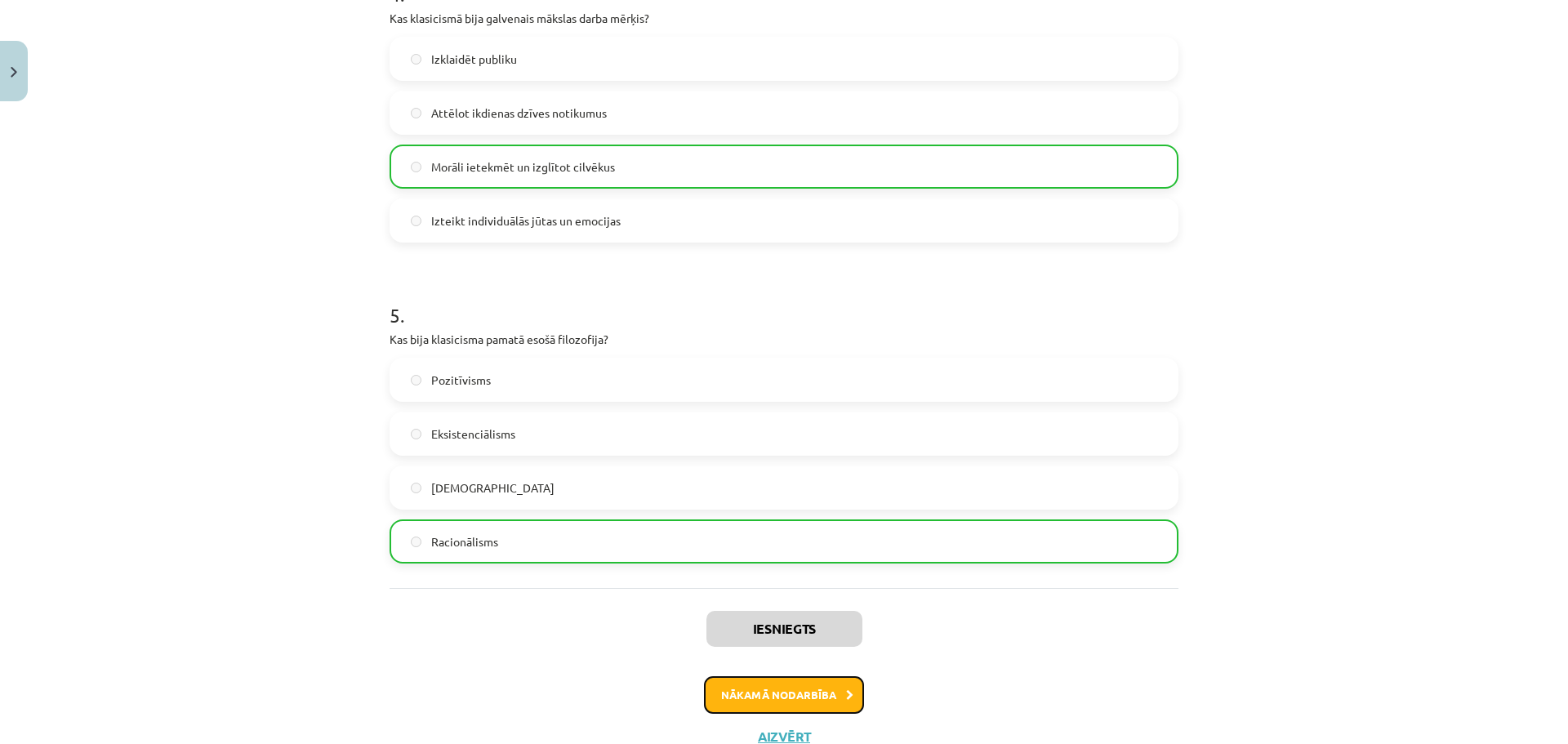
click at [787, 701] on button "Nākamā nodarbība" at bounding box center [784, 695] width 160 height 38
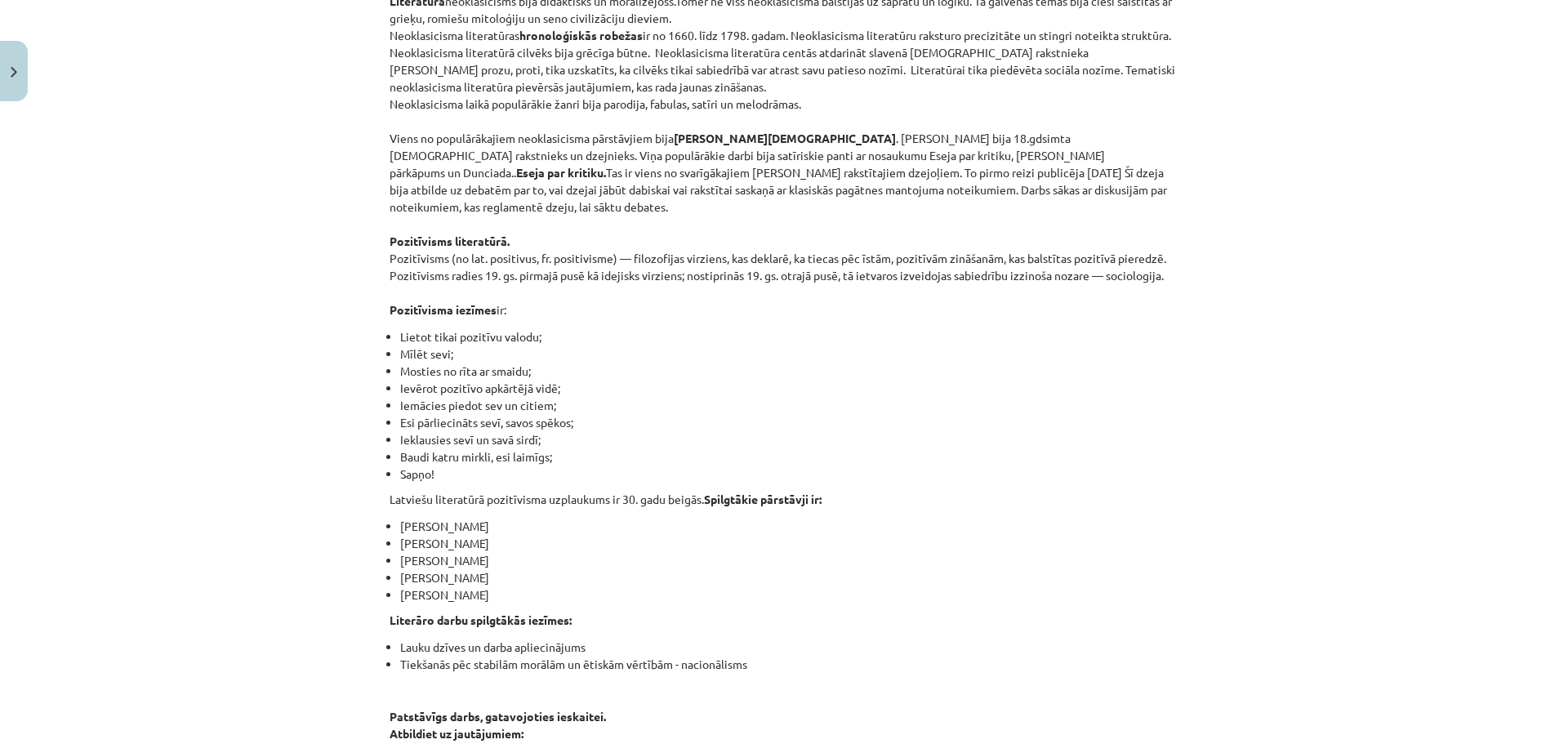
scroll to position [2088, 0]
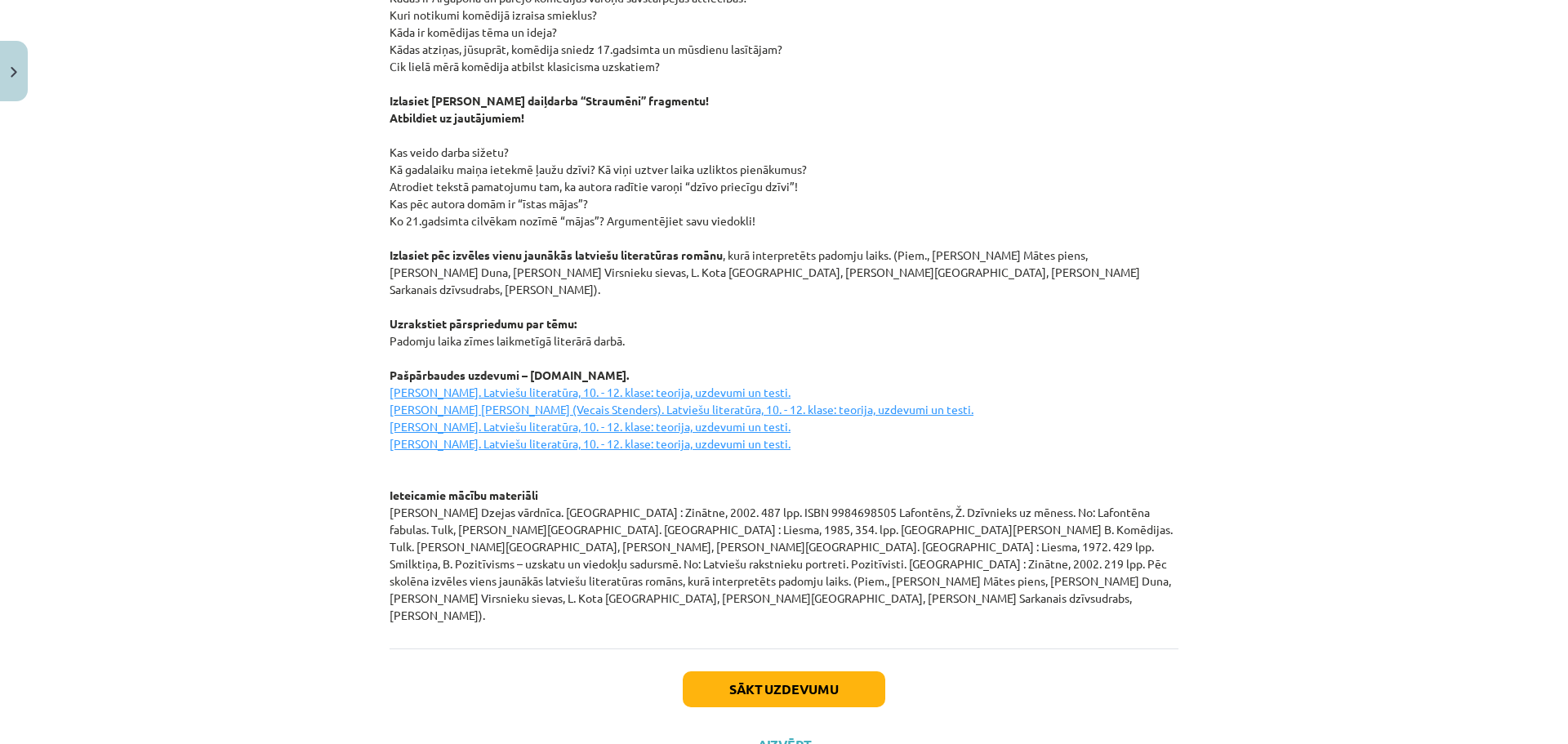
drag, startPoint x: 1053, startPoint y: 248, endPoint x: 1015, endPoint y: 690, distance: 443.6
click at [819, 672] on button "Sākt uzdevumu" at bounding box center [784, 689] width 203 height 36
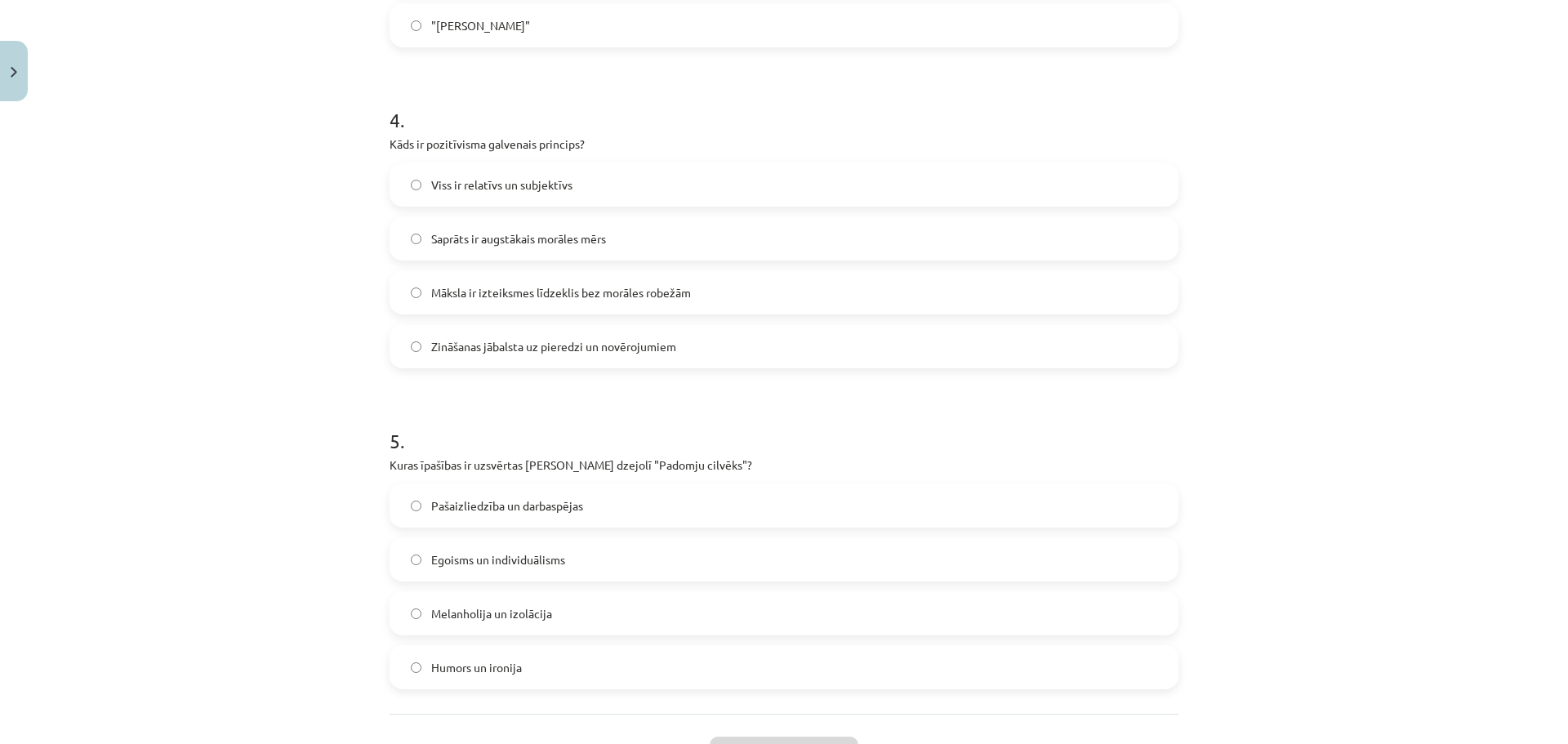
scroll to position [1211, 0]
drag, startPoint x: 781, startPoint y: 558, endPoint x: 351, endPoint y: 364, distance: 471.7
click at [351, 364] on div "Mācību tēma: Literatūras i - 11. klases 1.ieskaites mācību materiāls #3 2. tēma…" at bounding box center [784, 372] width 1568 height 744
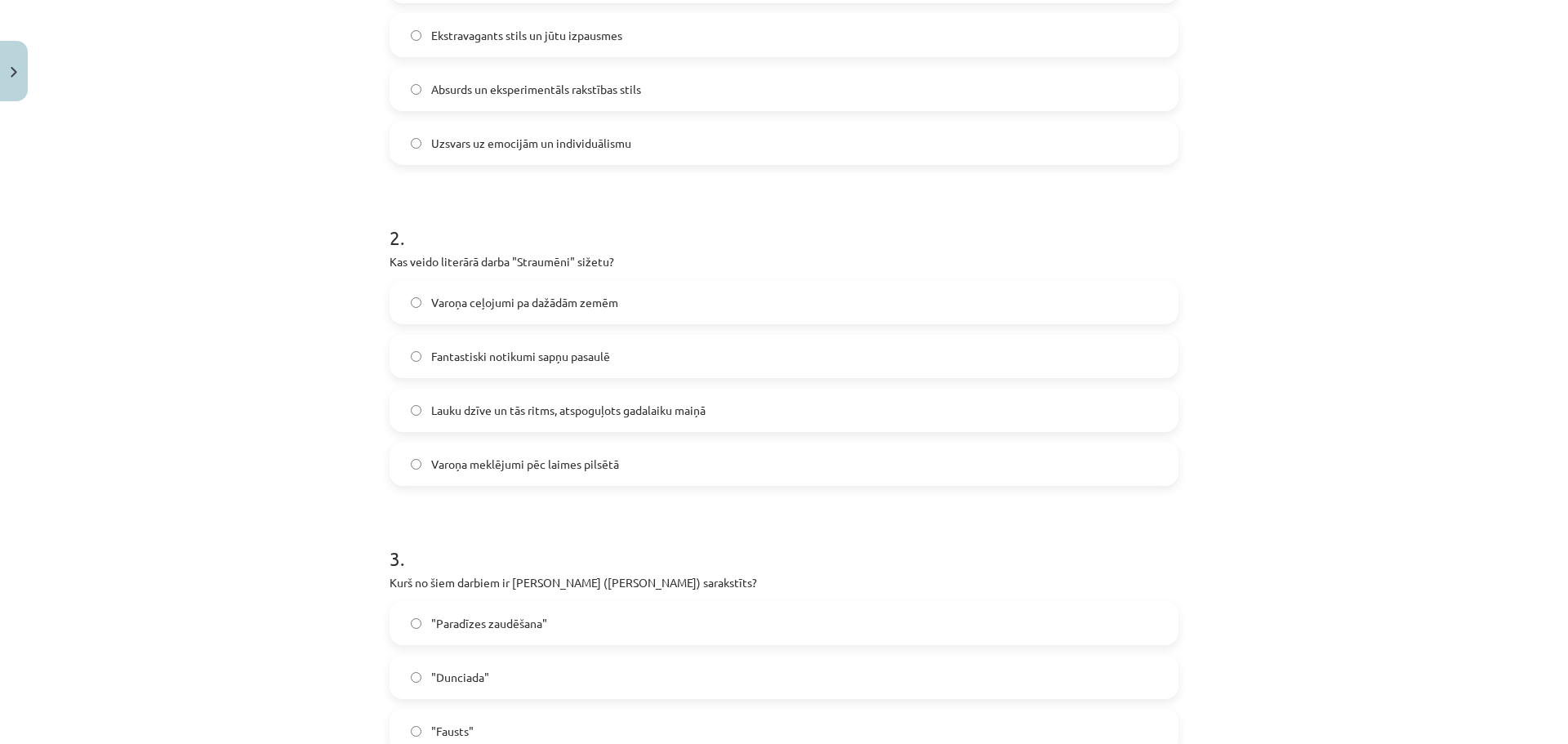
scroll to position [0, 0]
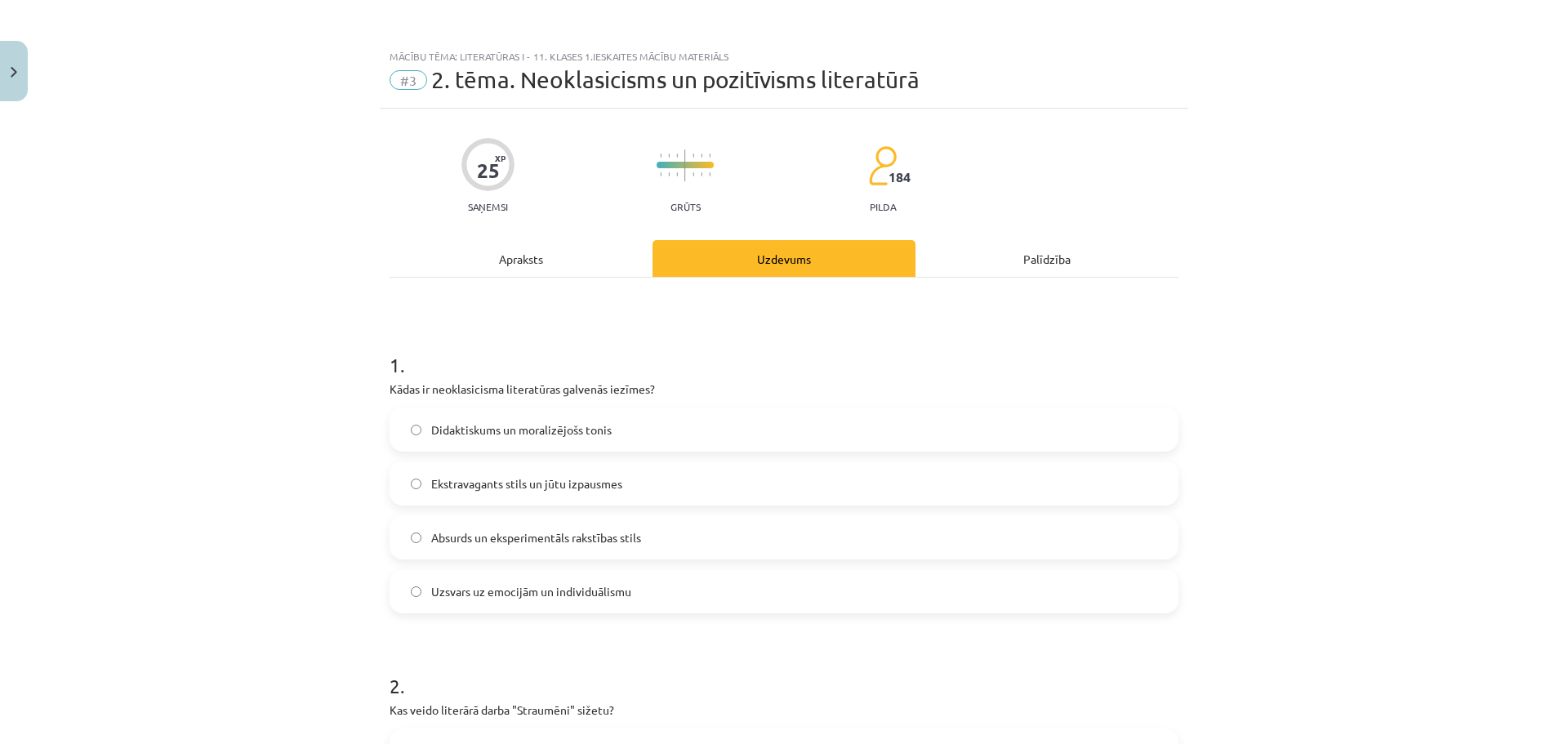
drag, startPoint x: 587, startPoint y: 341, endPoint x: 570, endPoint y: 194, distance: 148.0
click at [524, 432] on span "Didaktiskums un moralizējošs tonis" at bounding box center [521, 430] width 180 height 17
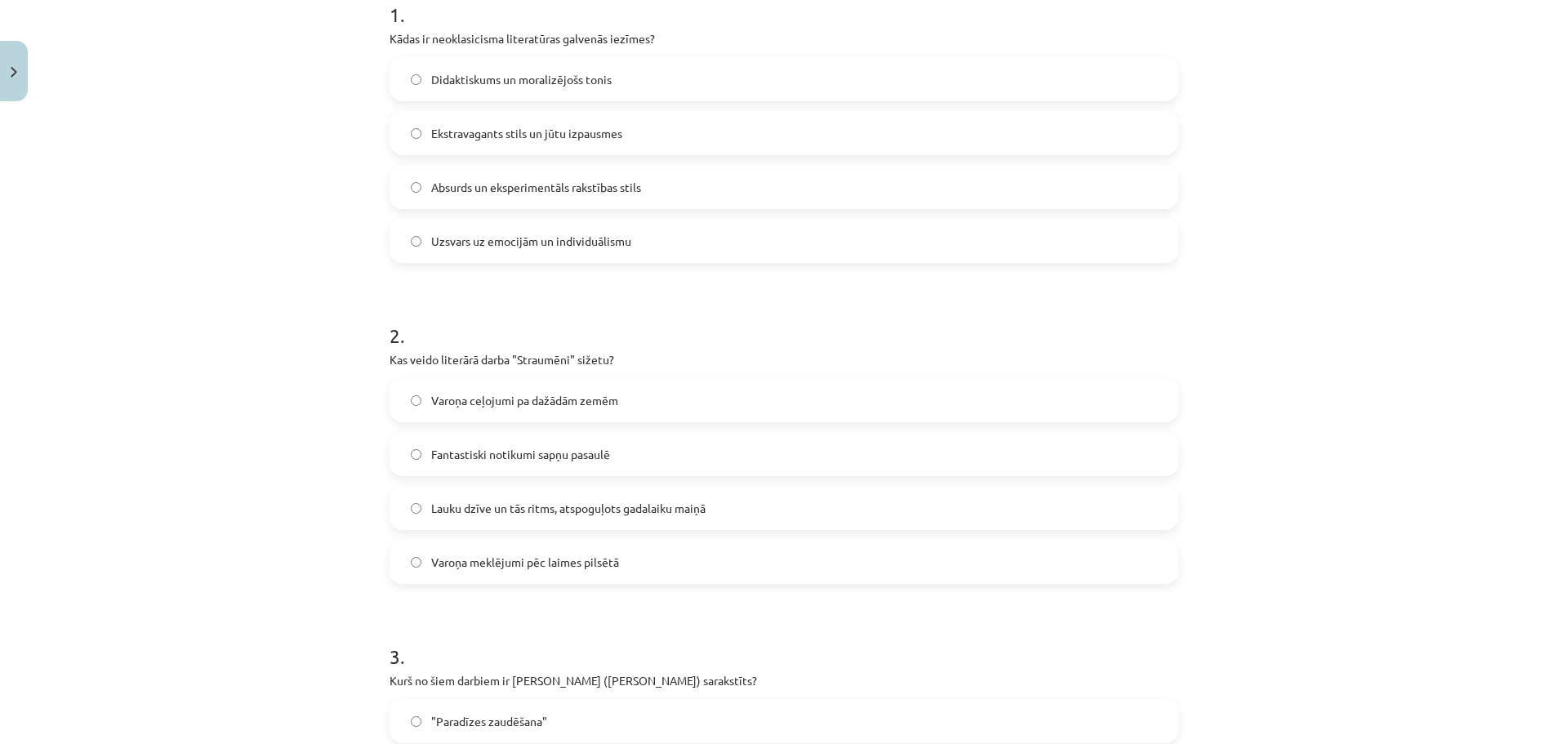
scroll to position [463, 0]
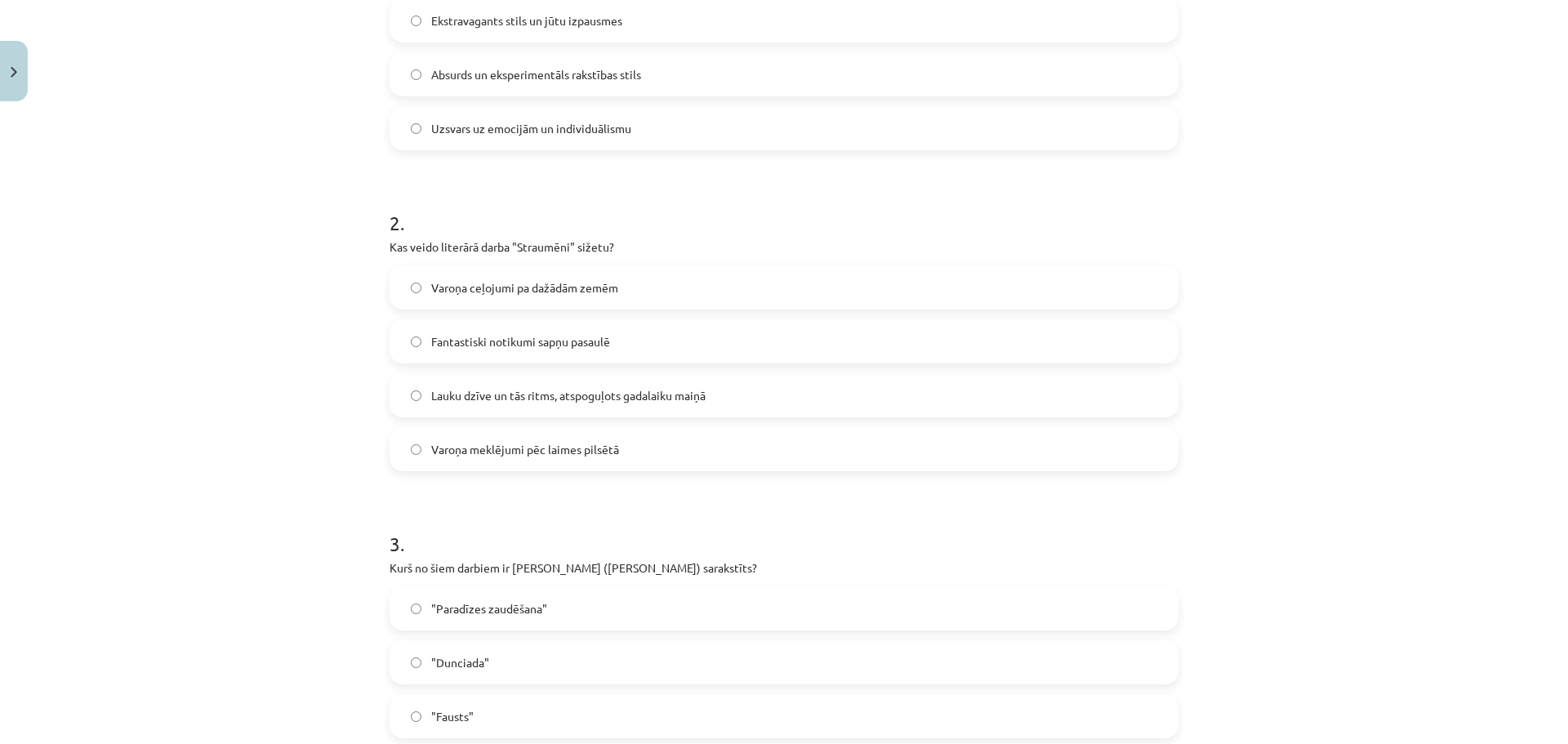
click at [511, 402] on span "Lauku dzīve un tās ritms, atspoguļots gadalaiku maiņā" at bounding box center [568, 396] width 274 height 17
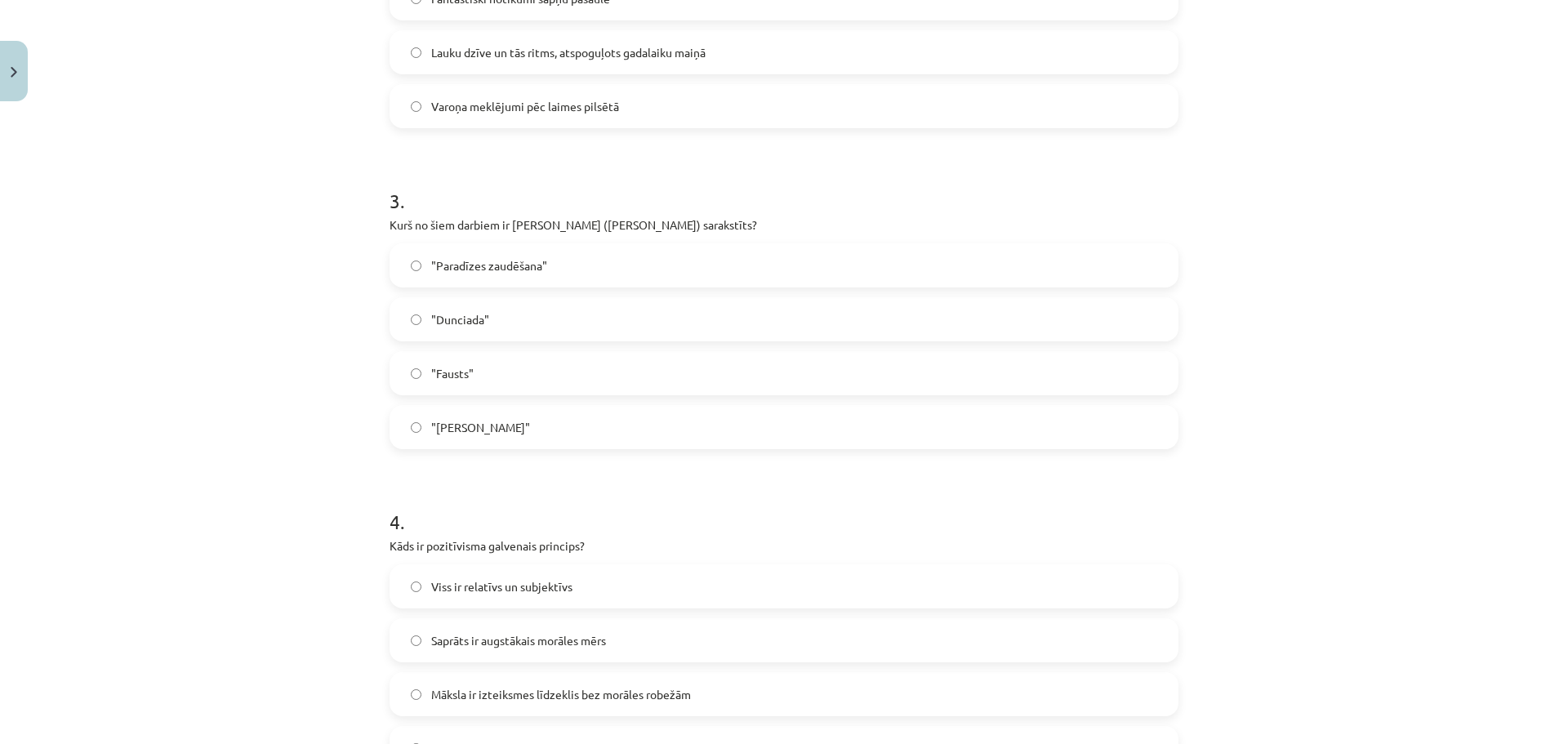
scroll to position [898, 0]
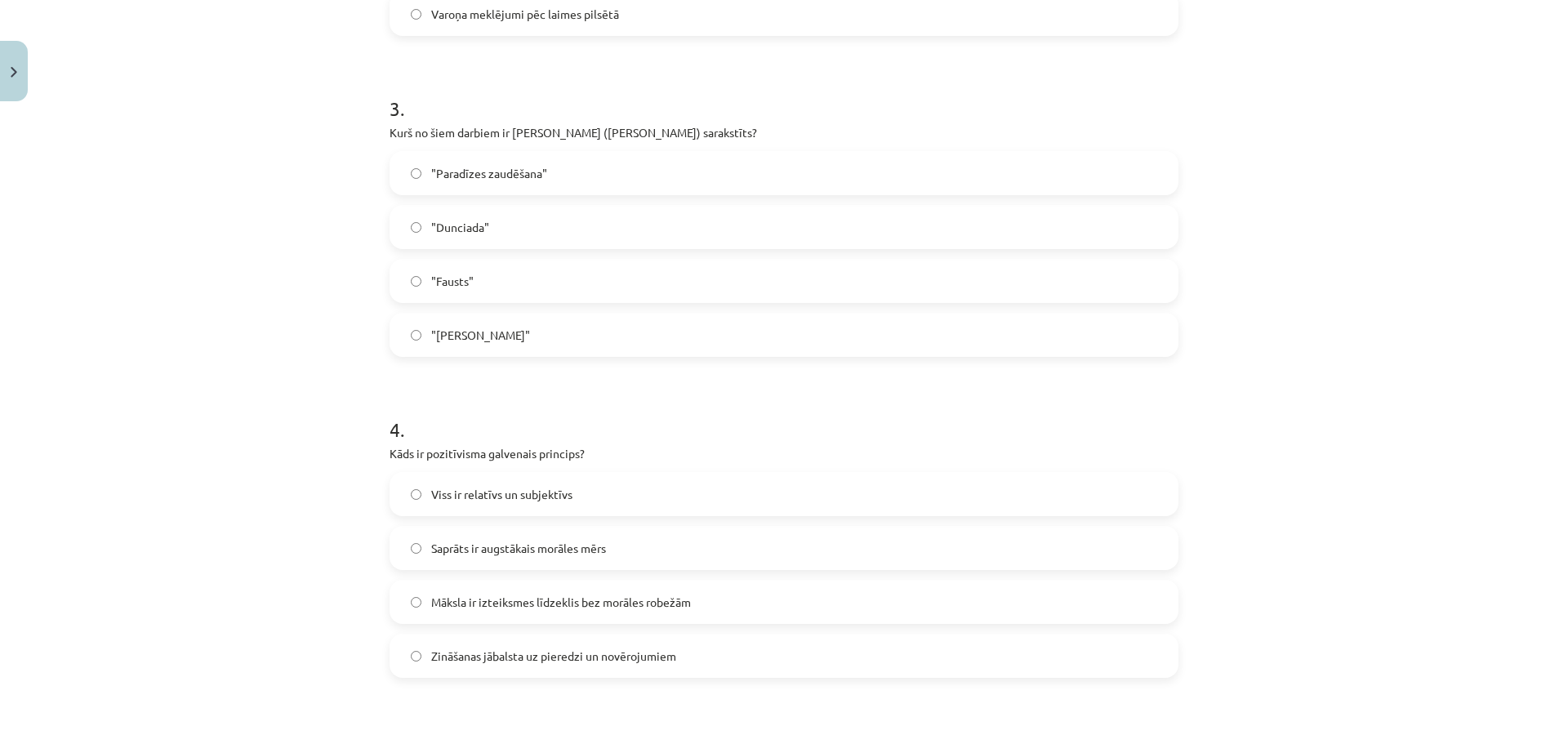
click at [518, 217] on label ""Dunciada"" at bounding box center [784, 227] width 785 height 41
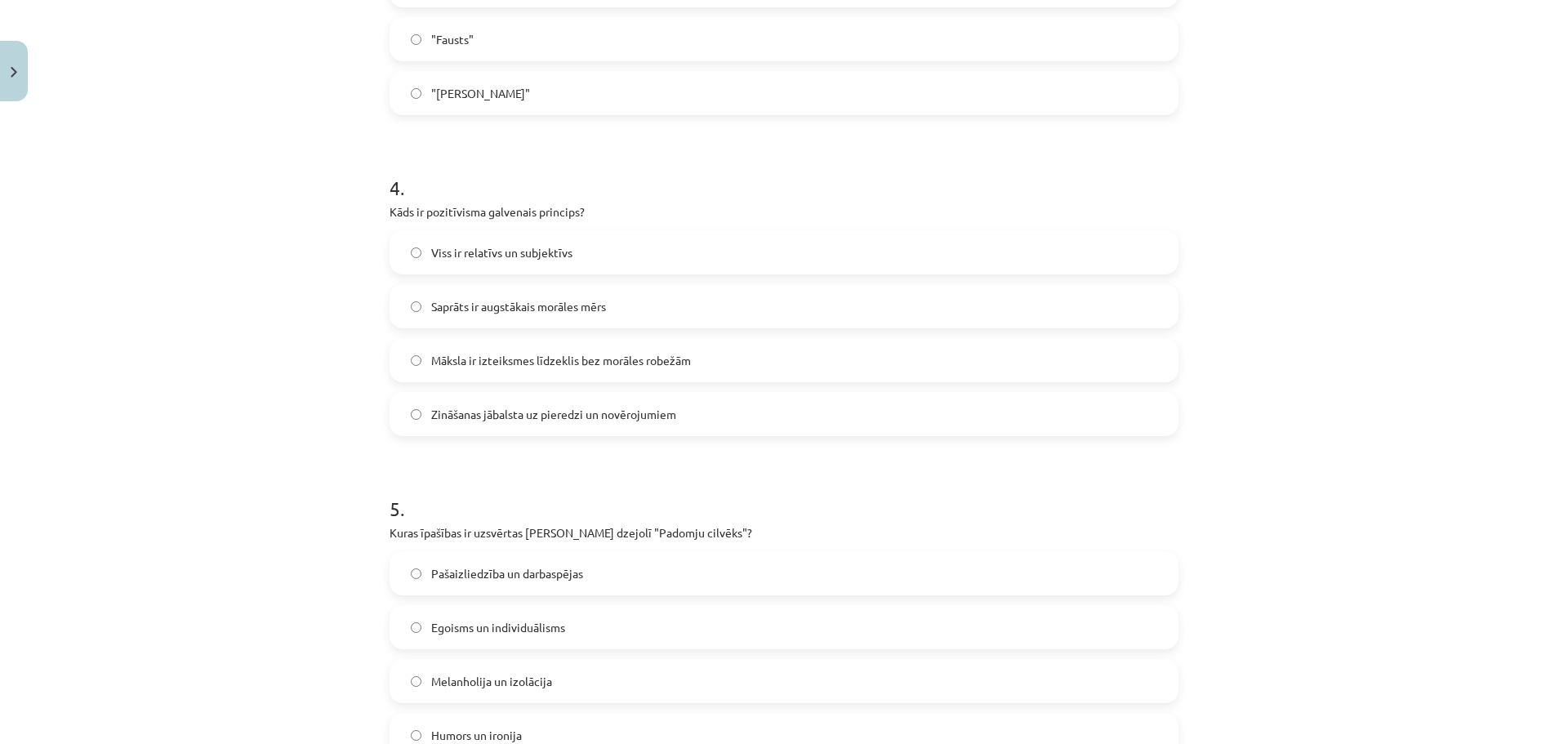
scroll to position [1144, 0]
click at [572, 402] on span "Zināšanas jābalsta uz pieredzi un novērojumiem" at bounding box center [554, 411] width 245 height 17
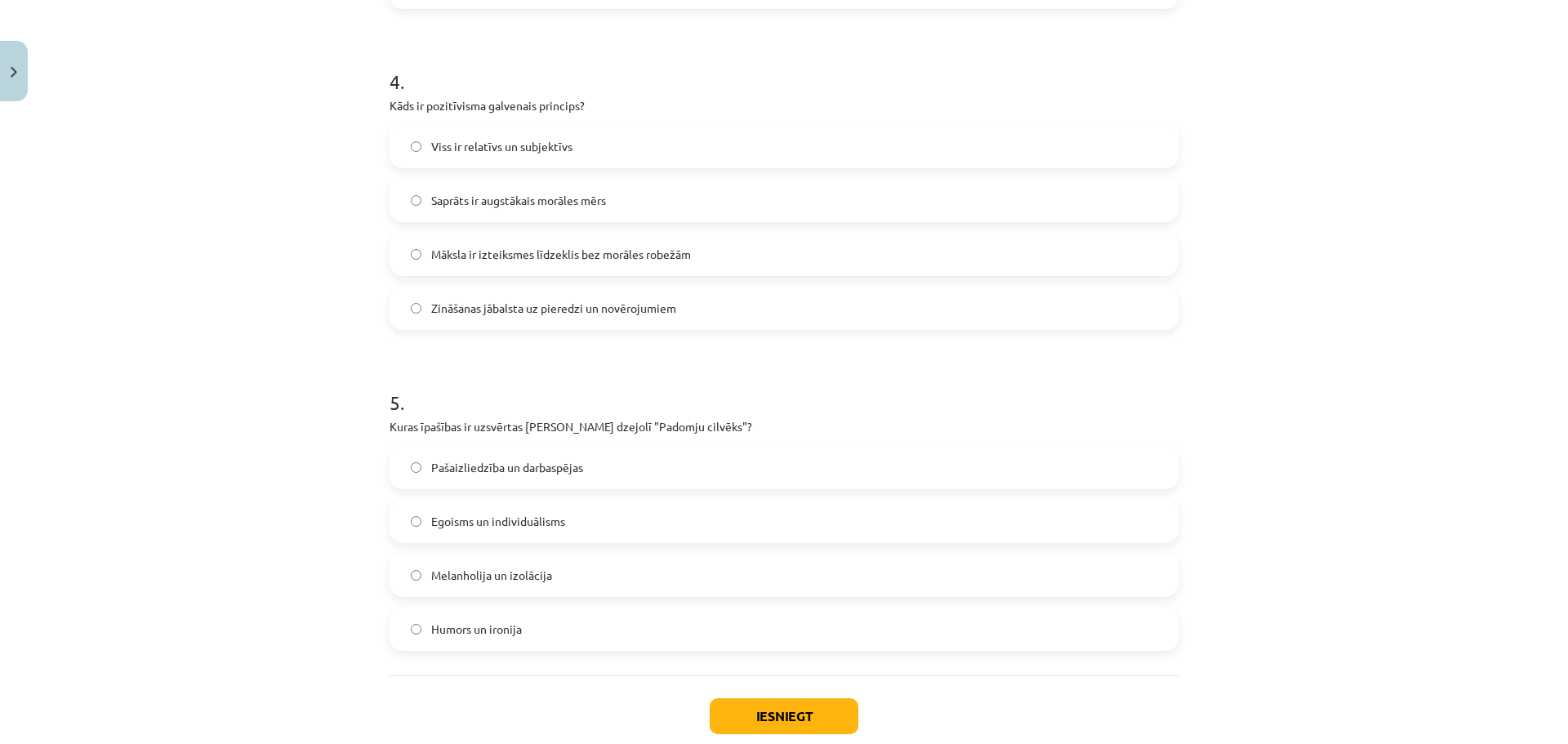
scroll to position [1252, 0]
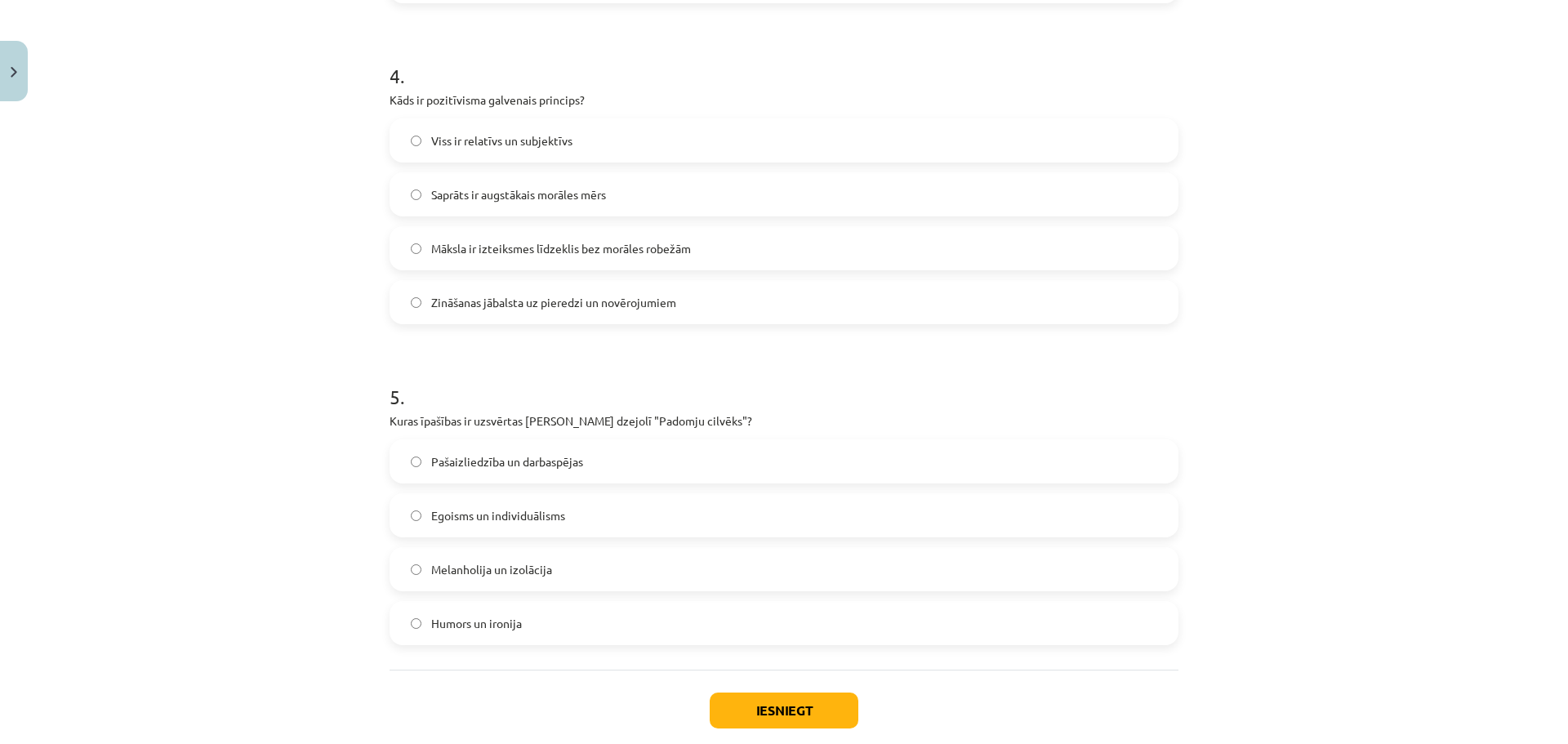
click at [555, 455] on span "Pašaizliedzība un darbaspējas" at bounding box center [507, 462] width 151 height 17
click at [841, 712] on button "Iesniegt" at bounding box center [784, 710] width 149 height 36
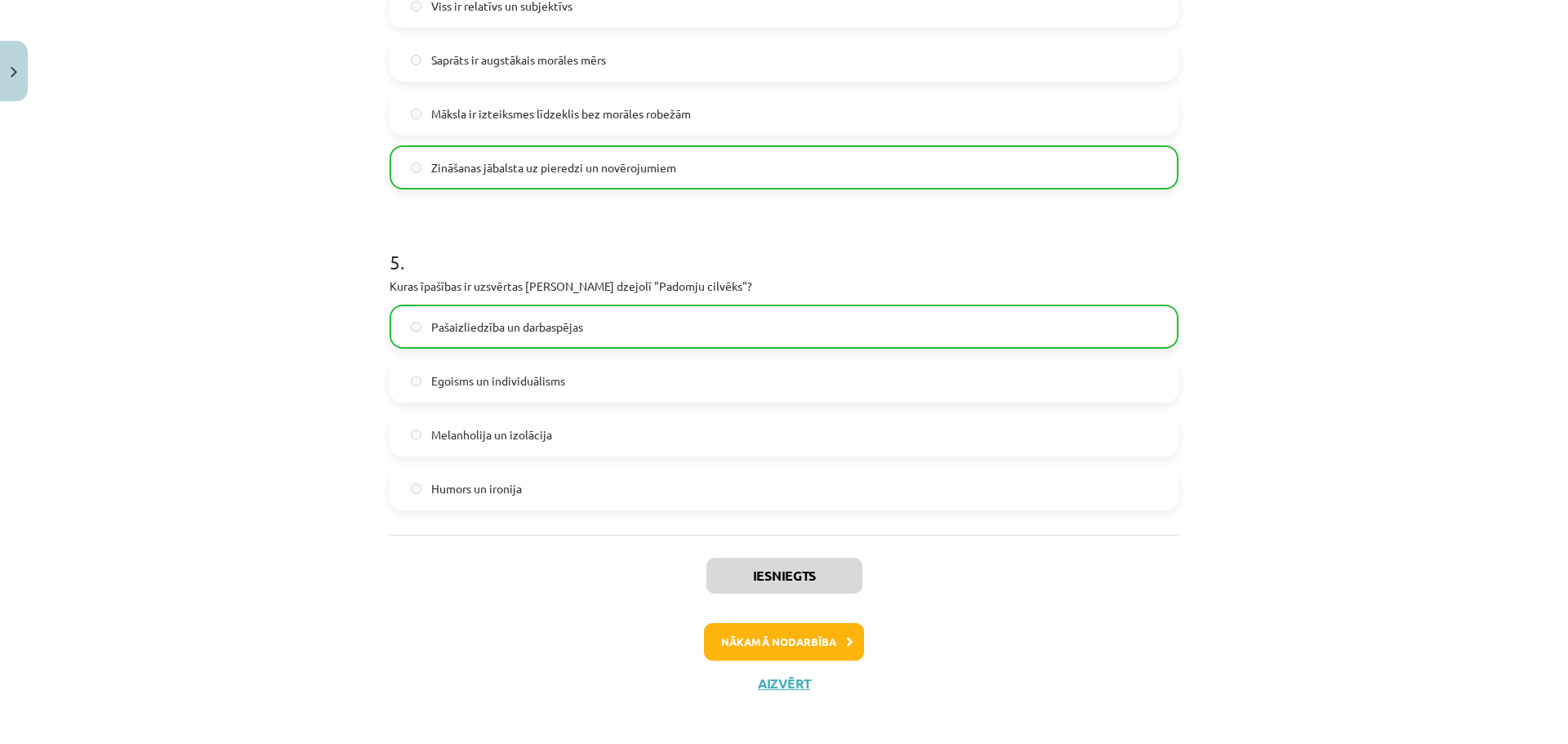
scroll to position [1394, 0]
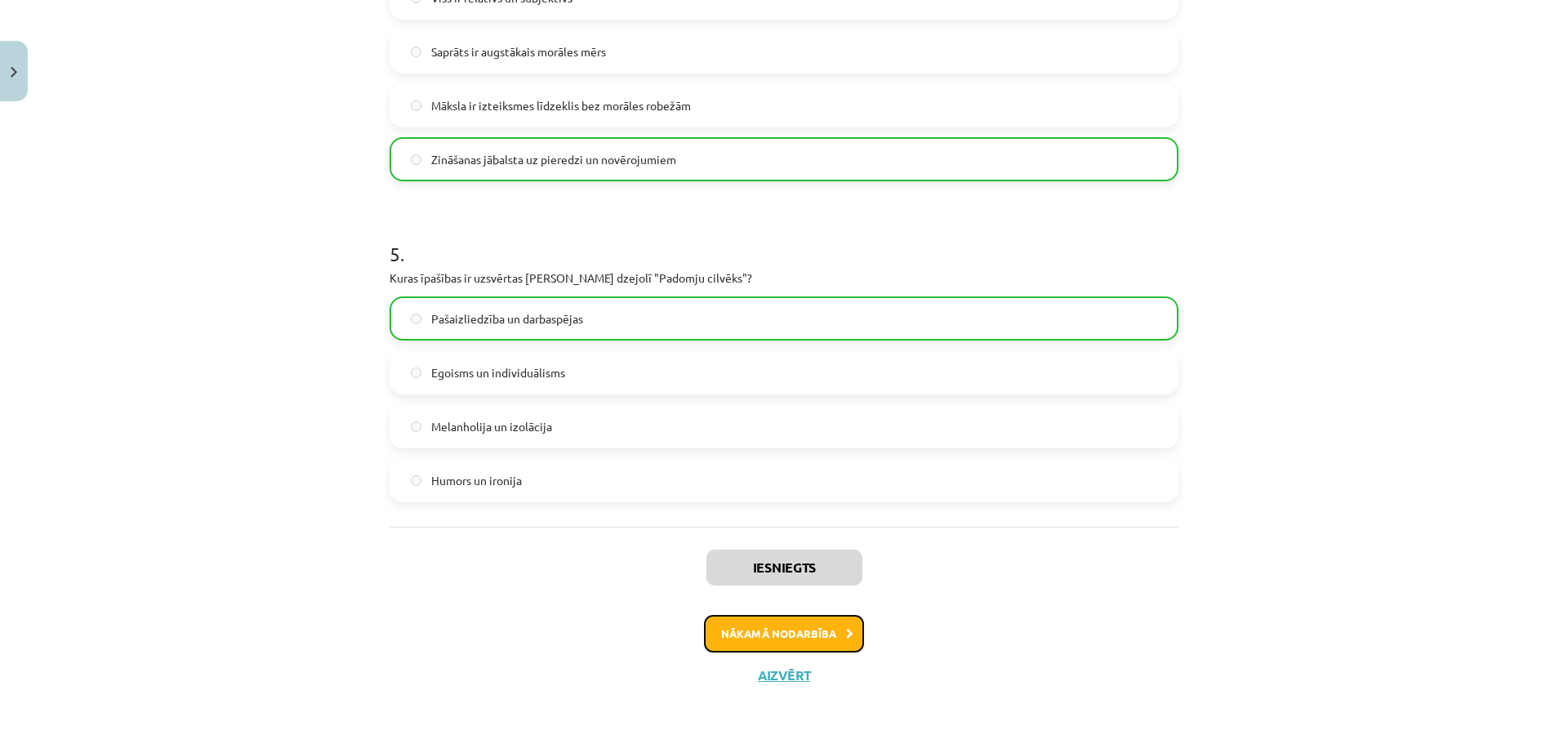
click at [812, 630] on button "Nākamā nodarbība" at bounding box center [784, 633] width 160 height 38
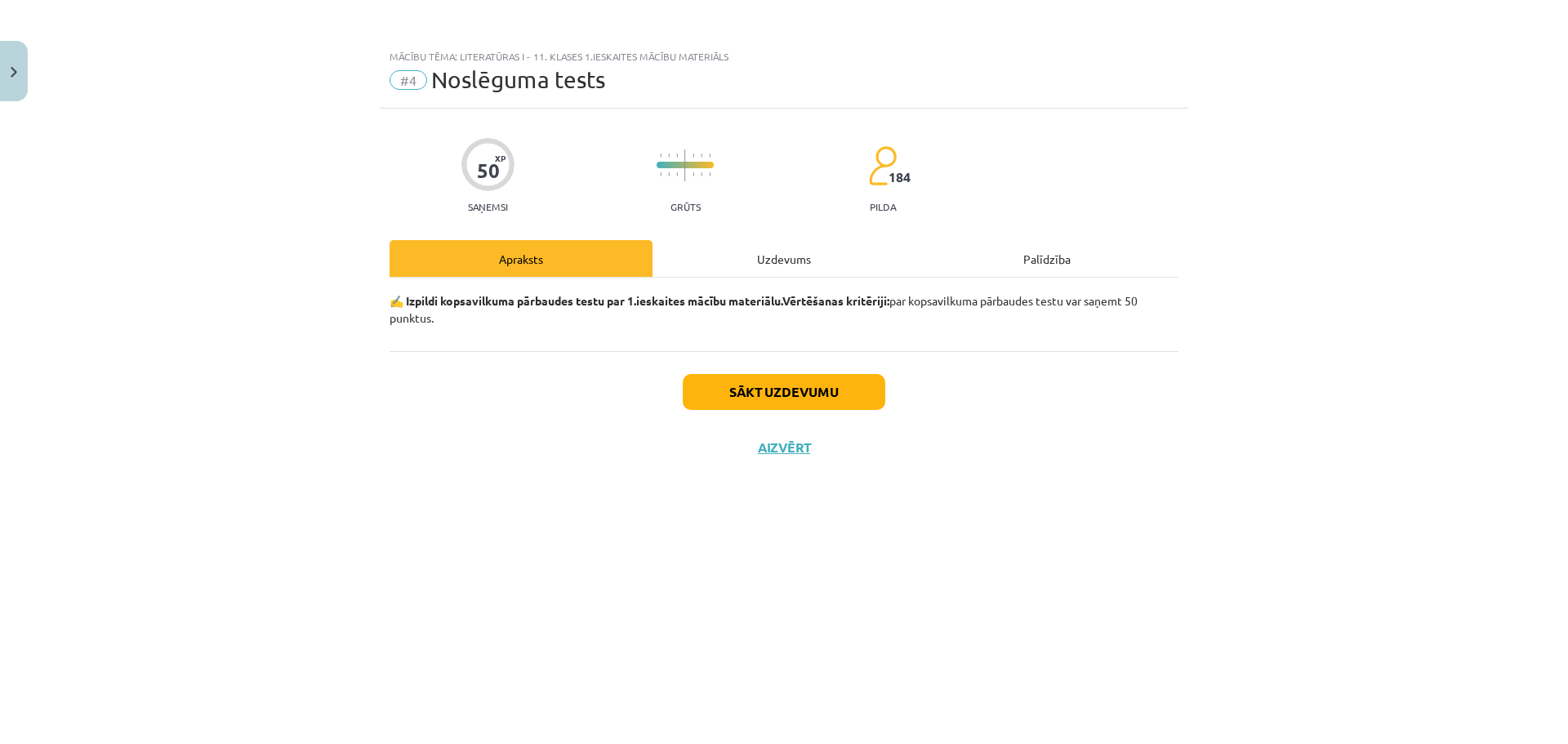
scroll to position [0, 0]
click at [816, 374] on button "Sākt uzdevumu" at bounding box center [784, 392] width 203 height 36
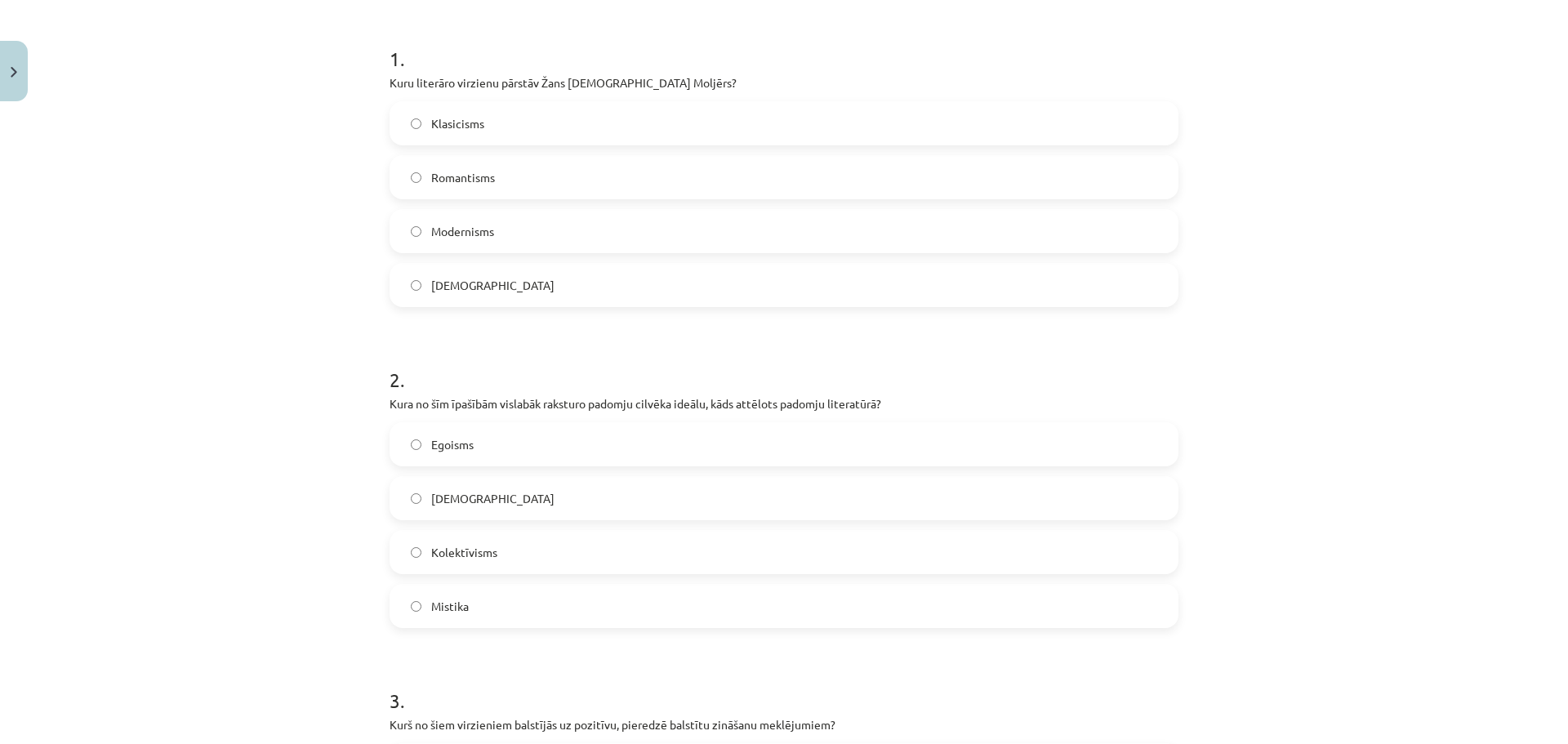
scroll to position [300, 0]
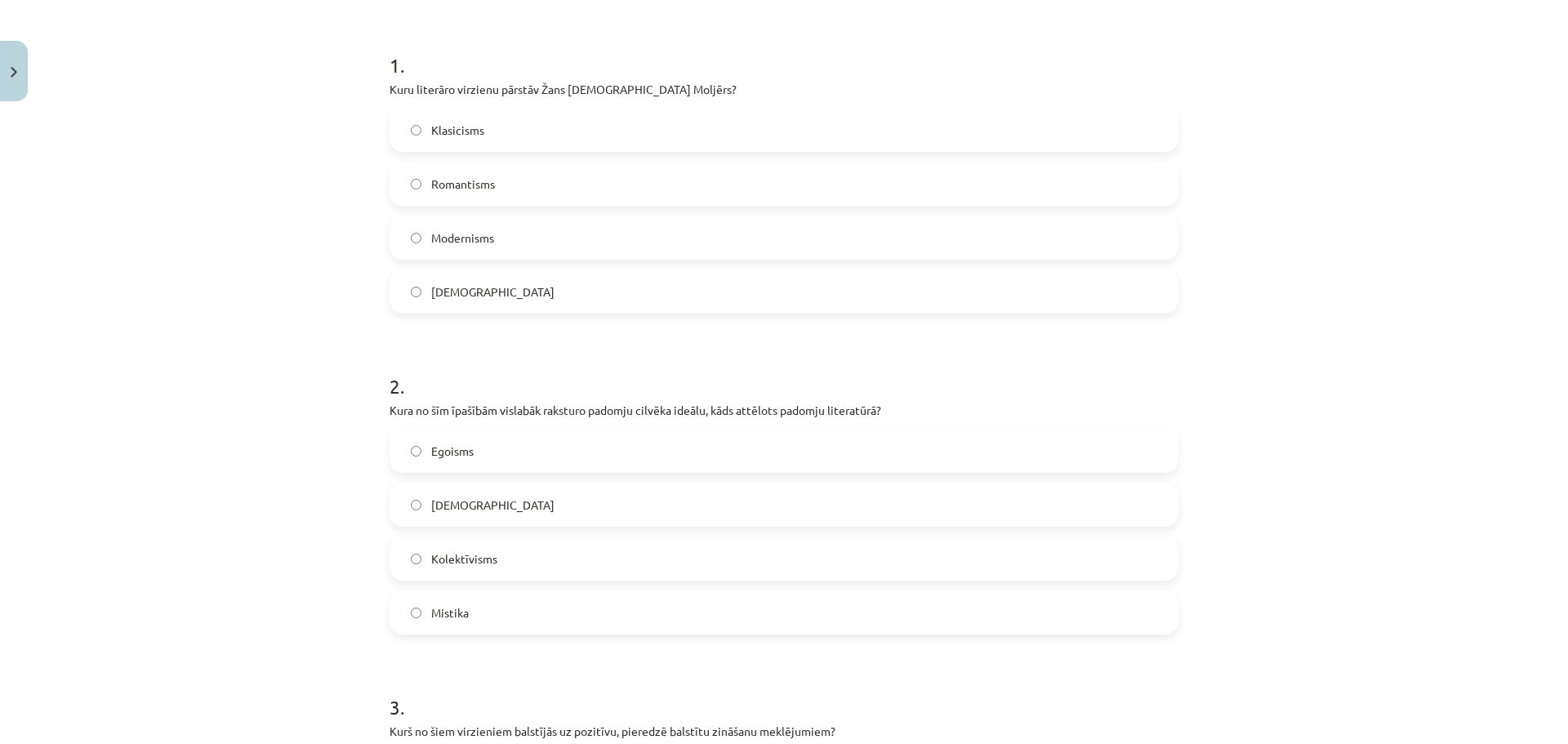
click at [681, 93] on p "Kuru literāro virzienu pārstāv Žans Baptists Moljērs?" at bounding box center [784, 90] width 788 height 17
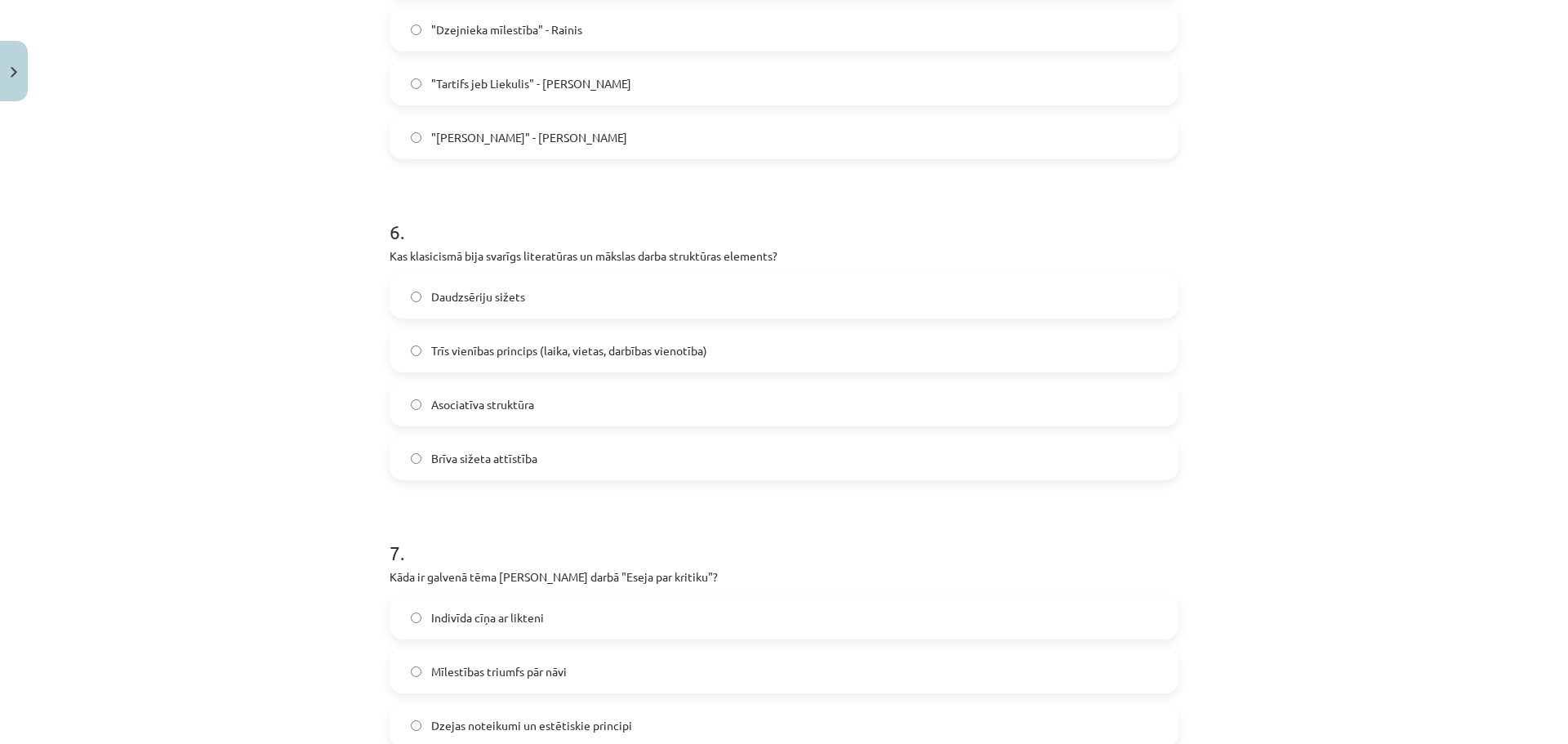
scroll to position [0, 0]
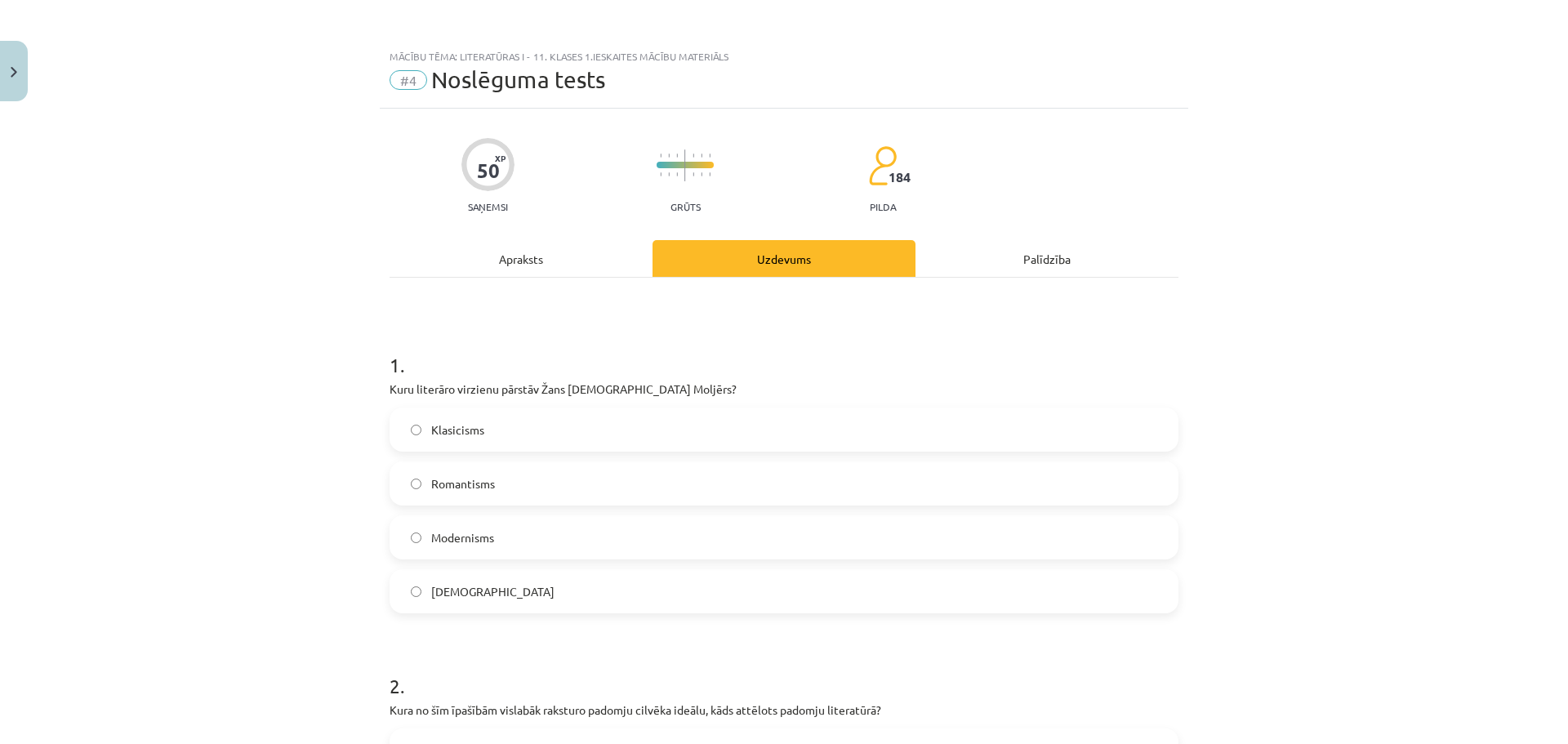
drag, startPoint x: 701, startPoint y: 379, endPoint x: 692, endPoint y: -19, distance: 398.1
click at [545, 427] on label "Klasicisms" at bounding box center [784, 429] width 785 height 41
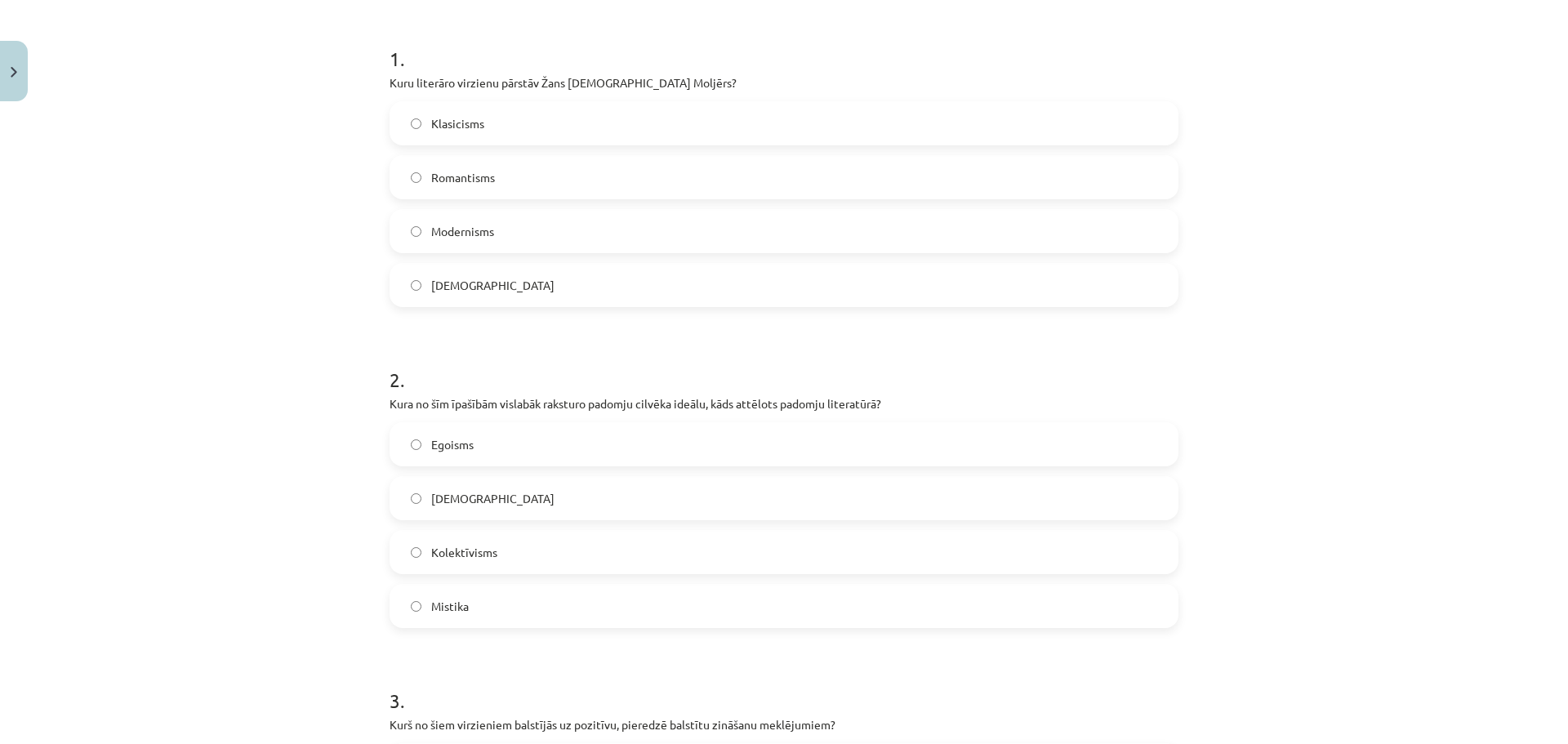
scroll to position [408, 0]
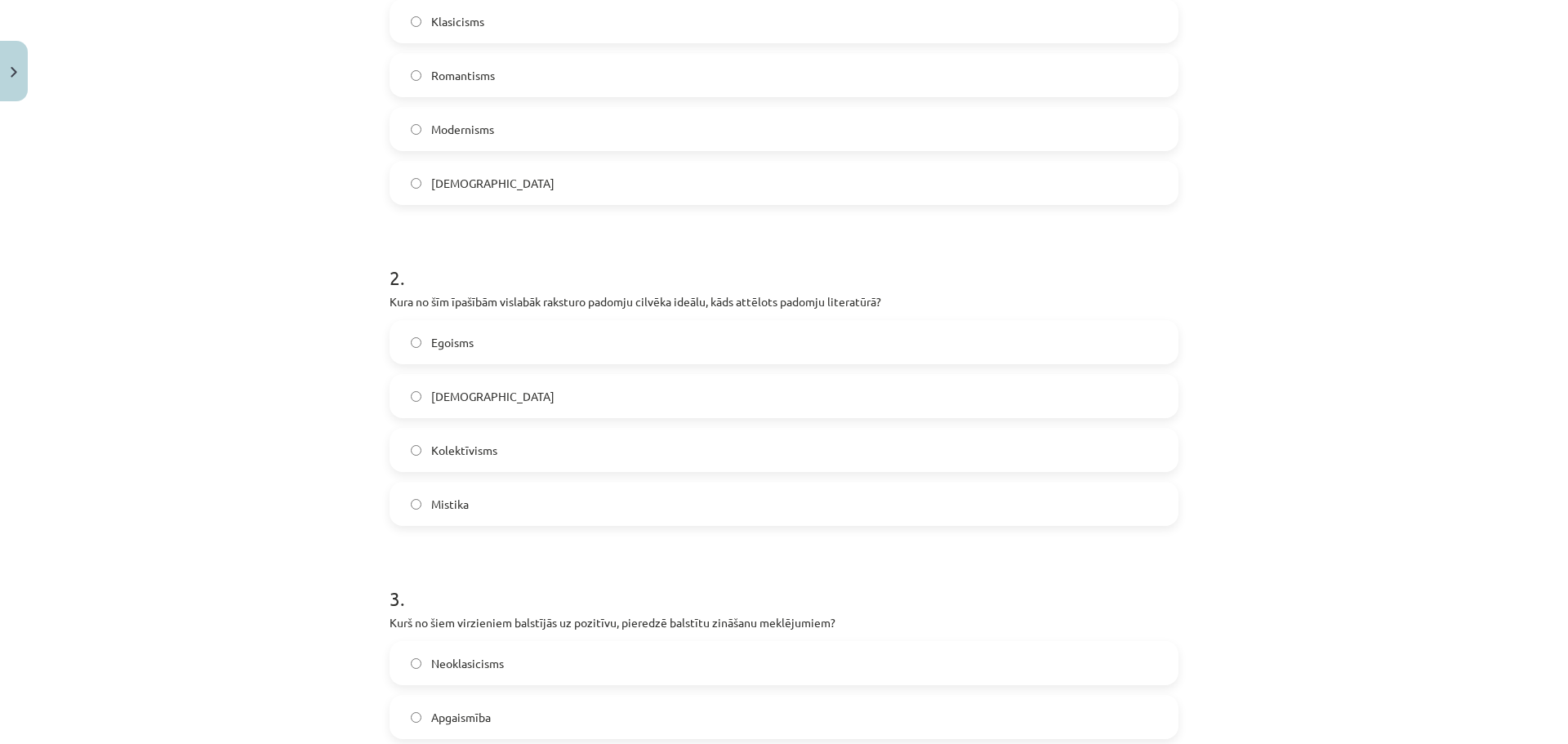
click at [496, 455] on label "Kolektīvisms" at bounding box center [784, 450] width 785 height 41
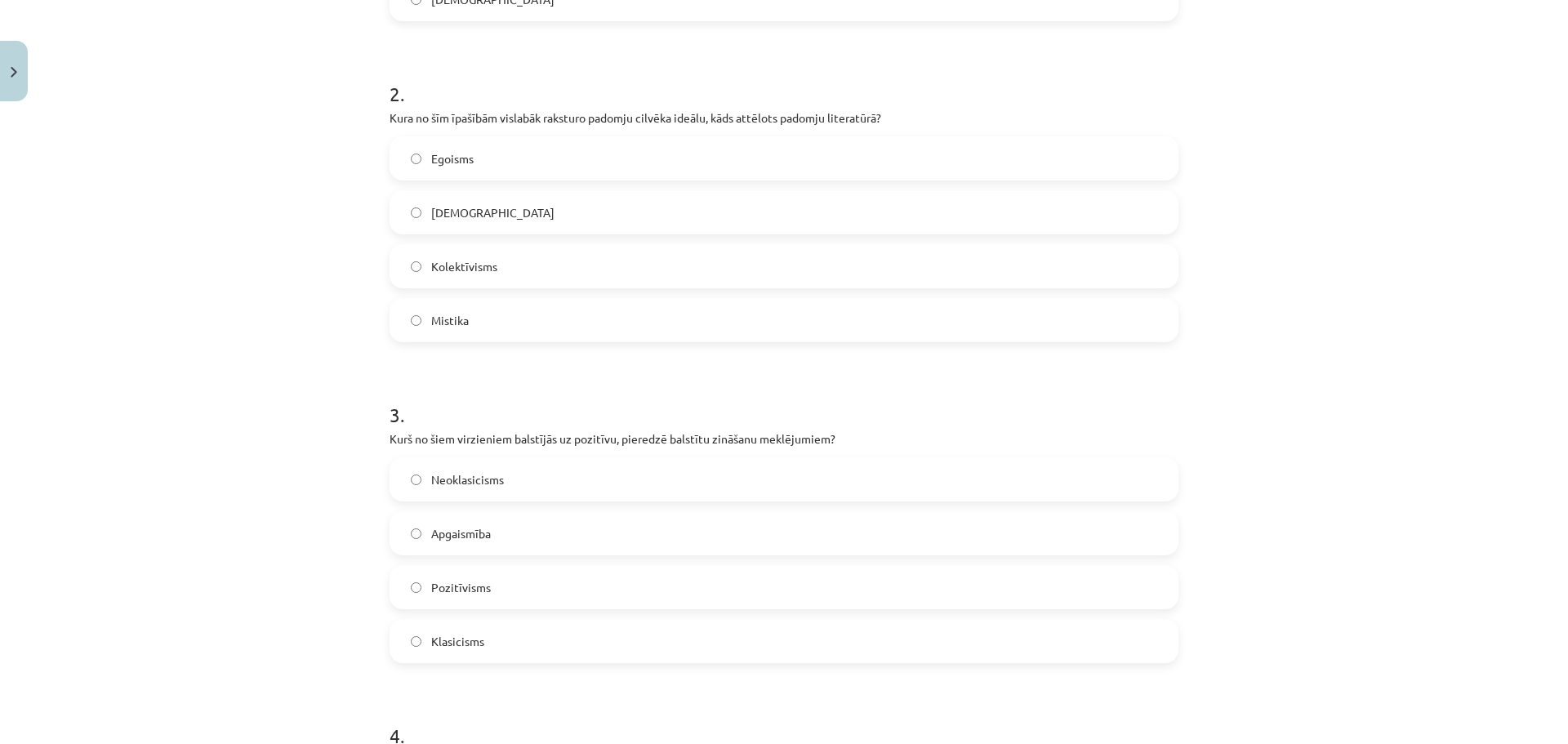
scroll to position [680, 0]
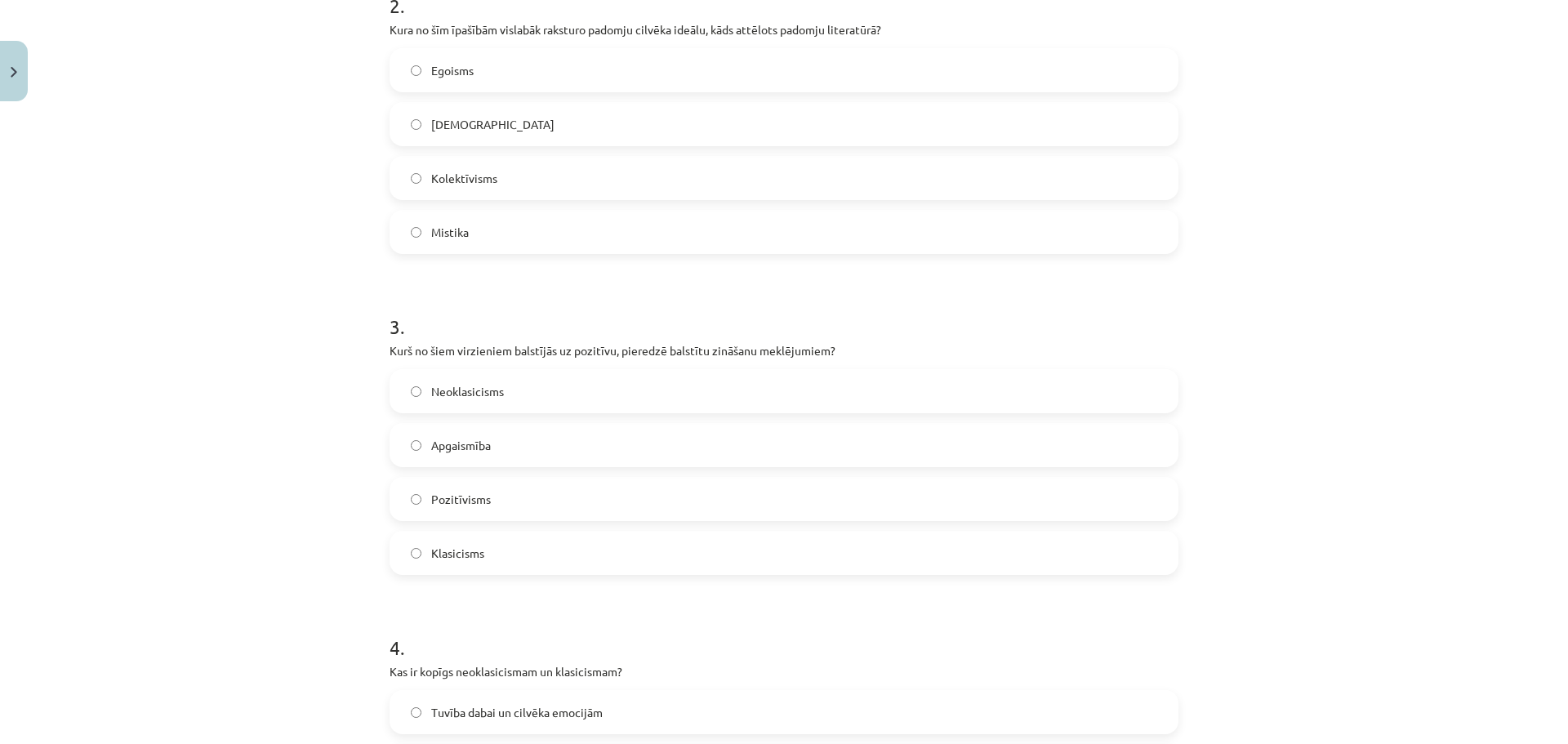
click at [478, 493] on span "Pozitīvisms" at bounding box center [461, 500] width 60 height 17
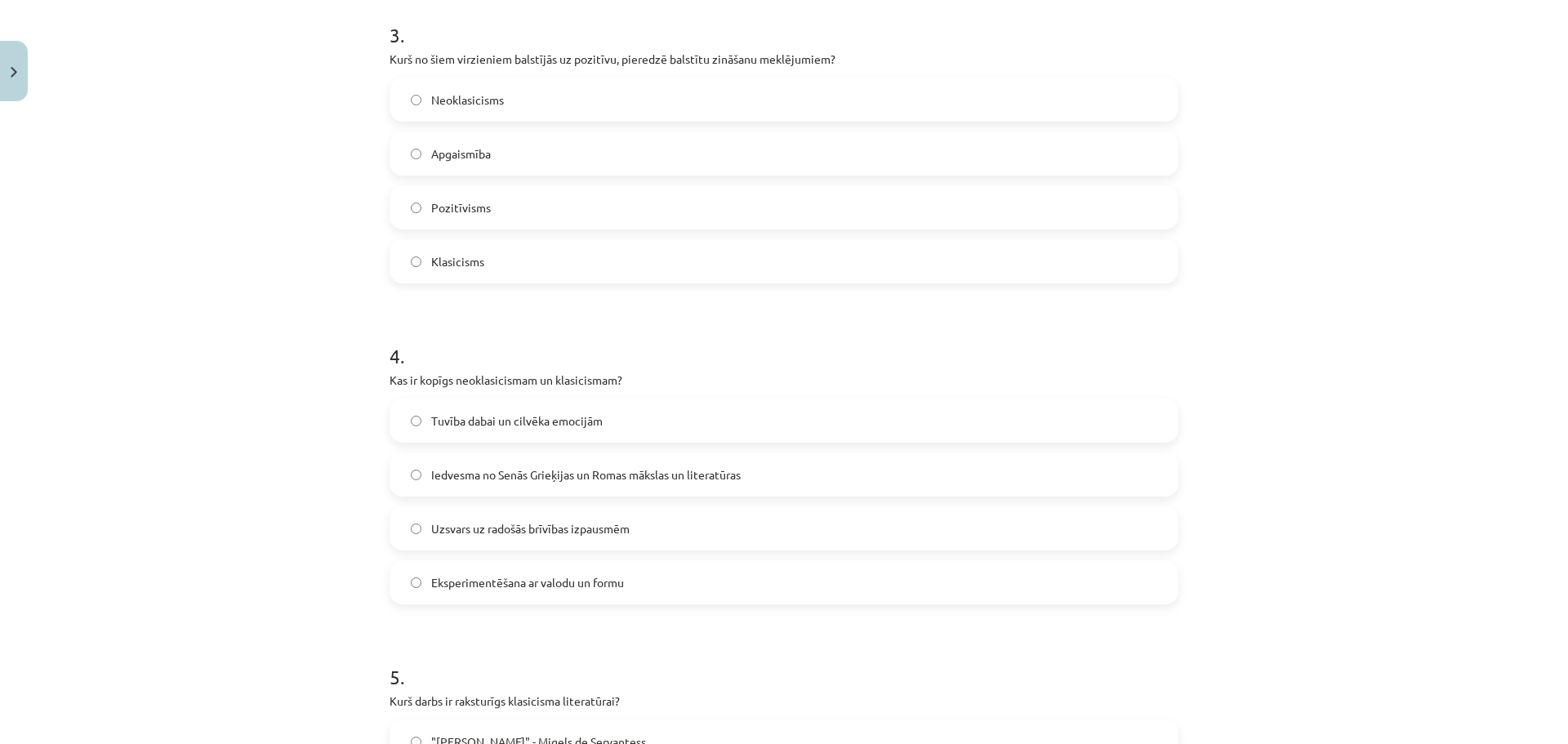
scroll to position [979, 0]
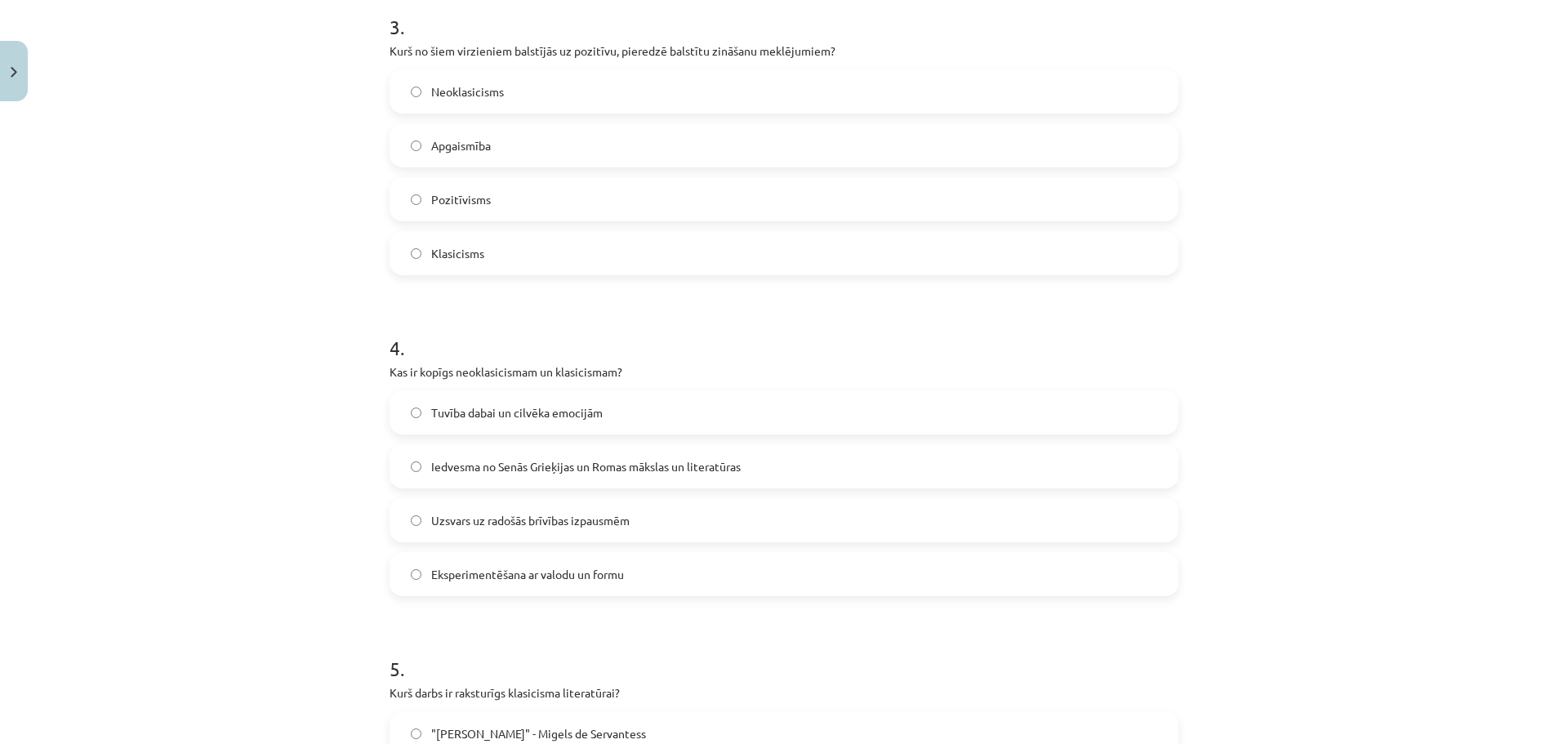
click at [488, 479] on label "Iedvesma no Senās Grieķijas un Romas mākslas un literatūras" at bounding box center [784, 466] width 785 height 41
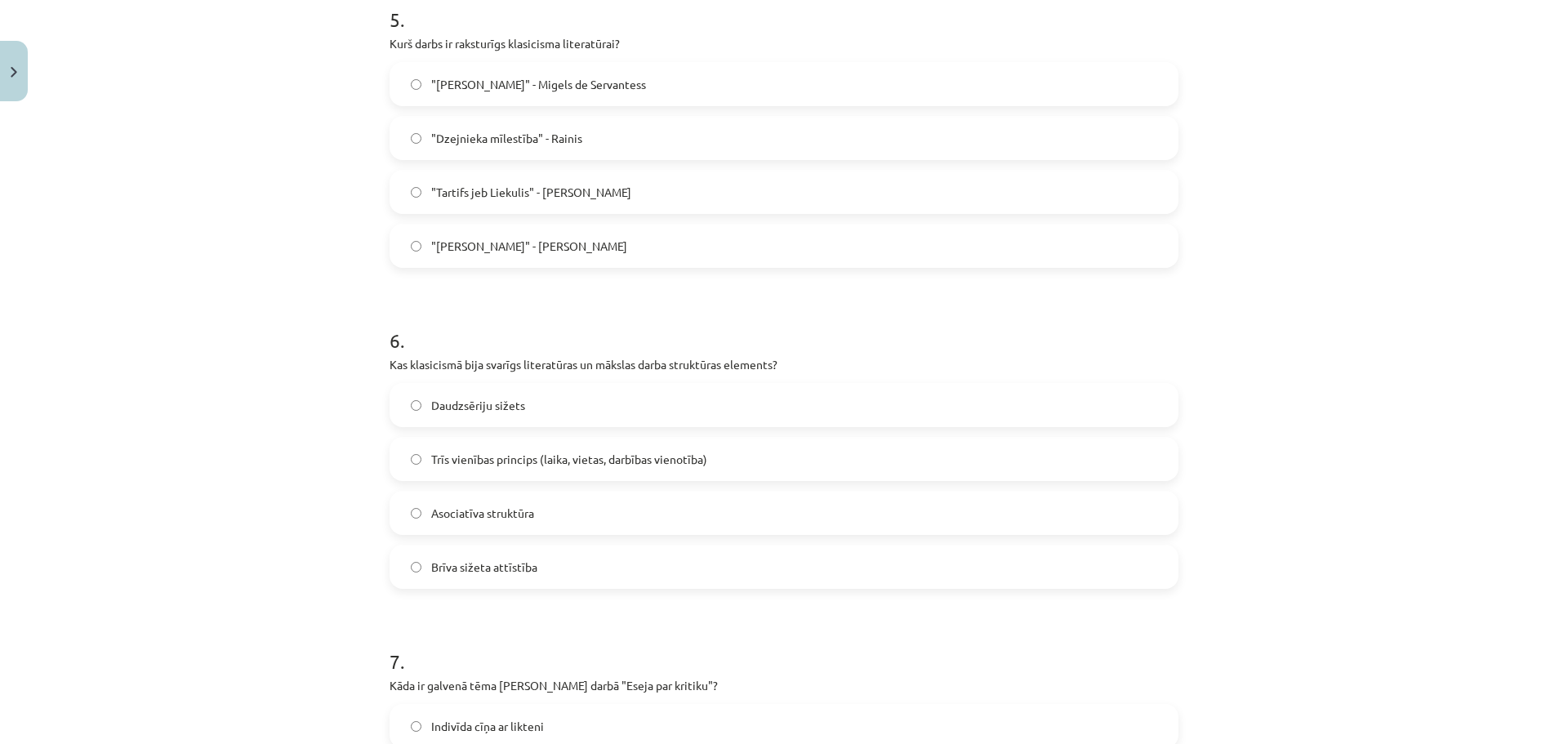
scroll to position [1715, 0]
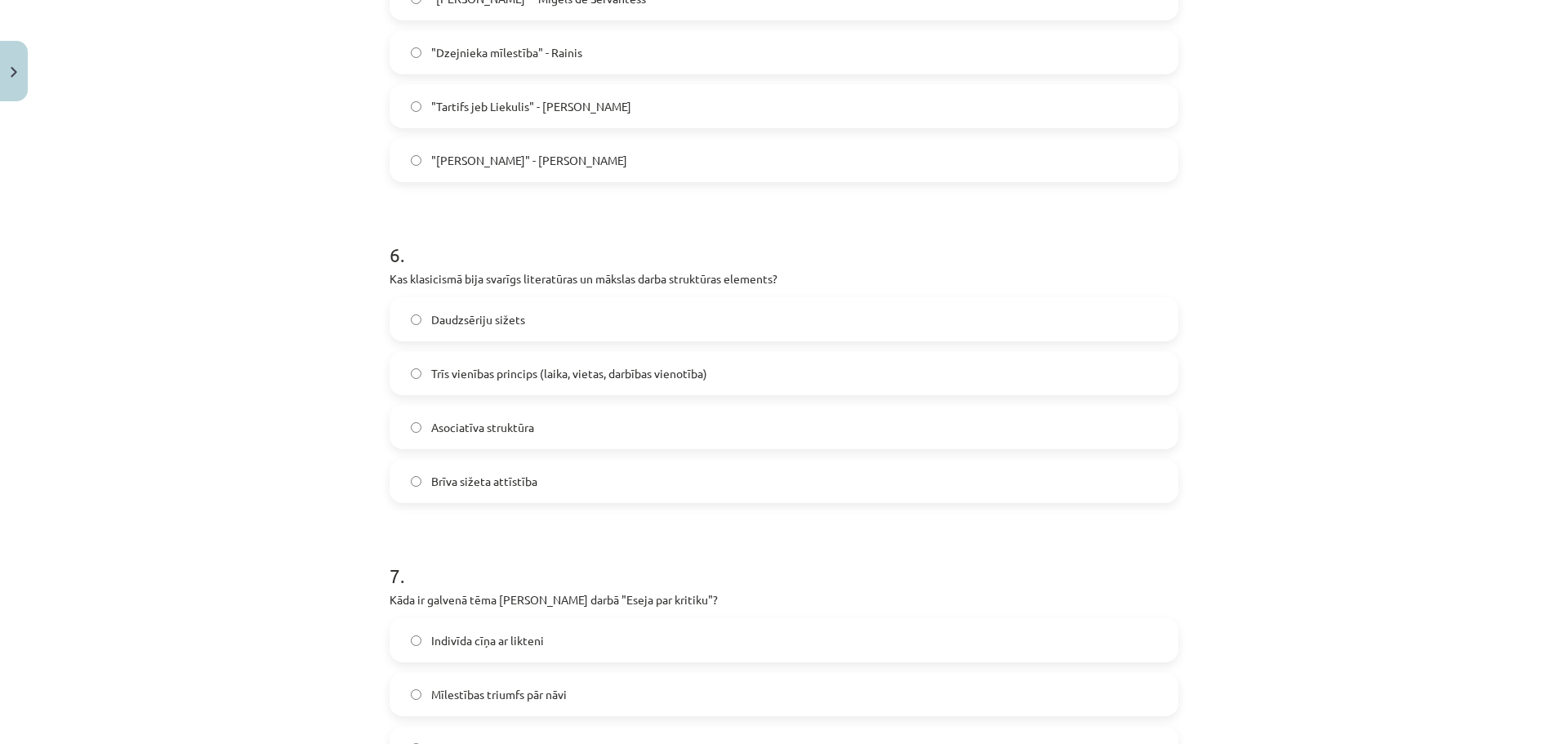
click at [480, 347] on div "Daudzsēriju sižets Trīs vienības princips (laika, vietas, darbības vienotība) A…" at bounding box center [784, 400] width 788 height 206
click at [476, 358] on label "Trīs vienības princips (laika, vietas, darbības vienotība)" at bounding box center [784, 373] width 785 height 41
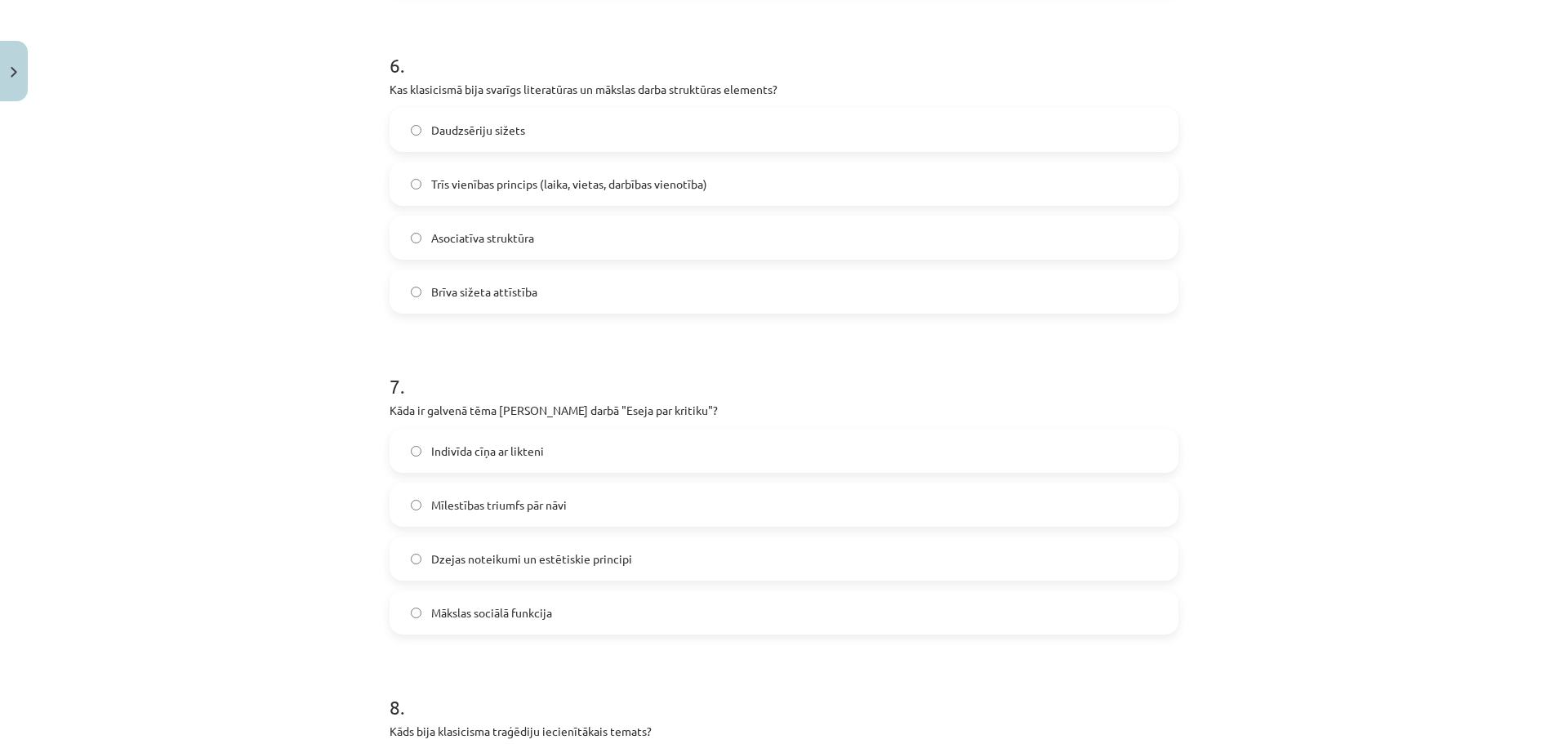
scroll to position [1905, 0]
click at [528, 547] on label "Dzejas noteikumi un estētiskie principi" at bounding box center [784, 558] width 785 height 41
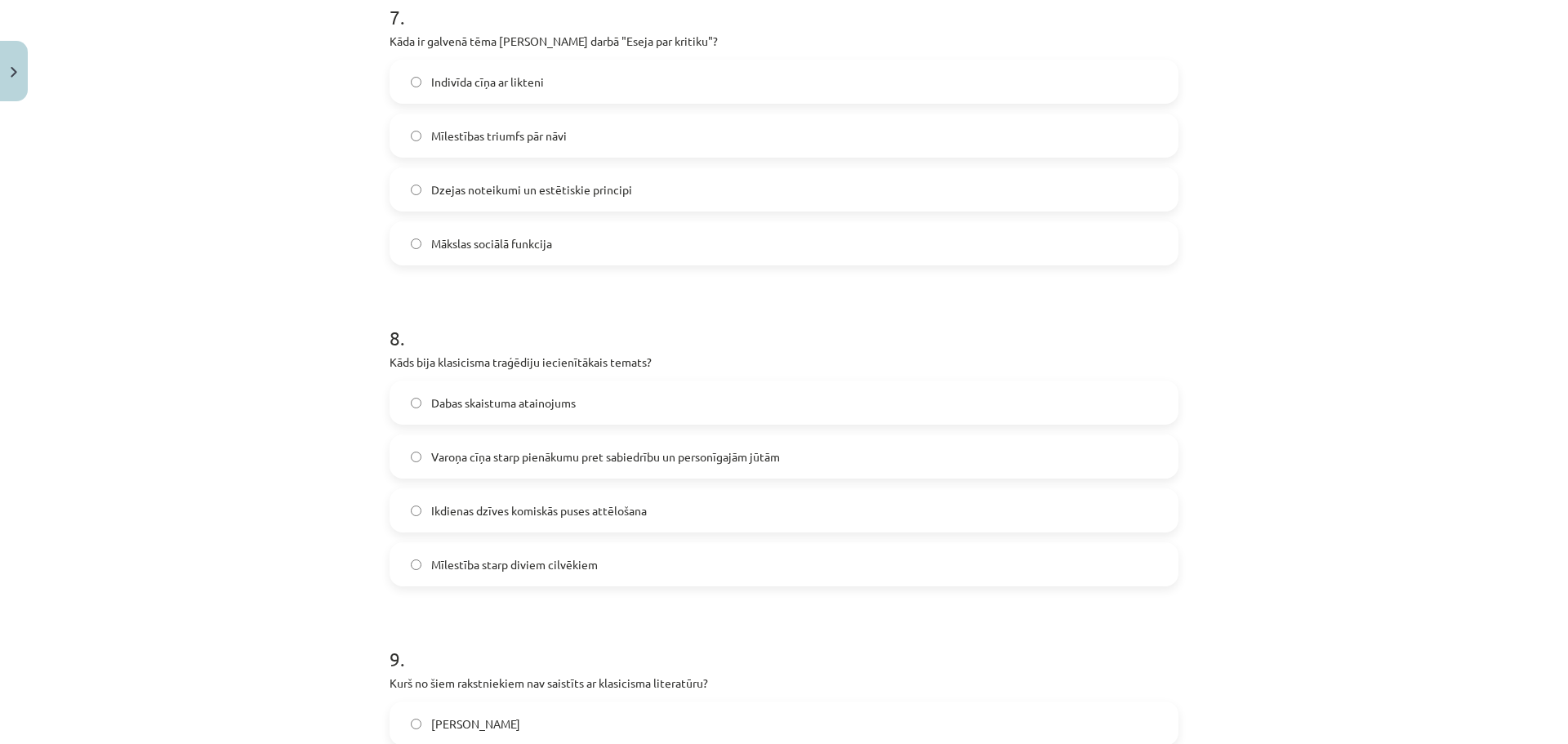
scroll to position [2286, 0]
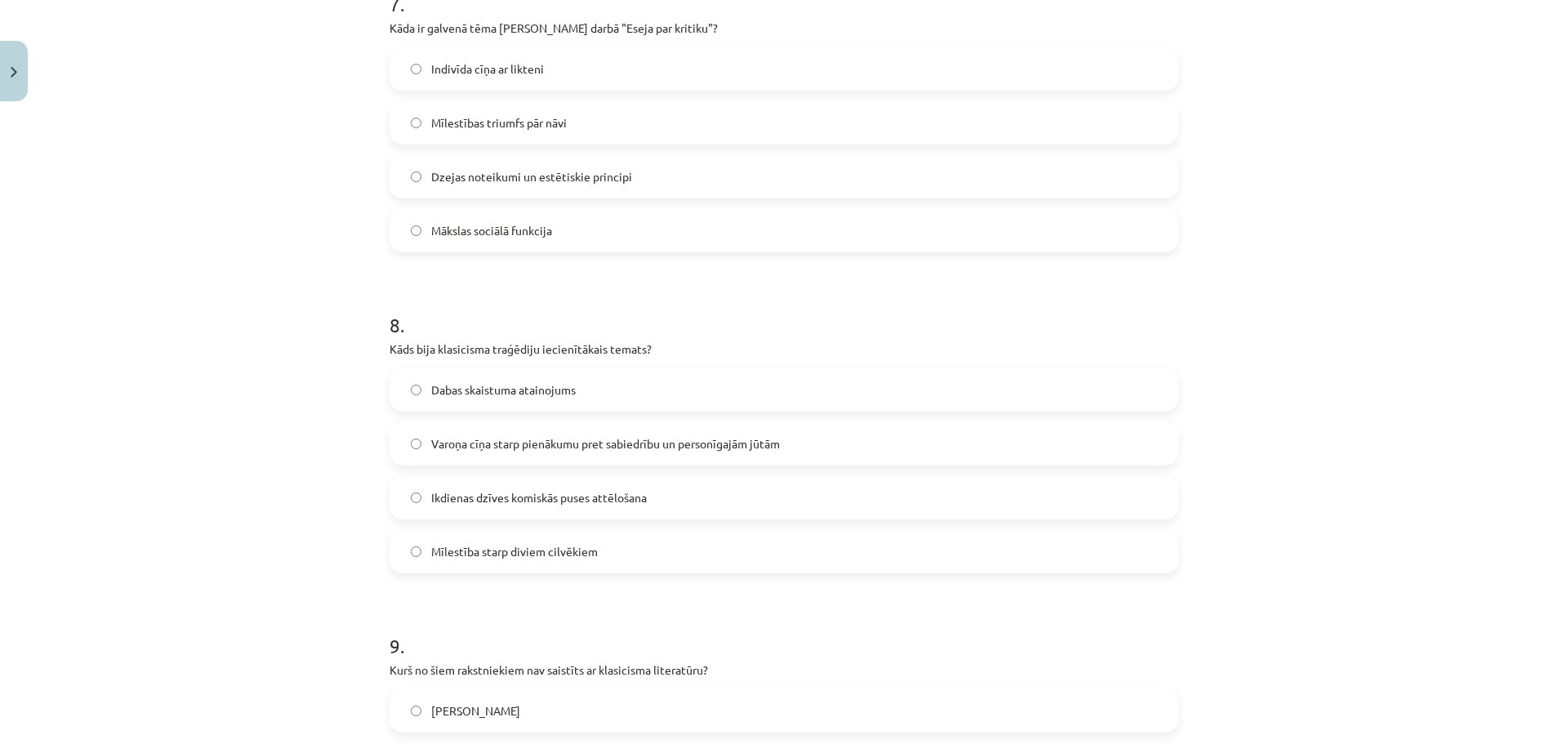
click at [494, 446] on span "Varoņa cīņa starp pienākumu pret sabiedrību un personīgajām jūtām" at bounding box center [605, 444] width 348 height 17
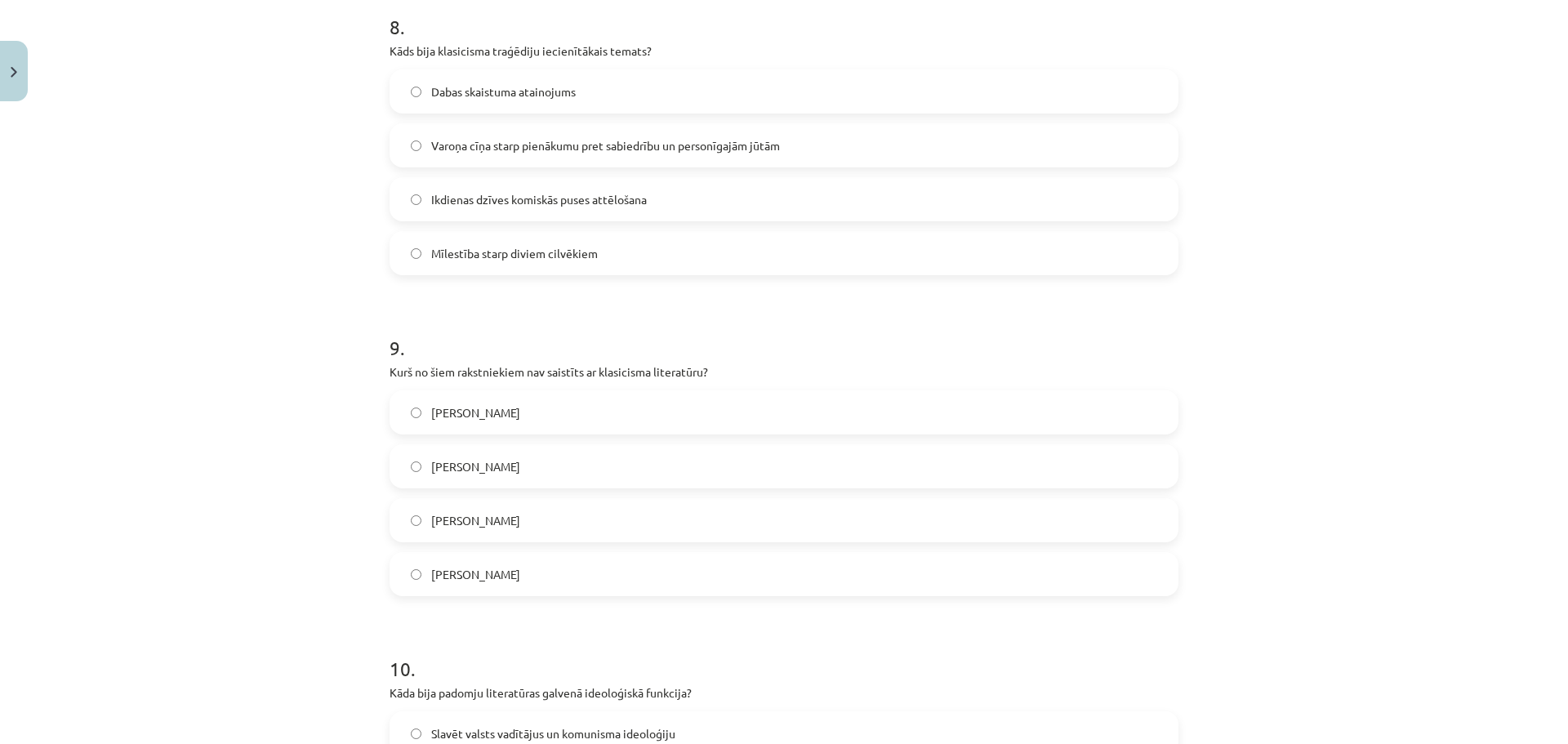
scroll to position [2586, 0]
click at [476, 400] on label "Vilis Lācis" at bounding box center [784, 410] width 785 height 41
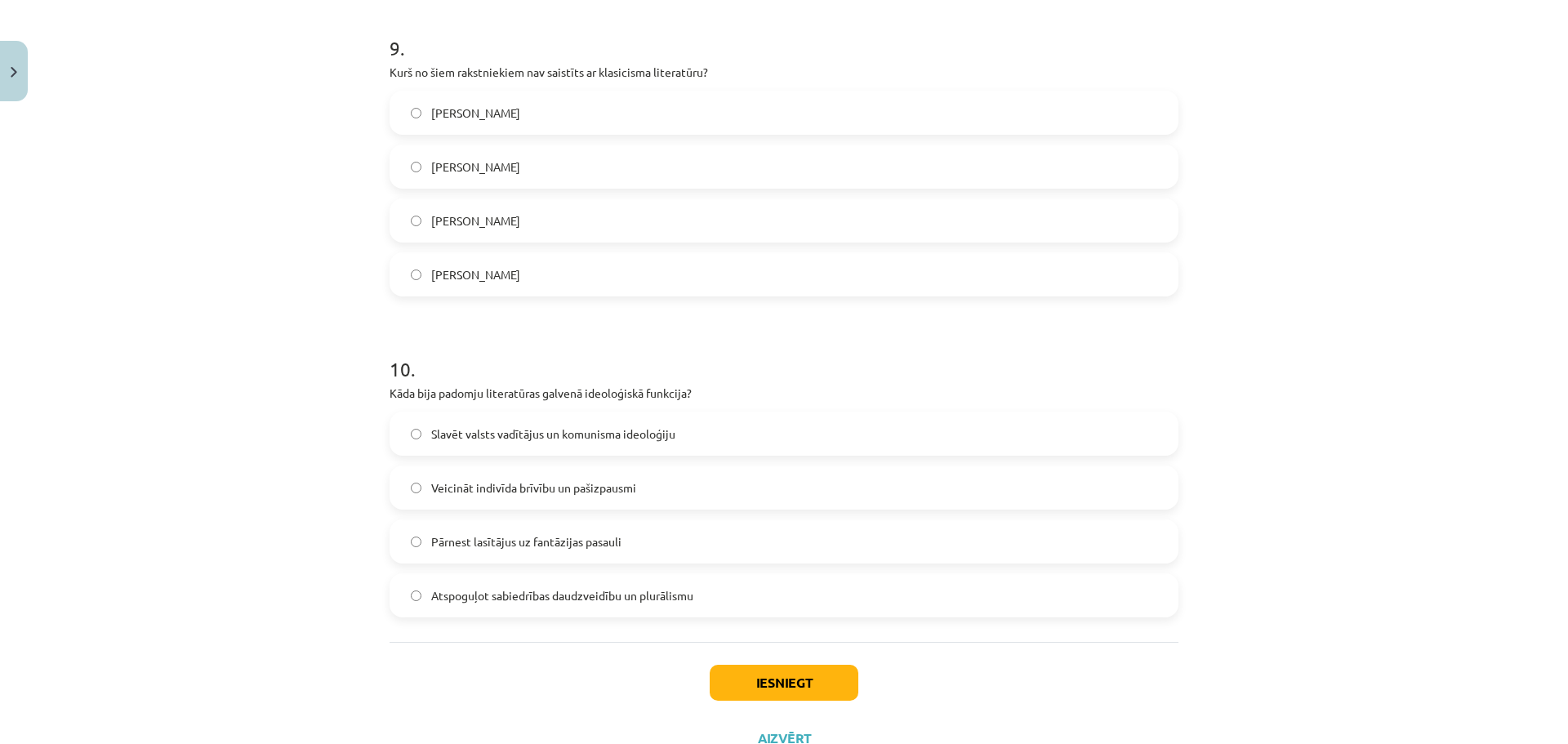
scroll to position [2885, 0]
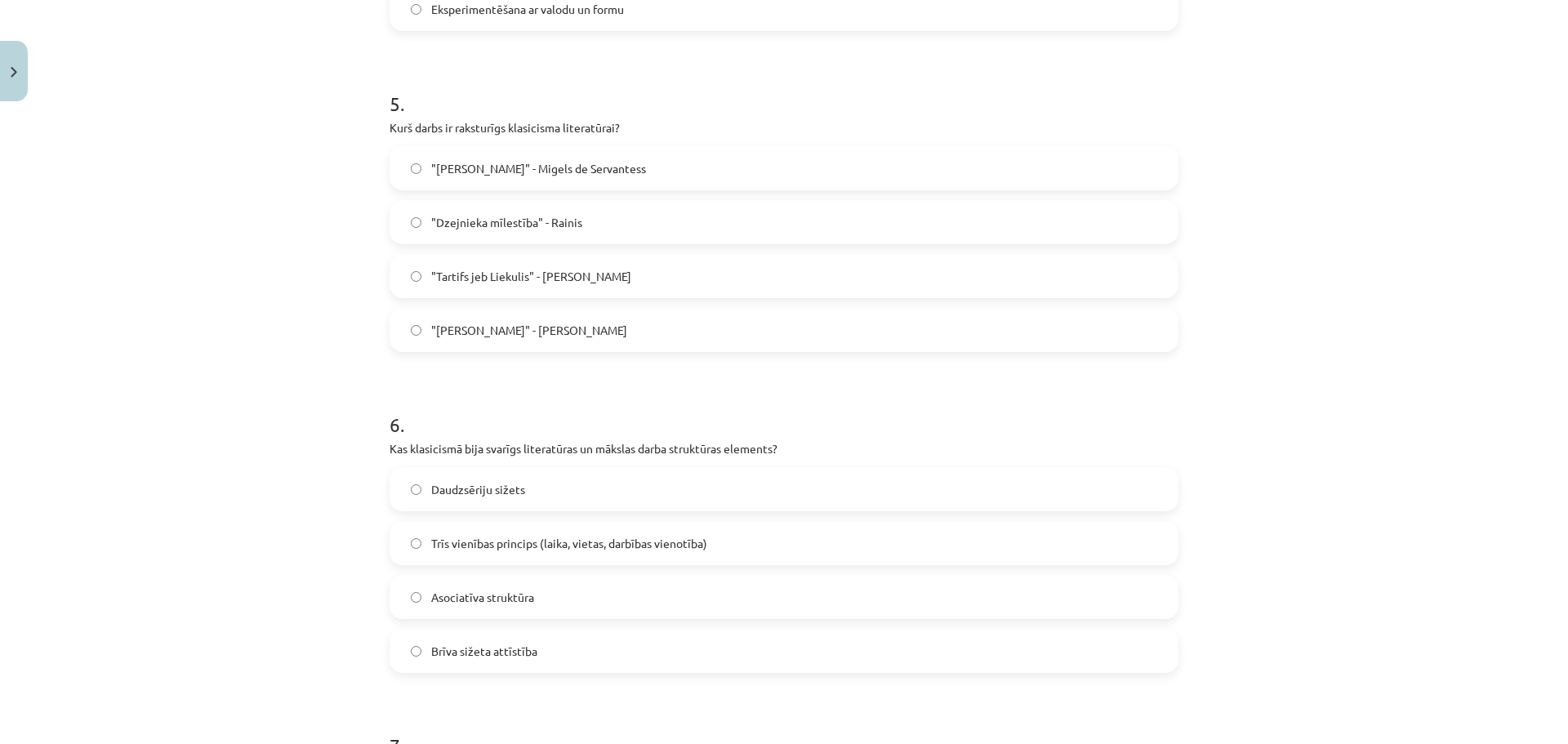
drag, startPoint x: 514, startPoint y: 485, endPoint x: 520, endPoint y: 325, distance: 160.1
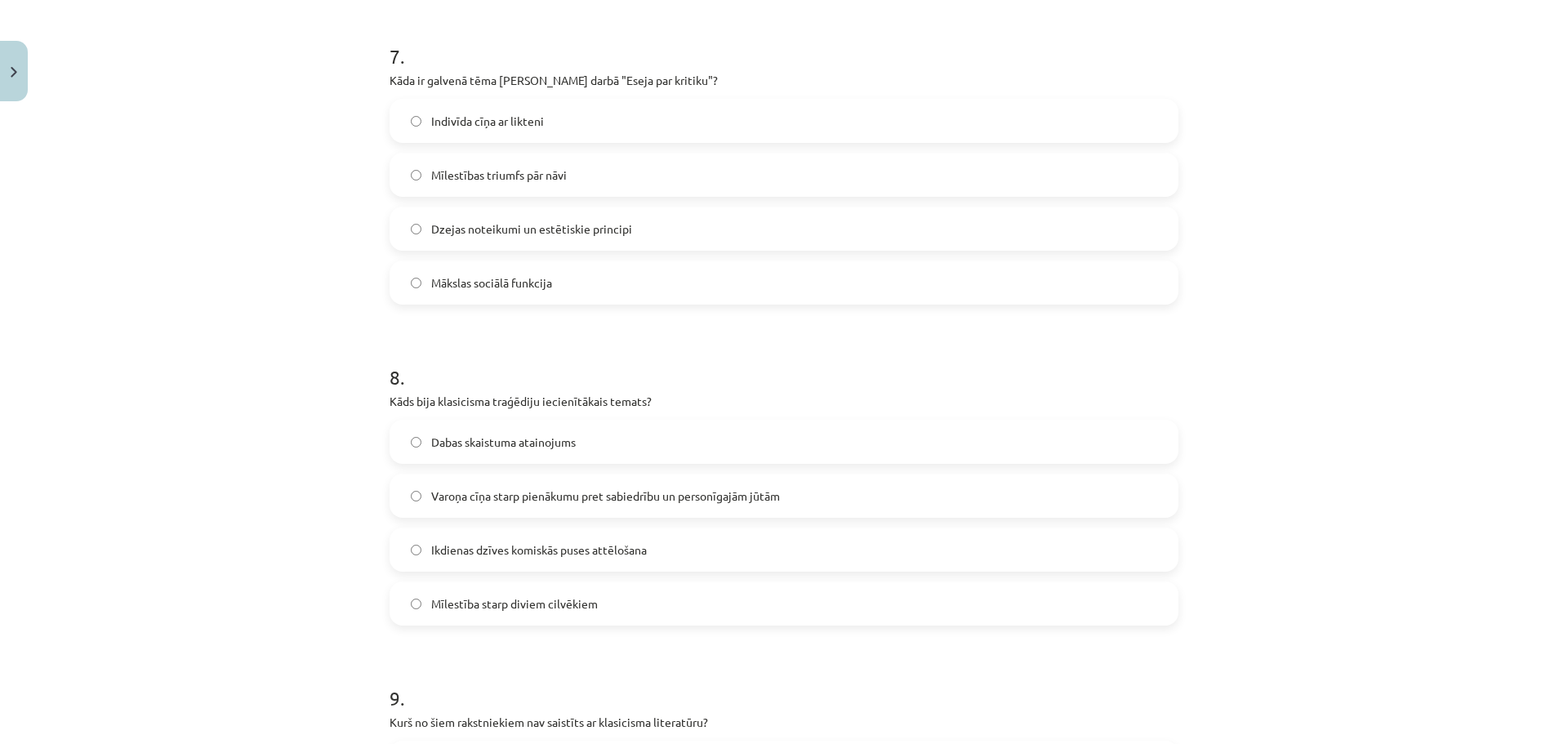
scroll to position [2947, 0]
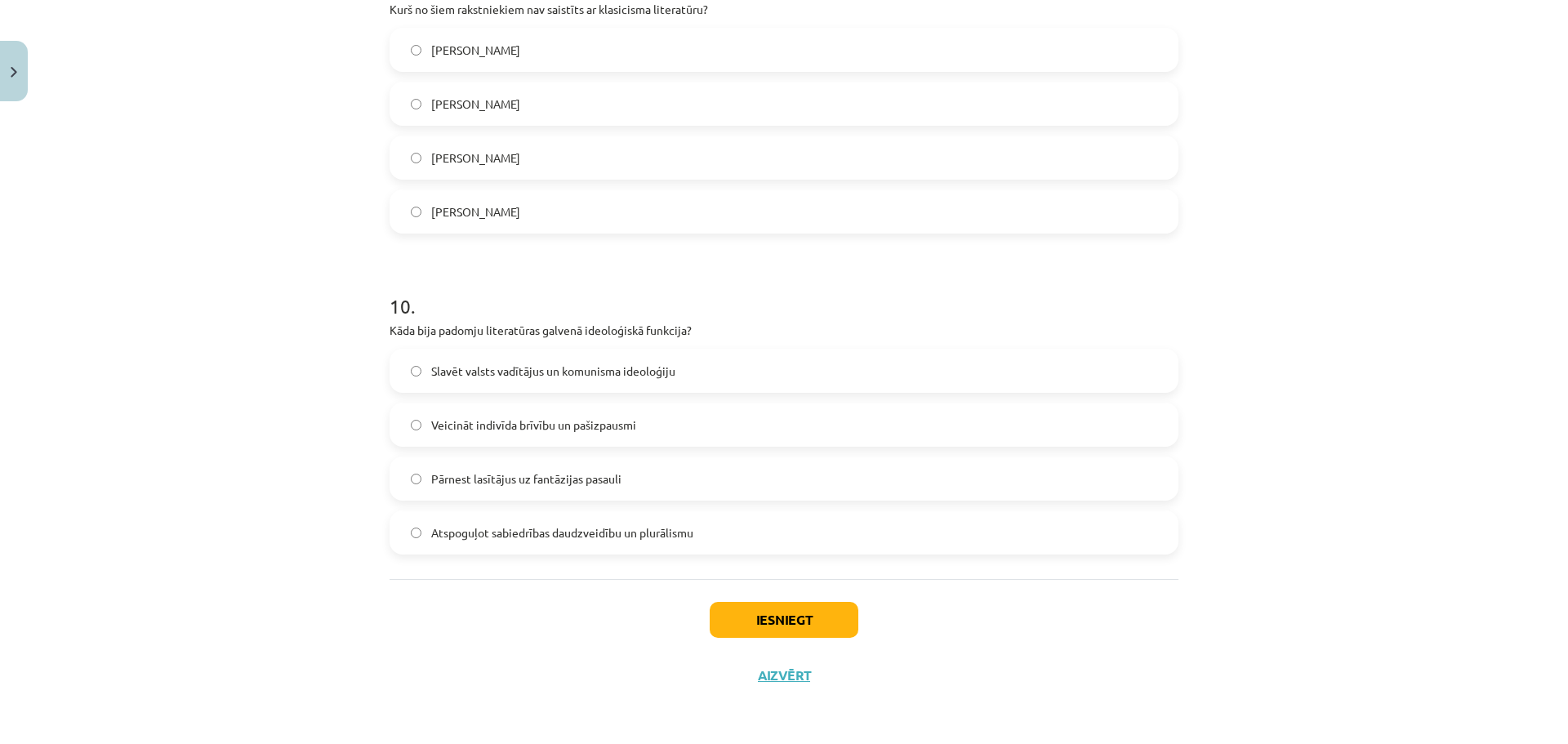
drag, startPoint x: 542, startPoint y: 382, endPoint x: 539, endPoint y: 597, distance: 215.0
click at [507, 377] on span "Slavēt valsts vadītājus un komunisma ideoloģiju" at bounding box center [553, 372] width 244 height 17
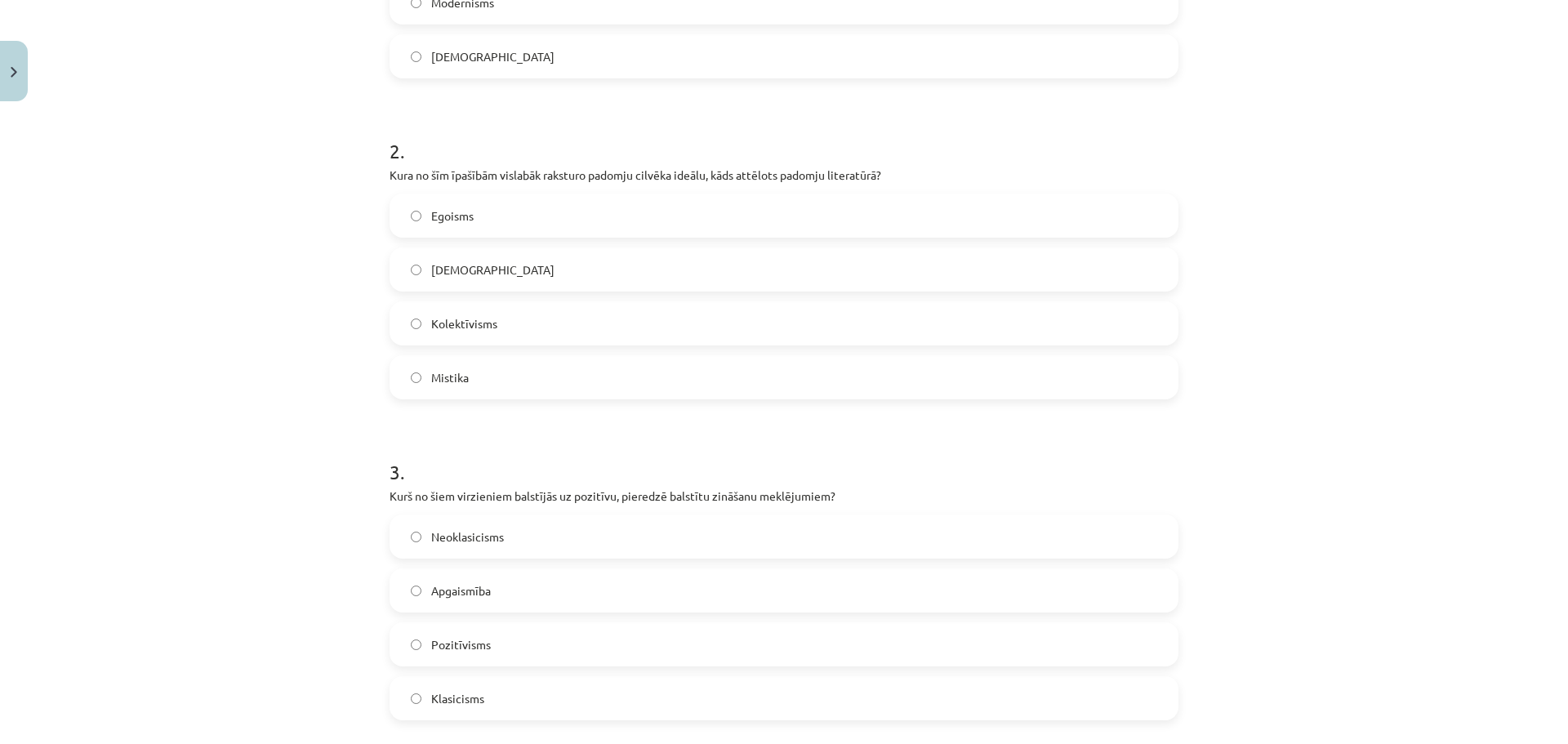
drag, startPoint x: 574, startPoint y: 321, endPoint x: 569, endPoint y: 190, distance: 131.1
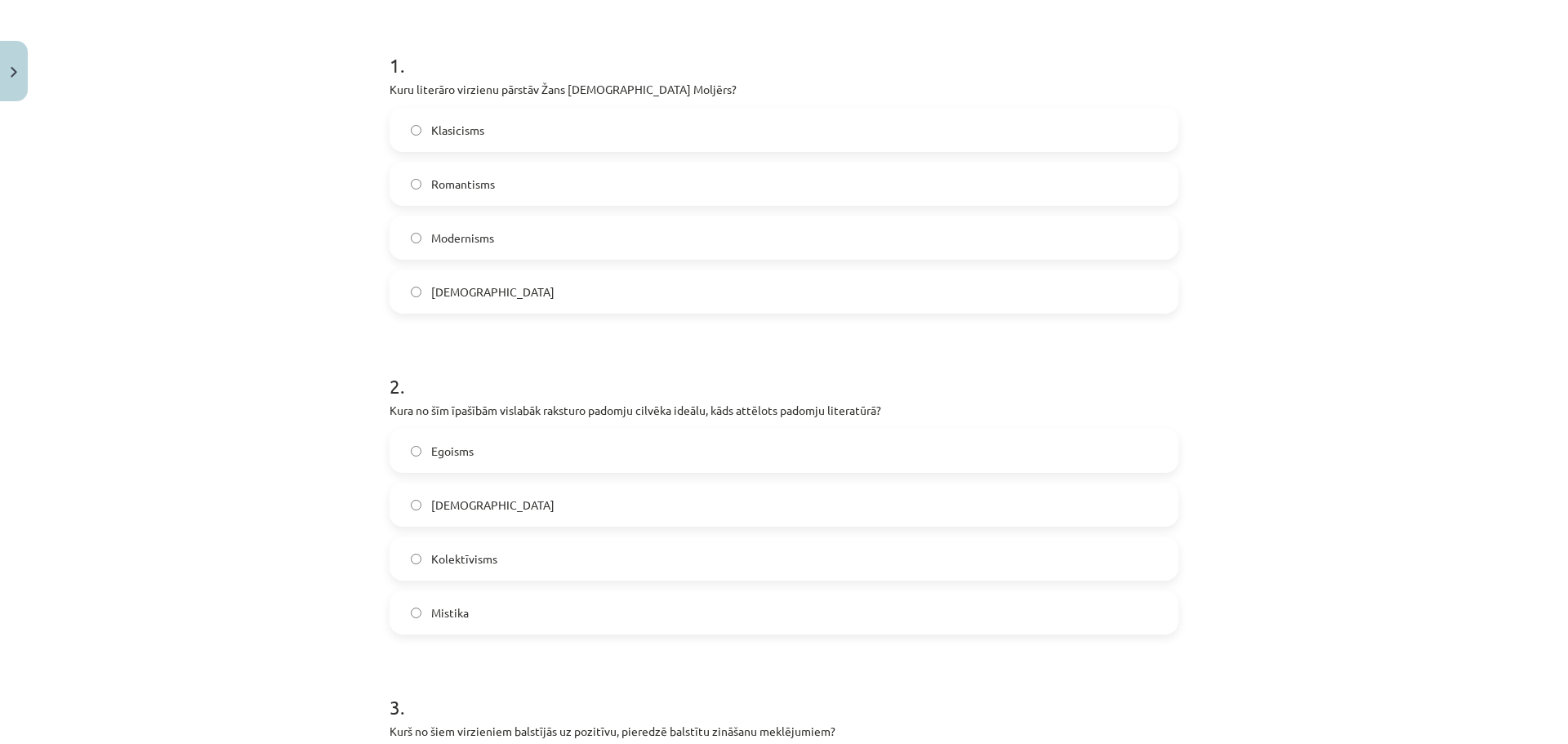
drag, startPoint x: 569, startPoint y: 190, endPoint x: 573, endPoint y: 122, distance: 68.1
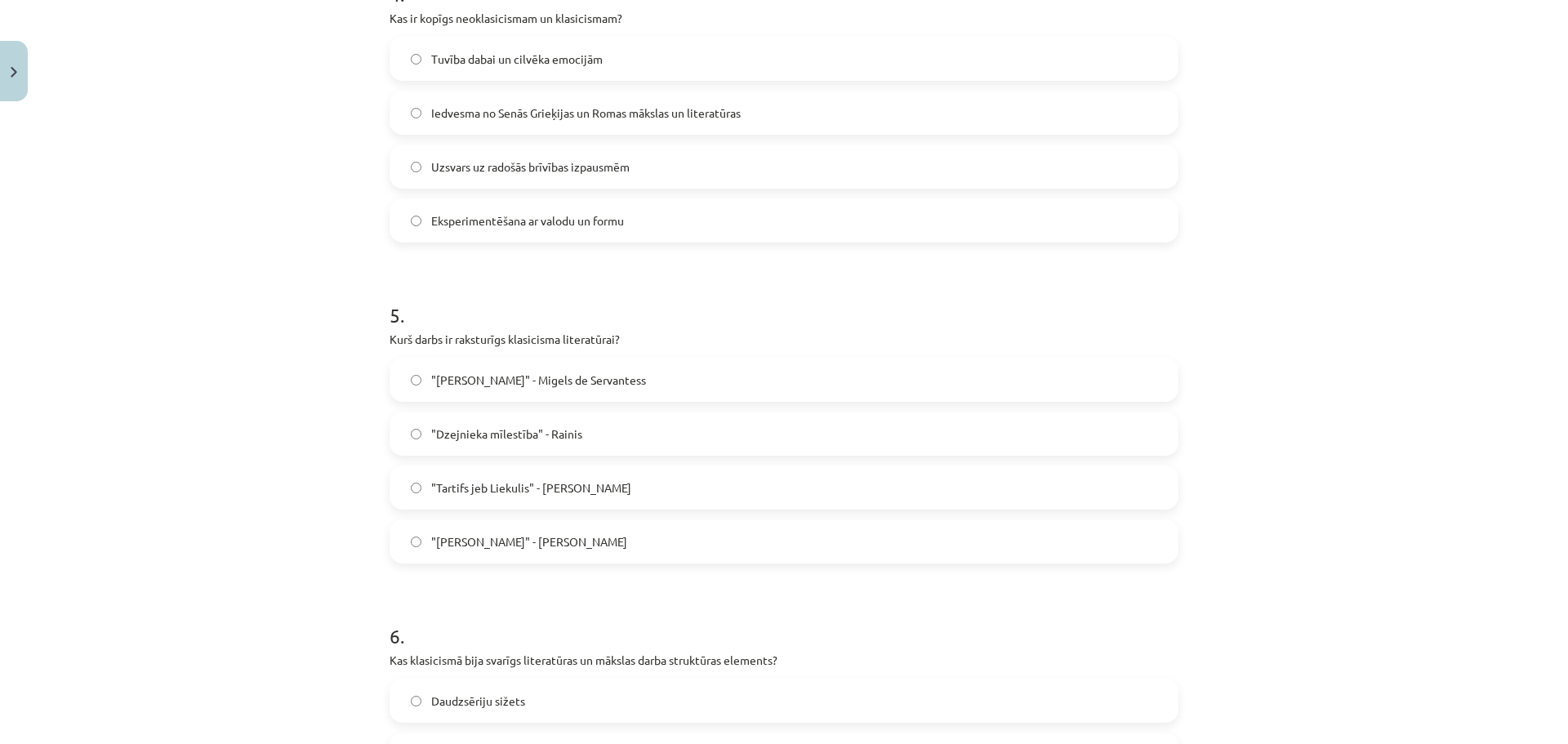
scroll to position [1378, 0]
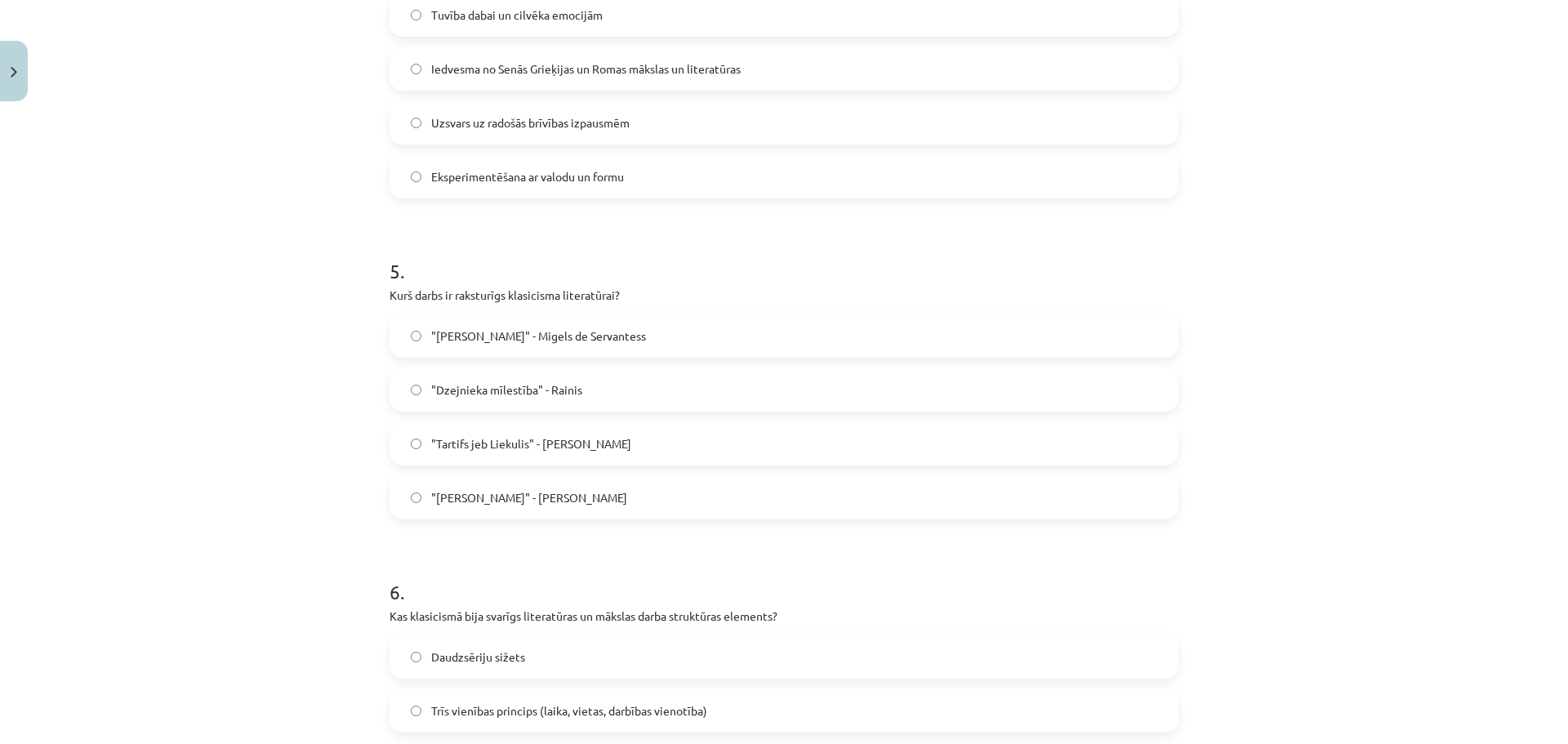
click at [544, 509] on label ""Anna Kareņina" - Ļevs Tolstojs" at bounding box center [784, 497] width 785 height 41
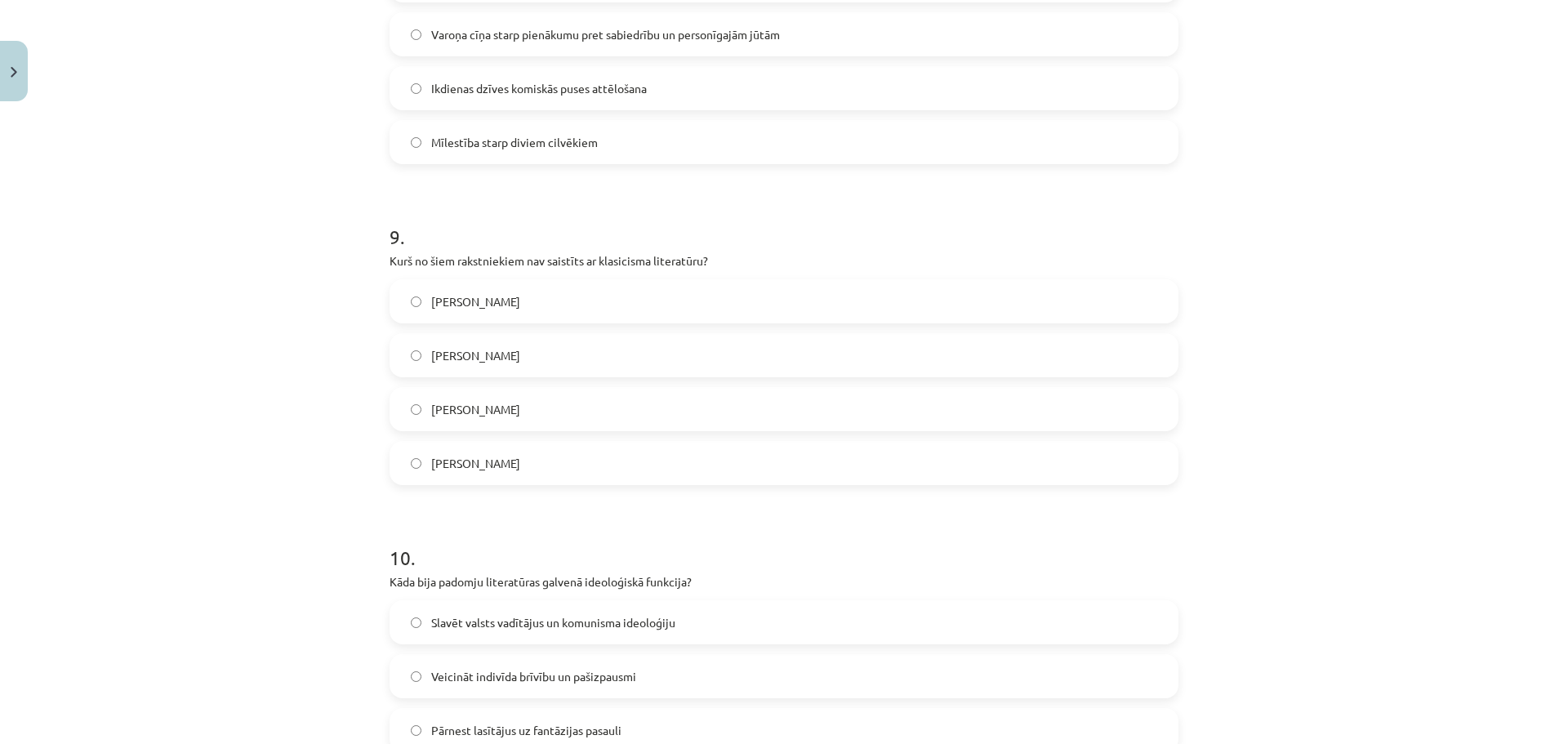
scroll to position [2947, 0]
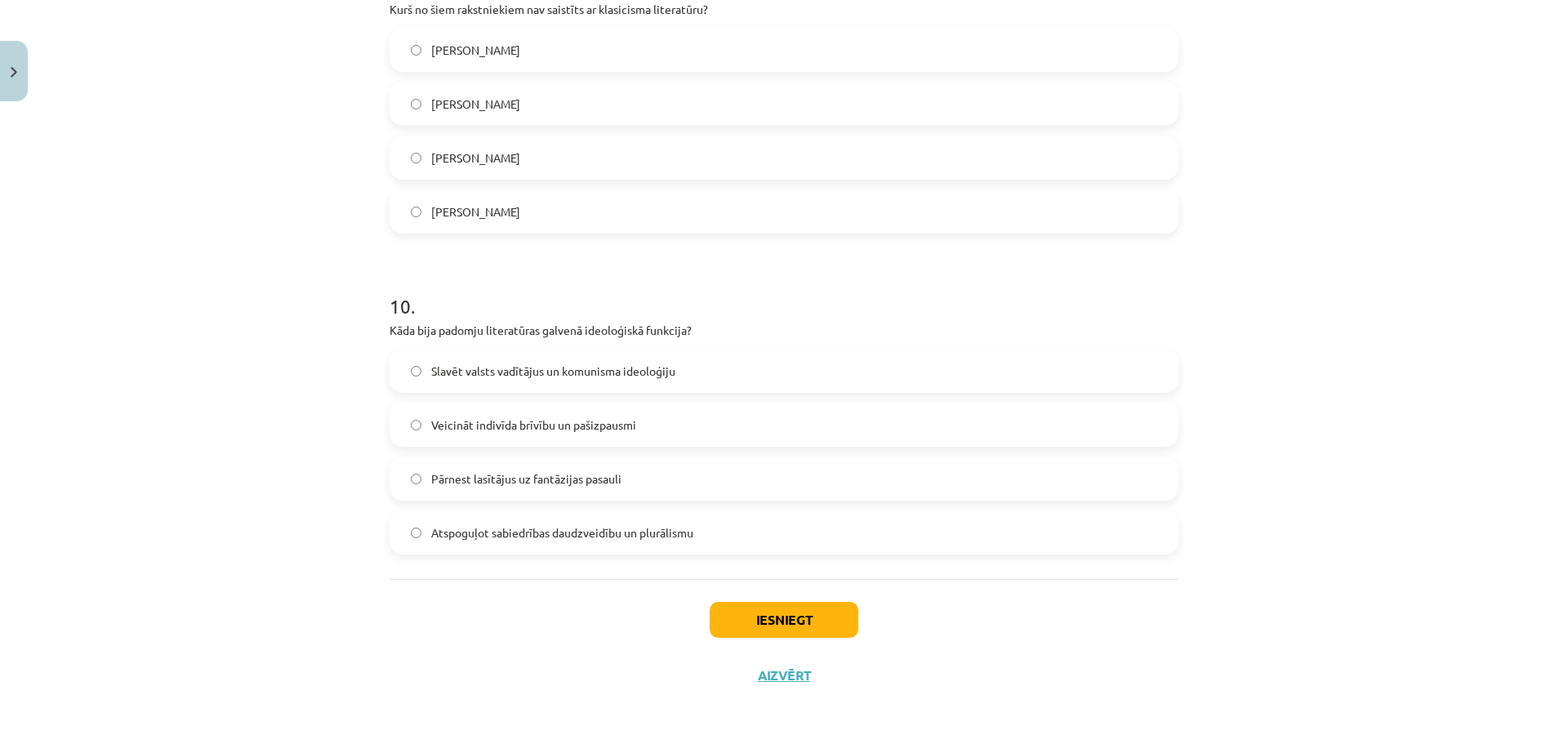
drag, startPoint x: 1140, startPoint y: 439, endPoint x: 1141, endPoint y: 720, distance: 281.0
click at [806, 607] on button "Iesniegt" at bounding box center [784, 620] width 149 height 36
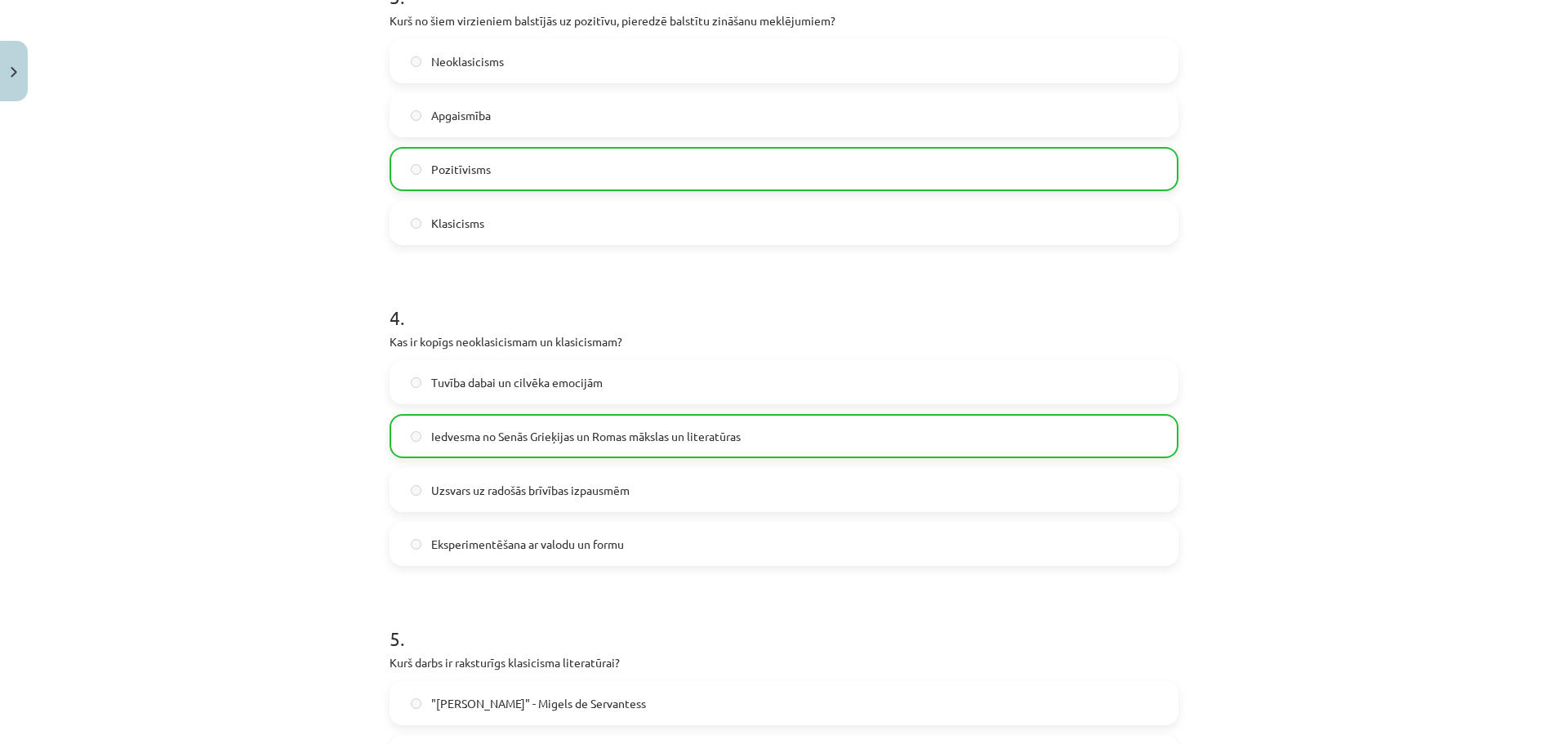
scroll to position [0, 0]
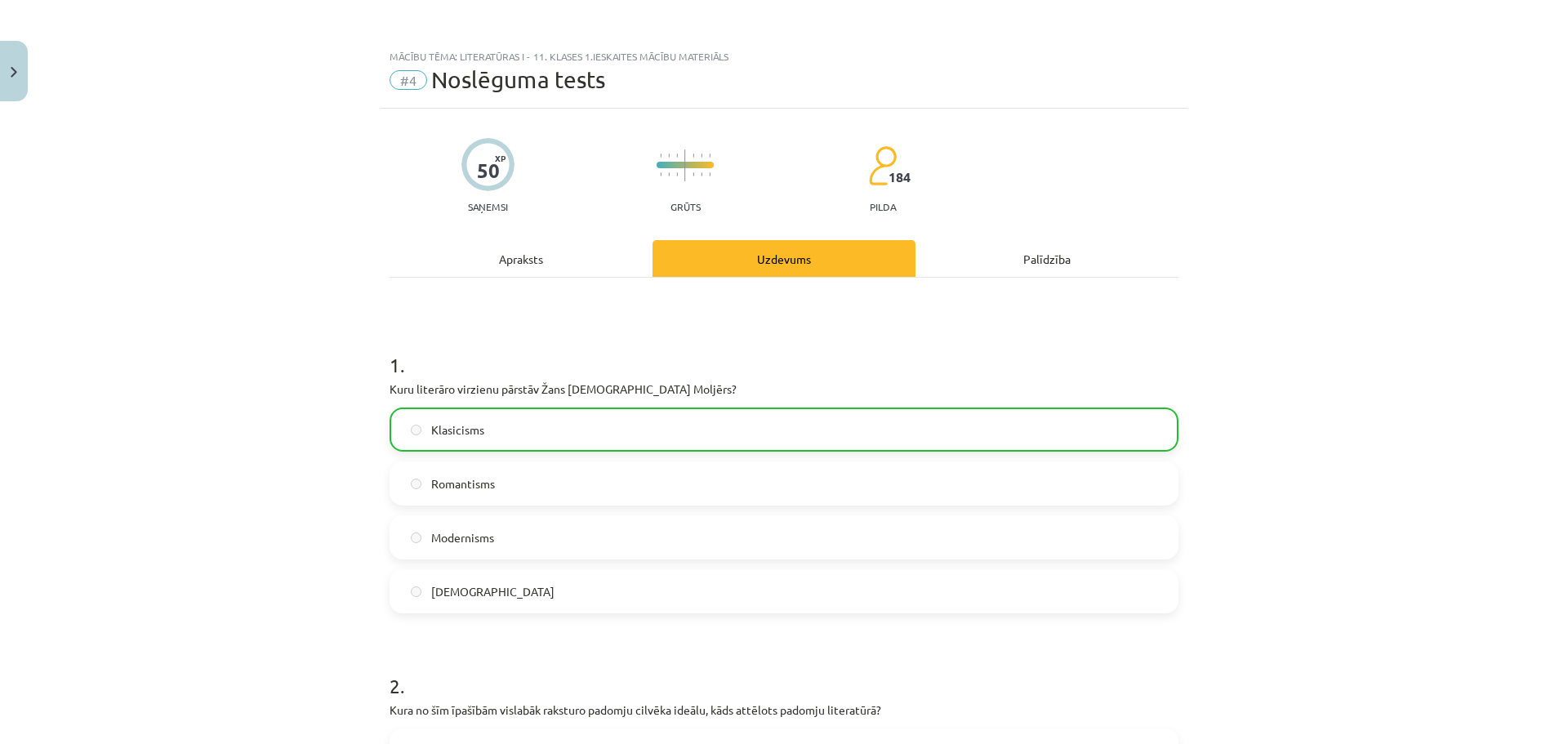
drag, startPoint x: 872, startPoint y: 591, endPoint x: 850, endPoint y: 73, distance: 518.5
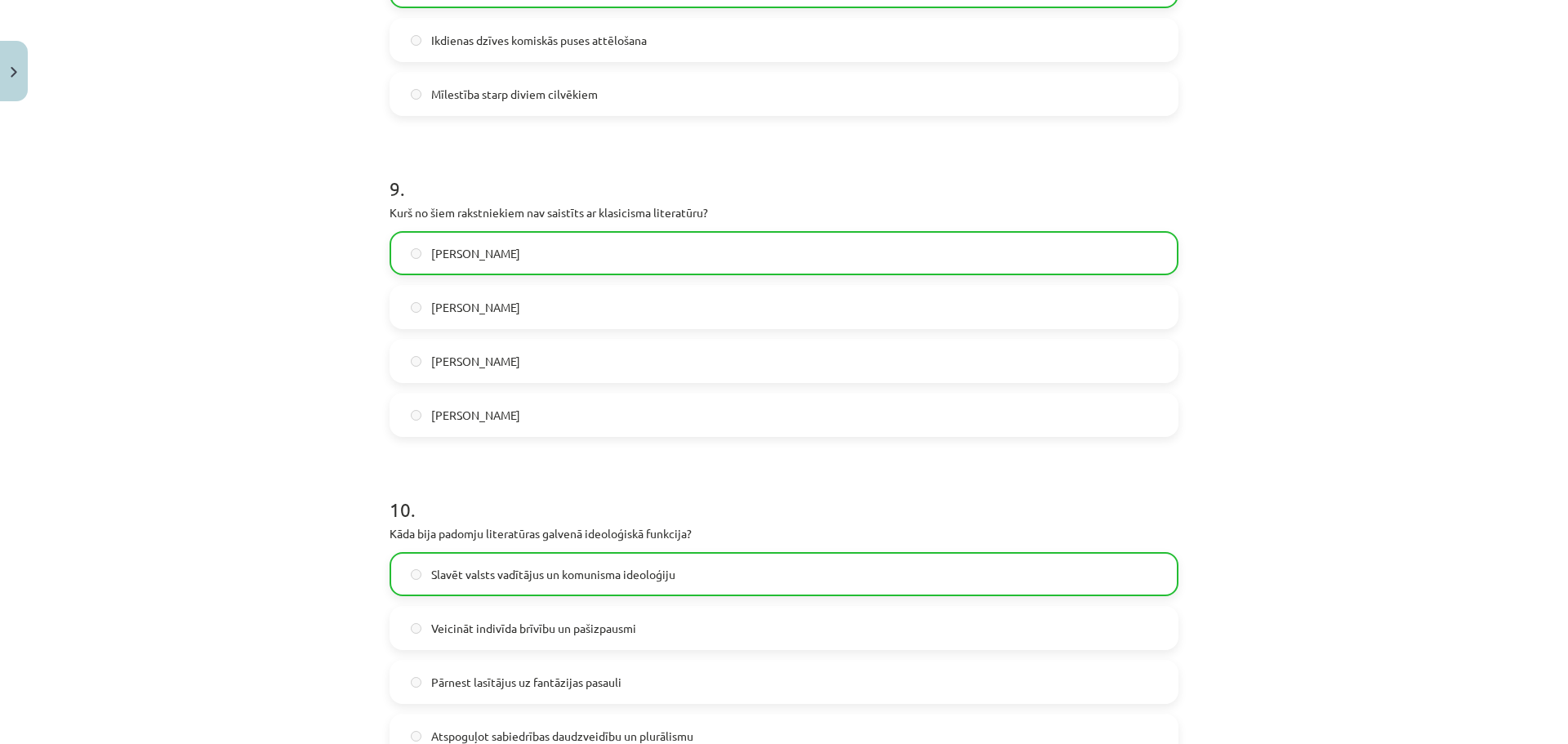
scroll to position [2999, 0]
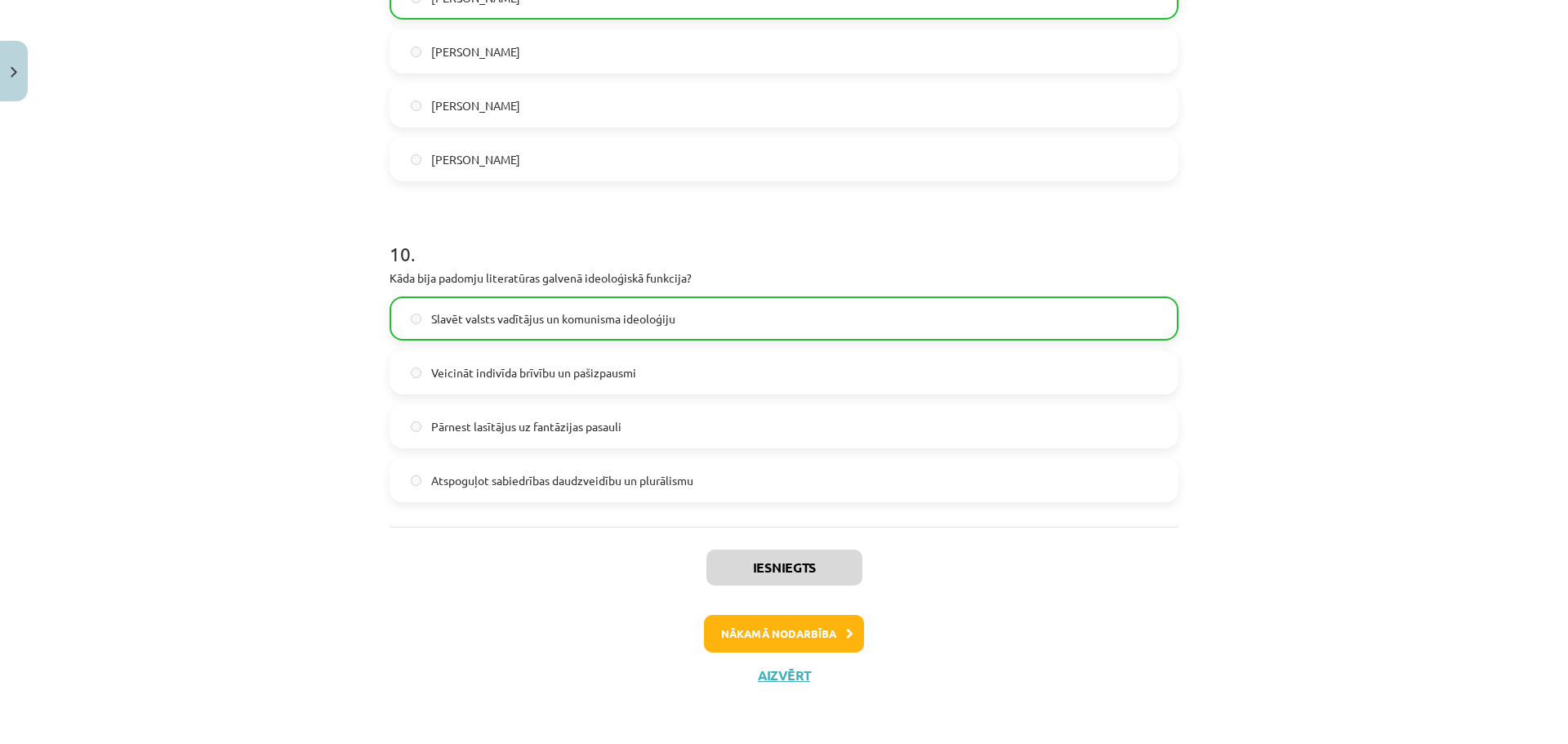
drag, startPoint x: 850, startPoint y: 183, endPoint x: 853, endPoint y: 336, distance: 153.0
click at [784, 642] on button "Nākamā nodarbība" at bounding box center [784, 633] width 160 height 38
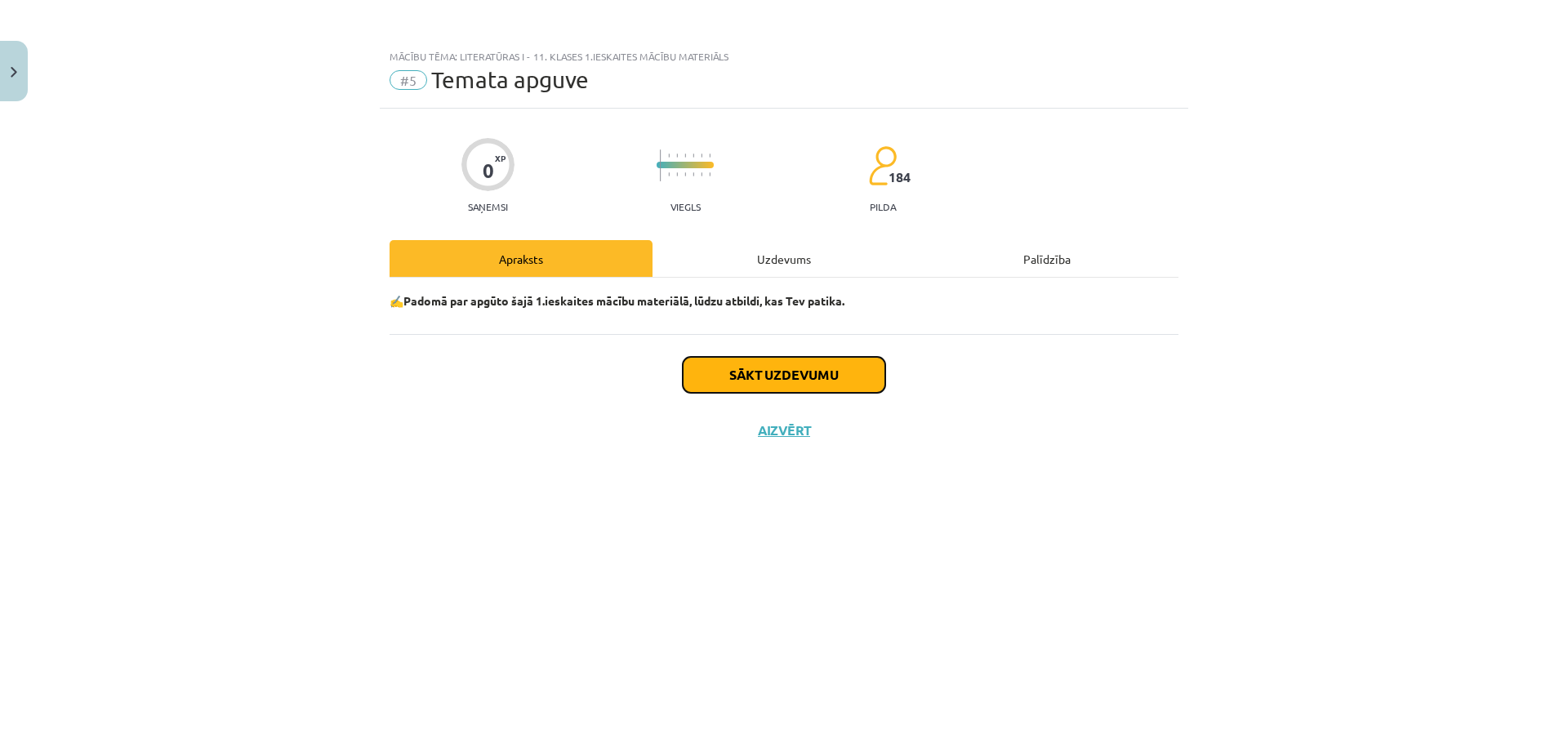
click at [758, 377] on button "Sākt uzdevumu" at bounding box center [784, 374] width 203 height 36
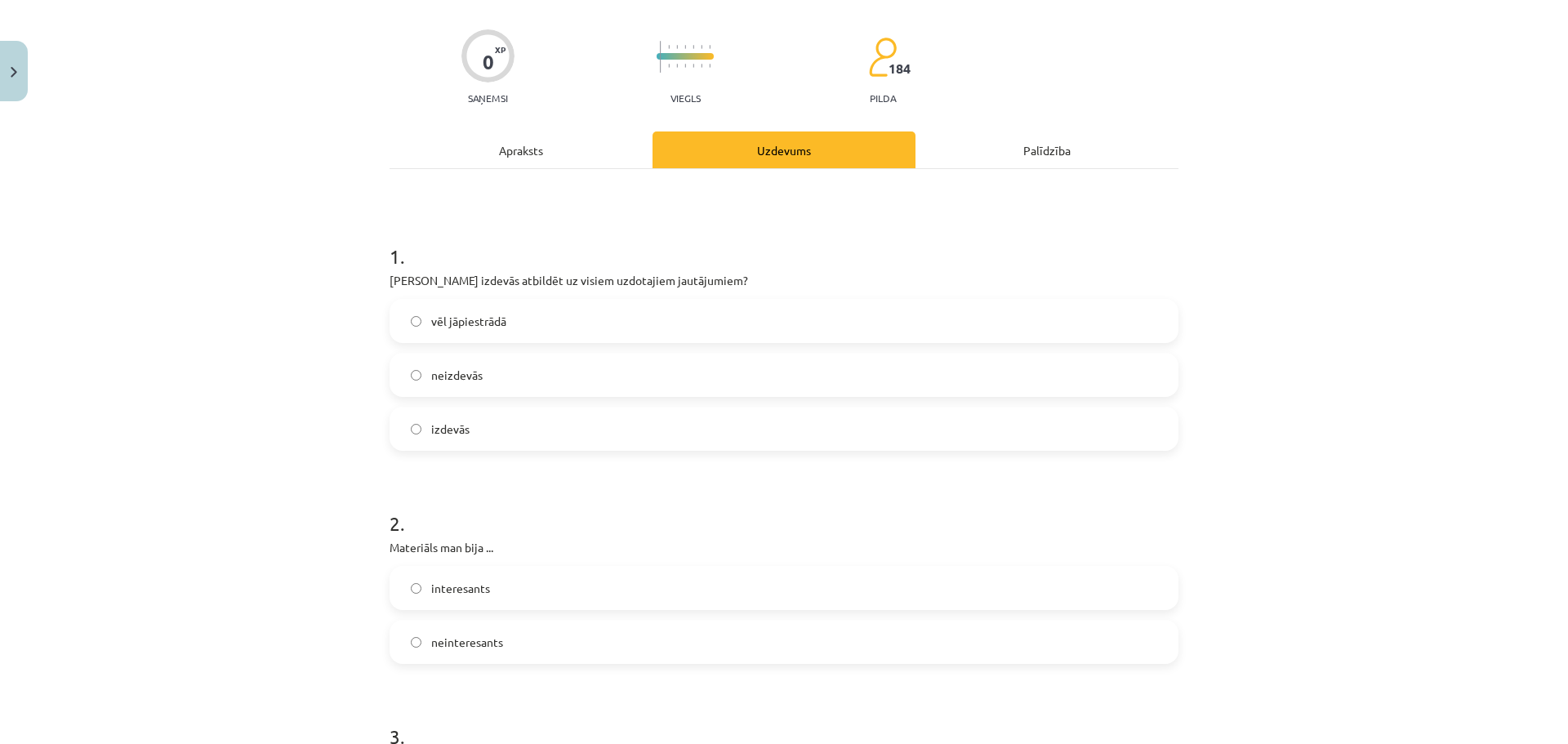
scroll to position [136, 0]
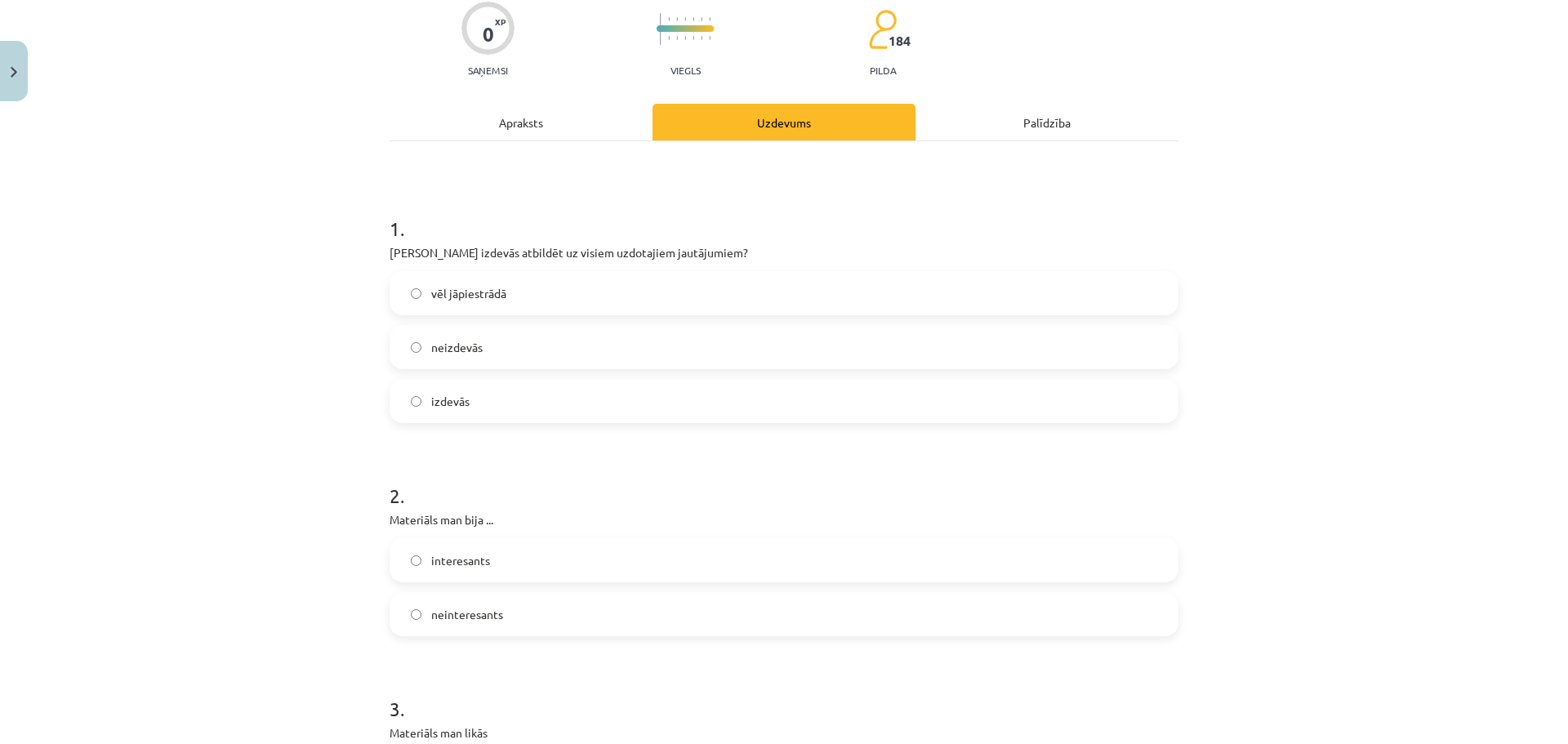
click at [475, 410] on label "izdevās" at bounding box center [784, 400] width 785 height 41
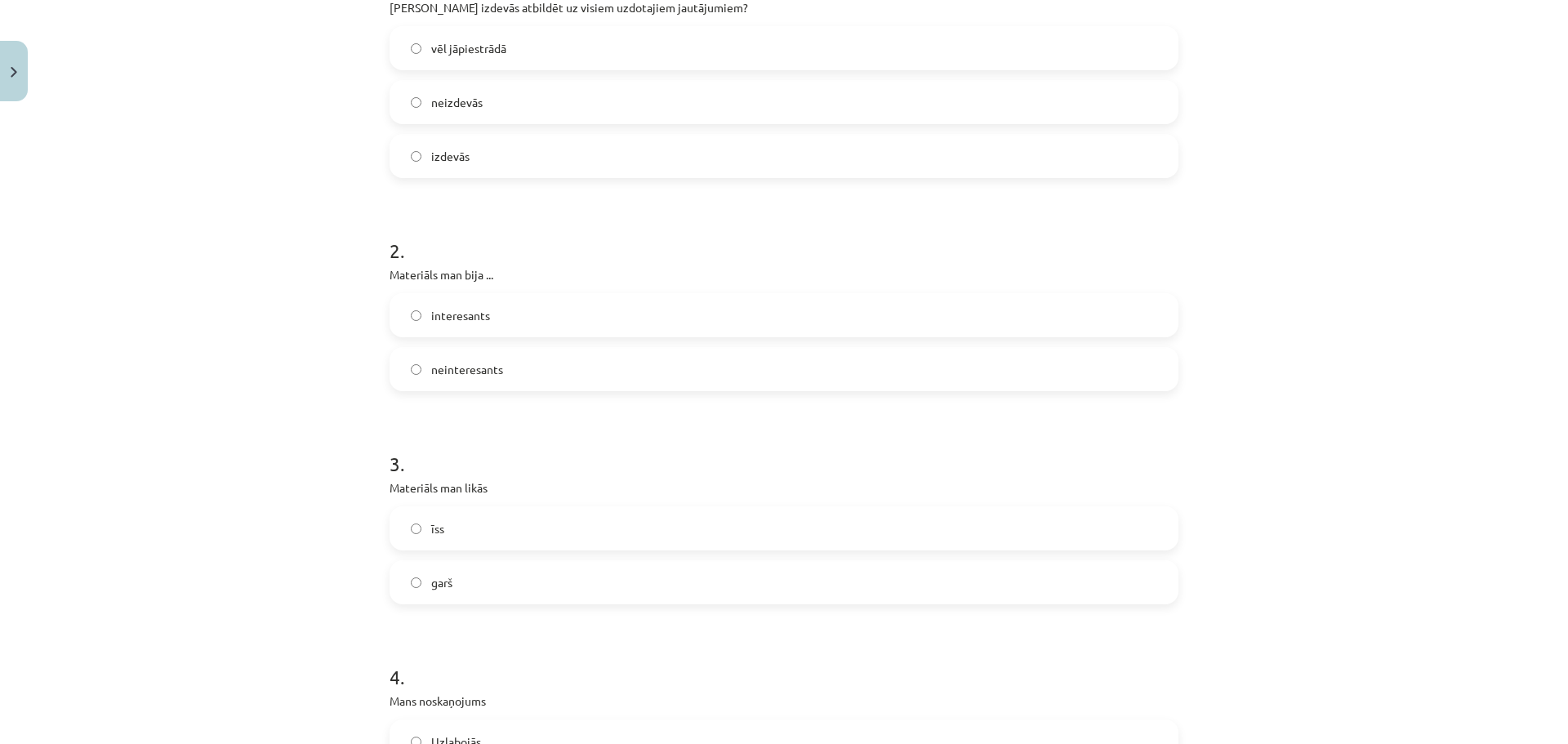
click at [479, 323] on span "interesants" at bounding box center [460, 316] width 59 height 17
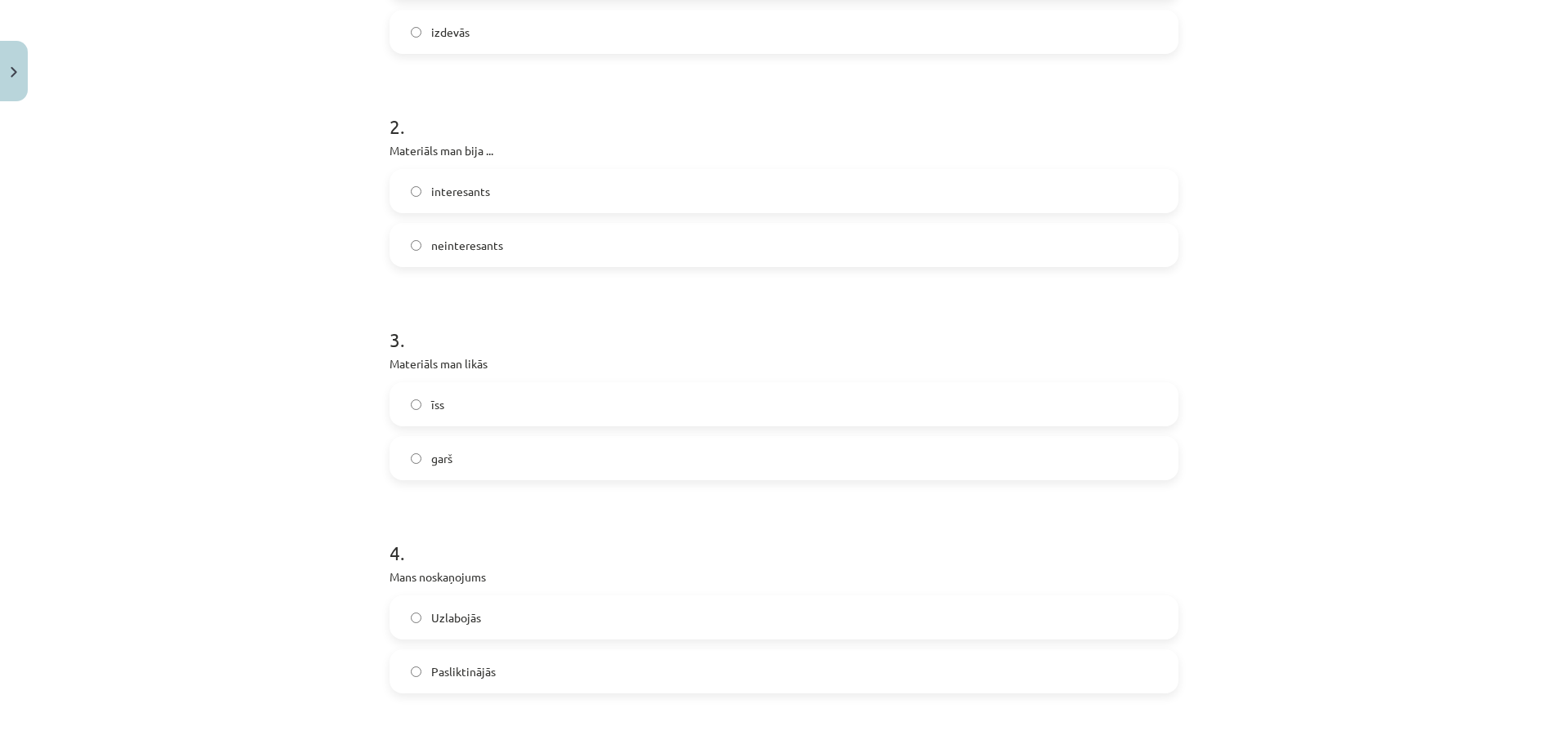
scroll to position [517, 0]
click at [481, 390] on label "īss" at bounding box center [784, 393] width 785 height 41
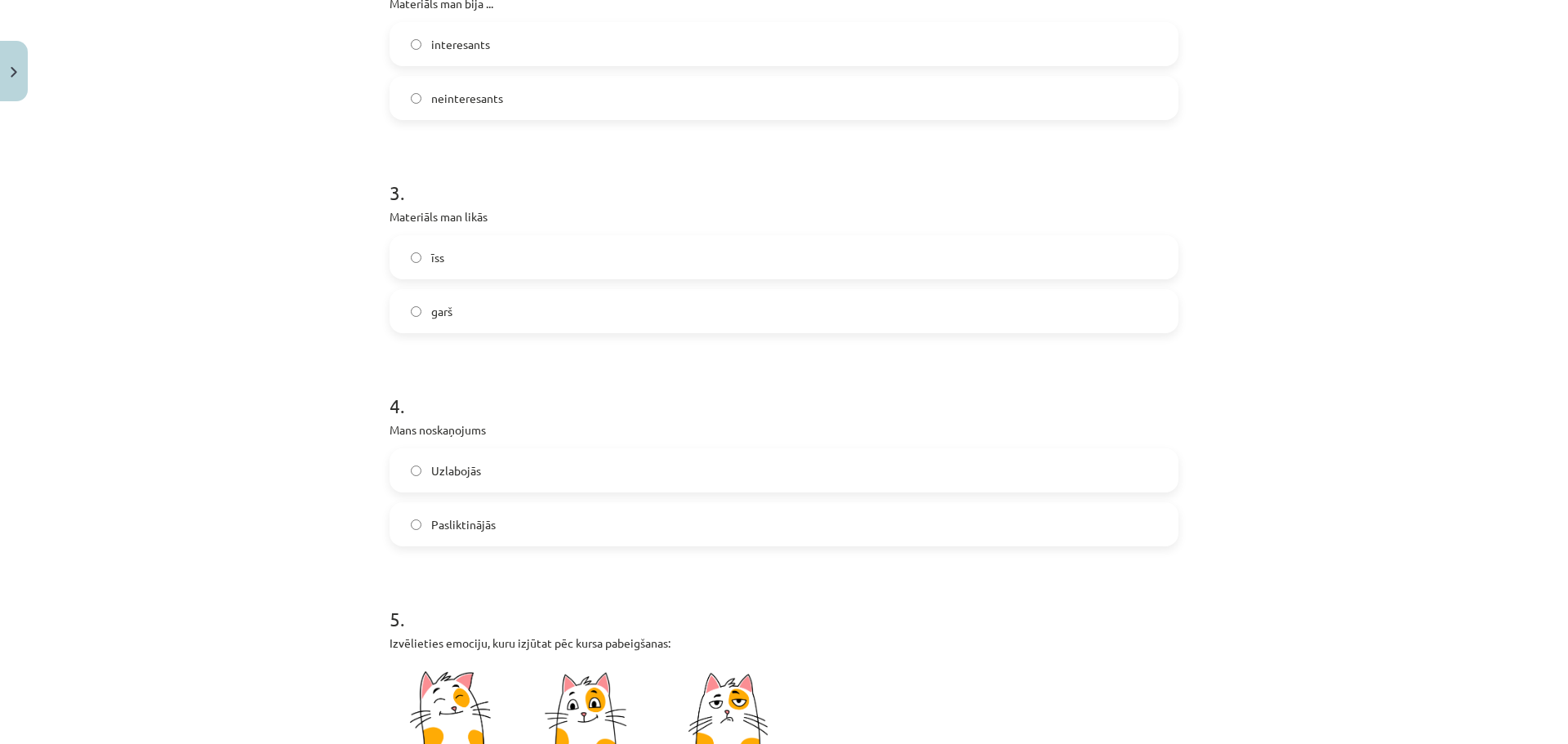
scroll to position [653, 0]
click at [481, 295] on label "garš" at bounding box center [784, 310] width 785 height 41
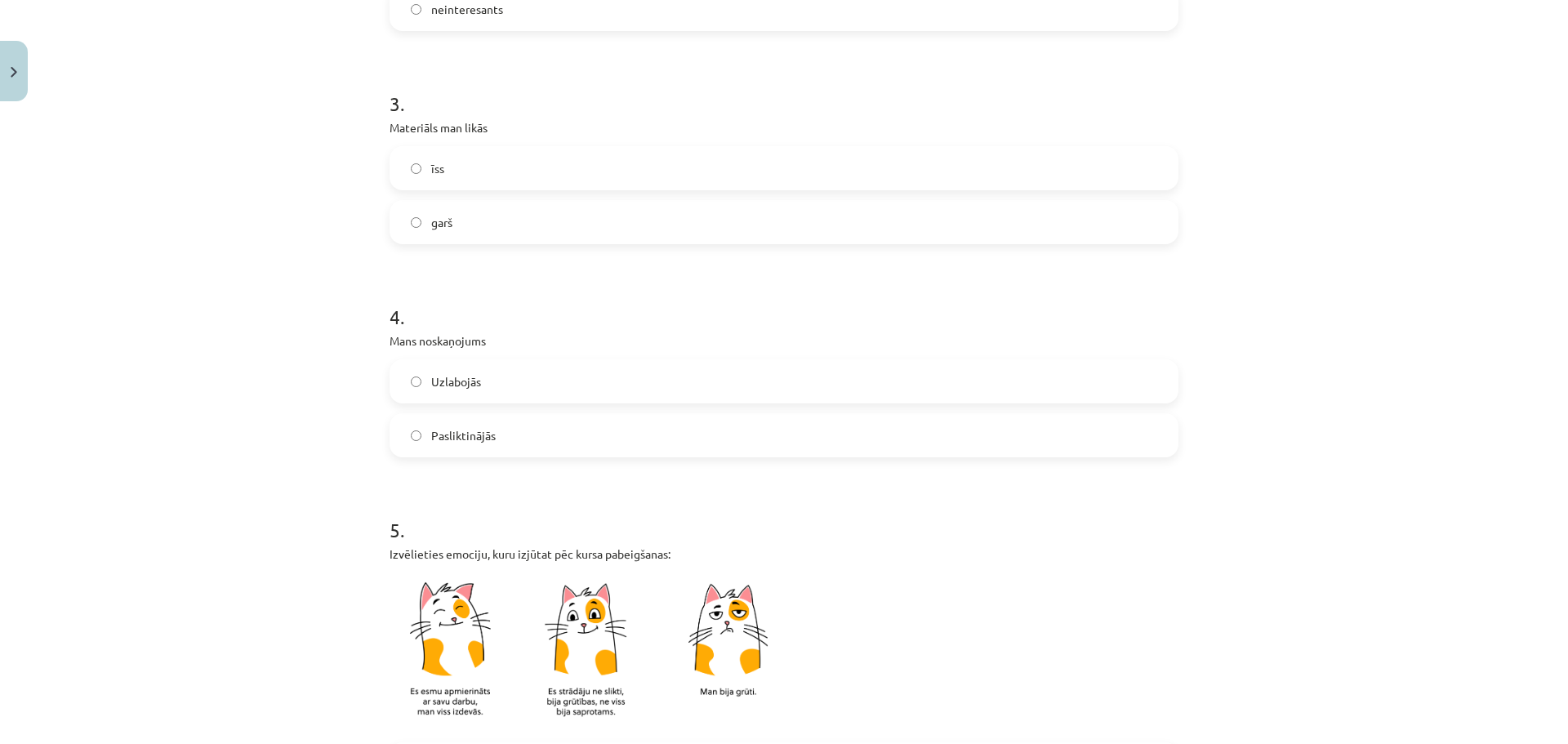
scroll to position [789, 0]
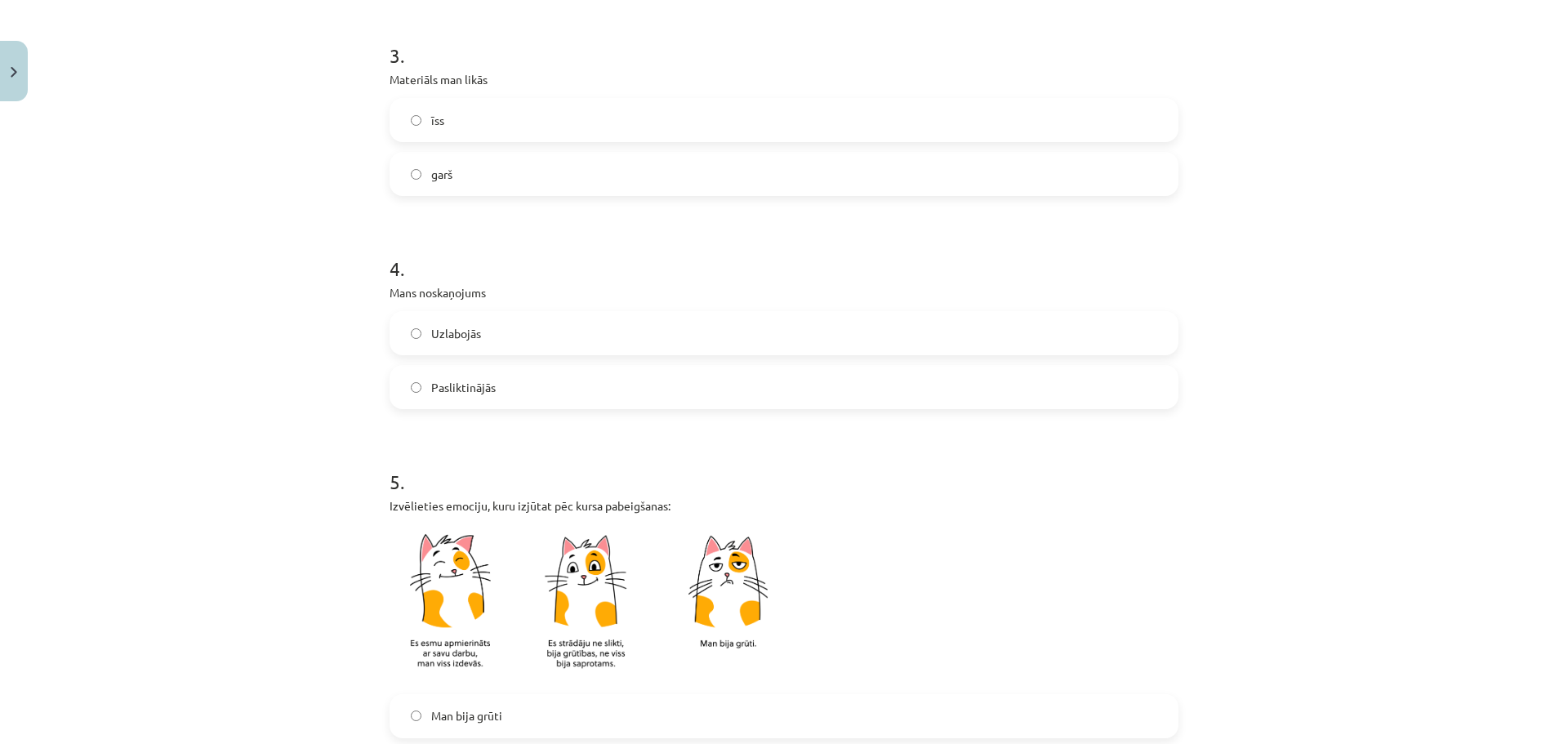
click at [484, 339] on label "Uzlabojās" at bounding box center [784, 333] width 785 height 41
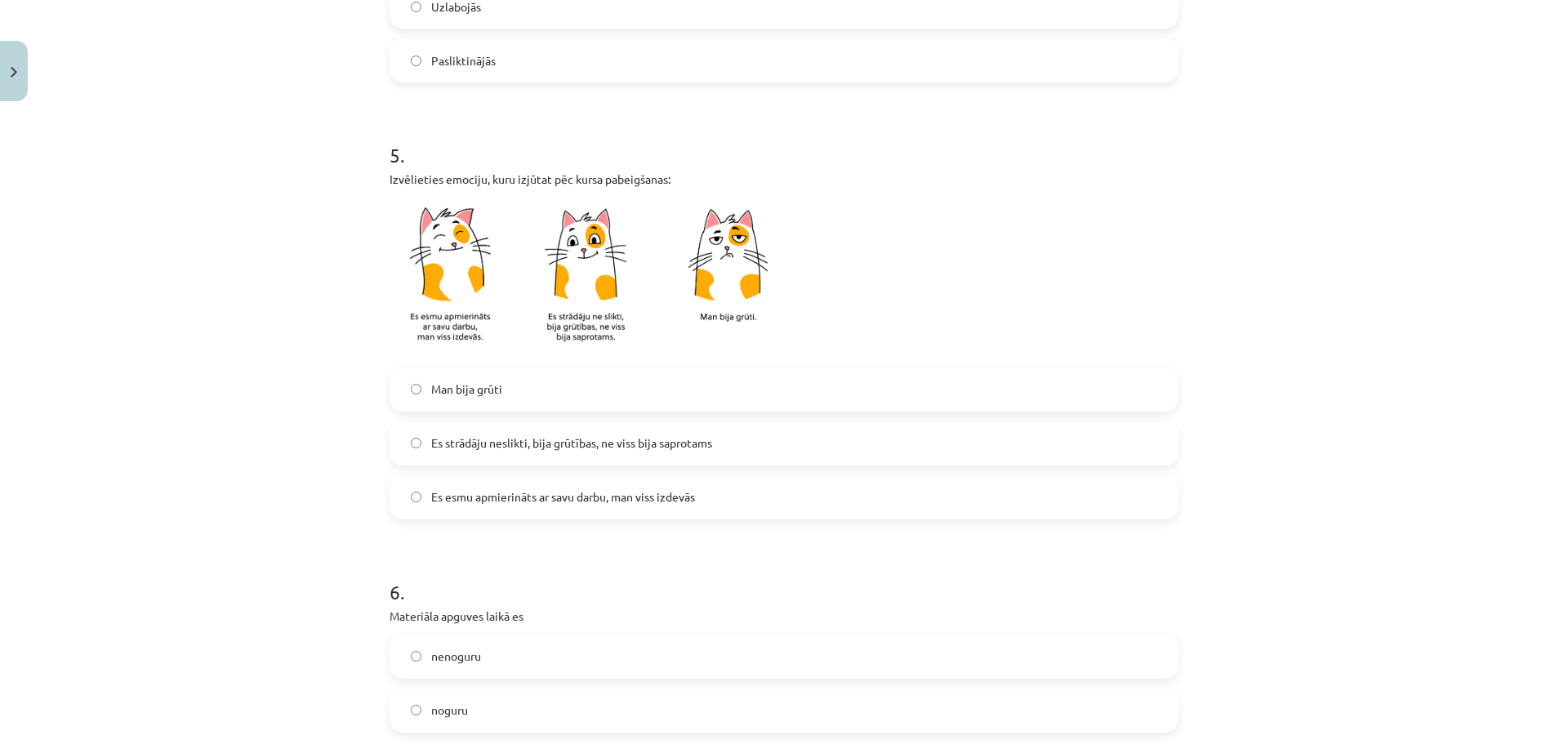
click at [492, 454] on label "Es strādāju neslikti, bija grūtības, ne viss bija saprotams" at bounding box center [784, 443] width 785 height 41
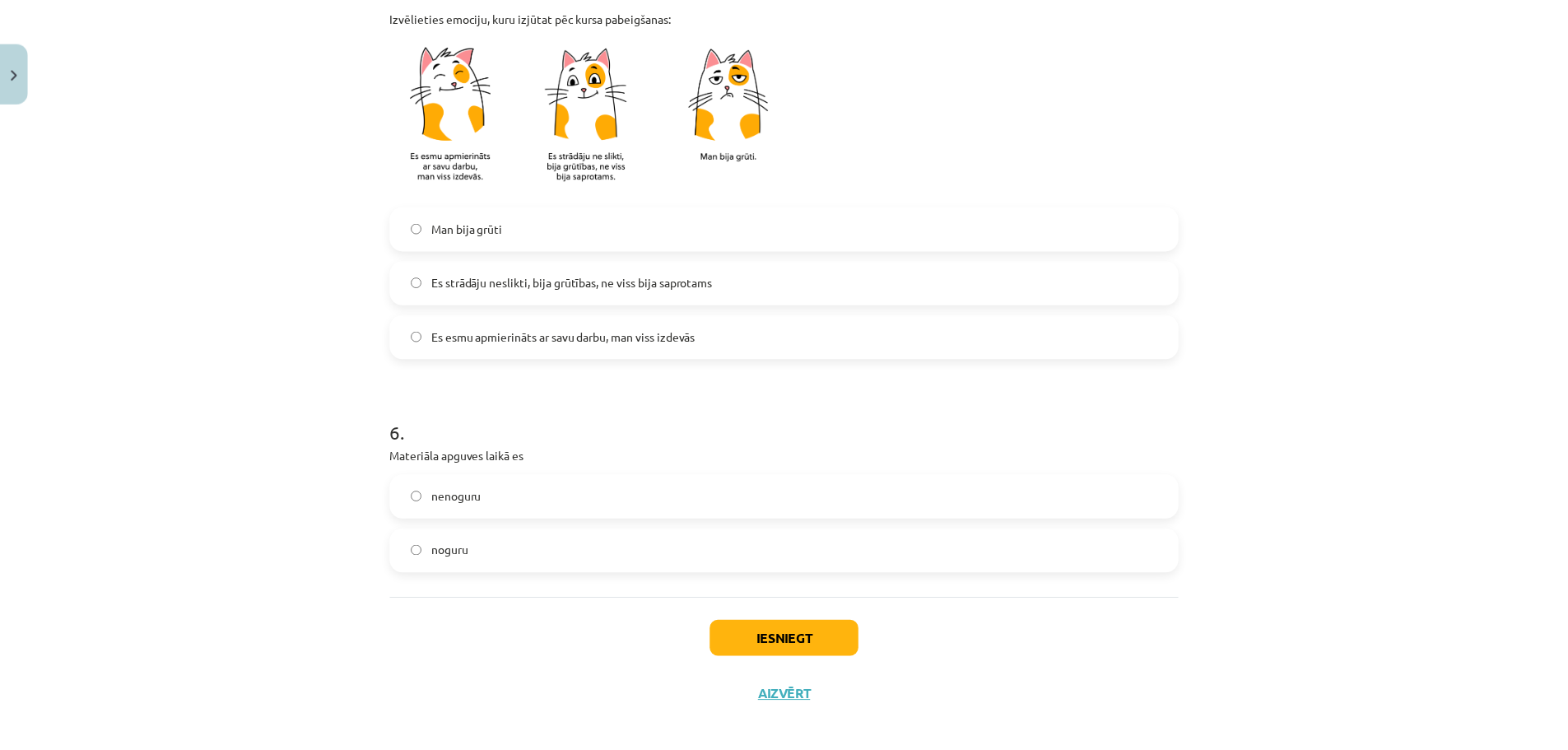
scroll to position [1304, 0]
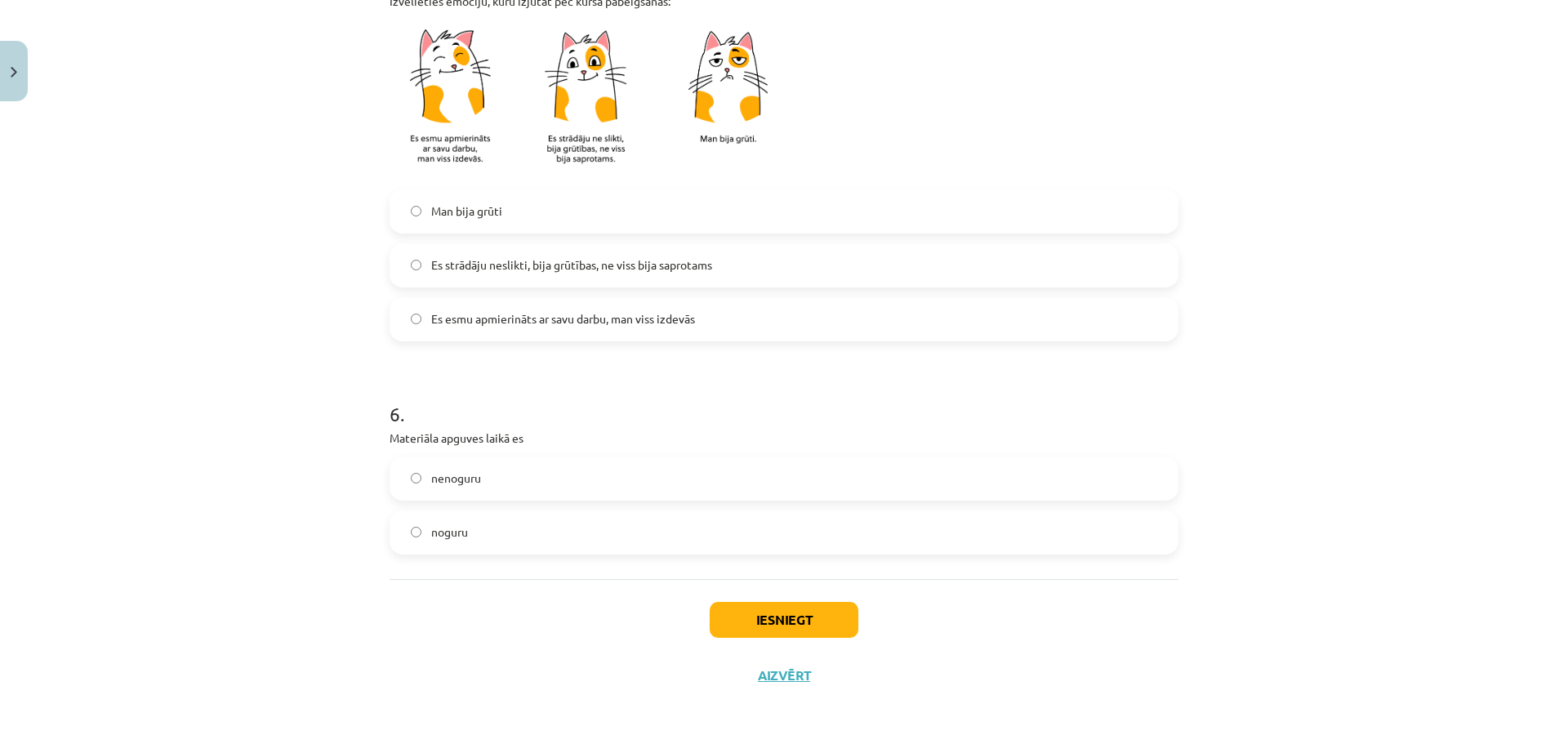
click at [491, 527] on label "noguru" at bounding box center [784, 533] width 785 height 41
click at [749, 614] on button "Iesniegt" at bounding box center [784, 620] width 149 height 36
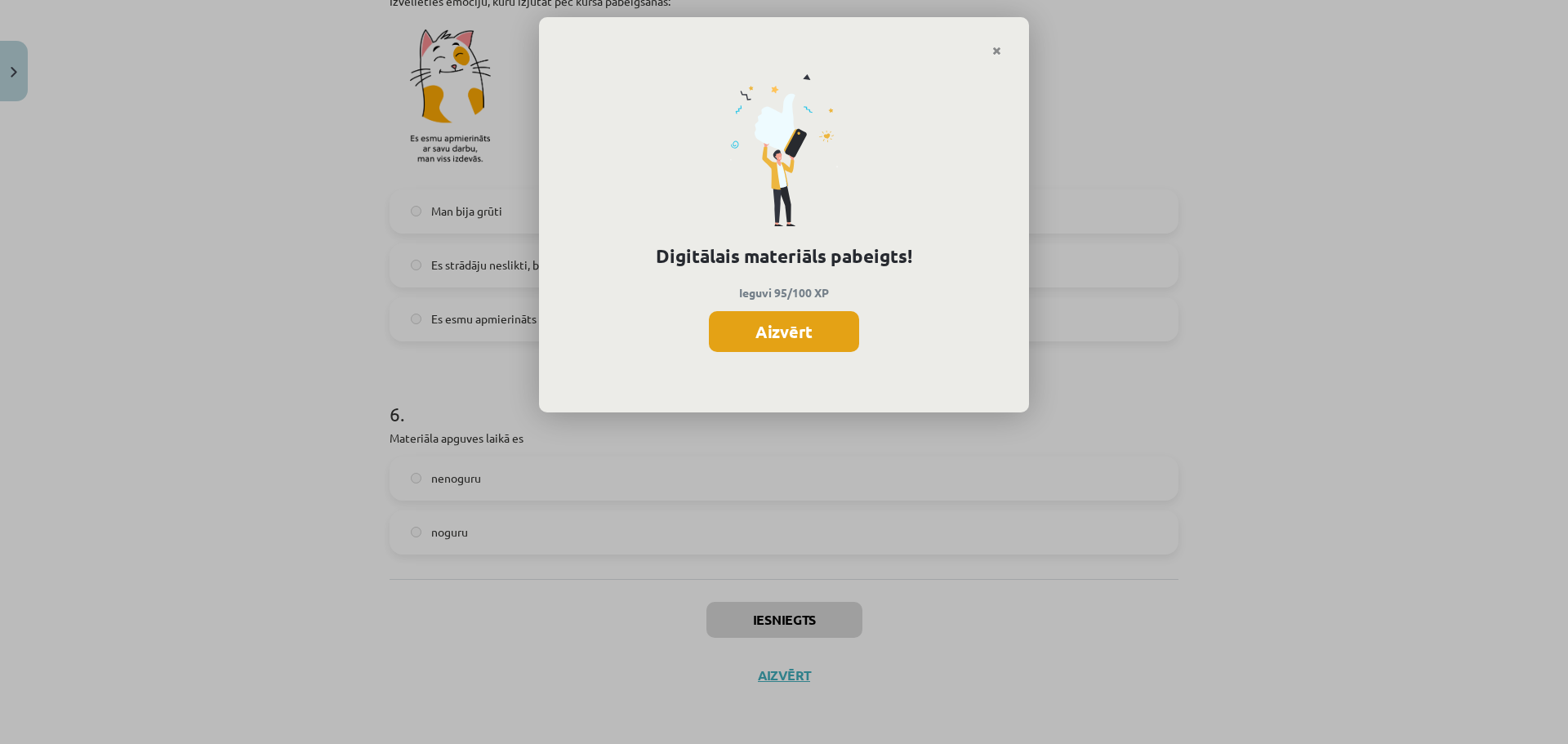
click at [740, 326] on button "Aizvērt" at bounding box center [784, 331] width 151 height 41
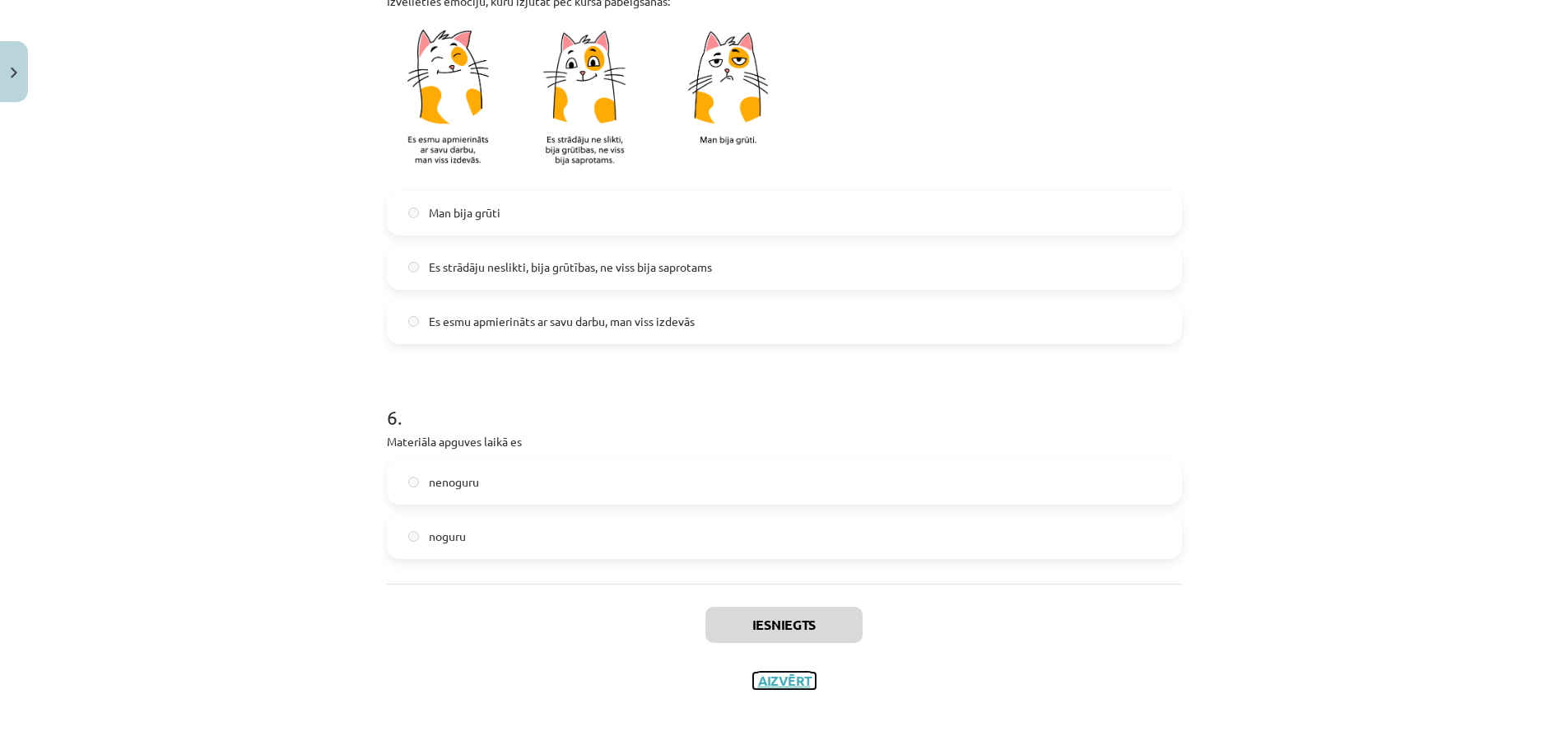
click at [770, 677] on button "Aizvērt" at bounding box center [784, 680] width 62 height 17
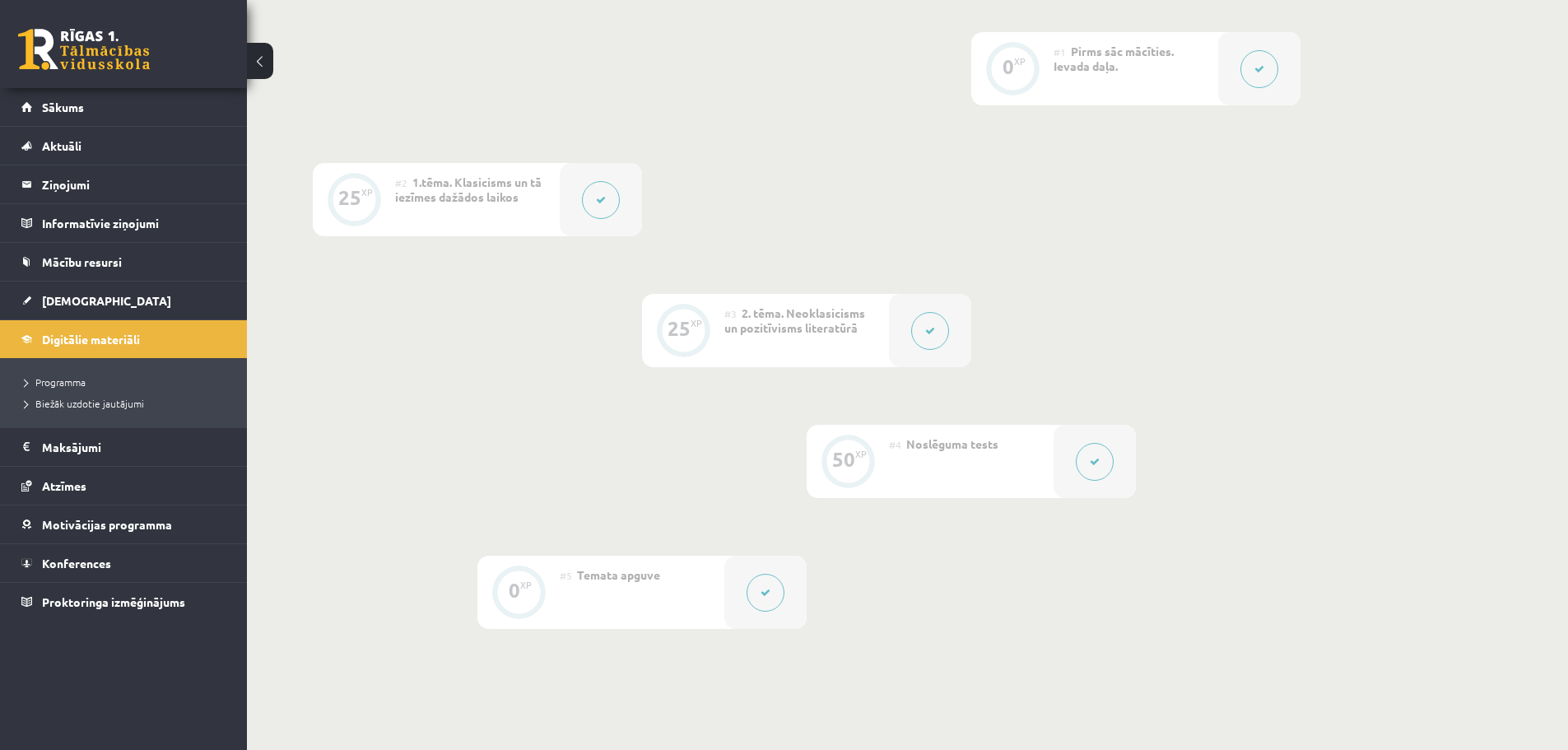
scroll to position [112, 0]
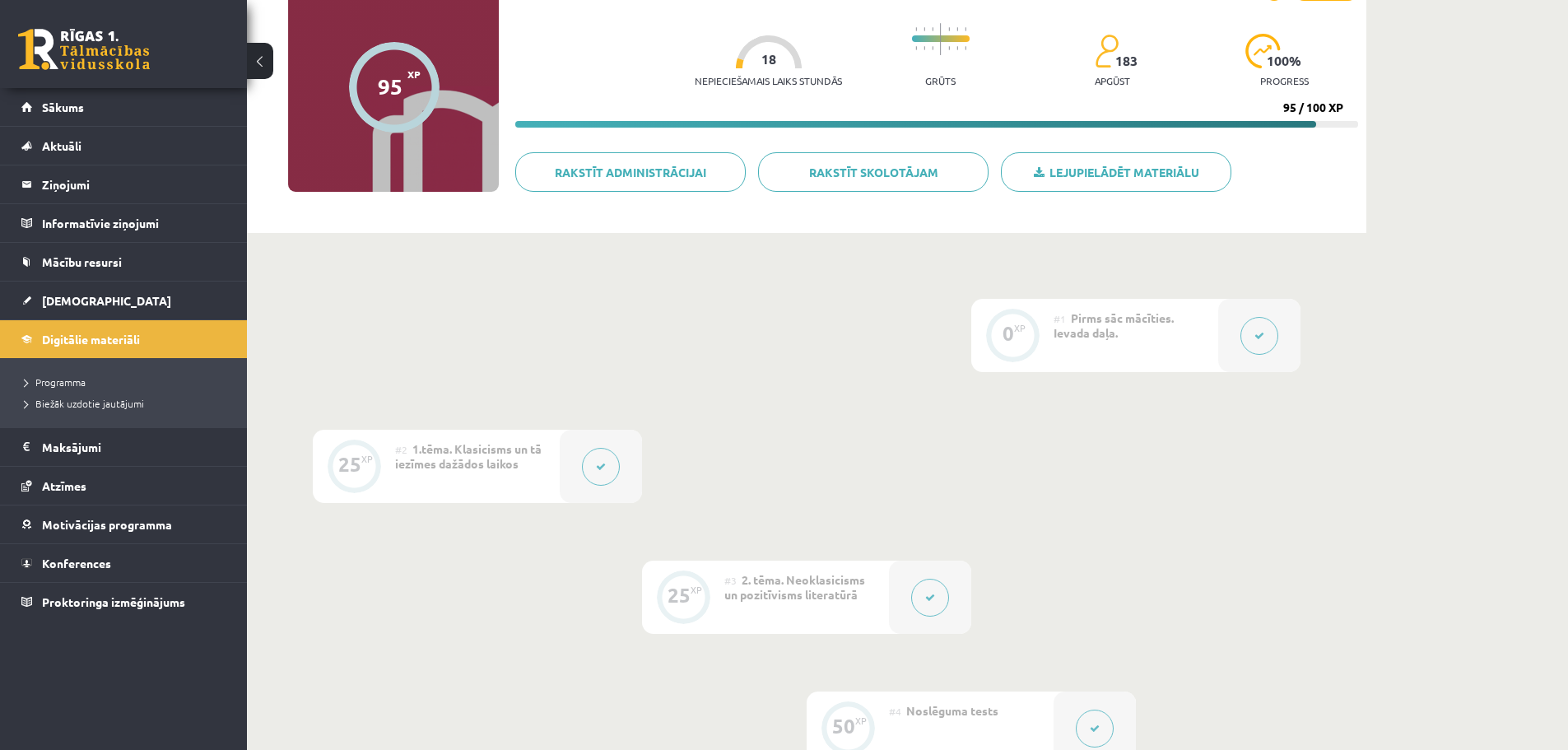
drag, startPoint x: 654, startPoint y: 431, endPoint x: 562, endPoint y: 275, distance: 181.1
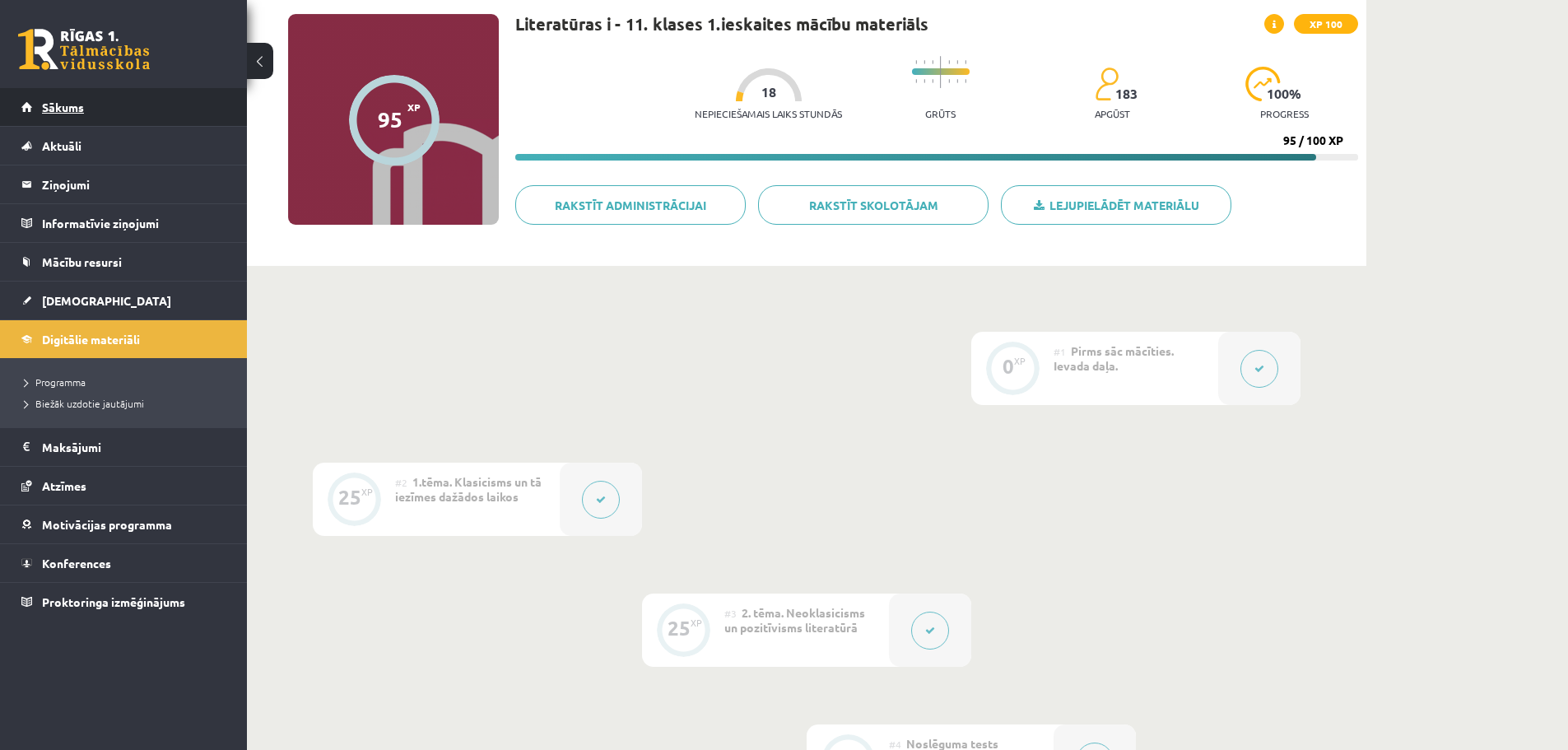
click at [40, 108] on link "Sākums" at bounding box center [124, 107] width 205 height 38
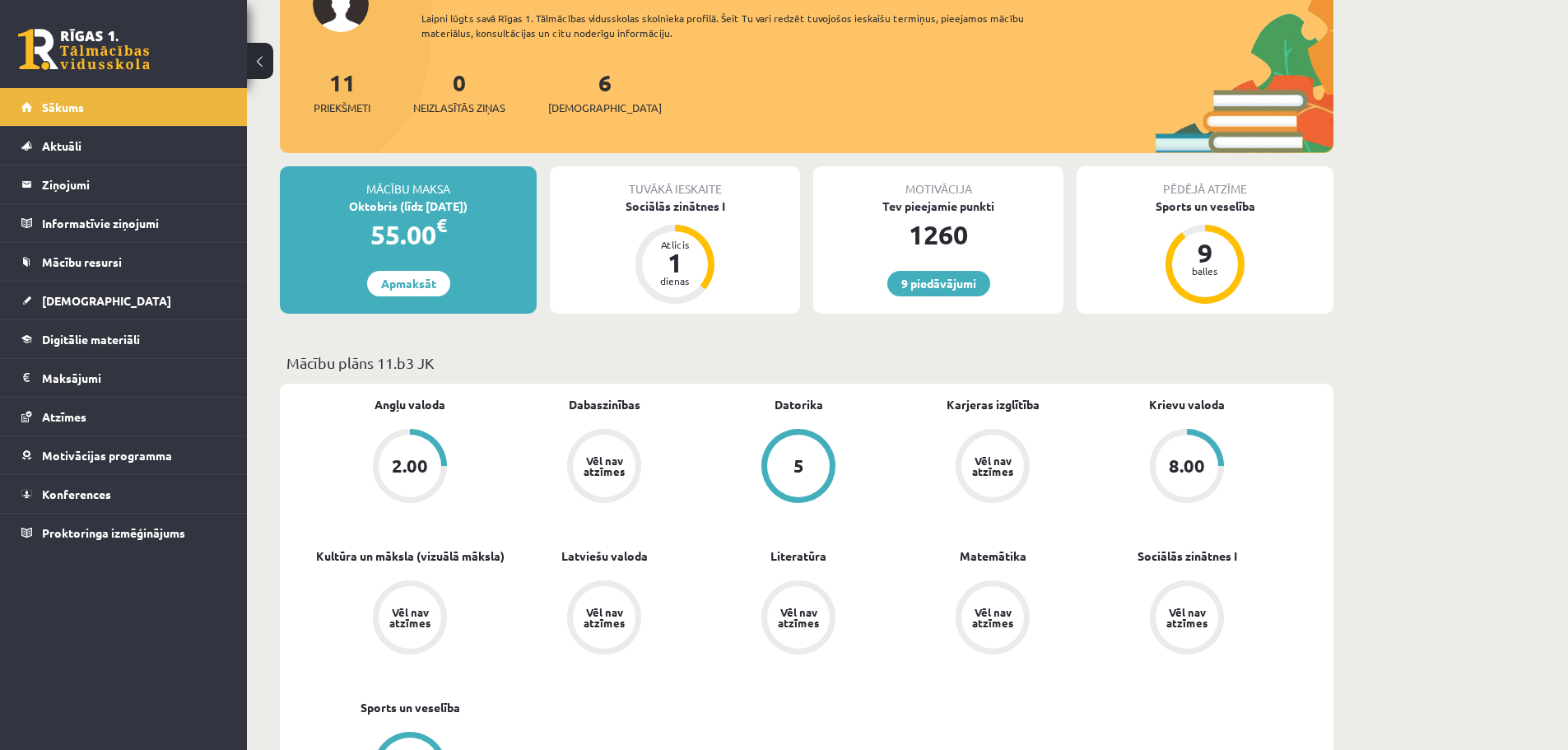
scroll to position [274, 0]
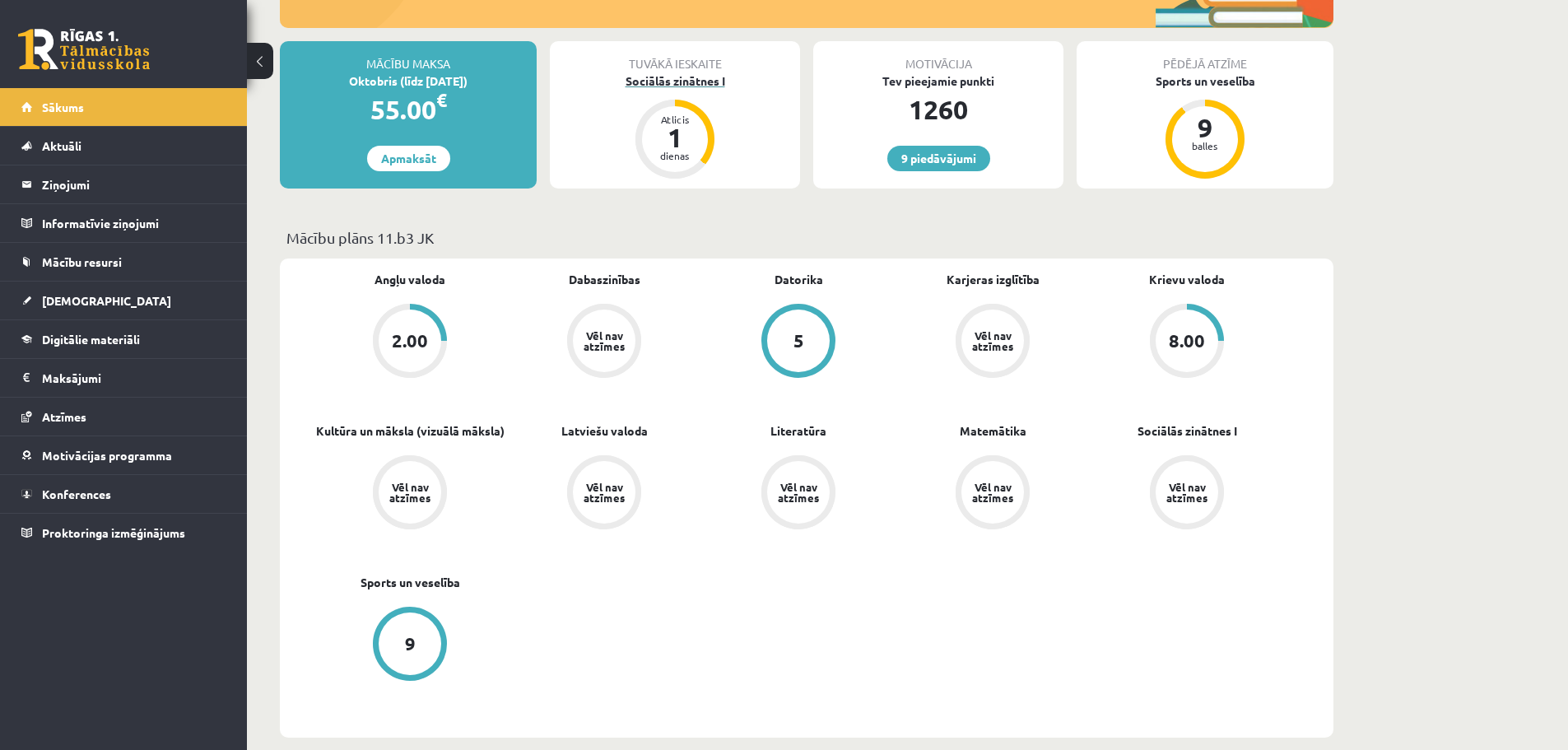
click at [660, 74] on div "Sociālās zinātnes I" at bounding box center [674, 81] width 250 height 18
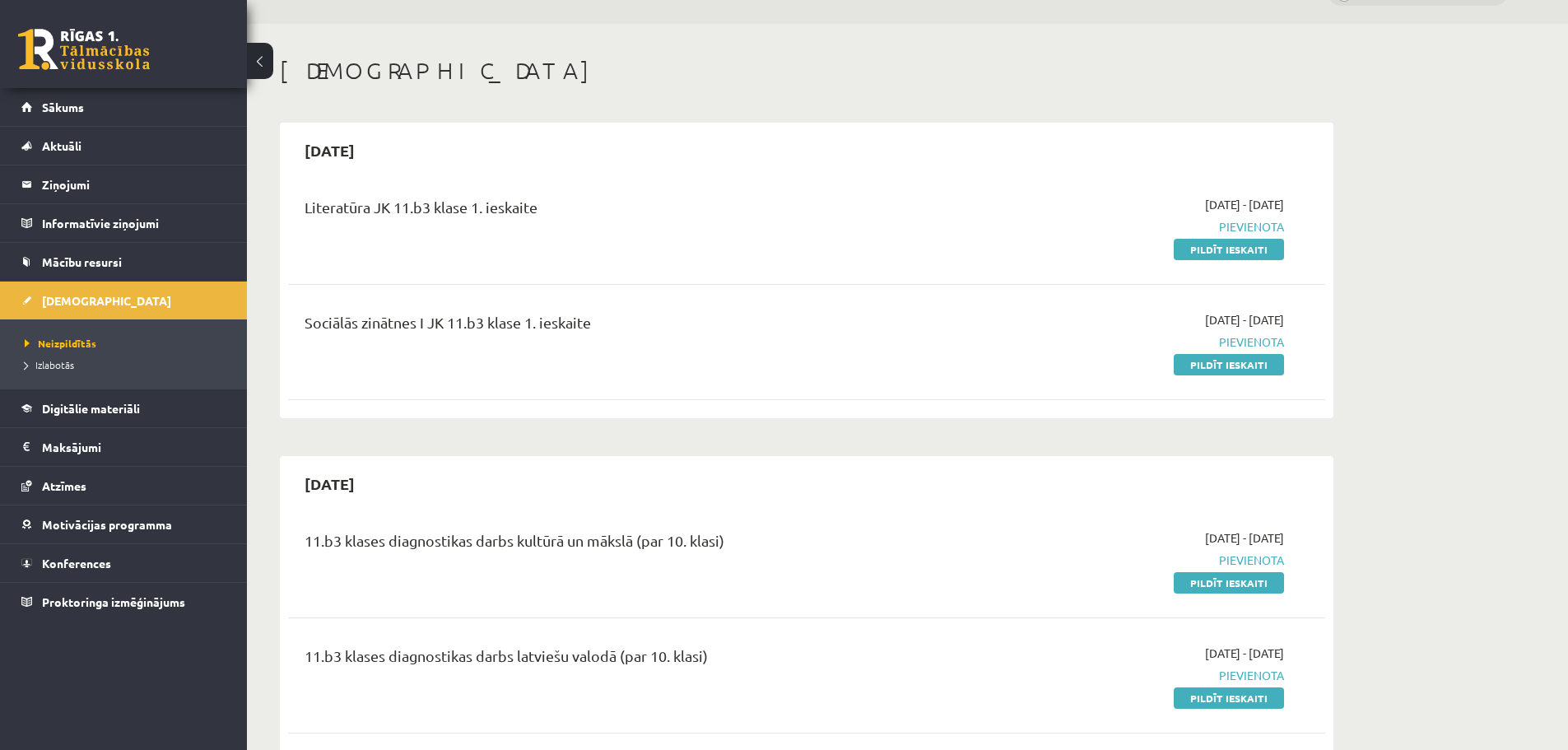
scroll to position [164, 0]
